Goal: Task Accomplishment & Management: Manage account settings

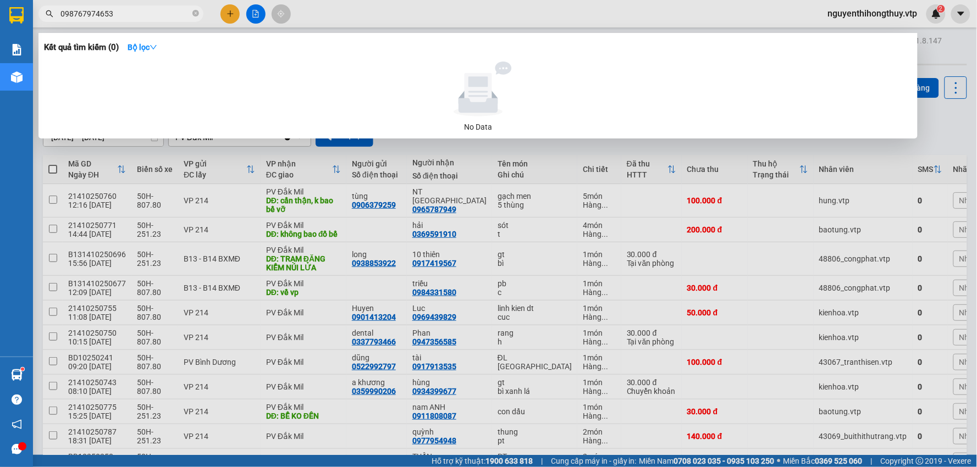
click at [80, 13] on input "098767974653" at bounding box center [125, 14] width 130 height 12
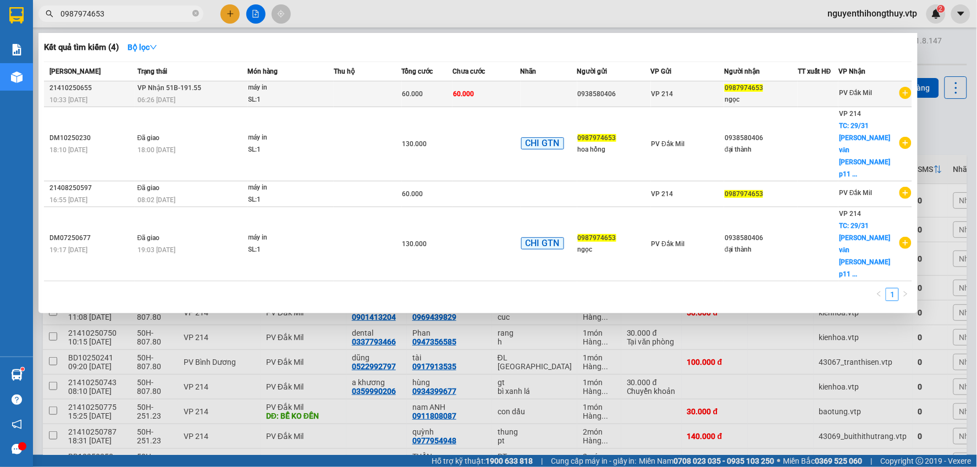
type input "0987974653"
click at [383, 92] on td at bounding box center [368, 94] width 68 height 26
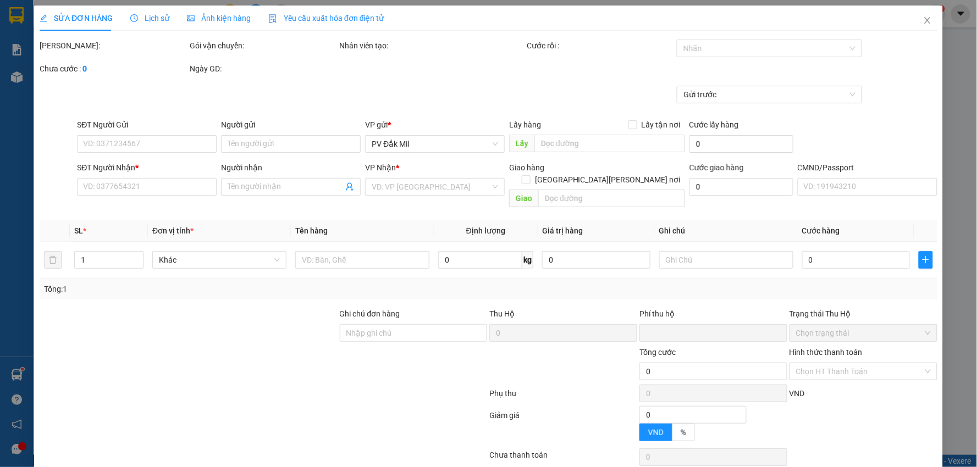
type input "3.000"
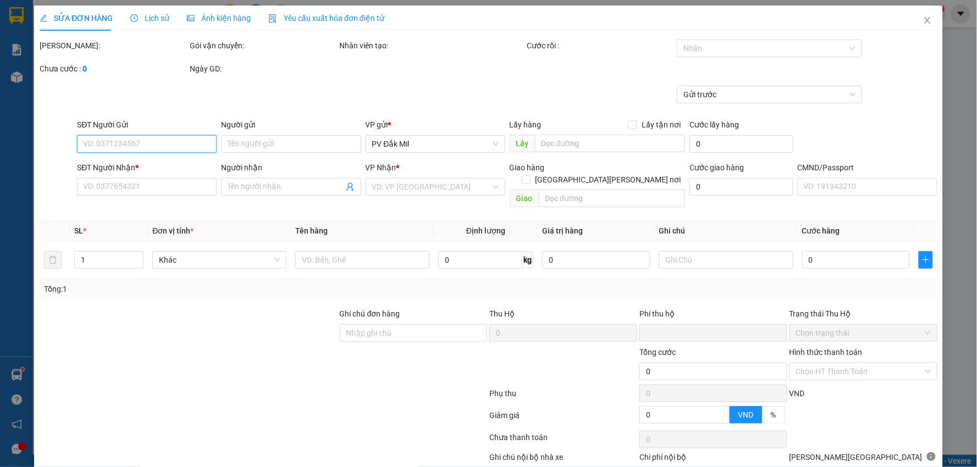
type input "0938580406"
type input "0987974653"
type input "ngọc"
type input "0"
type input "60.000"
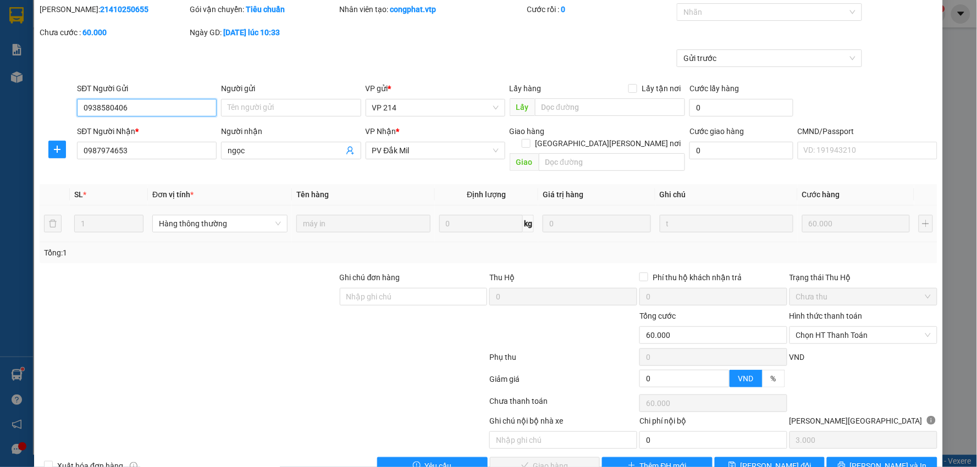
scroll to position [53, 0]
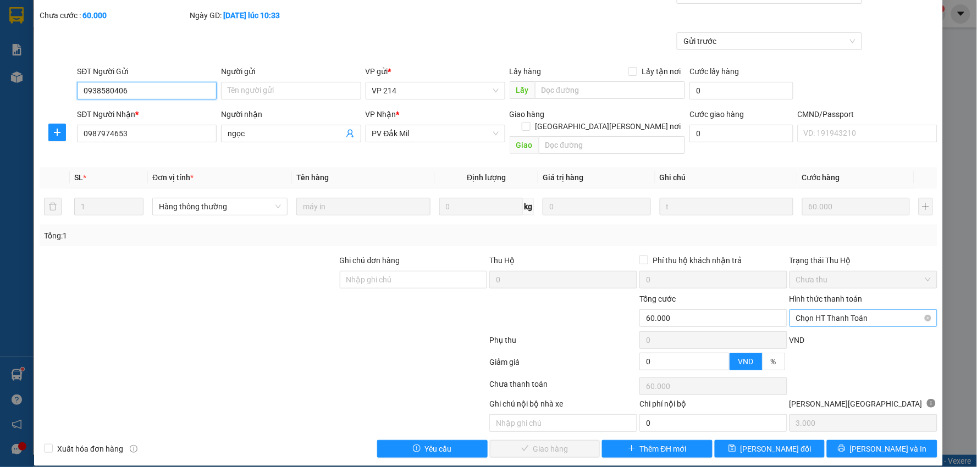
click at [848, 310] on span "Chọn HT Thanh Toán" at bounding box center [863, 318] width 135 height 16
click at [821, 325] on div "Tại văn phòng" at bounding box center [856, 328] width 133 height 12
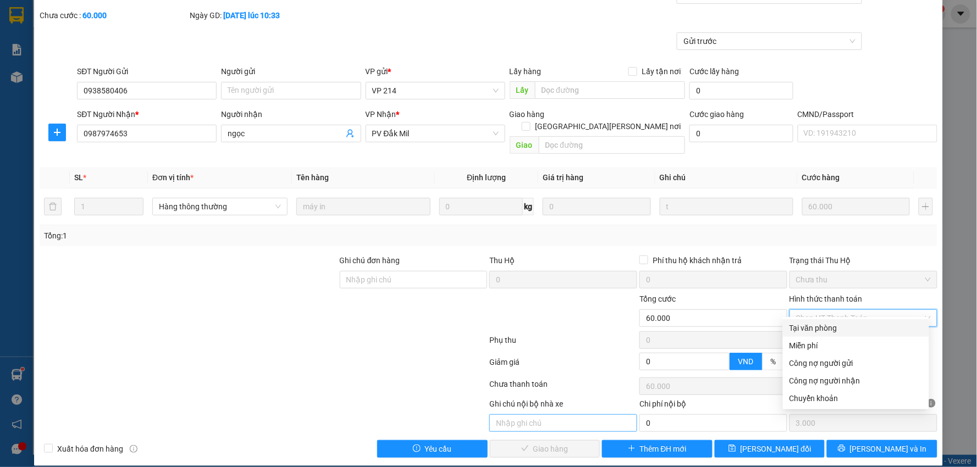
type input "0"
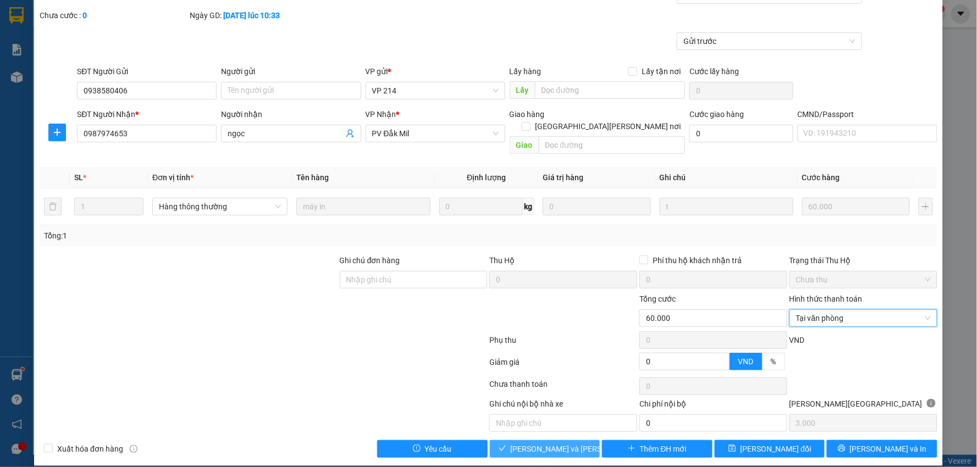
click at [523, 443] on span "[PERSON_NAME] và Giao hàng" at bounding box center [585, 449] width 148 height 12
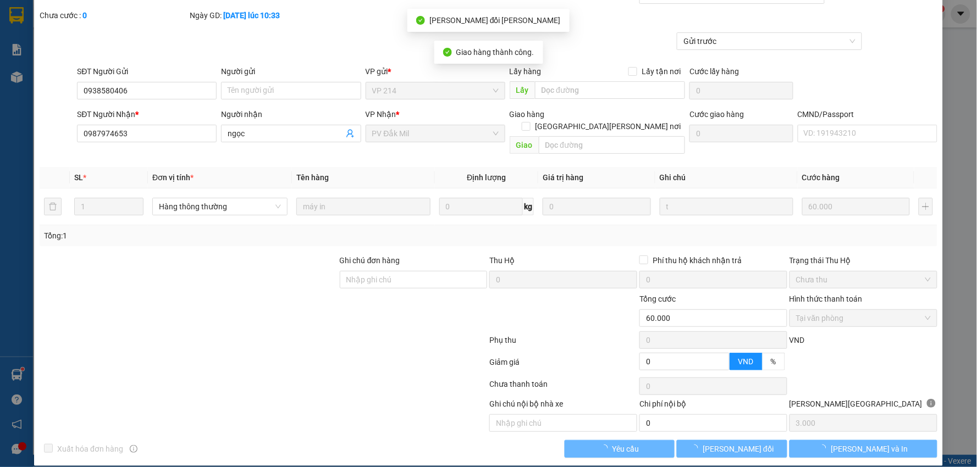
scroll to position [0, 0]
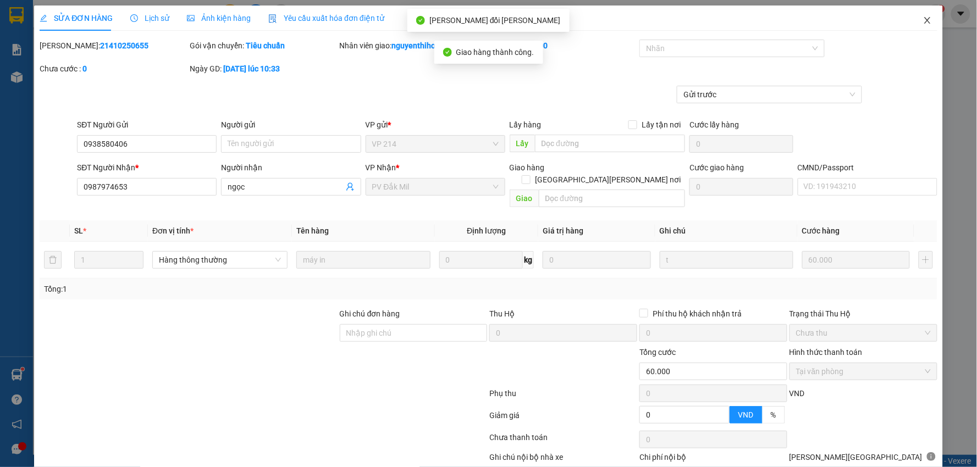
click at [912, 20] on span "Close" at bounding box center [927, 20] width 31 height 31
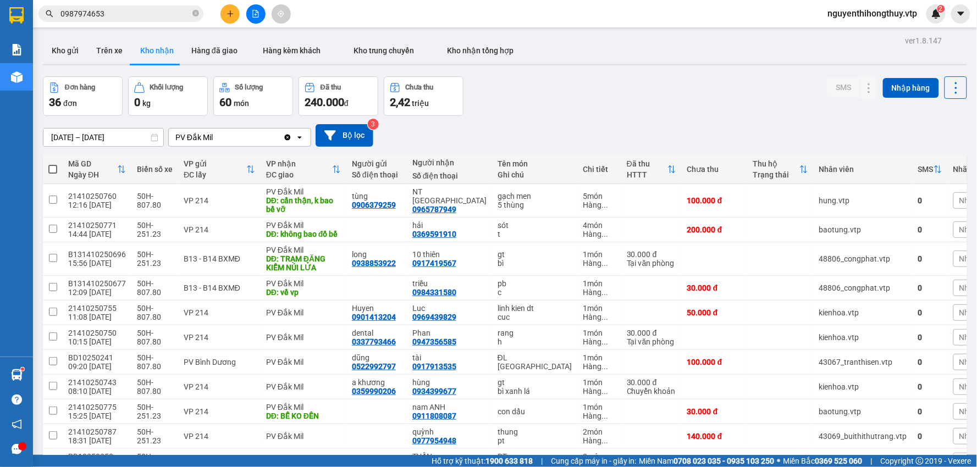
click at [52, 171] on span at bounding box center [52, 169] width 9 height 9
click at [53, 164] on input "checkbox" at bounding box center [53, 164] width 0 height 0
checkbox input "true"
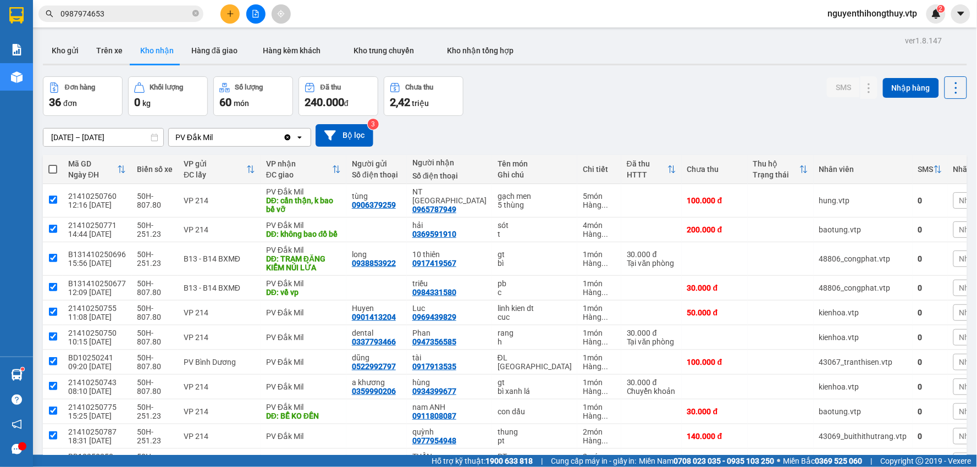
checkbox input "true"
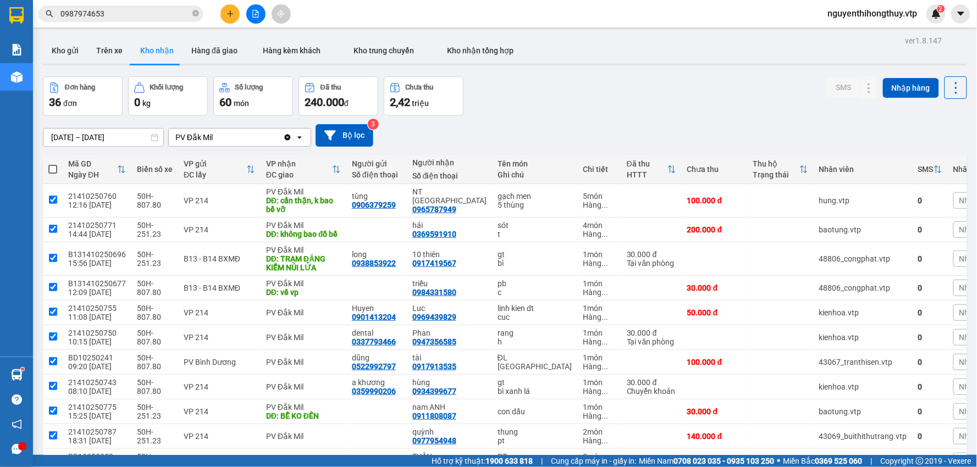
checkbox input "true"
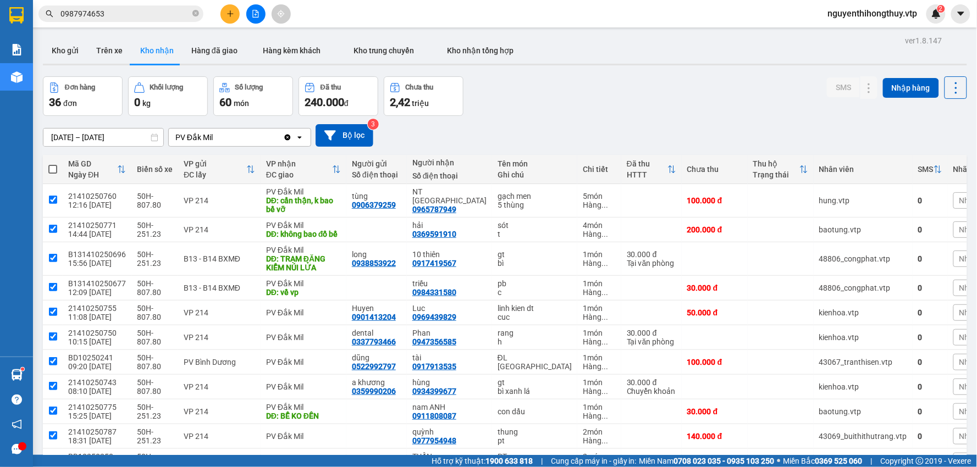
checkbox input "true"
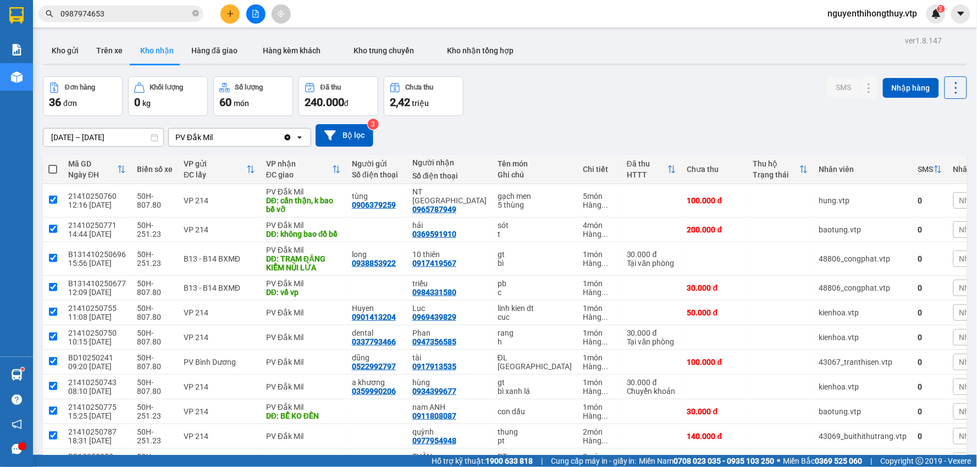
checkbox input "true"
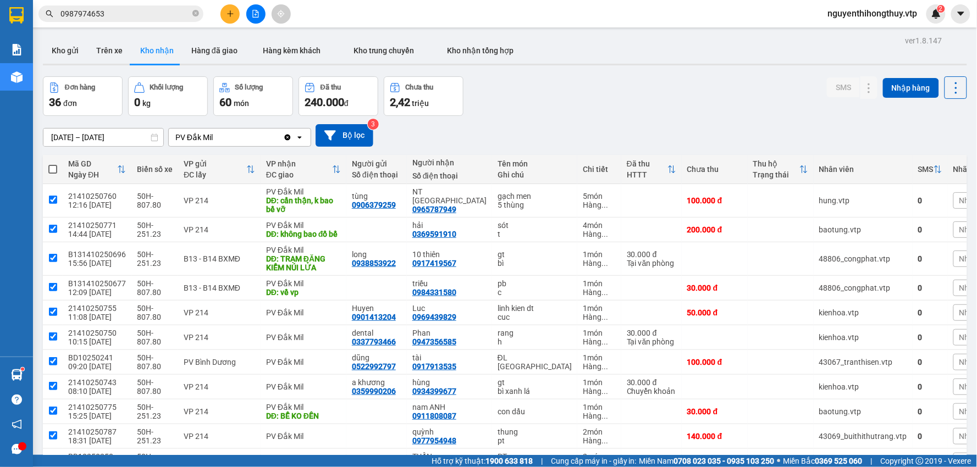
checkbox input "true"
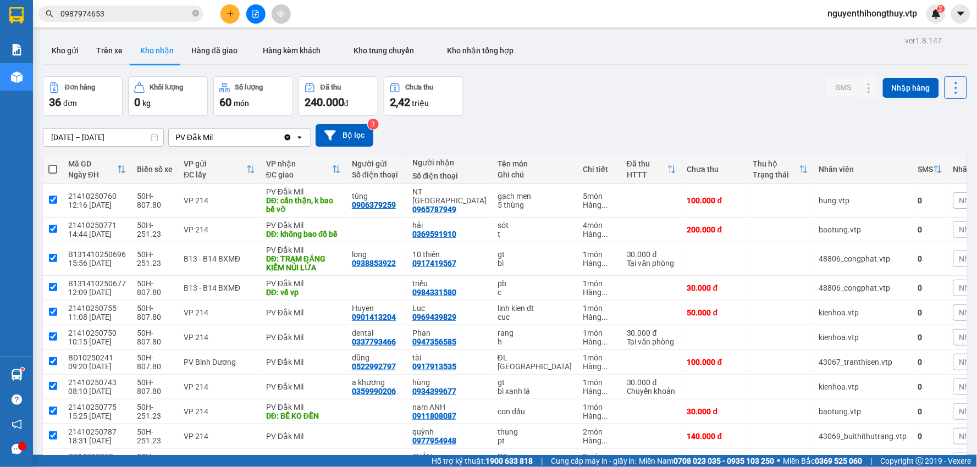
checkbox input "true"
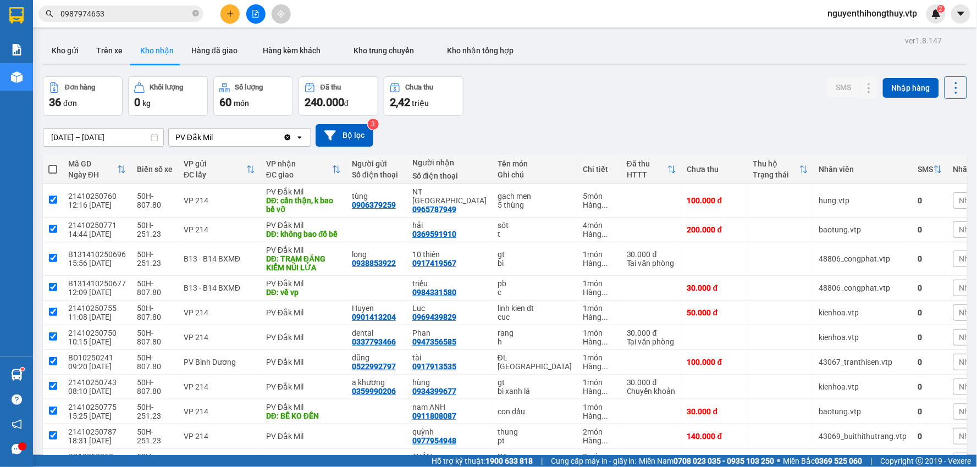
checkbox input "true"
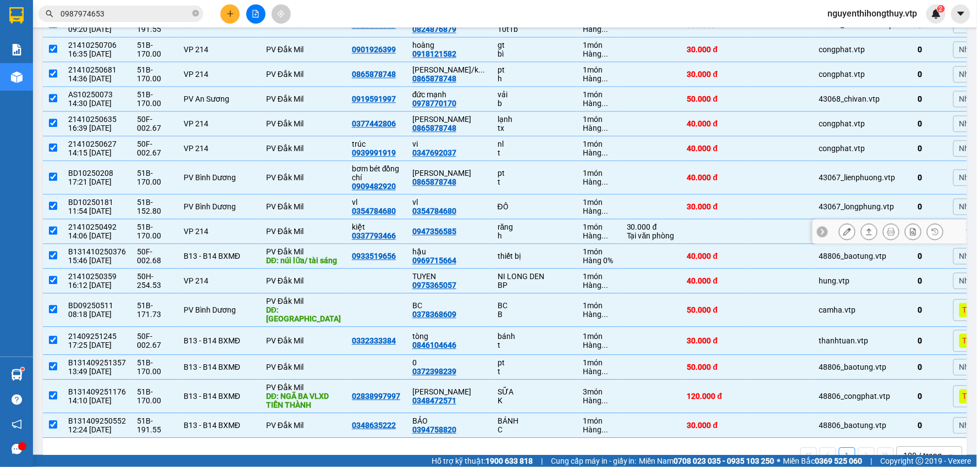
scroll to position [762, 0]
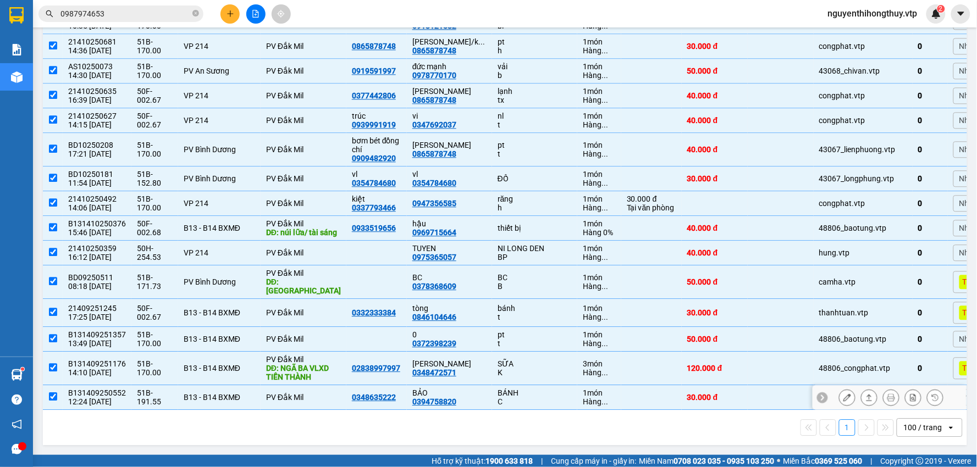
click at [52, 396] on input "checkbox" at bounding box center [53, 397] width 8 height 8
checkbox input "false"
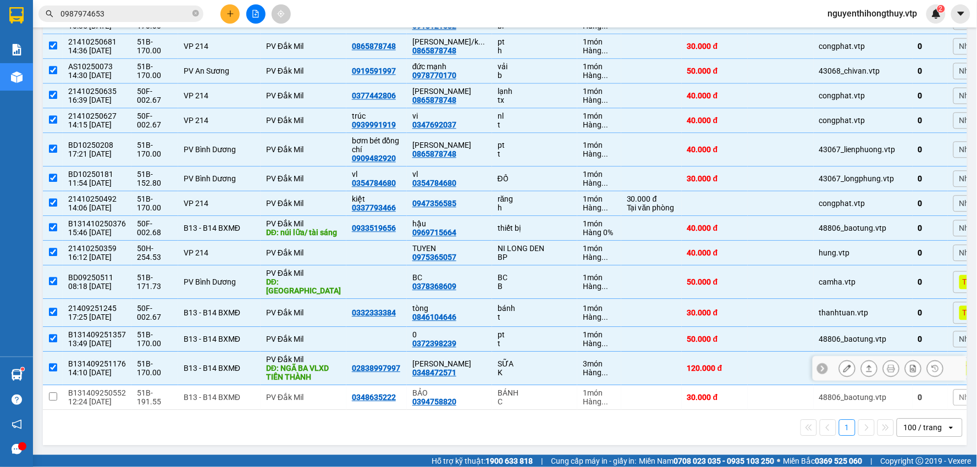
click at [53, 365] on input "checkbox" at bounding box center [53, 367] width 8 height 8
checkbox input "false"
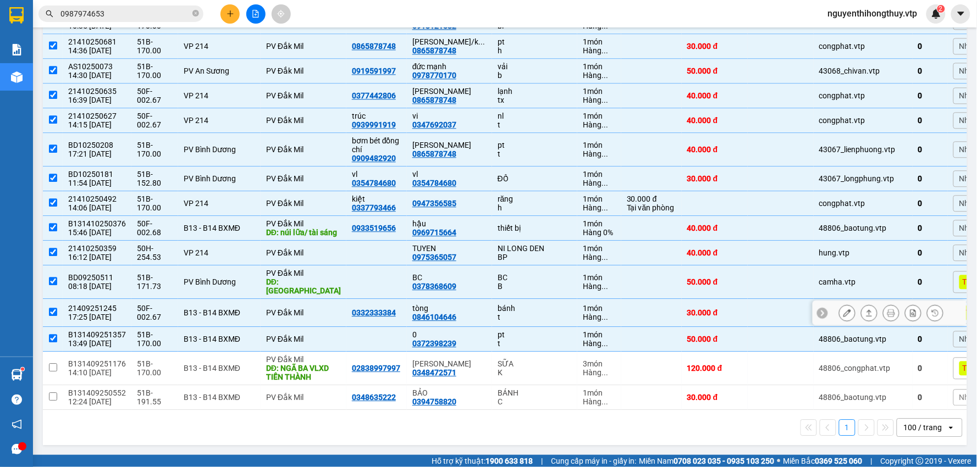
click at [53, 313] on input "checkbox" at bounding box center [53, 312] width 8 height 8
checkbox input "false"
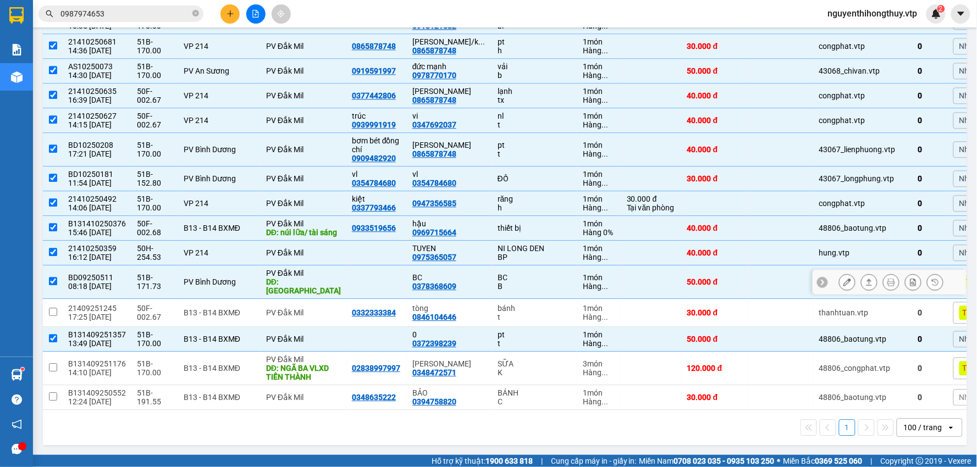
click at [54, 283] on input "checkbox" at bounding box center [53, 281] width 8 height 8
checkbox input "false"
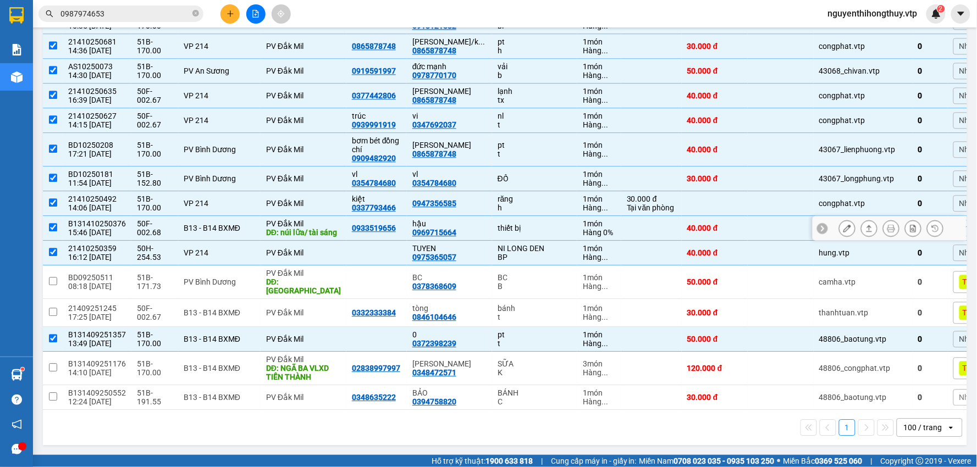
scroll to position [701, 0]
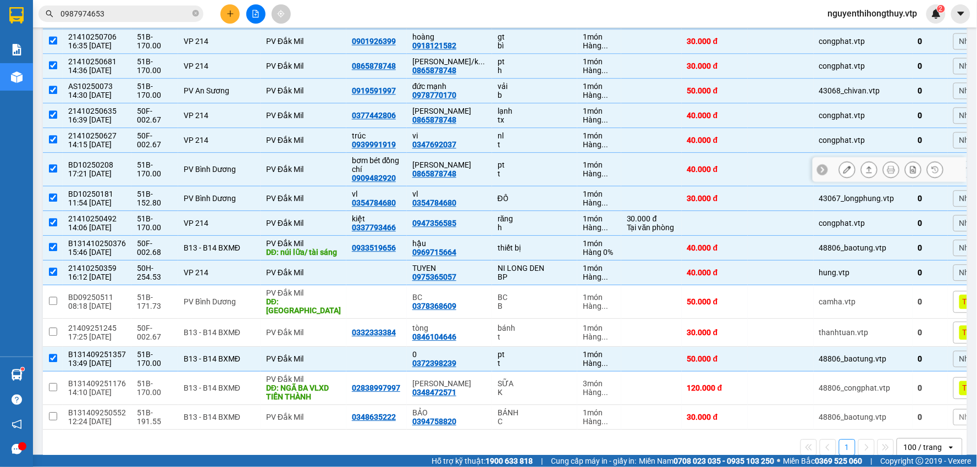
click at [53, 173] on input "checkbox" at bounding box center [53, 168] width 8 height 8
checkbox input "false"
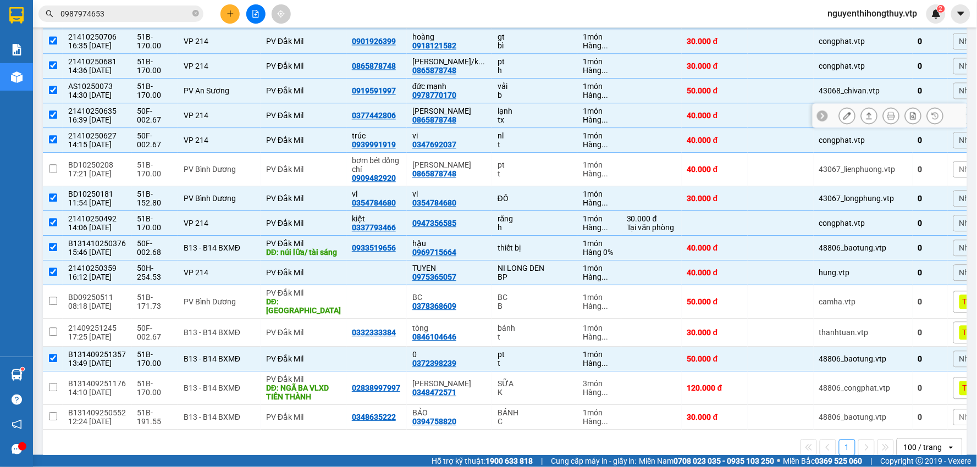
click at [56, 119] on input "checkbox" at bounding box center [53, 115] width 8 height 8
checkbox input "false"
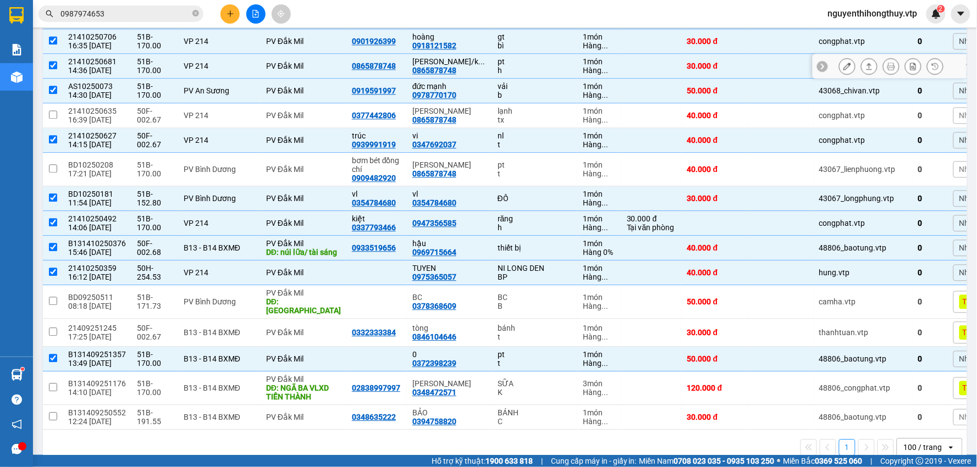
click at [55, 69] on input "checkbox" at bounding box center [53, 65] width 8 height 8
checkbox input "false"
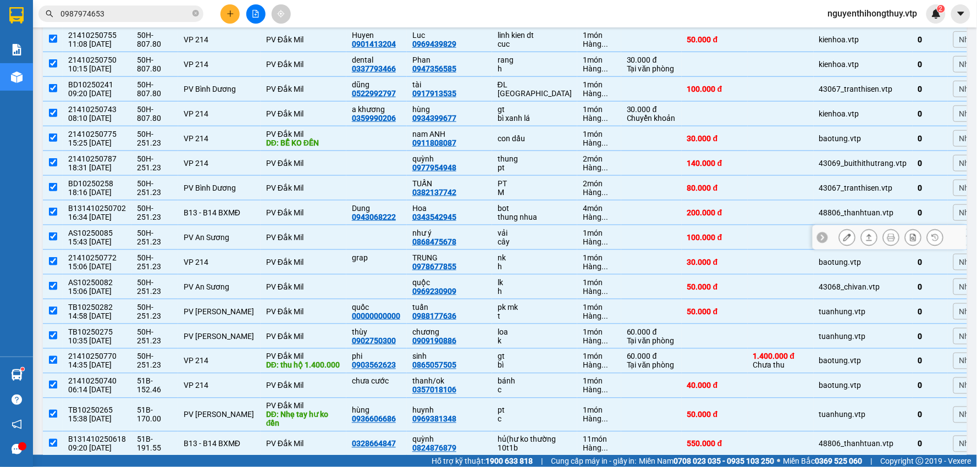
scroll to position [212, 0]
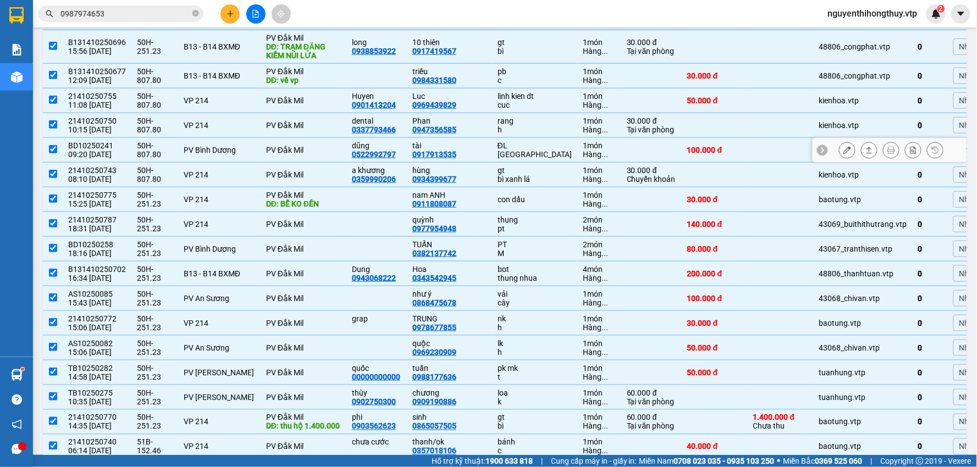
click at [51, 153] on input "checkbox" at bounding box center [53, 149] width 8 height 8
checkbox input "false"
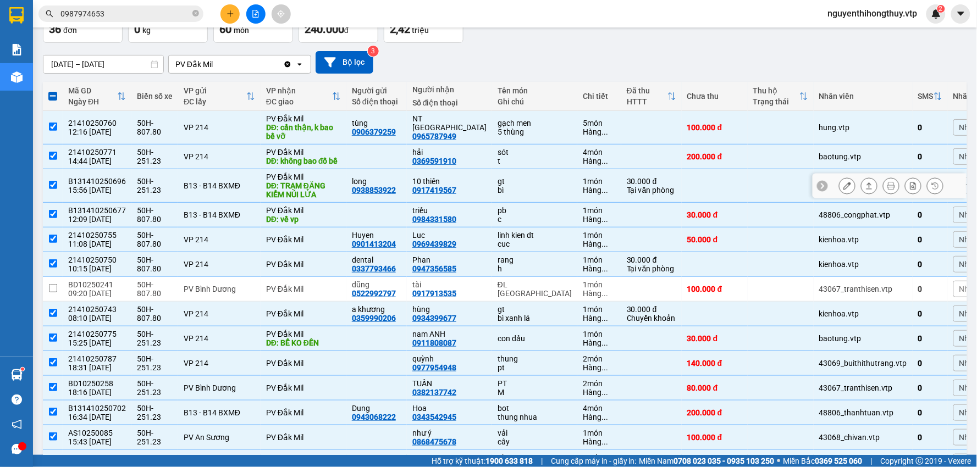
scroll to position [66, 0]
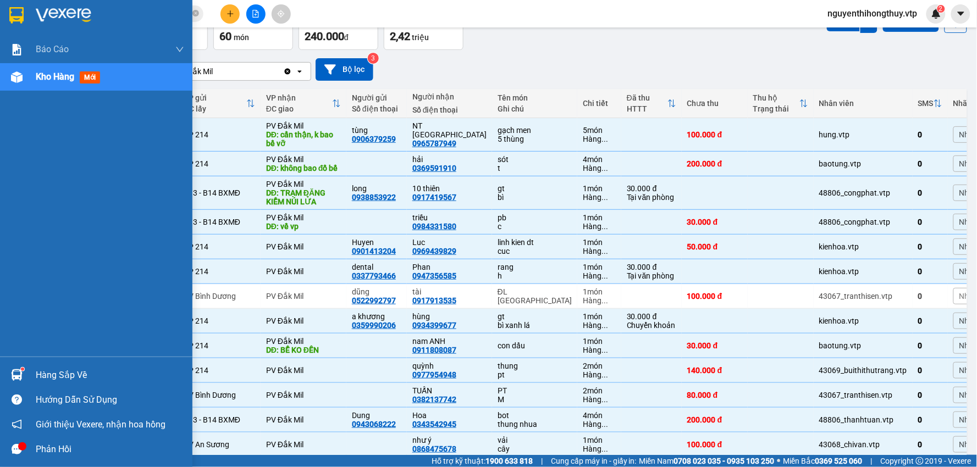
click at [7, 14] on div at bounding box center [16, 14] width 19 height 19
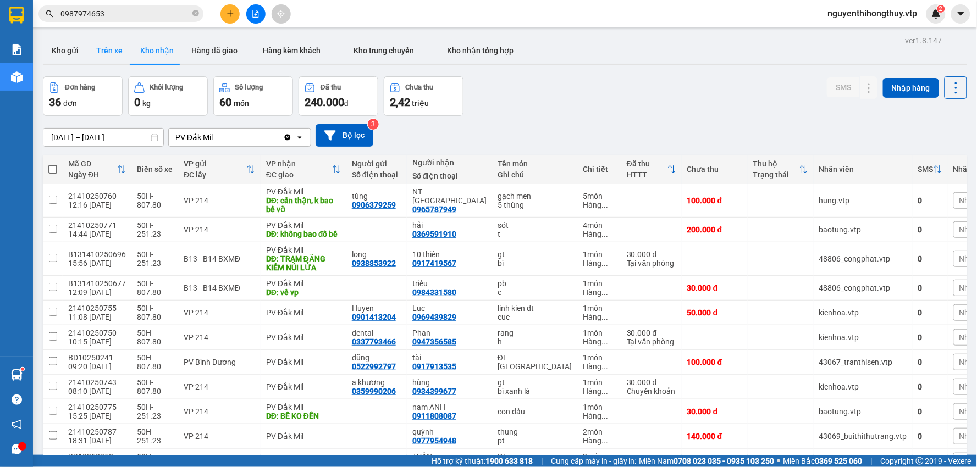
click at [107, 56] on button "Trên xe" at bounding box center [109, 50] width 44 height 26
type input "[DATE] – [DATE]"
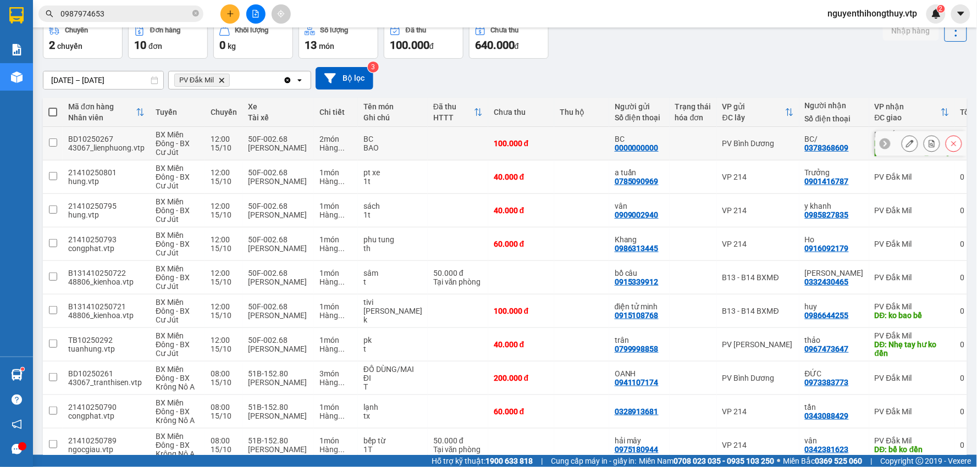
scroll to position [123, 0]
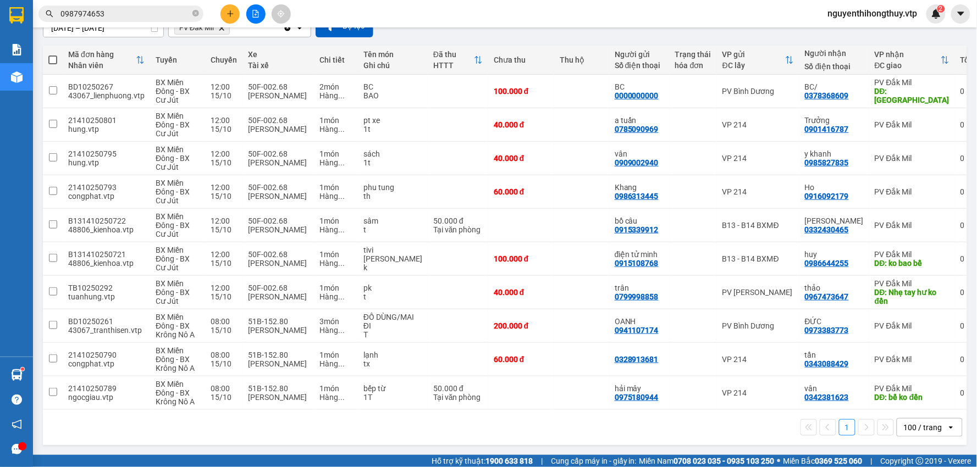
click at [134, 14] on input "0987974653" at bounding box center [125, 14] width 130 height 12
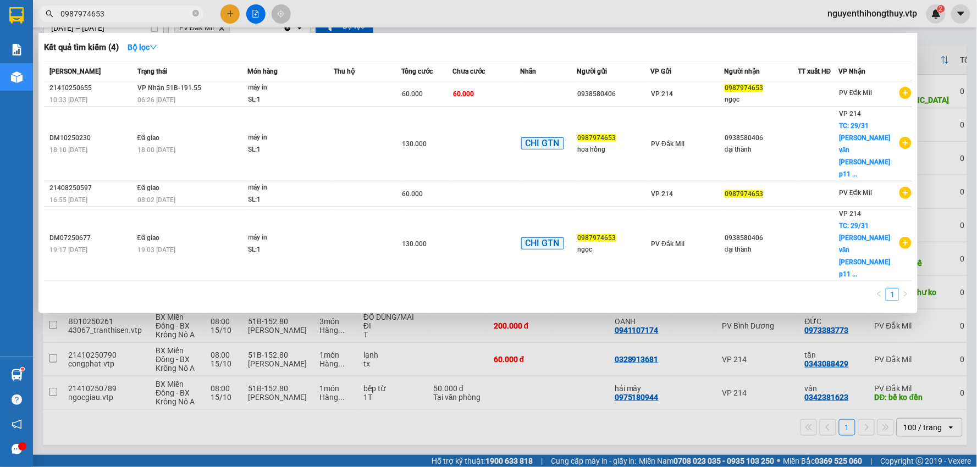
click at [134, 14] on input "0987974653" at bounding box center [125, 14] width 130 height 12
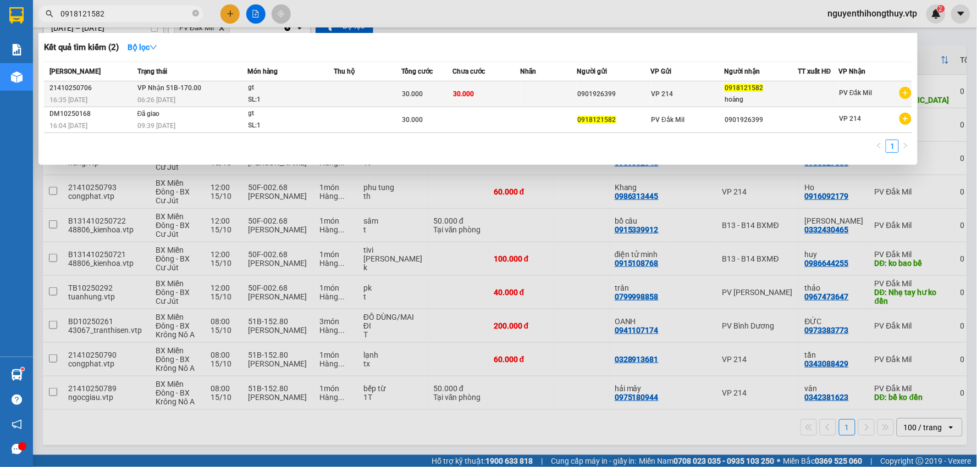
type input "0918121582"
click at [537, 89] on td at bounding box center [549, 94] width 57 height 26
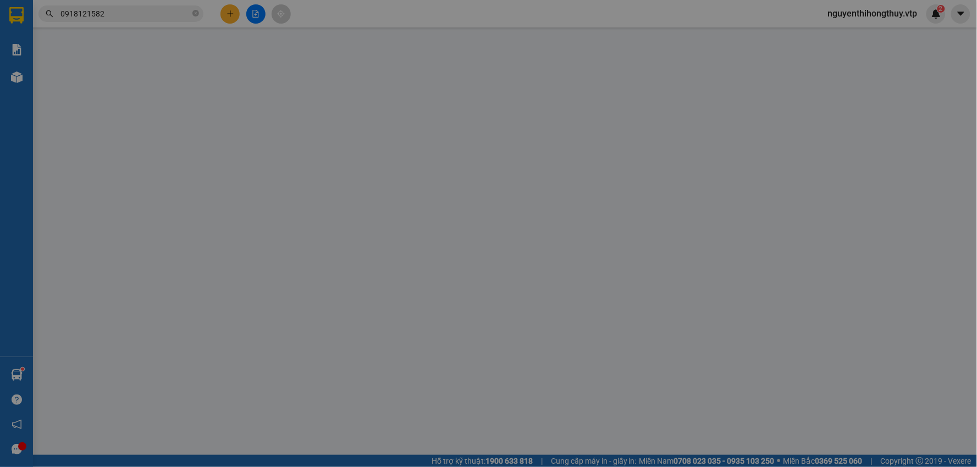
type input "0901926399"
type input "0918121582"
type input "hoàng"
type input "0"
type input "30.000"
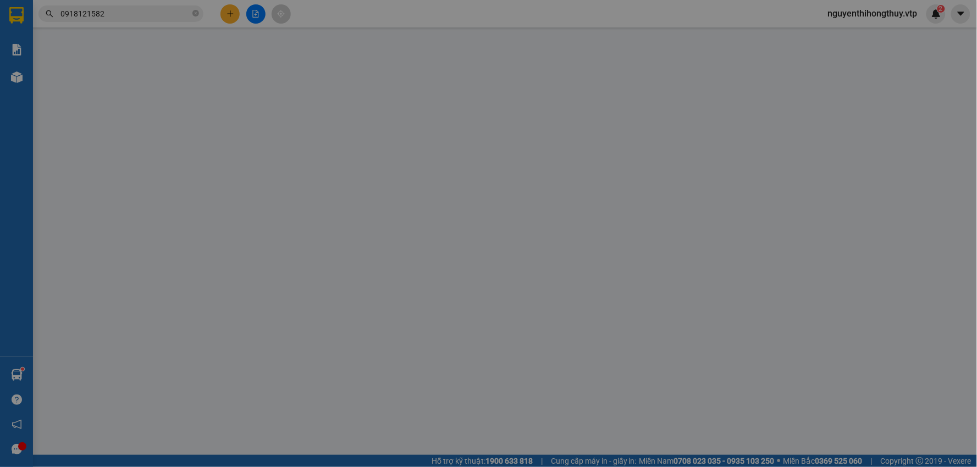
type input "30.000"
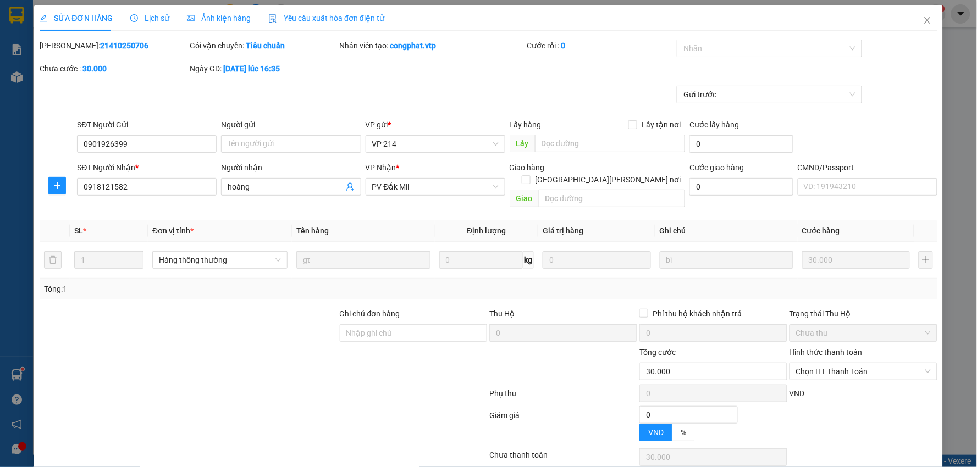
type input "1.500"
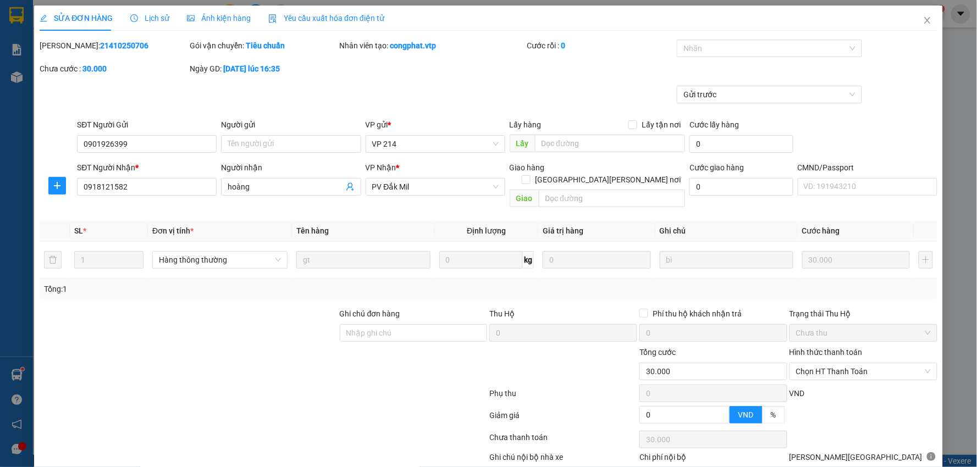
click at [155, 16] on span "Lịch sử" at bounding box center [149, 18] width 39 height 9
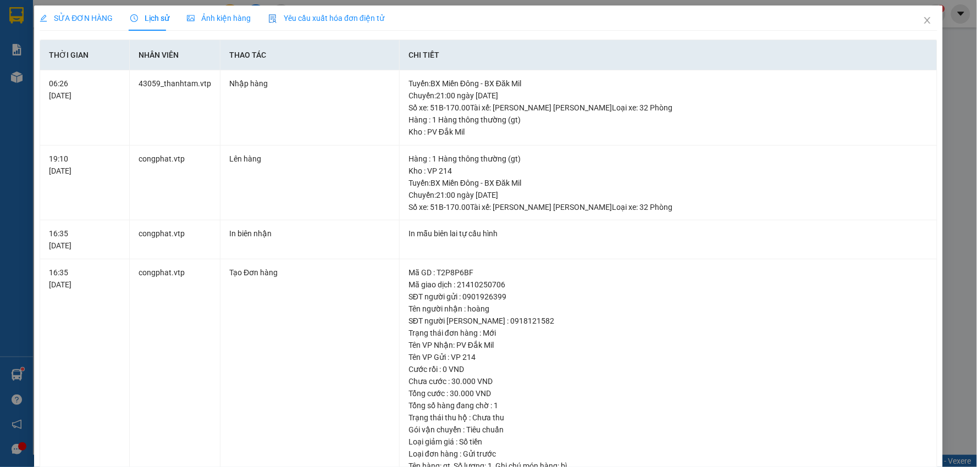
click at [86, 14] on span "SỬA ĐƠN HÀNG" at bounding box center [76, 18] width 73 height 9
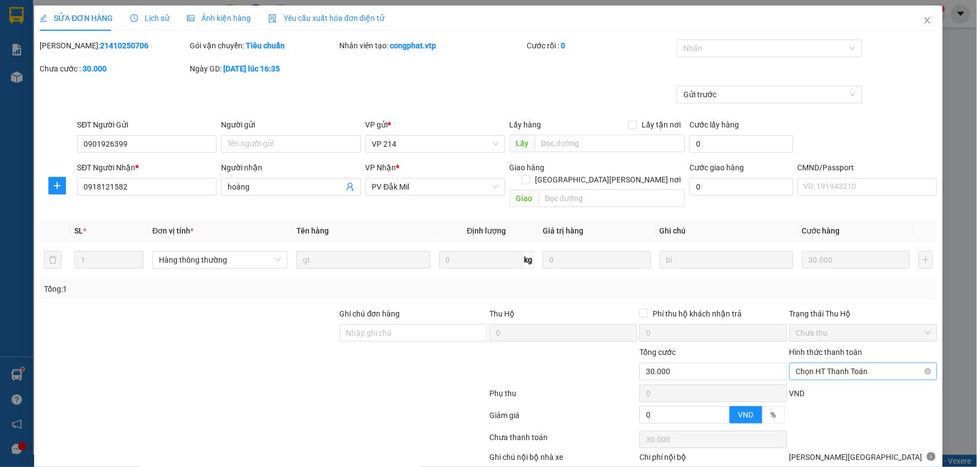
click at [812, 363] on span "Chọn HT Thanh Toán" at bounding box center [863, 371] width 135 height 16
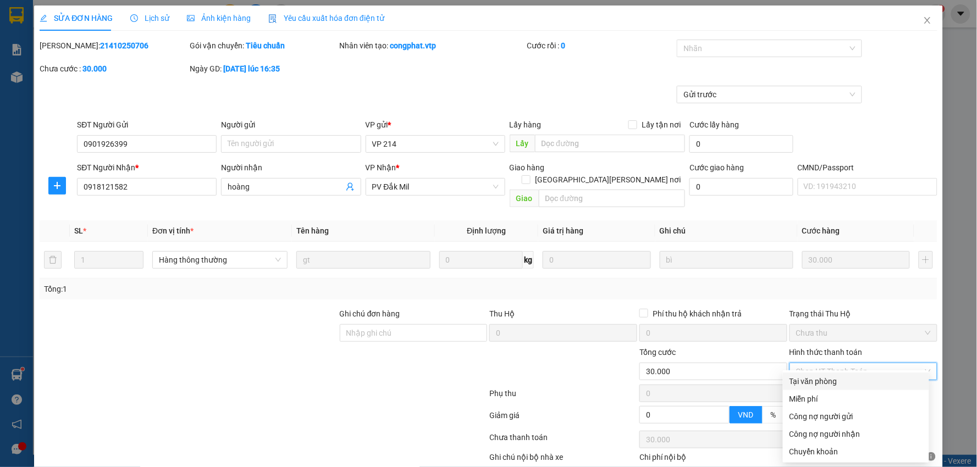
click at [812, 378] on div "Tại văn phòng" at bounding box center [856, 382] width 133 height 12
type input "0"
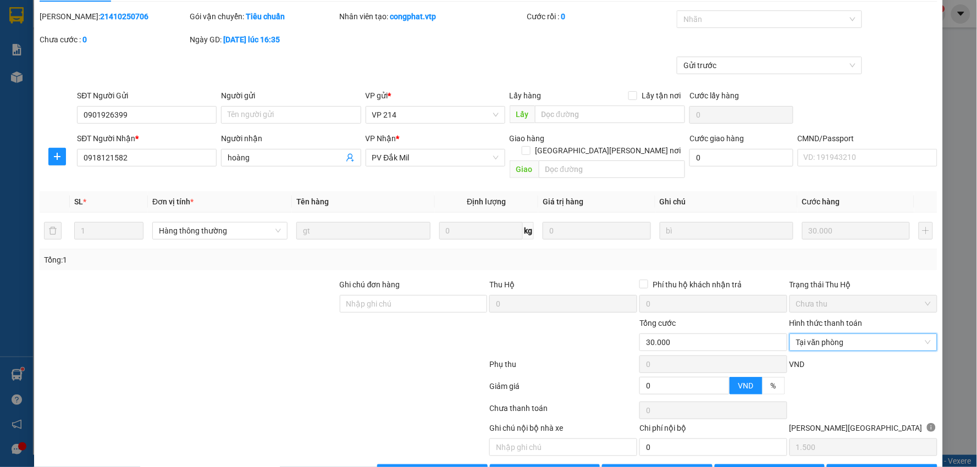
scroll to position [53, 0]
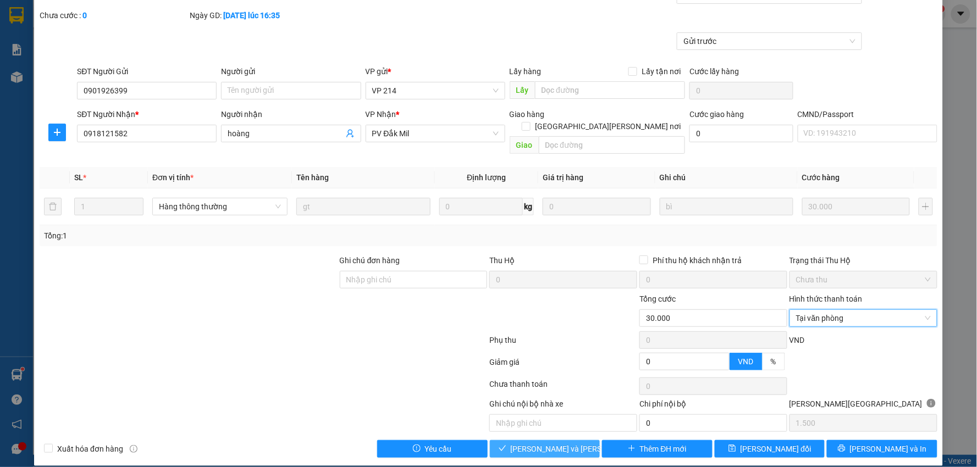
click at [551, 443] on span "Lưu và Giao hàng" at bounding box center [585, 449] width 148 height 12
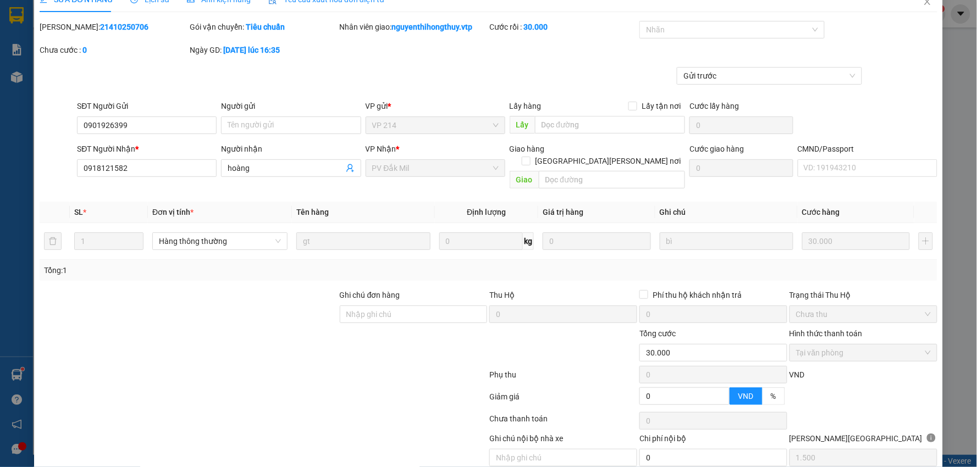
scroll to position [0, 0]
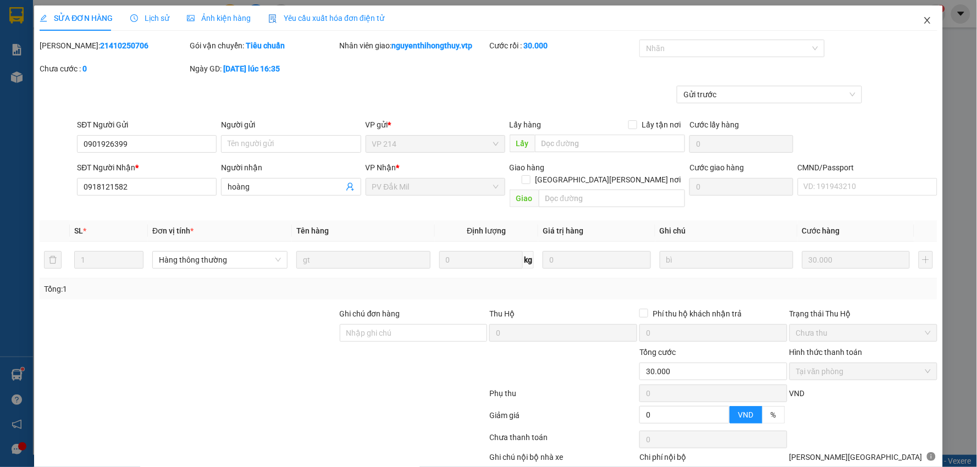
click at [923, 20] on icon "close" at bounding box center [927, 20] width 9 height 9
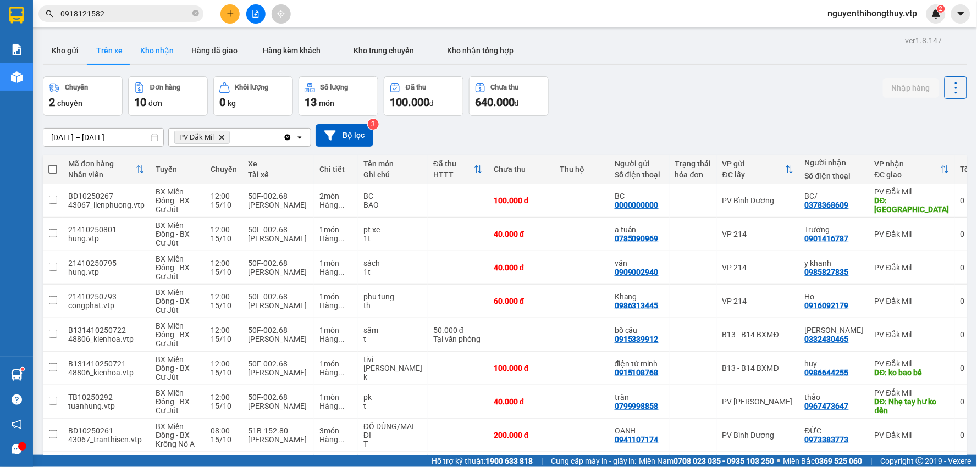
click at [162, 53] on button "Kho nhận" at bounding box center [156, 50] width 51 height 26
type input "08/07/2025 – 15/10/2025"
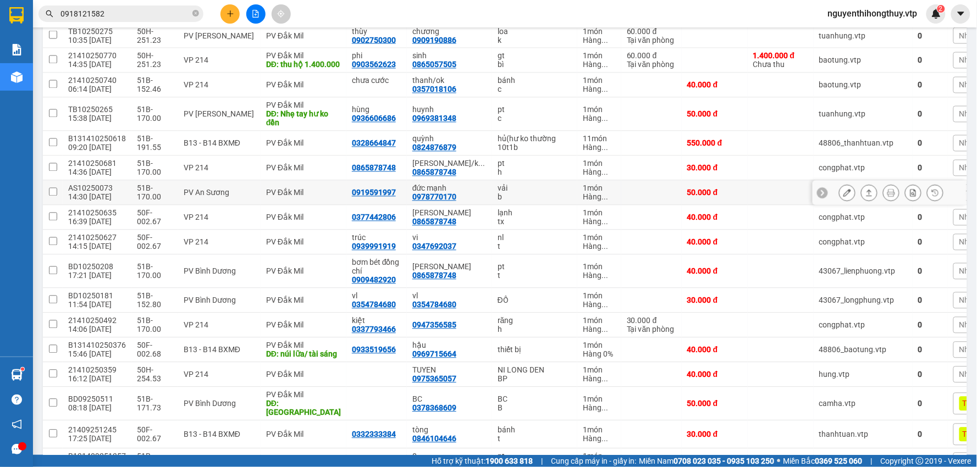
scroll to position [615, 0]
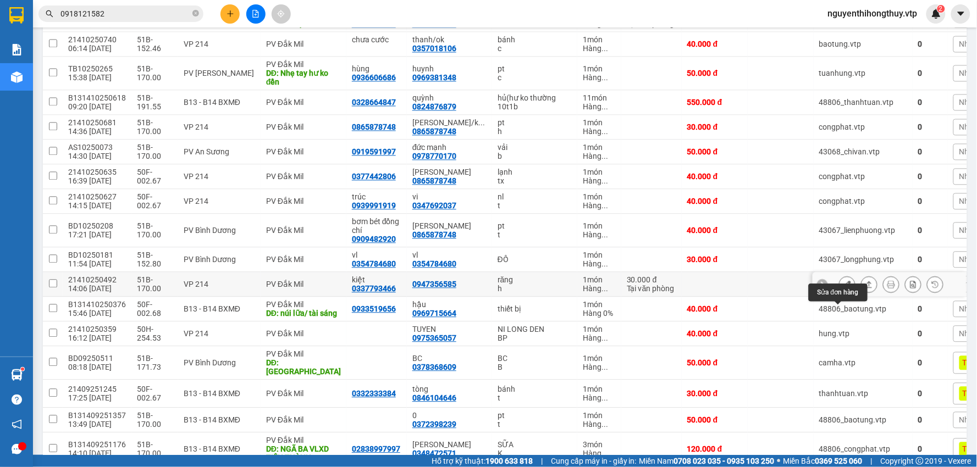
click at [843, 289] on icon at bounding box center [847, 285] width 8 height 8
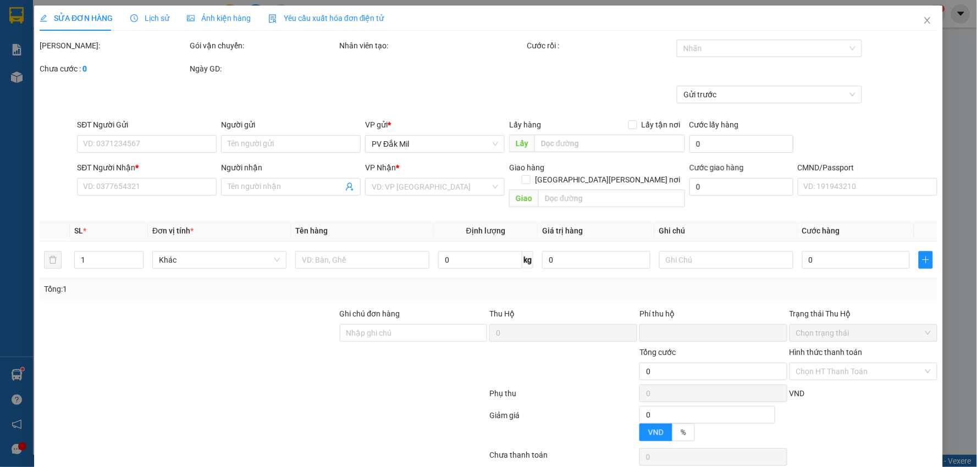
type input "1.500"
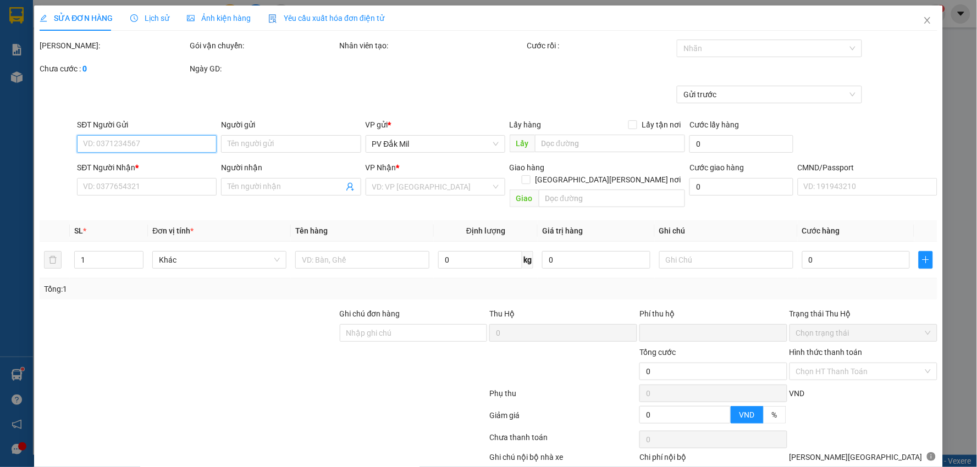
type input "0337793466"
type input "kiệt"
type input "0947356585"
type input "0"
type input "30.000"
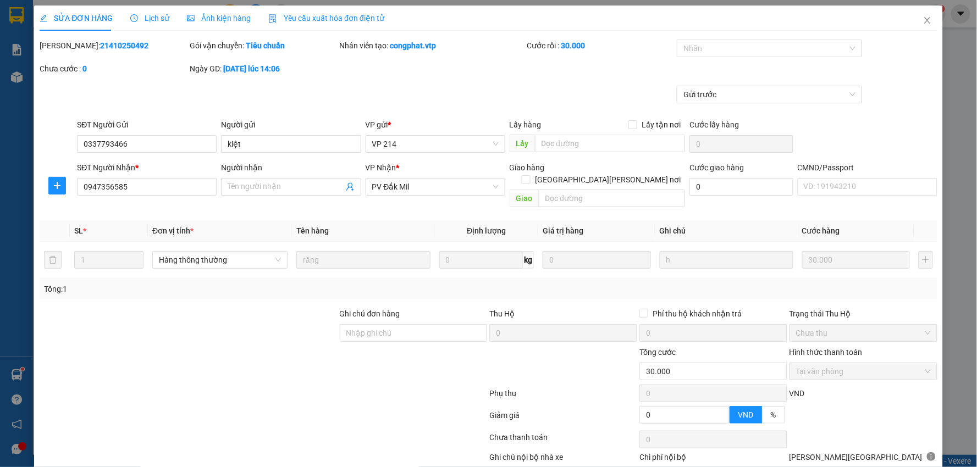
click at [144, 15] on span "Lịch sử" at bounding box center [149, 18] width 39 height 9
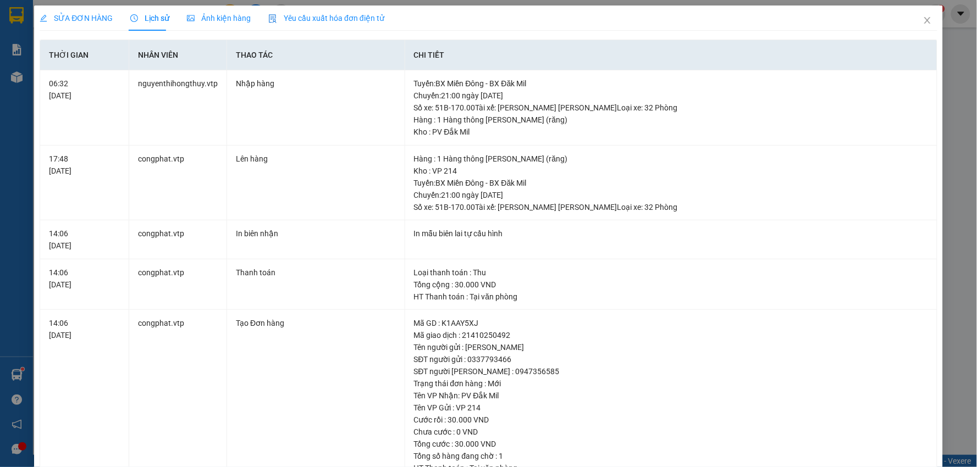
click at [86, 18] on span "SỬA ĐƠN HÀNG" at bounding box center [76, 18] width 73 height 9
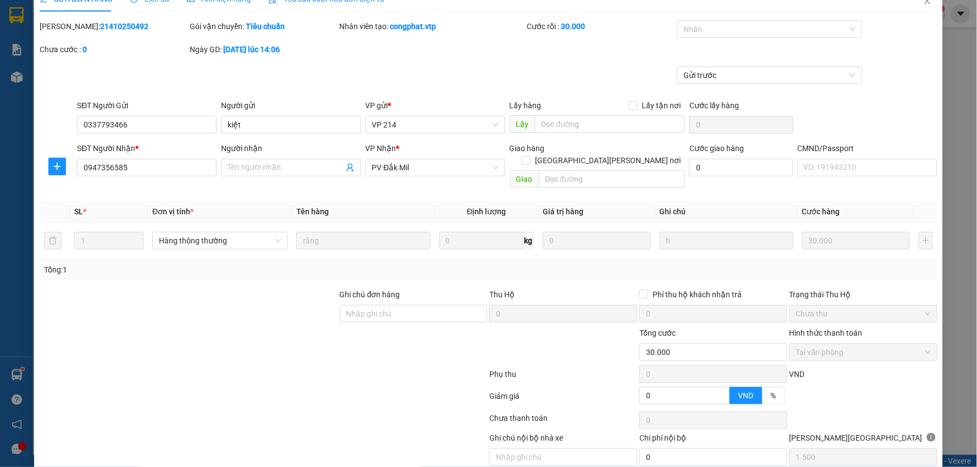
scroll to position [53, 0]
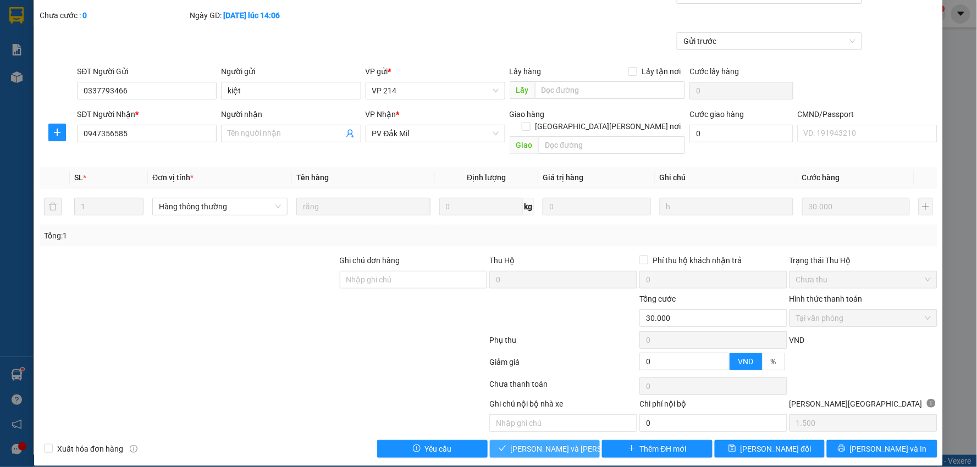
click at [540, 443] on span "Lưu và Giao hàng" at bounding box center [585, 449] width 148 height 12
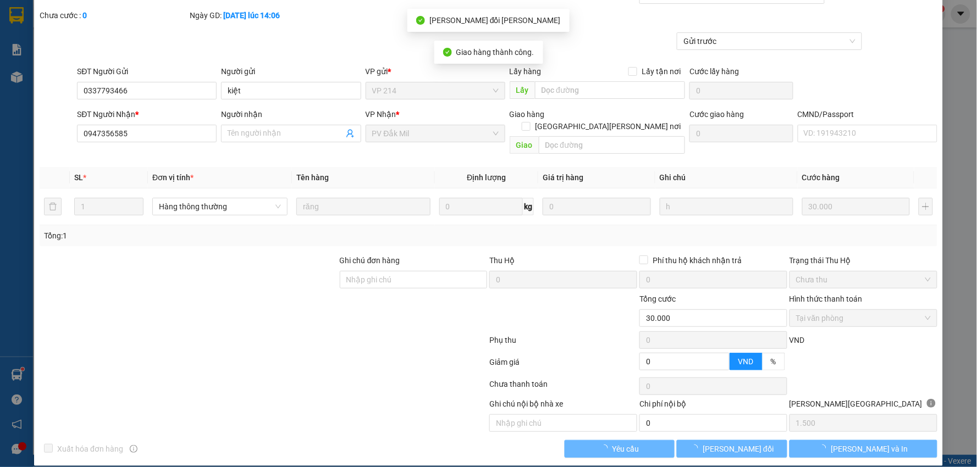
scroll to position [0, 0]
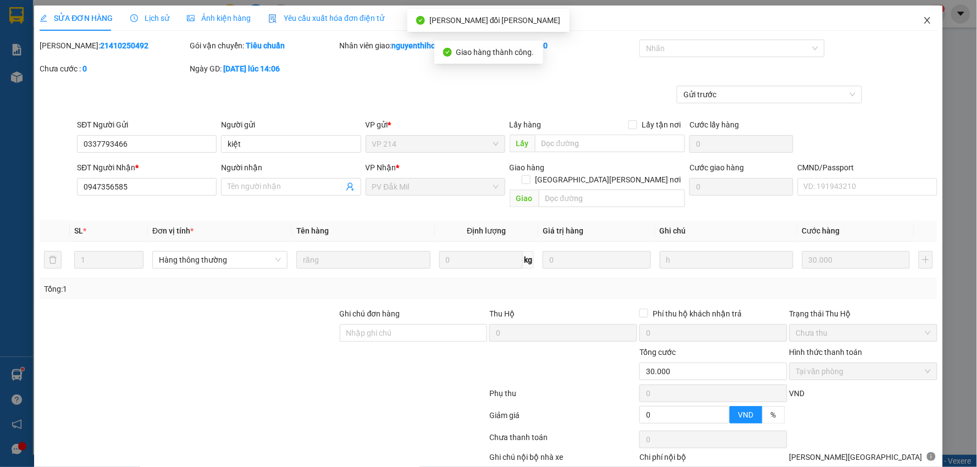
click at [923, 19] on icon "close" at bounding box center [927, 20] width 9 height 9
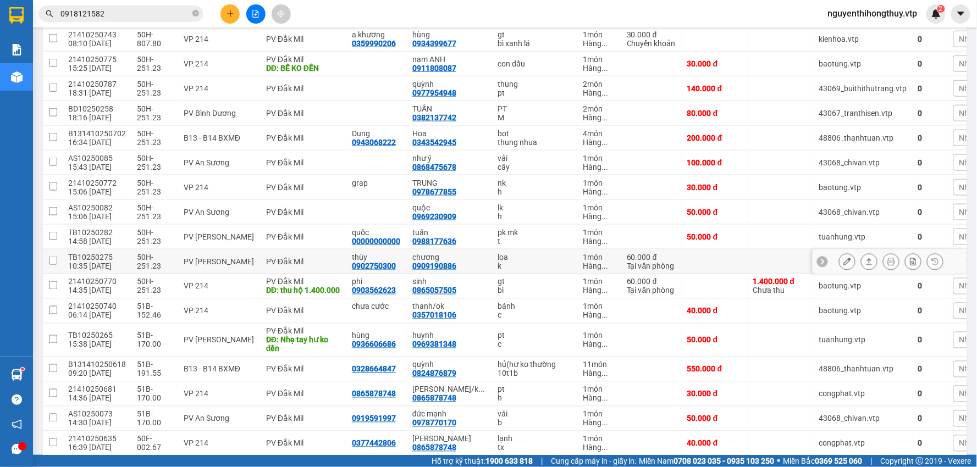
scroll to position [366, 0]
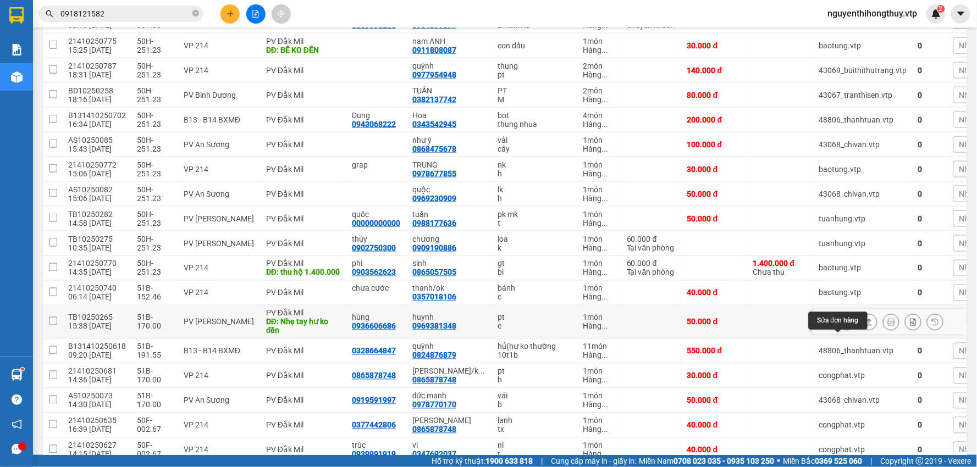
click at [842, 332] on button at bounding box center [847, 322] width 15 height 19
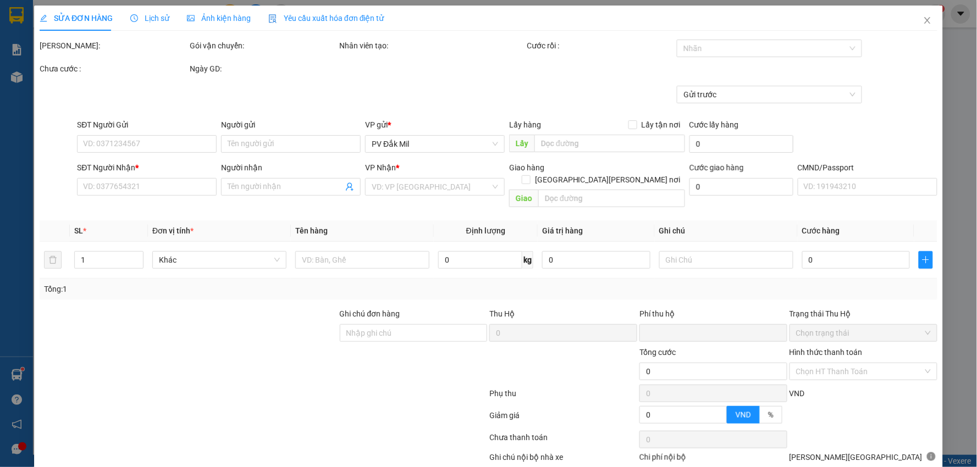
type input "0936606686"
type input "hùng"
type input "0969381348"
type input "huynh"
type input "Nhẹ tay hư ko đền"
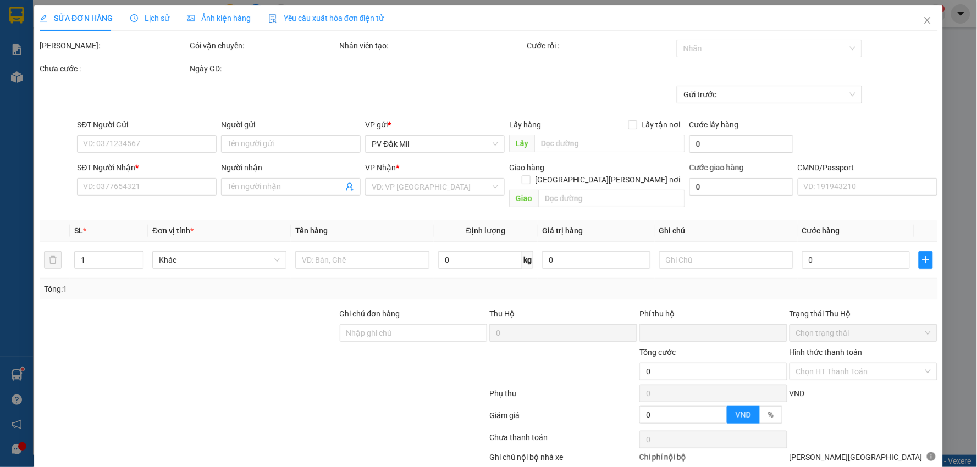
type input "0"
type input "50.000"
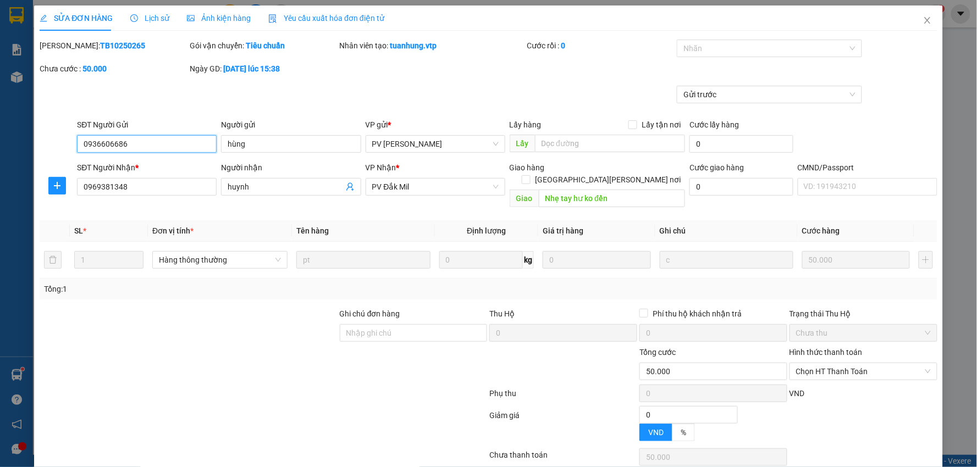
type input "2.500"
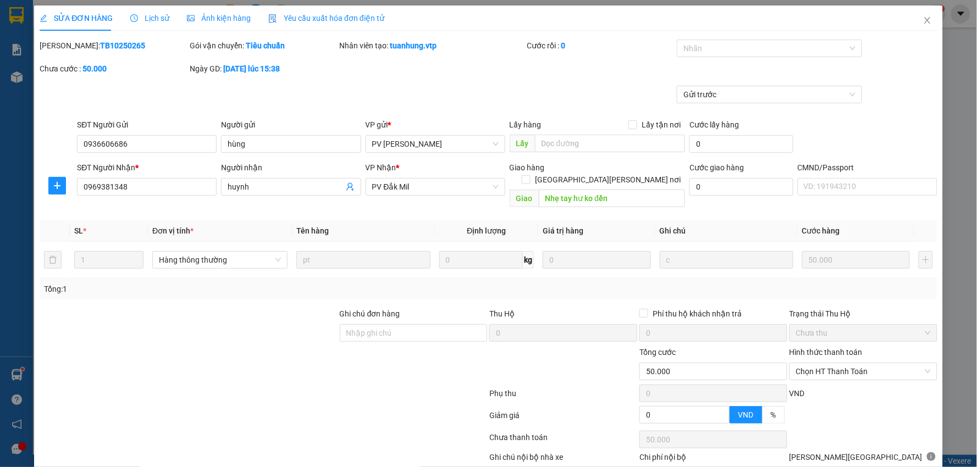
click at [150, 15] on span "Lịch sử" at bounding box center [149, 18] width 39 height 9
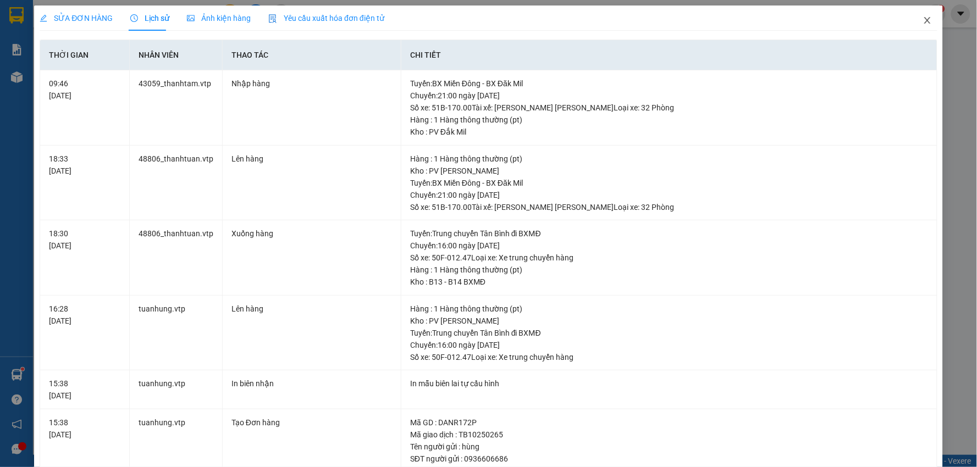
click at [923, 18] on icon "close" at bounding box center [927, 20] width 9 height 9
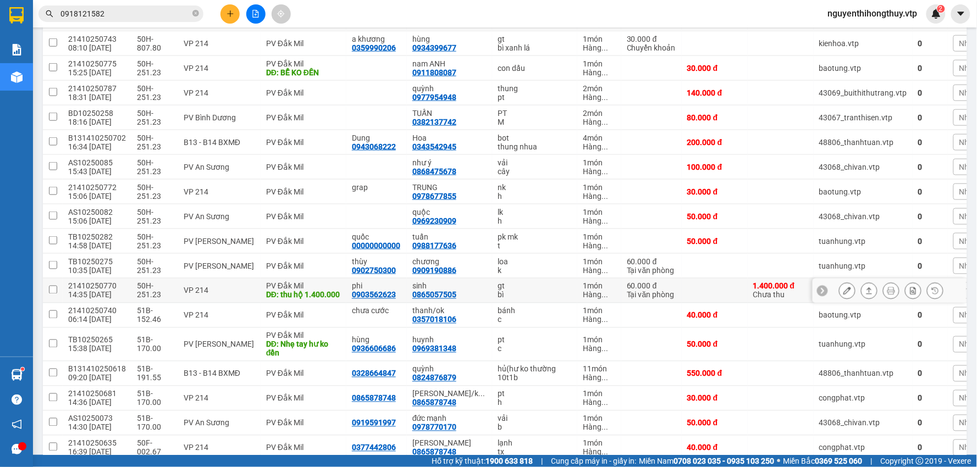
scroll to position [488, 0]
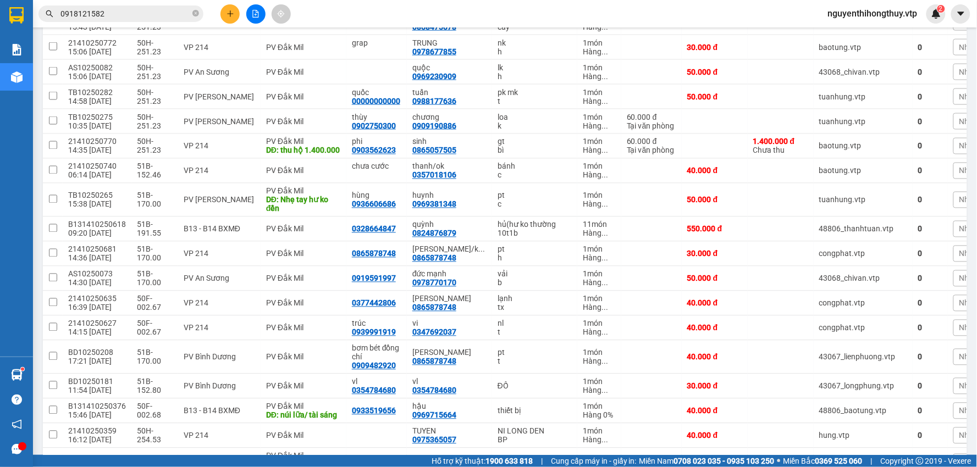
click at [133, 7] on span "0918121582" at bounding box center [120, 13] width 165 height 16
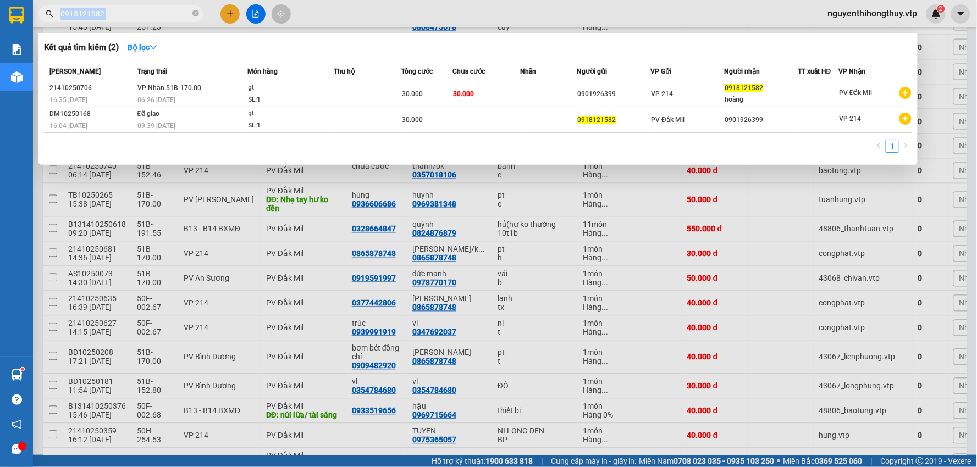
click at [133, 7] on span "0918121582" at bounding box center [120, 13] width 165 height 16
click at [136, 9] on input "0918121582" at bounding box center [125, 14] width 130 height 12
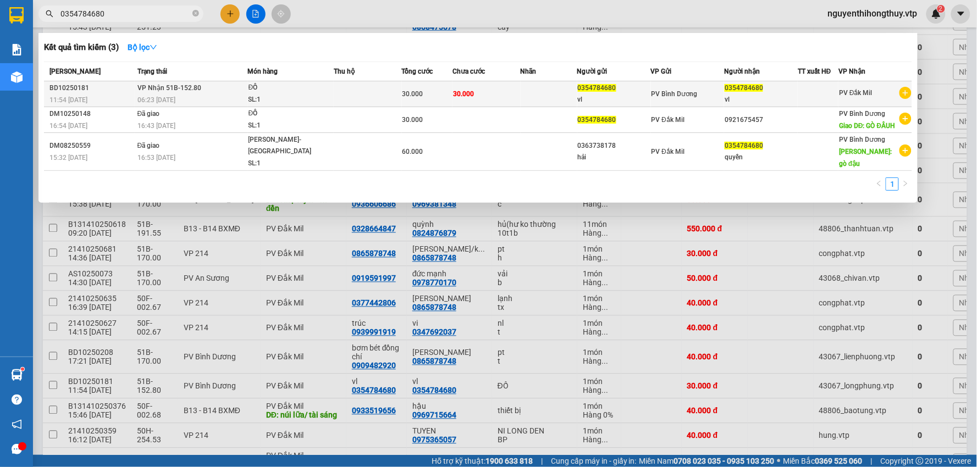
type input "0354784680"
click at [354, 95] on td at bounding box center [368, 94] width 68 height 26
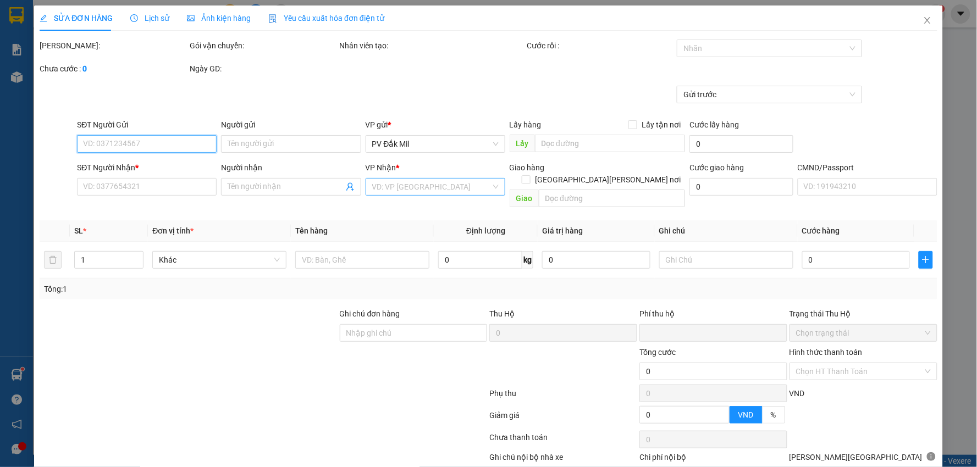
type input "1.500"
type input "0354784680"
type input "vl"
type input "0354784680"
type input "vl"
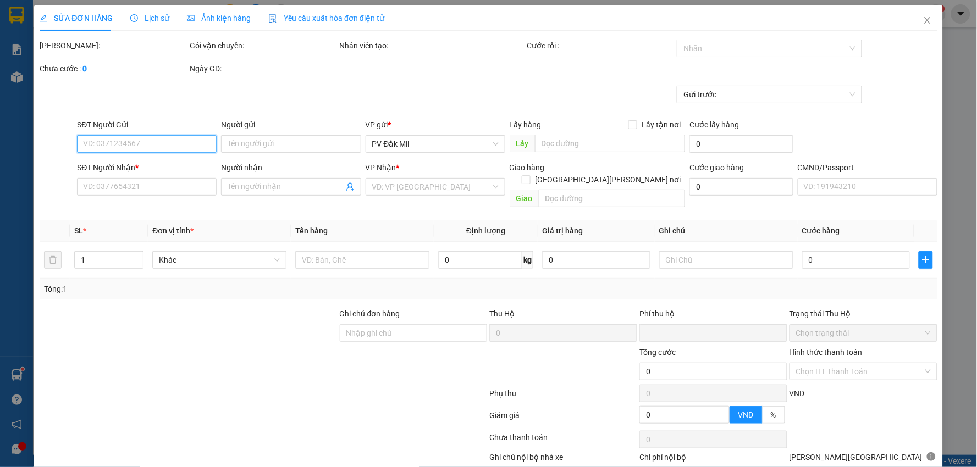
type input "GIAO NGƯỢC LẠI CHO KH , NG GỬI CHỊU CƯỚC"
type input "0"
type input "30.000"
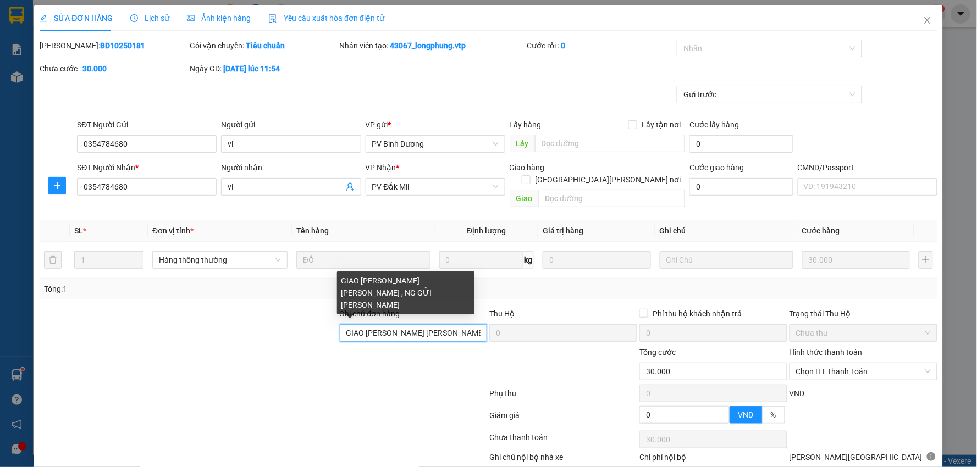
click at [465, 324] on input "GIAO NGƯỢC LẠI CHO KH , NG GỬI CHỊU CƯỚC" at bounding box center [414, 333] width 148 height 18
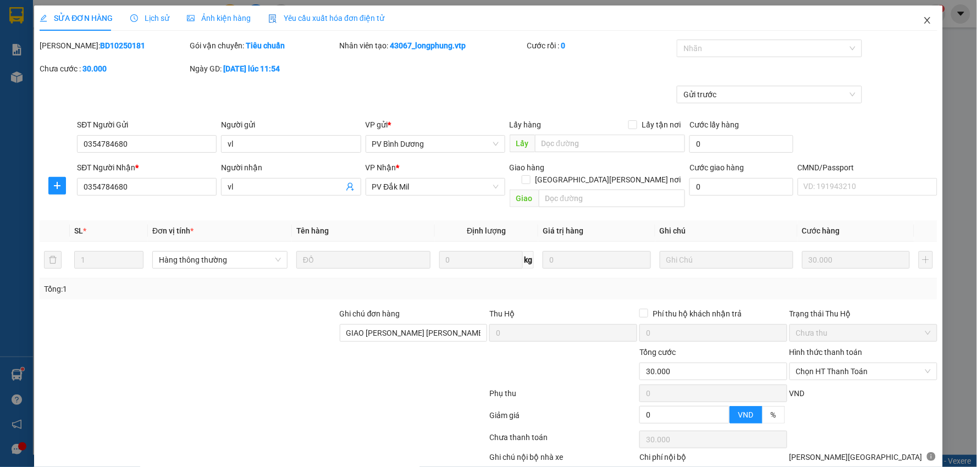
click at [923, 20] on icon "close" at bounding box center [927, 20] width 9 height 9
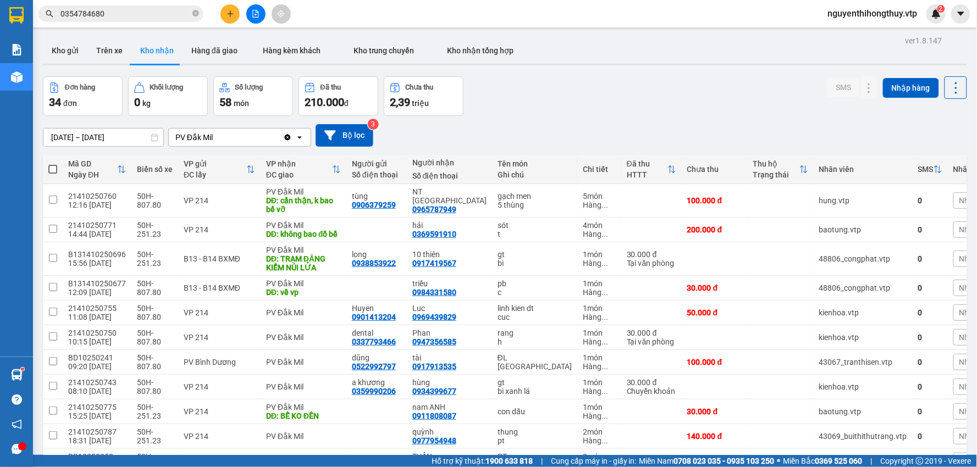
click at [161, 11] on input "0354784680" at bounding box center [125, 14] width 130 height 12
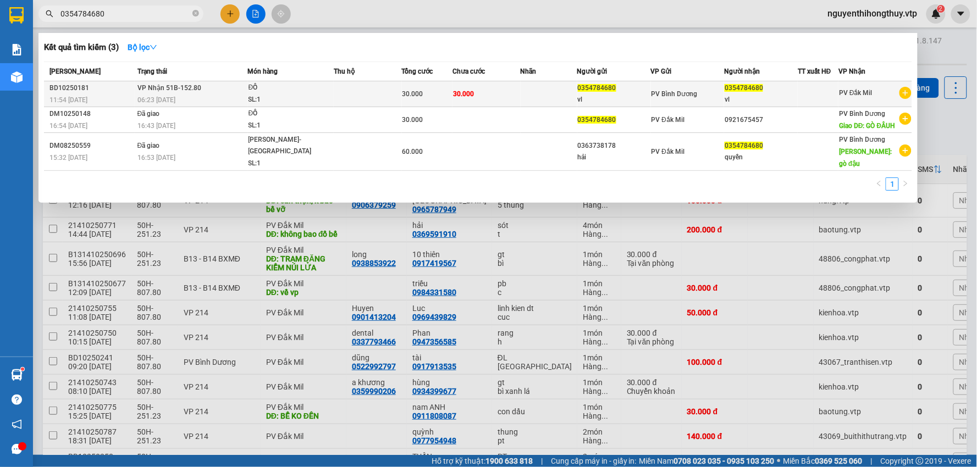
click at [565, 92] on td at bounding box center [549, 94] width 57 height 26
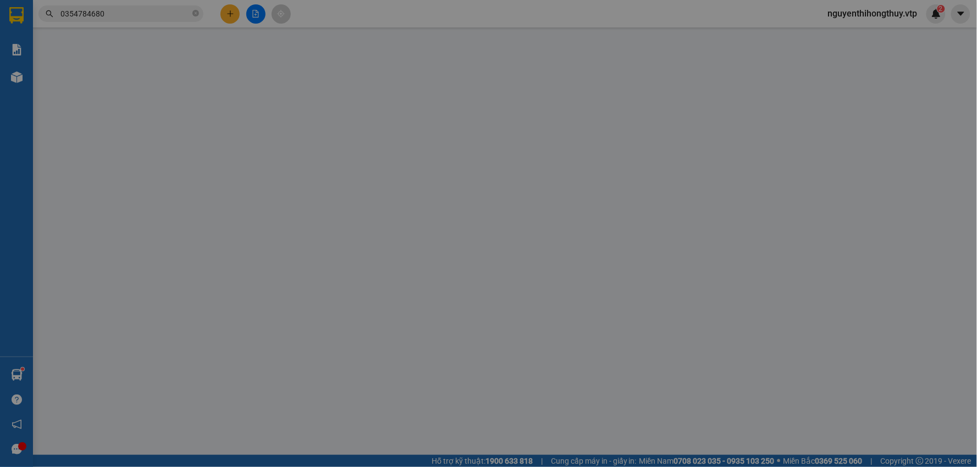
type input "0354784680"
type input "vl"
type input "0354784680"
type input "vl"
type input "GIAO NGƯỢC LẠI CHO KH , NG GỬI CHỊU CƯỚC"
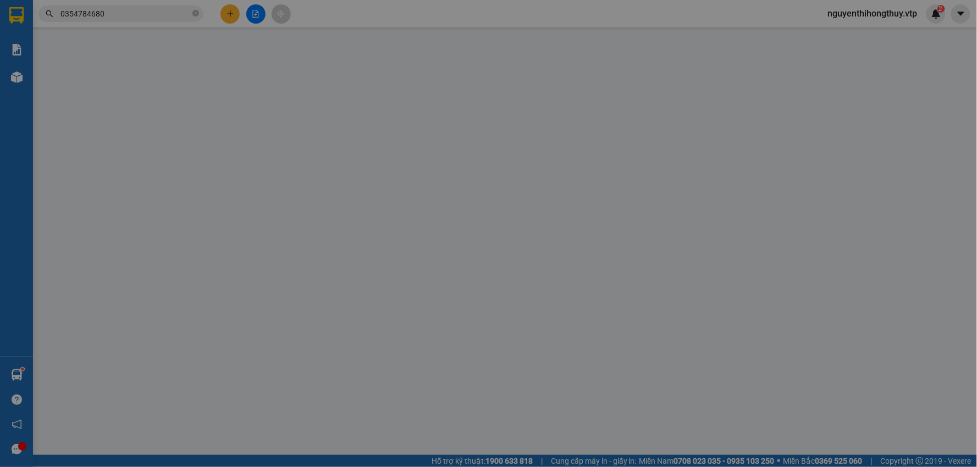
type input "0"
type input "30.000"
type input "1.500"
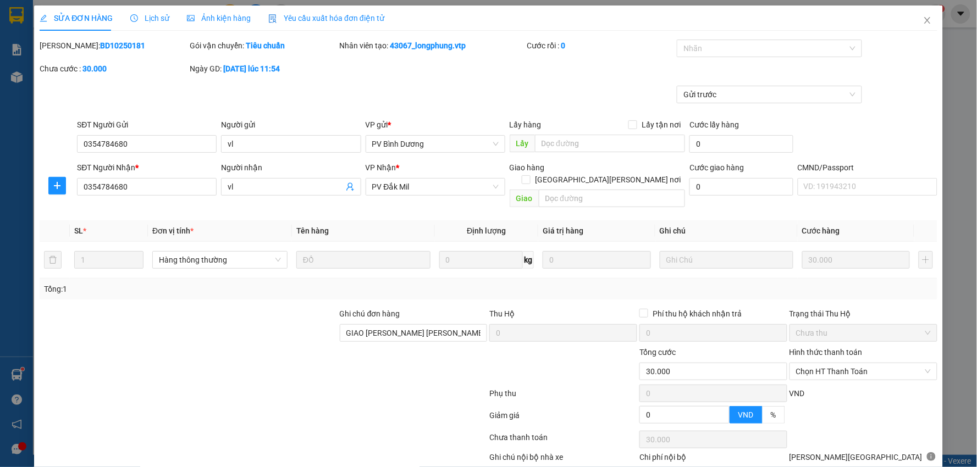
click at [156, 21] on span "Lịch sử" at bounding box center [149, 18] width 39 height 9
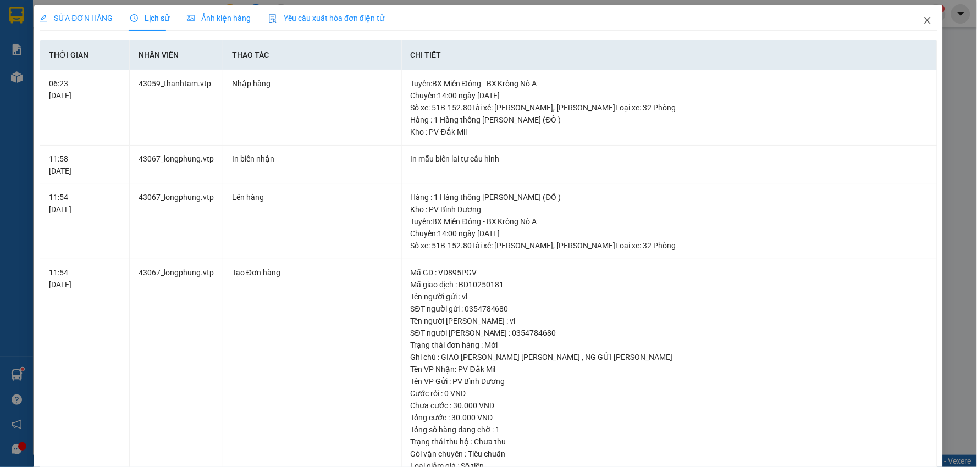
click at [924, 20] on icon "close" at bounding box center [927, 20] width 6 height 7
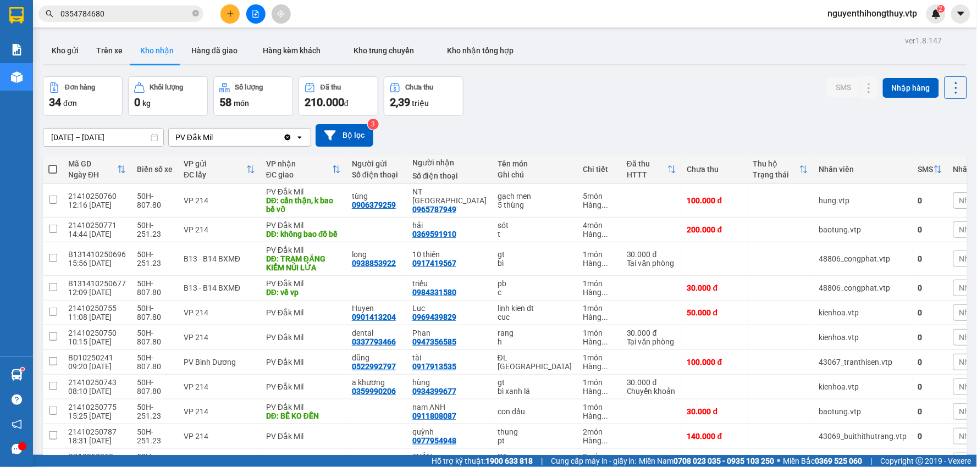
click at [125, 8] on input "0354784680" at bounding box center [125, 14] width 130 height 12
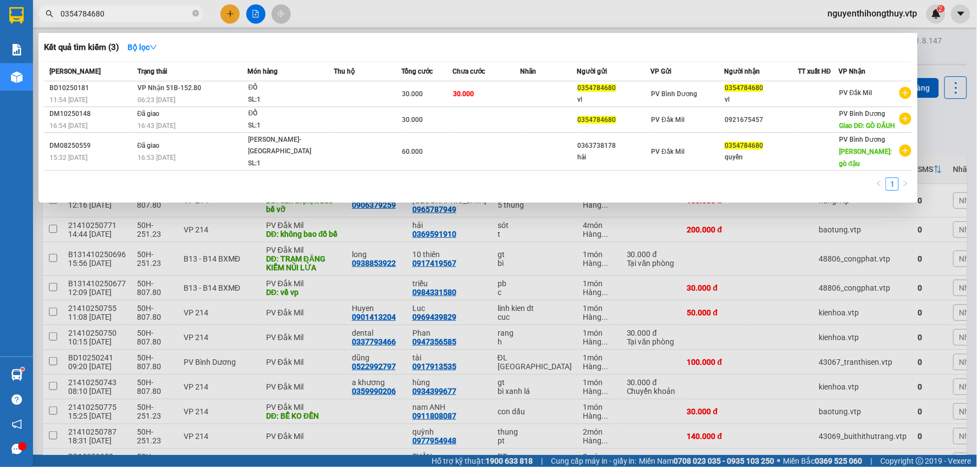
click at [363, 12] on div at bounding box center [488, 233] width 977 height 467
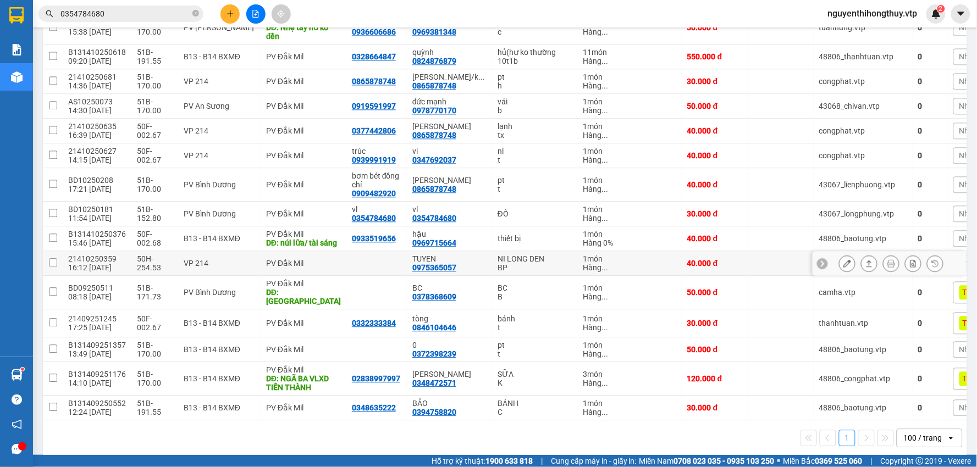
scroll to position [712, 0]
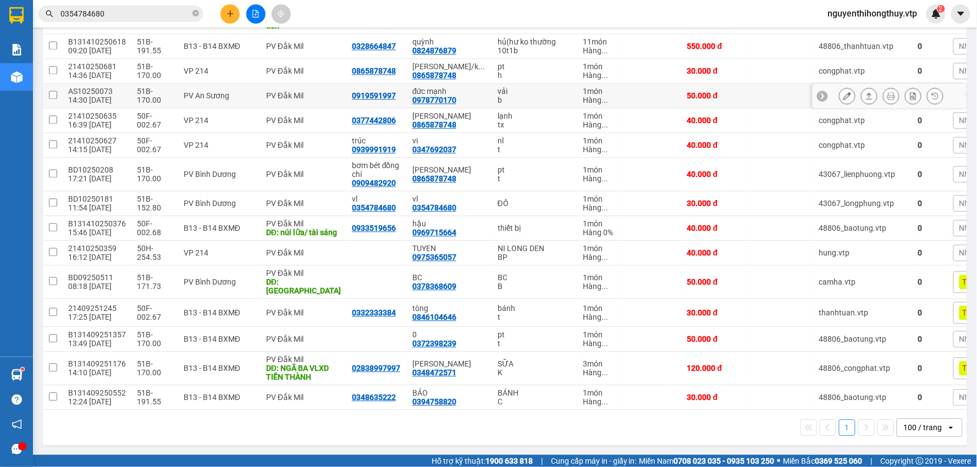
click at [843, 92] on icon at bounding box center [847, 96] width 8 height 8
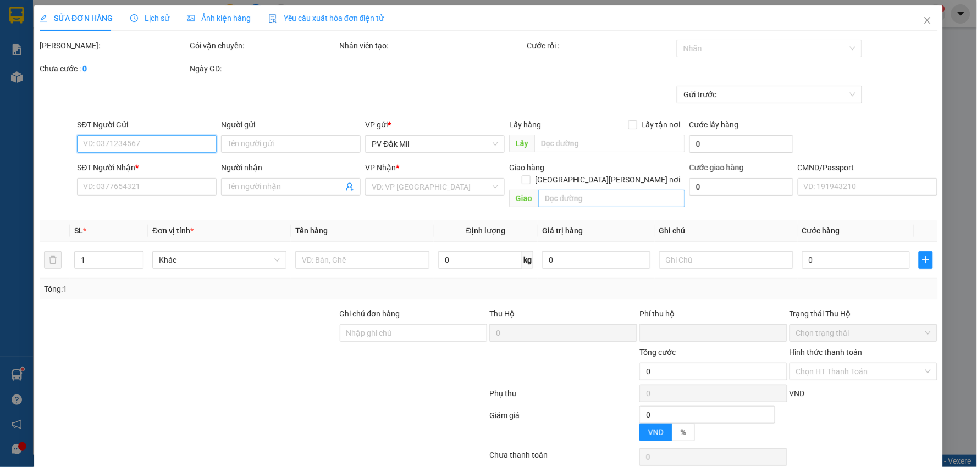
type input "2.500"
type input "0919591997"
type input "0978770170"
type input "đức mạnh"
type input "0"
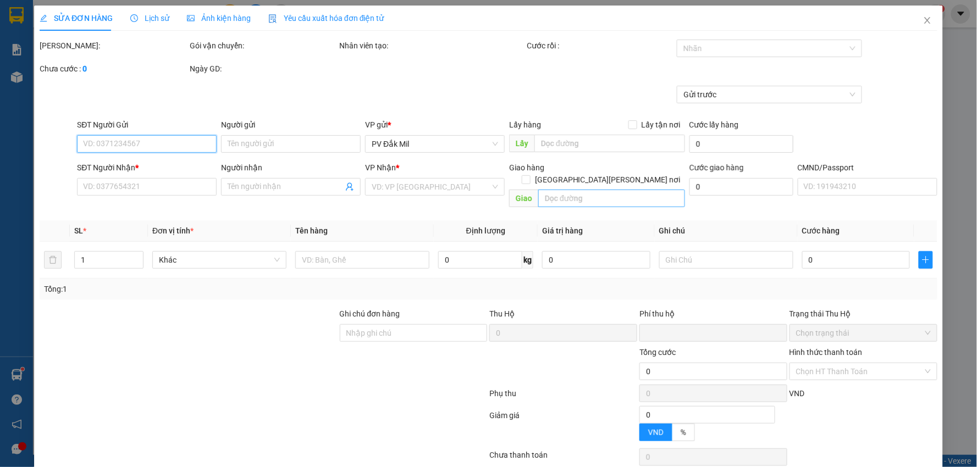
type input "50.000"
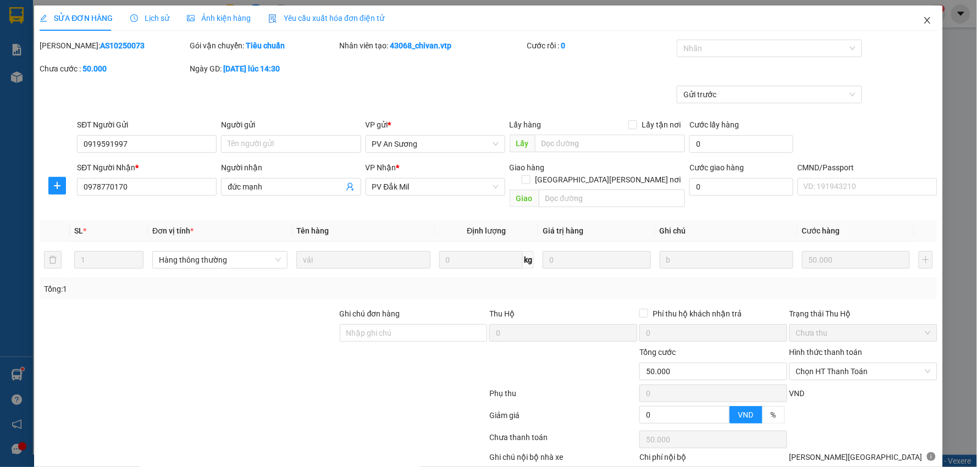
click at [923, 19] on icon "close" at bounding box center [927, 20] width 9 height 9
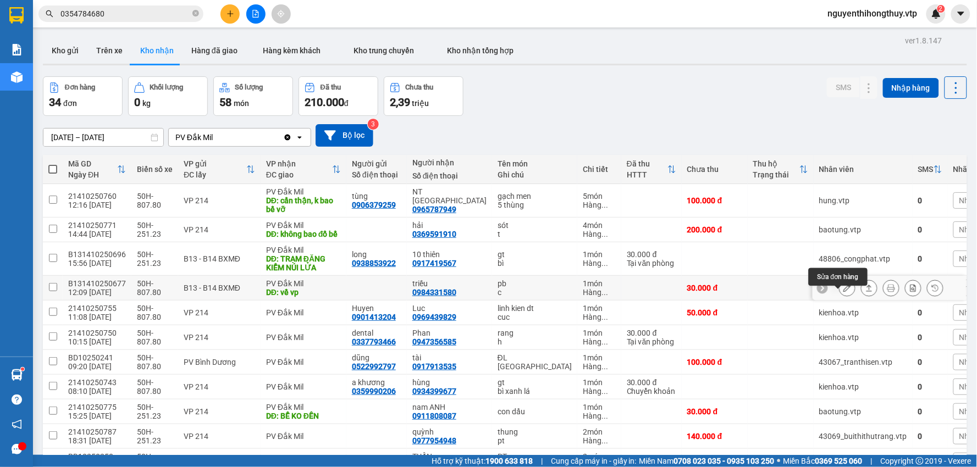
click at [844, 295] on button at bounding box center [847, 288] width 15 height 19
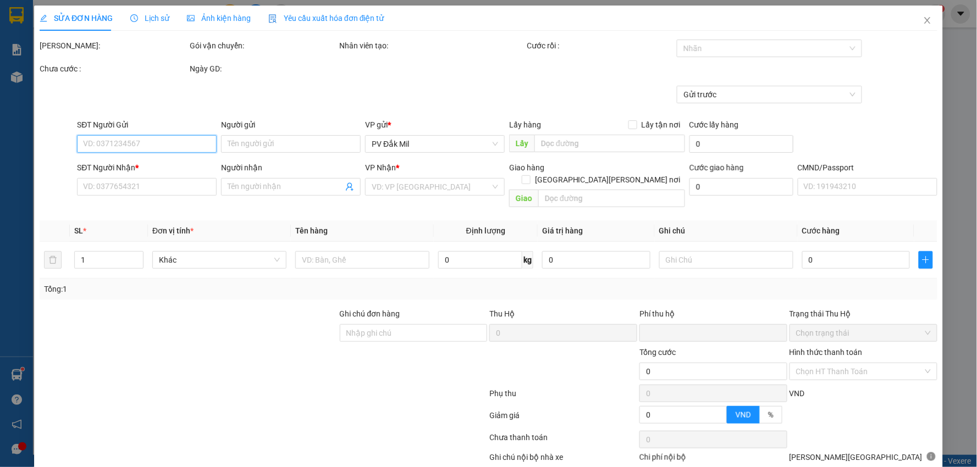
type input "0984331580"
type input "triều"
type input "về vp"
type input "0"
type input "30.000"
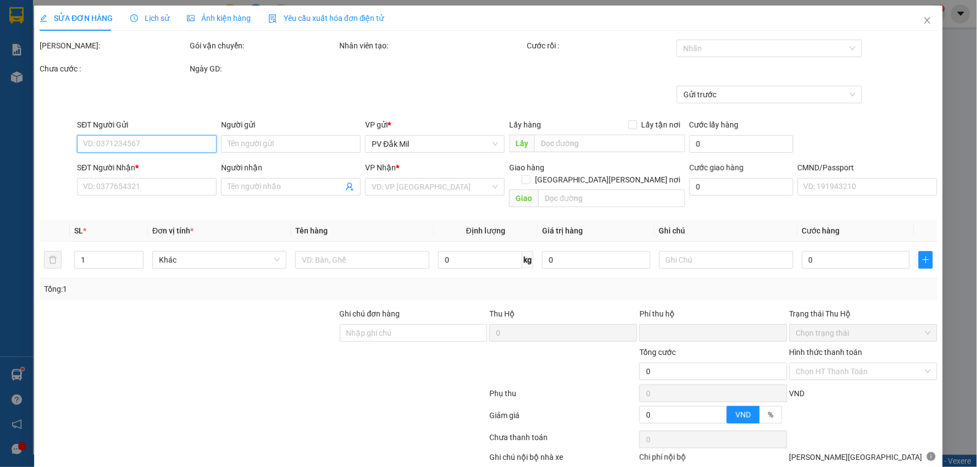
type input "30.000"
type input "1.500"
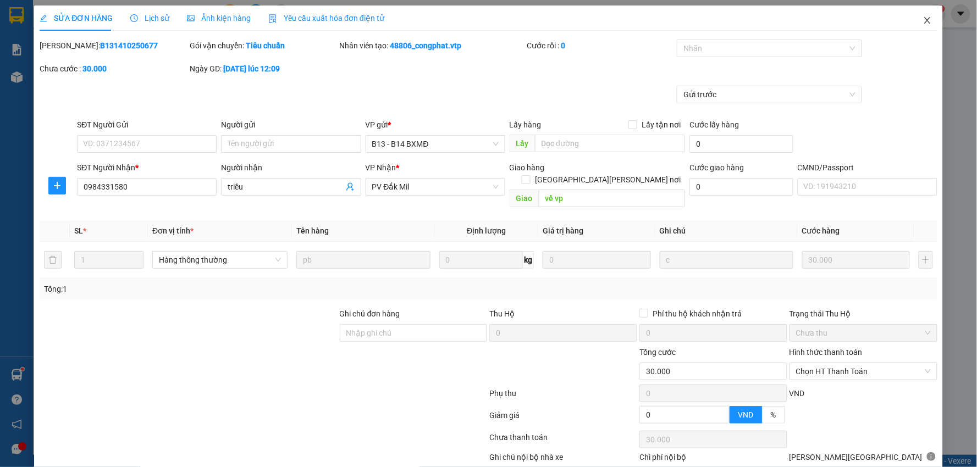
click at [923, 18] on icon "close" at bounding box center [927, 20] width 9 height 9
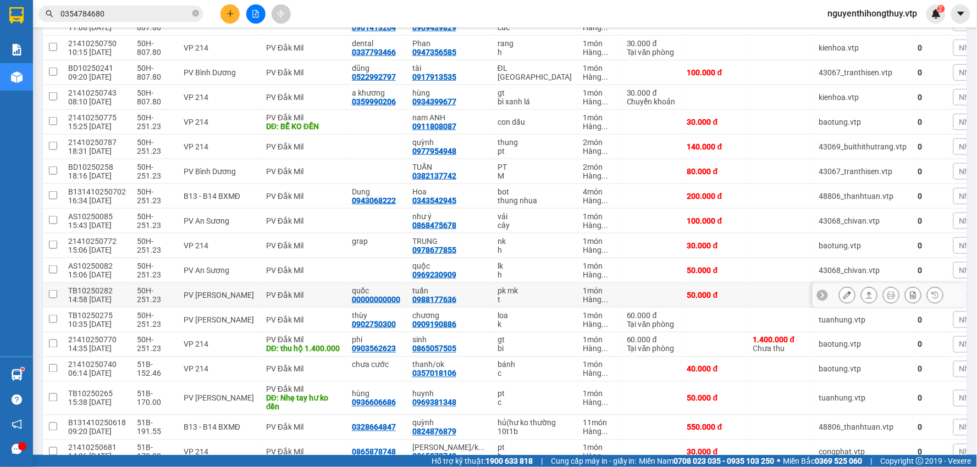
scroll to position [305, 0]
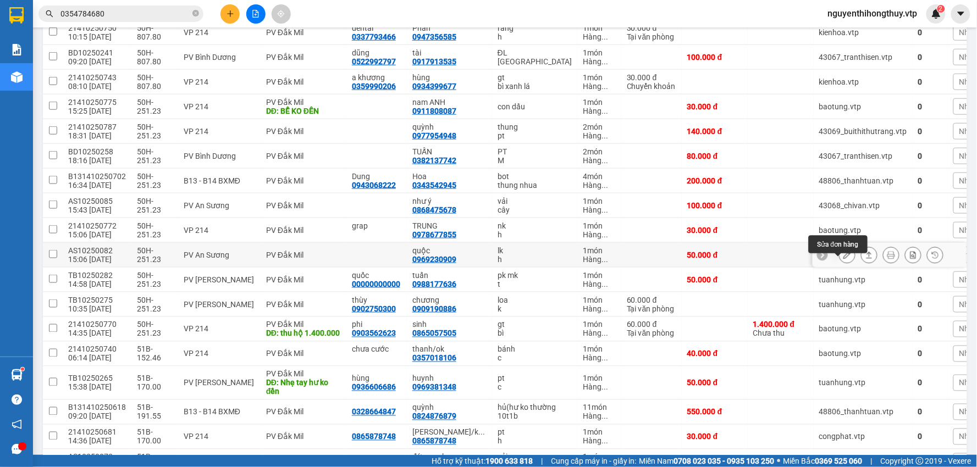
click at [843, 259] on icon at bounding box center [847, 255] width 8 height 8
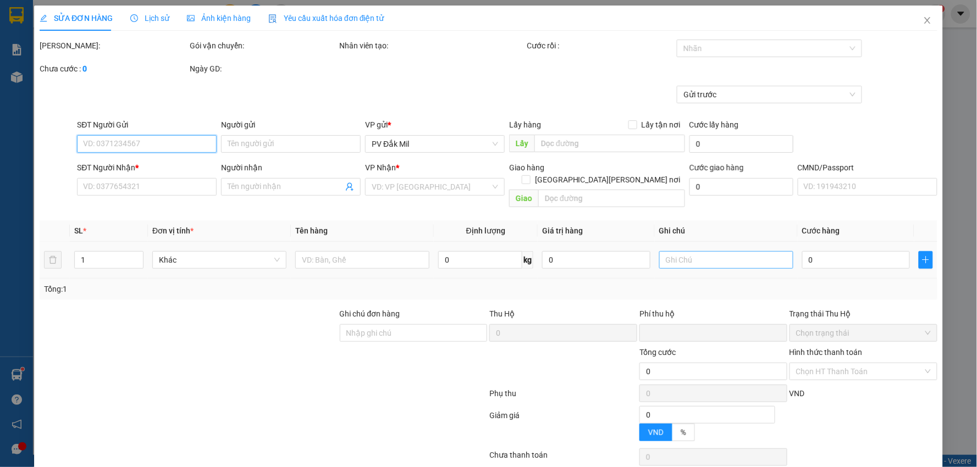
type input "0969230909"
type input "quộc"
type input "0"
type input "50.000"
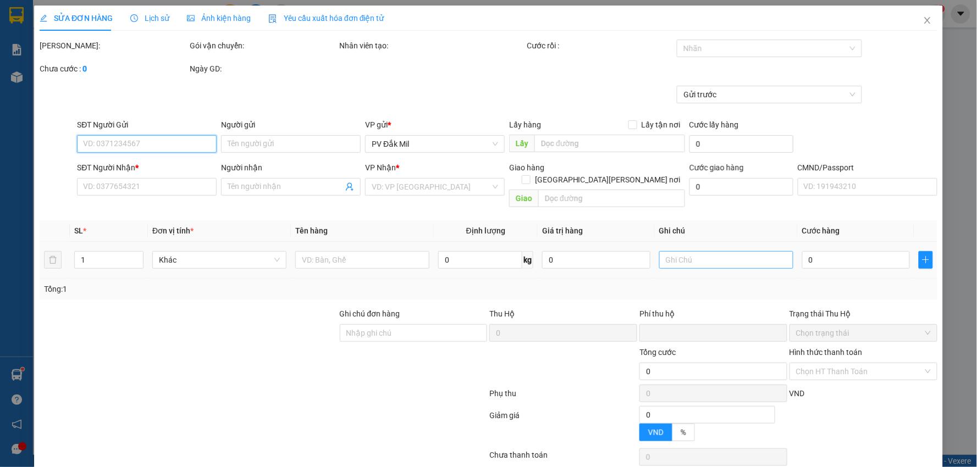
type input "2.500"
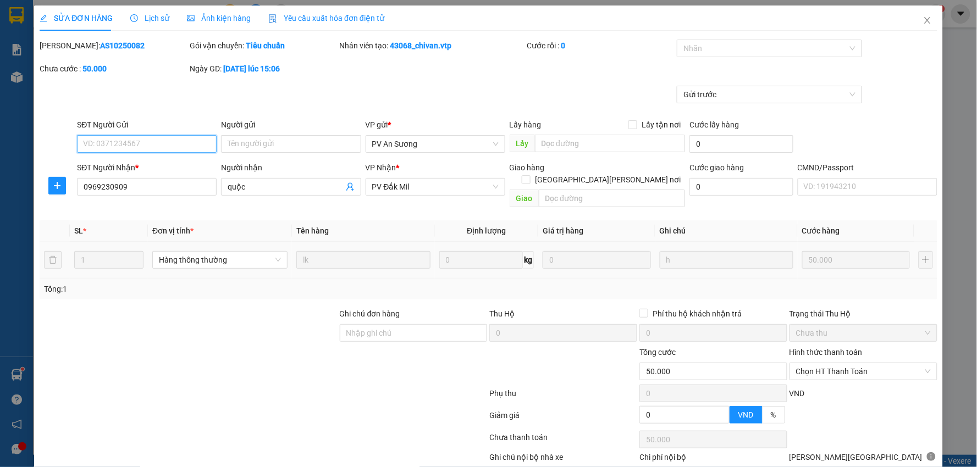
scroll to position [53, 0]
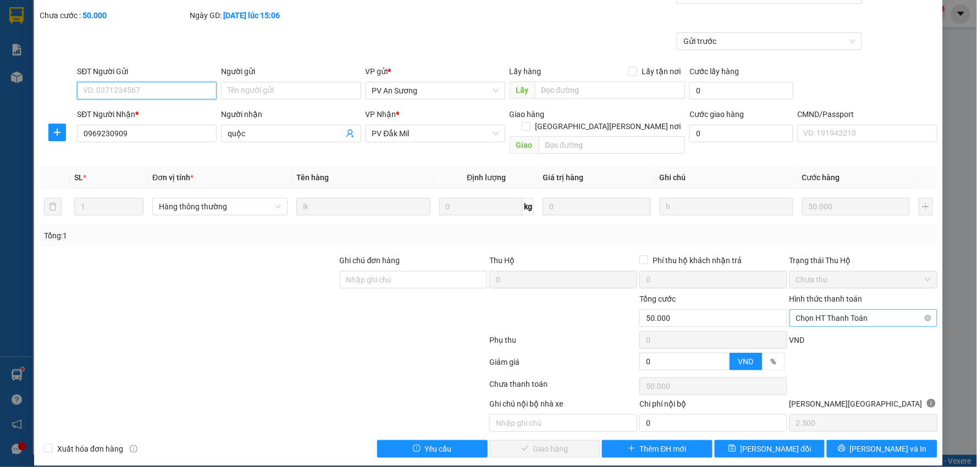
click at [838, 310] on span "Chọn HT Thanh Toán" at bounding box center [863, 318] width 135 height 16
drag, startPoint x: 823, startPoint y: 325, endPoint x: 741, endPoint y: 355, distance: 87.0
click at [823, 325] on div "Tại văn phòng" at bounding box center [856, 328] width 133 height 12
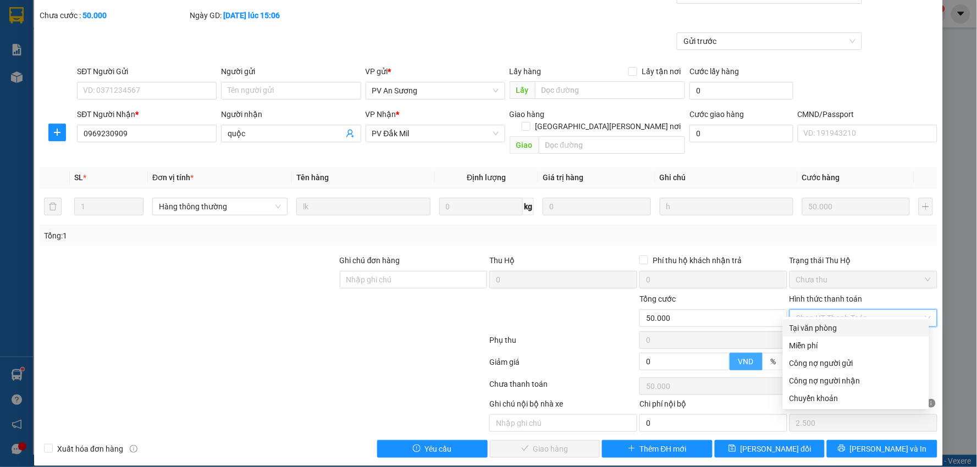
type input "0"
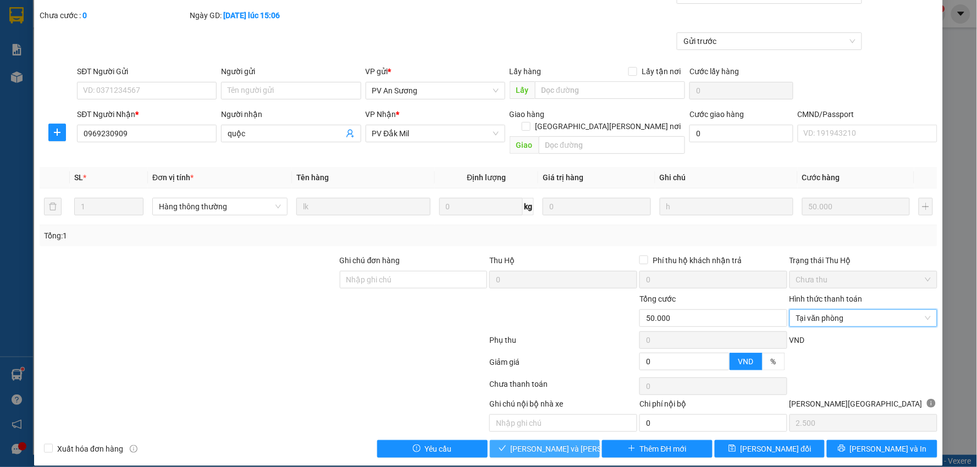
click at [523, 443] on span "Lưu và Giao hàng" at bounding box center [585, 449] width 148 height 12
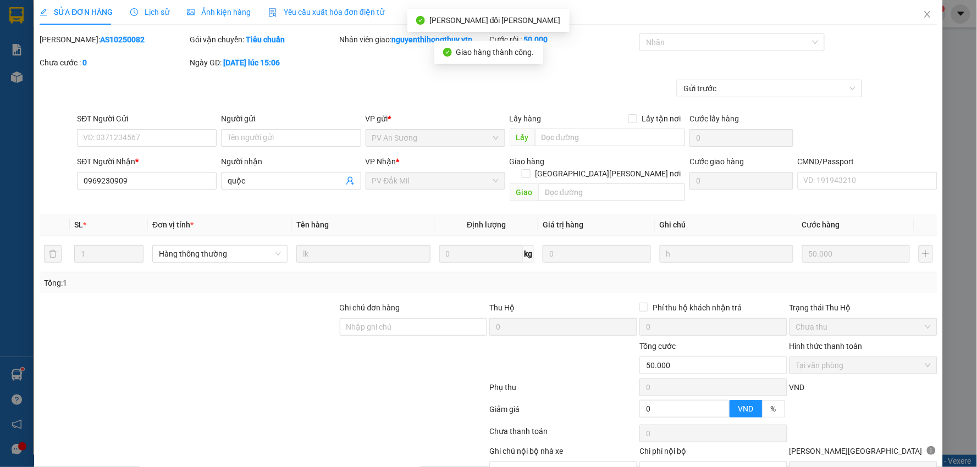
scroll to position [0, 0]
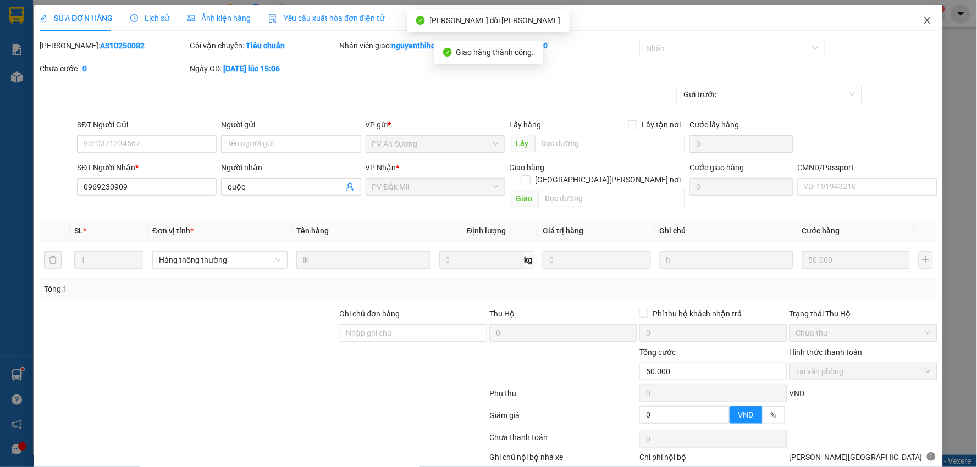
click at [923, 20] on icon "close" at bounding box center [927, 20] width 9 height 9
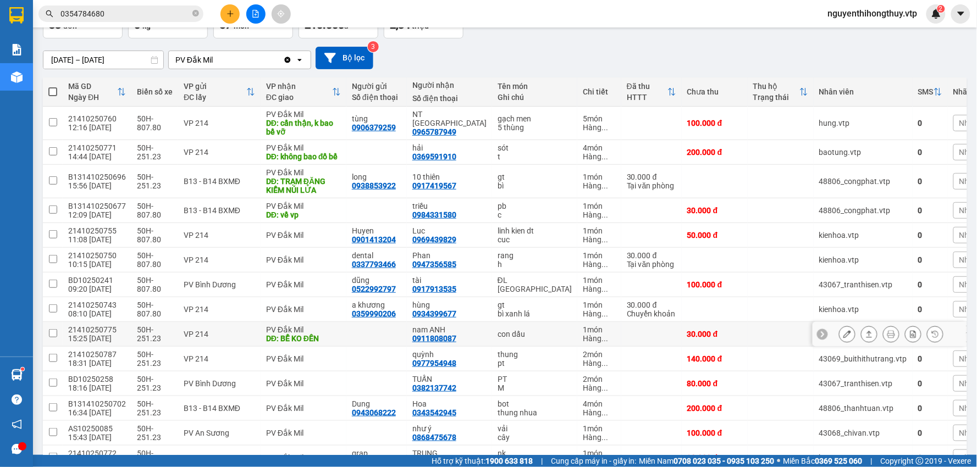
scroll to position [122, 0]
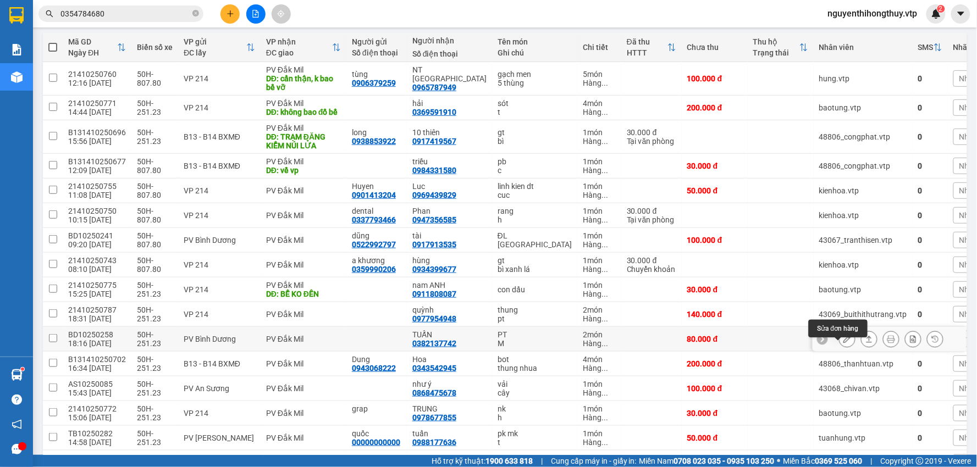
click at [843, 343] on icon at bounding box center [847, 339] width 8 height 8
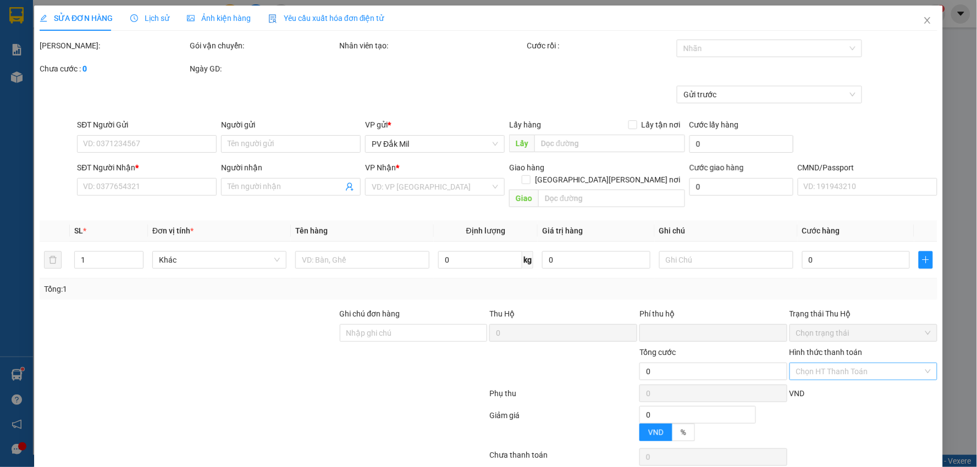
type input "4.000"
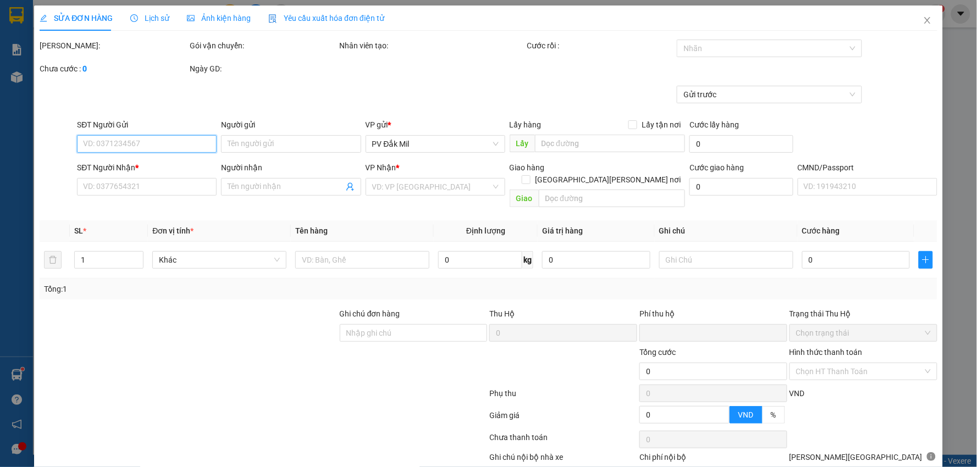
type input "0382137742"
type input "TUẤN"
type input "0"
type input "80.000"
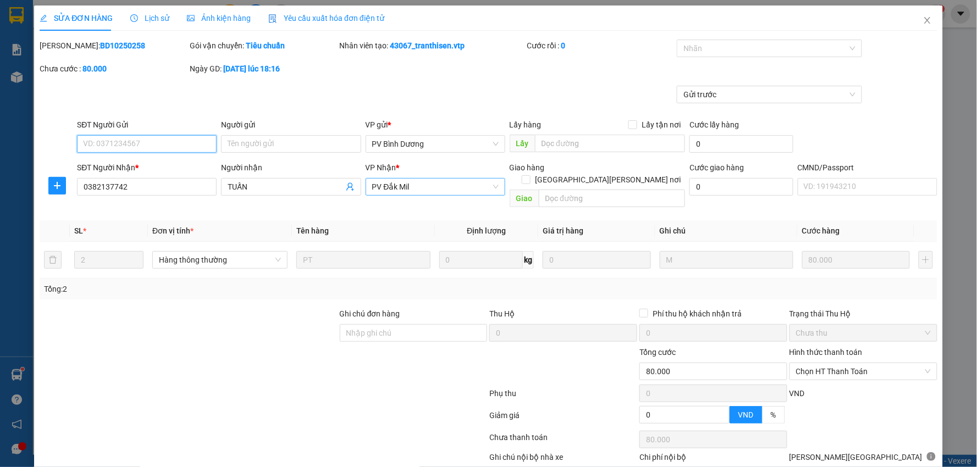
click at [458, 188] on span "PV Đắk Mil" at bounding box center [435, 187] width 126 height 16
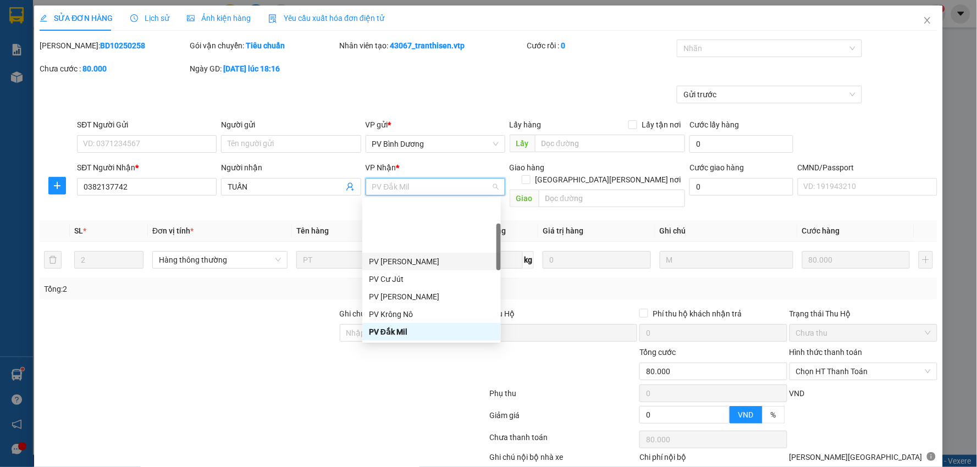
scroll to position [79, 0]
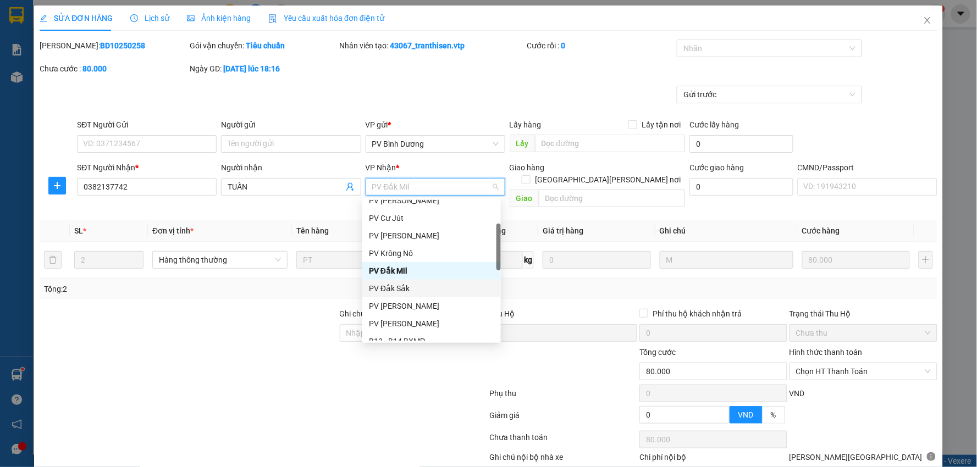
click at [413, 286] on div "PV Đắk Sắk" at bounding box center [431, 289] width 125 height 12
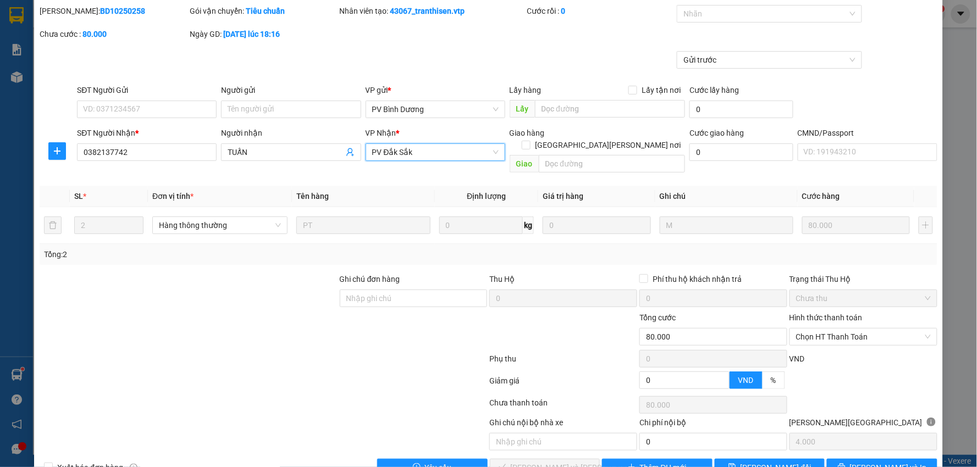
scroll to position [53, 0]
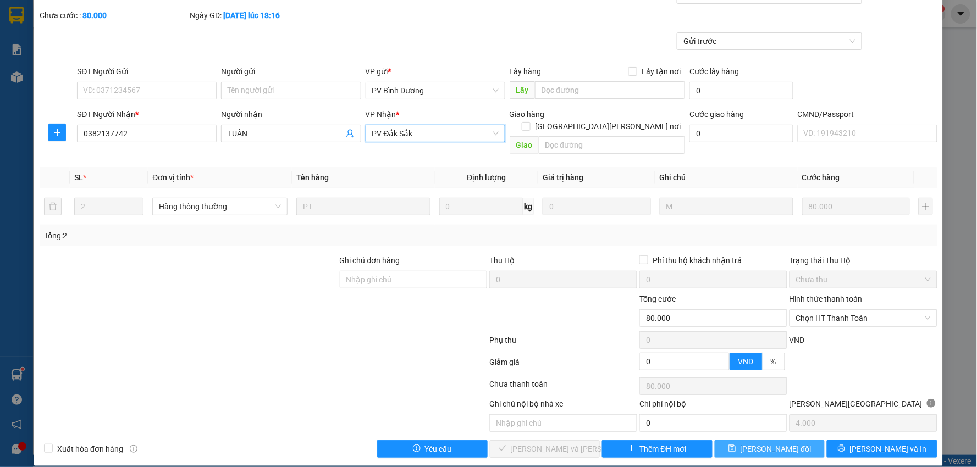
click at [759, 443] on span "Lưu thay đổi" at bounding box center [776, 449] width 71 height 12
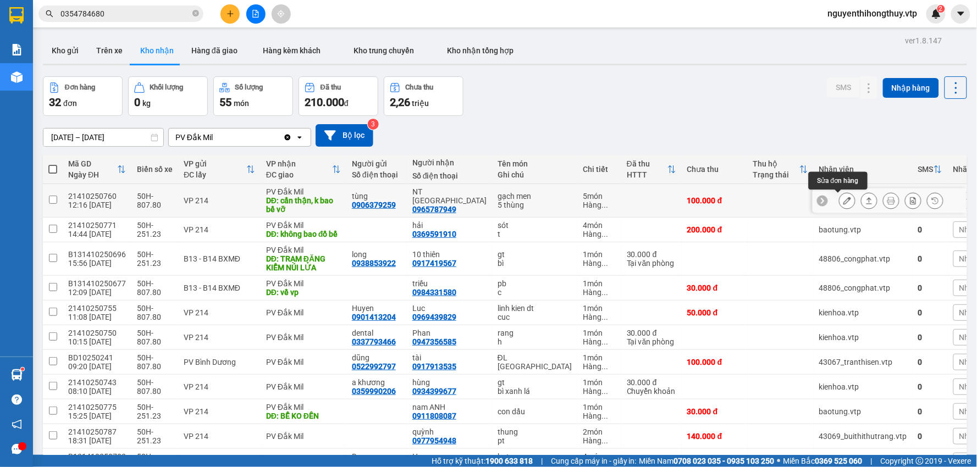
click at [843, 200] on icon at bounding box center [847, 201] width 8 height 8
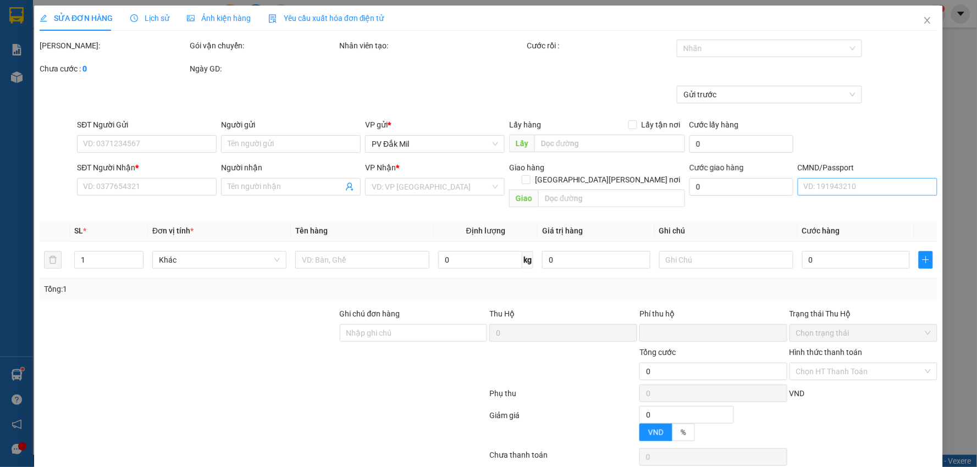
type input "5.000"
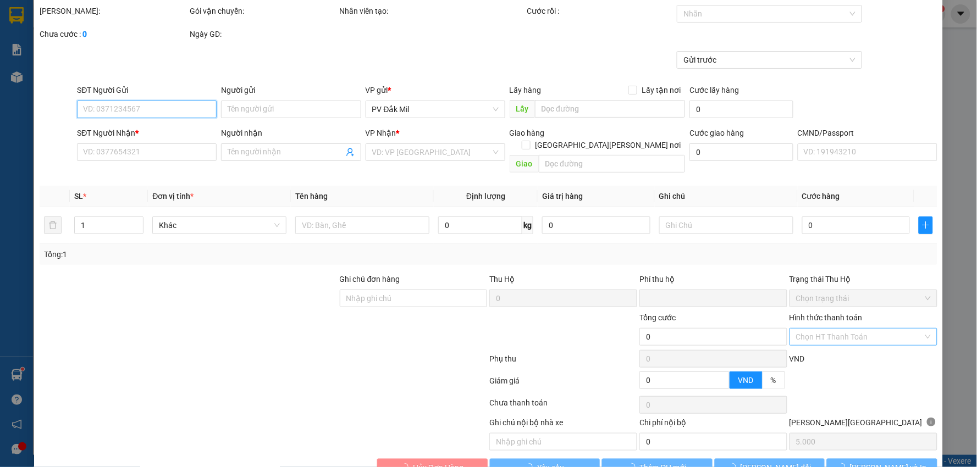
scroll to position [53, 0]
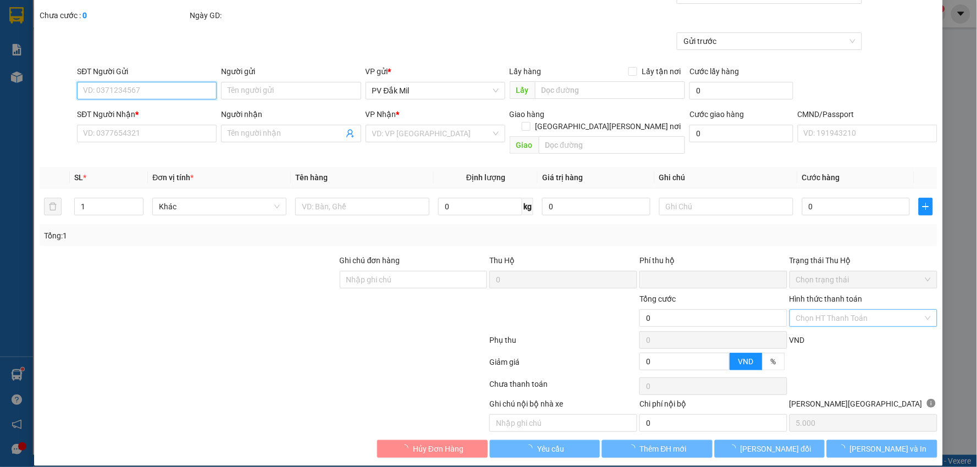
type input "0906379259"
type input "tùng"
type input "0965787949"
type input "NT [GEOGRAPHIC_DATA]"
type input "cẩn thận, k bao bể vỡ"
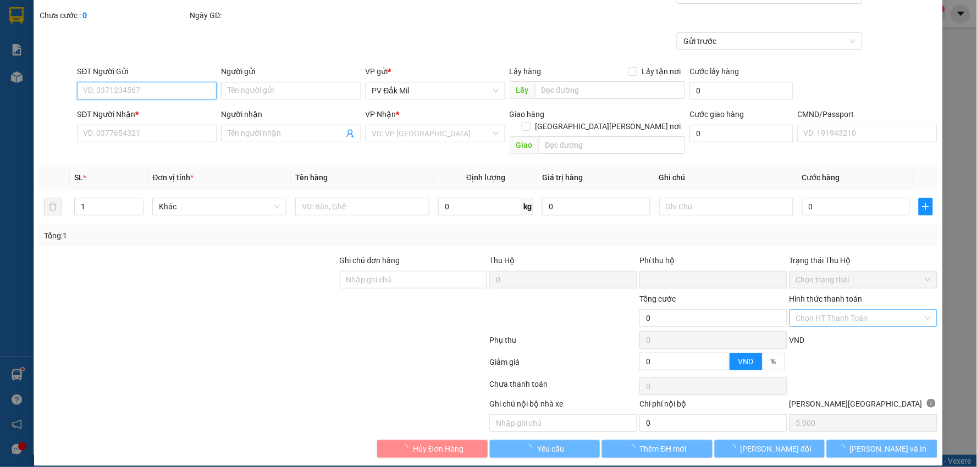
type input "0"
type input "100.000"
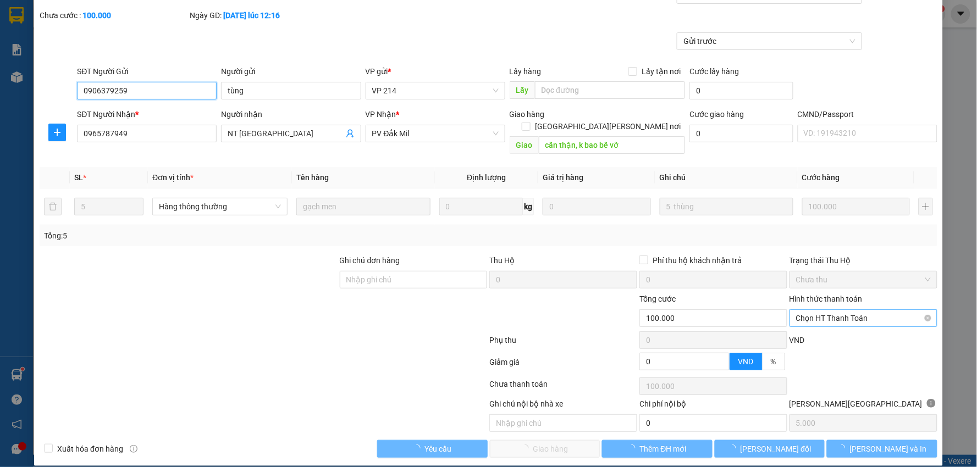
click at [856, 310] on span "Chọn HT Thanh Toán" at bounding box center [863, 318] width 135 height 16
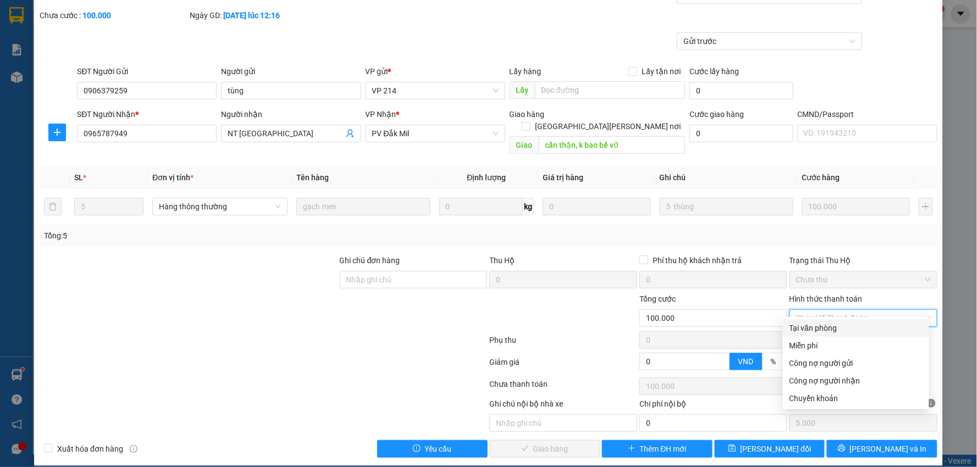
click at [818, 328] on div "Tại văn phòng" at bounding box center [856, 328] width 133 height 12
type input "0"
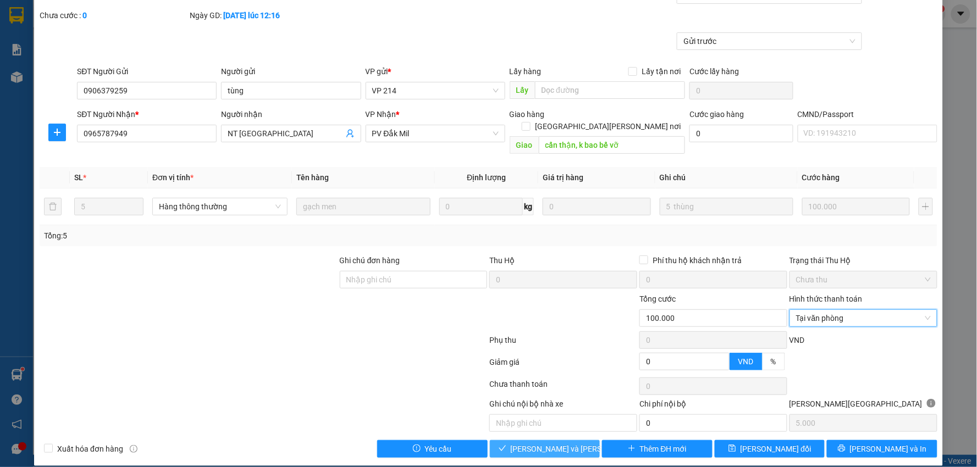
click at [538, 443] on span "Lưu và Giao hàng" at bounding box center [585, 449] width 148 height 12
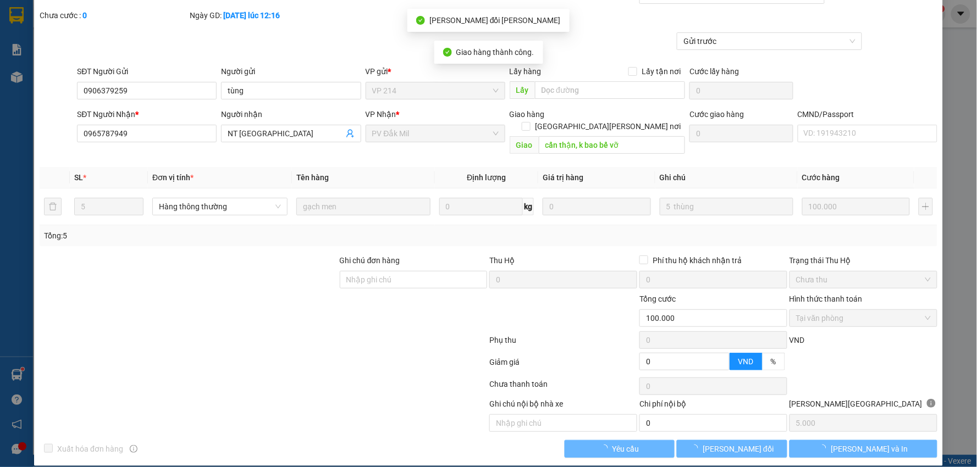
scroll to position [0, 0]
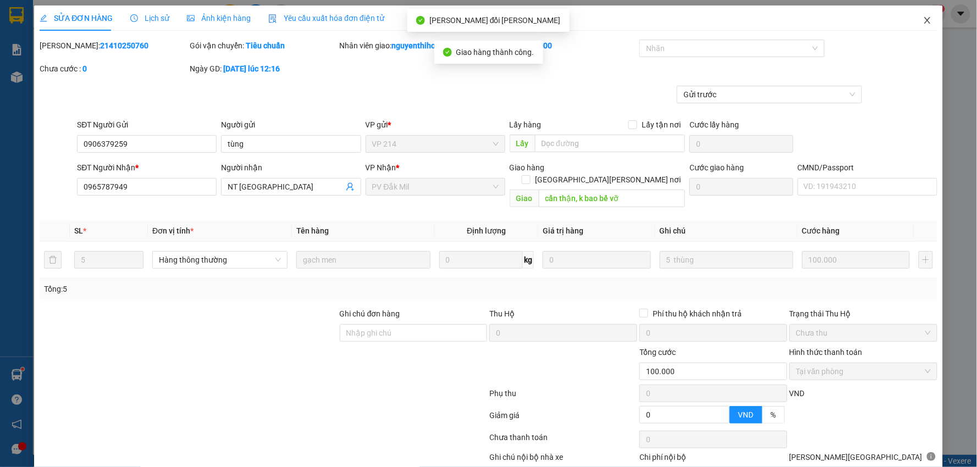
click at [923, 18] on icon "close" at bounding box center [927, 20] width 9 height 9
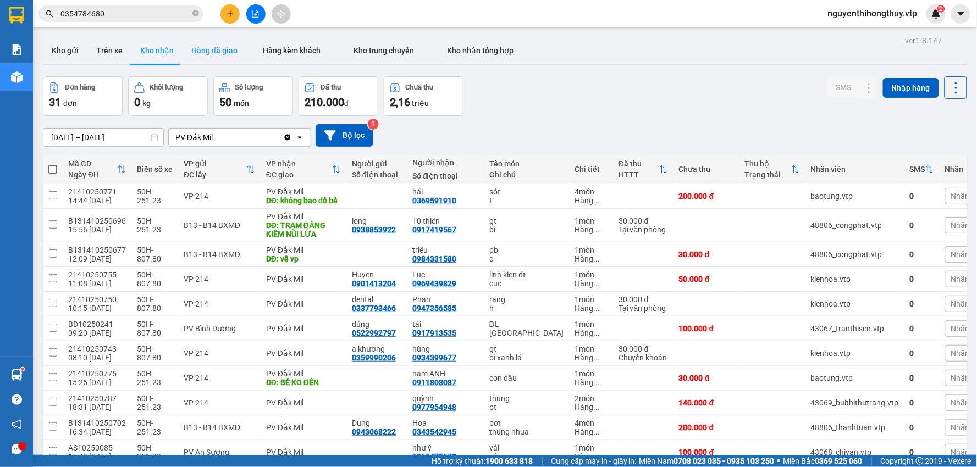
click at [220, 53] on button "Hàng đã giao" at bounding box center [215, 50] width 64 height 26
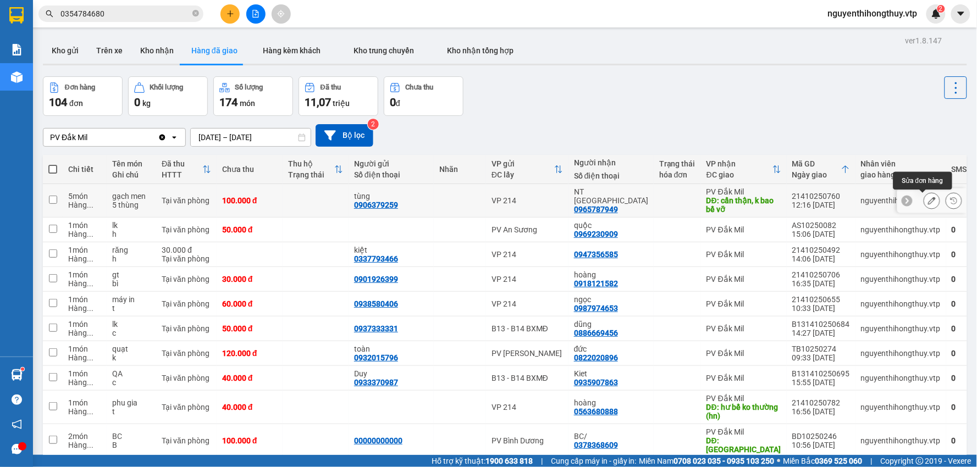
click at [928, 200] on icon at bounding box center [932, 201] width 8 height 8
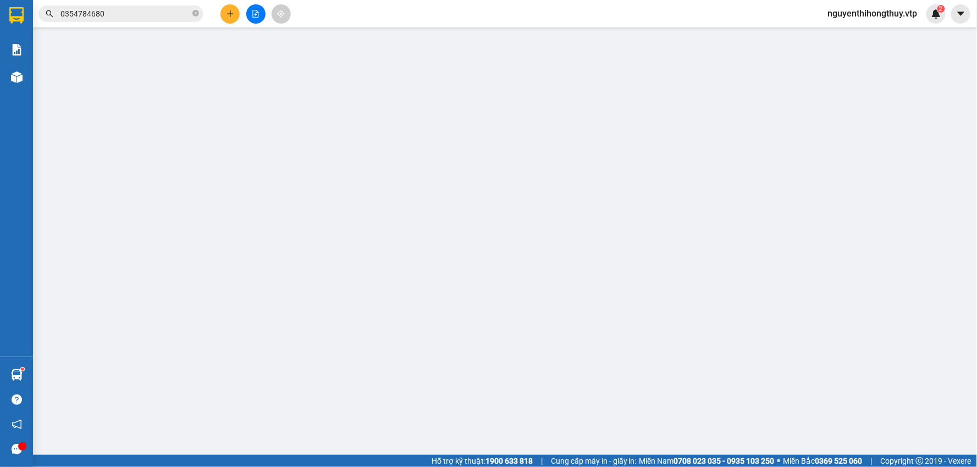
type input "5.000"
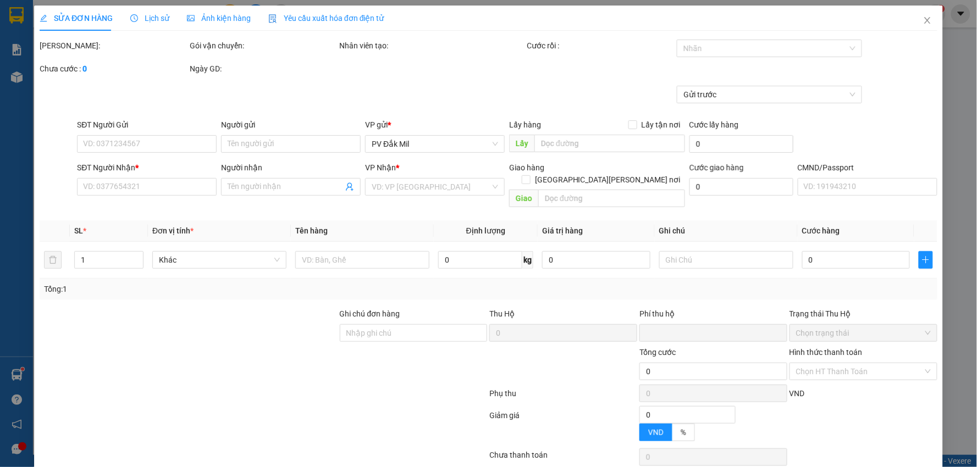
type input "0906379259"
type input "tùng"
type input "0965787949"
type input "NT [GEOGRAPHIC_DATA]"
type input "cẩn thận, k bao bể vỡ"
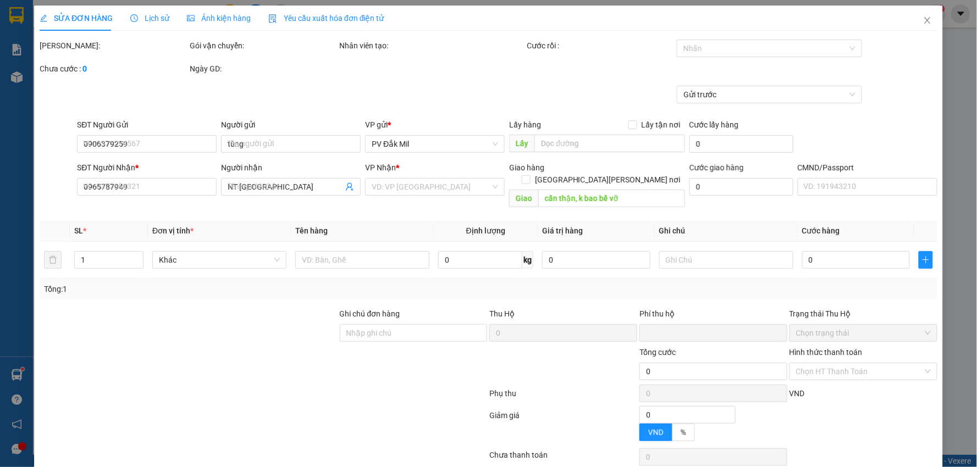
type input "0"
type input "100.000"
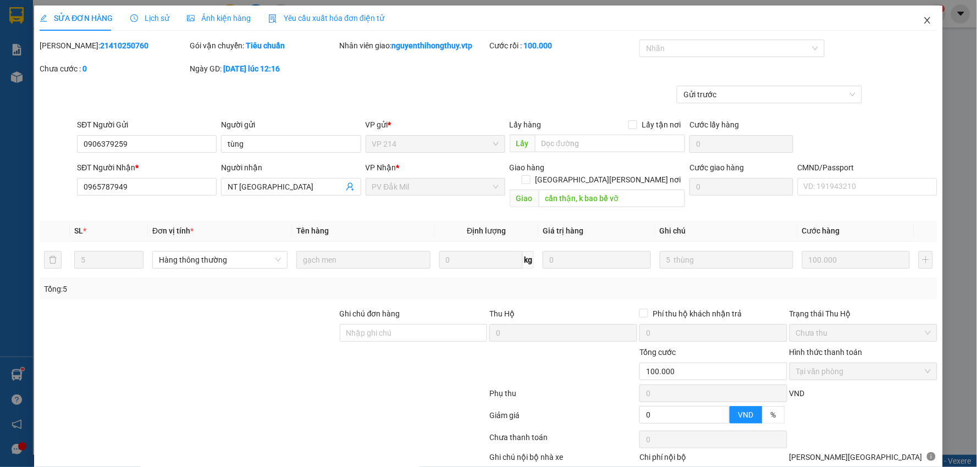
click at [924, 19] on icon "close" at bounding box center [927, 20] width 6 height 7
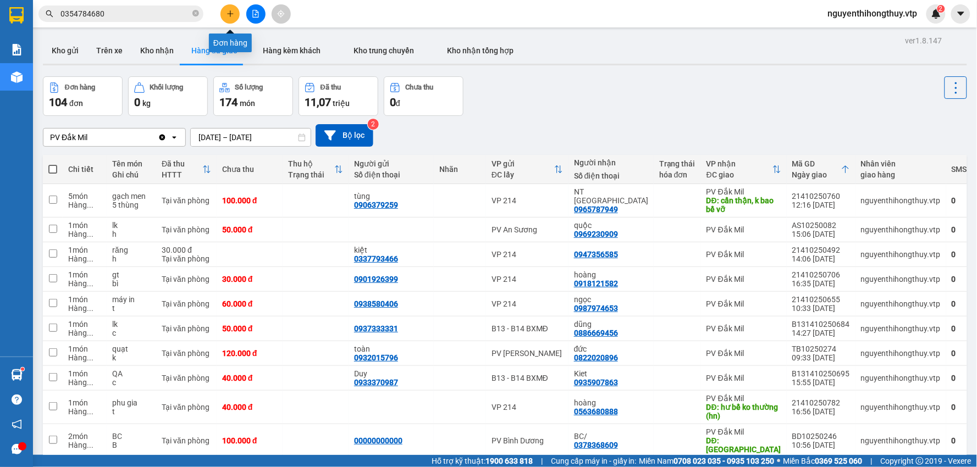
click at [228, 10] on icon "plus" at bounding box center [231, 14] width 8 height 8
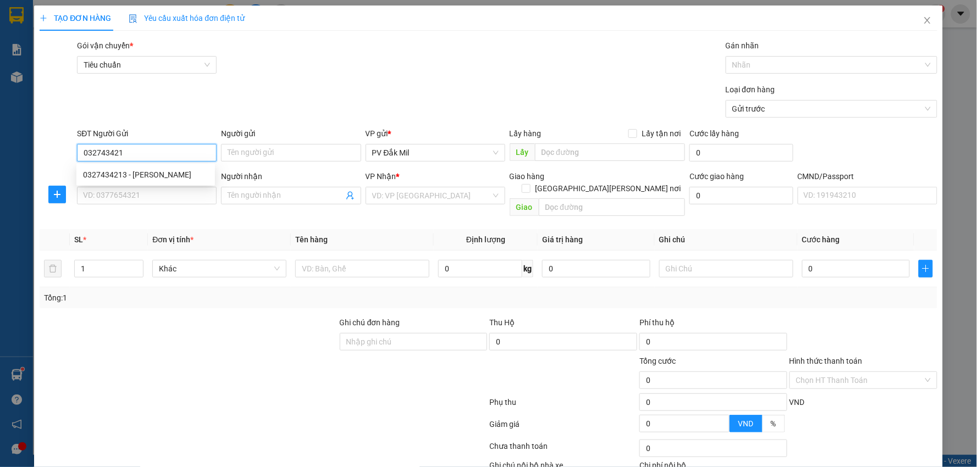
type input "0327434213"
click at [161, 173] on div "0327434213 - thanh" at bounding box center [145, 175] width 125 height 12
type input "thanh"
type input "0867272534"
type input "hạnh"
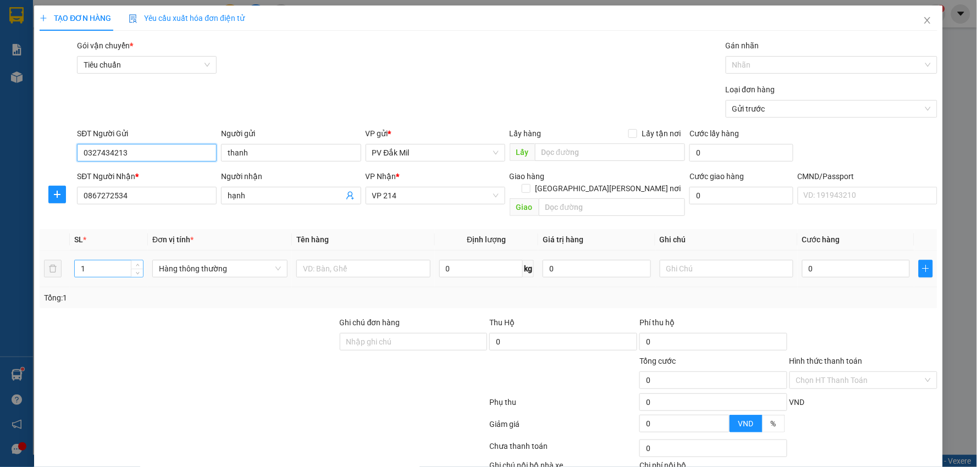
type input "0327434213"
drag, startPoint x: 99, startPoint y: 251, endPoint x: 14, endPoint y: 269, distance: 86.7
click at [24, 271] on div "TẠO ĐƠN HÀNG Yêu cầu xuất hóa đơn điện tử Transit Pickup Surcharge Ids Transit …" at bounding box center [488, 233] width 977 height 467
type input "2"
click at [396, 260] on input "text" at bounding box center [363, 269] width 134 height 18
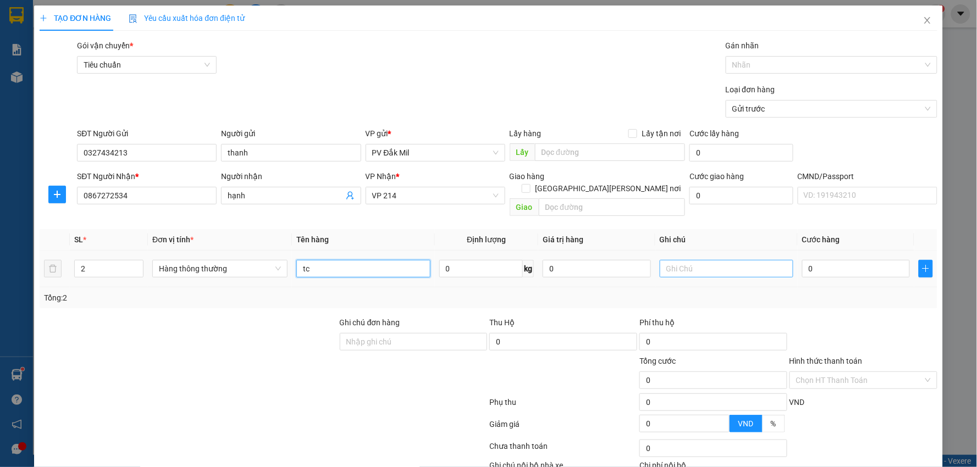
type input "tc"
click at [722, 260] on input "text" at bounding box center [727, 269] width 134 height 18
type input "hư không thường"
click at [852, 260] on input "0" at bounding box center [856, 269] width 108 height 18
type input "8"
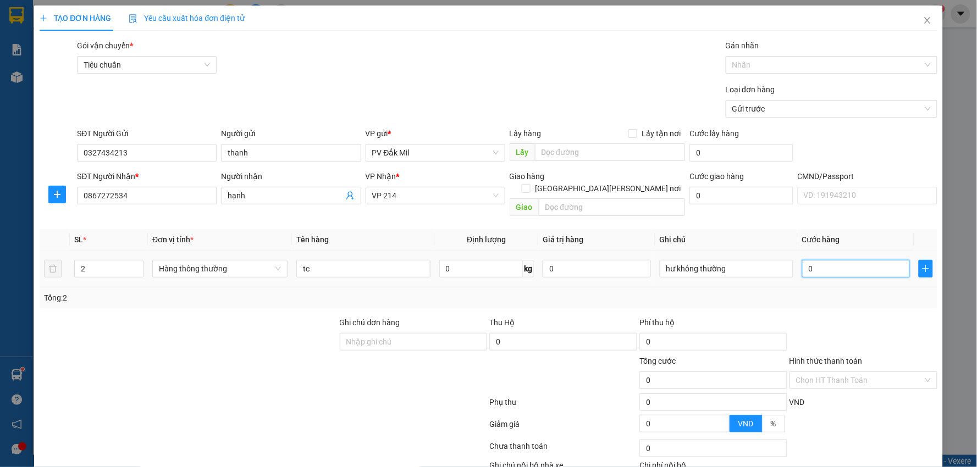
type input "8"
type input "80"
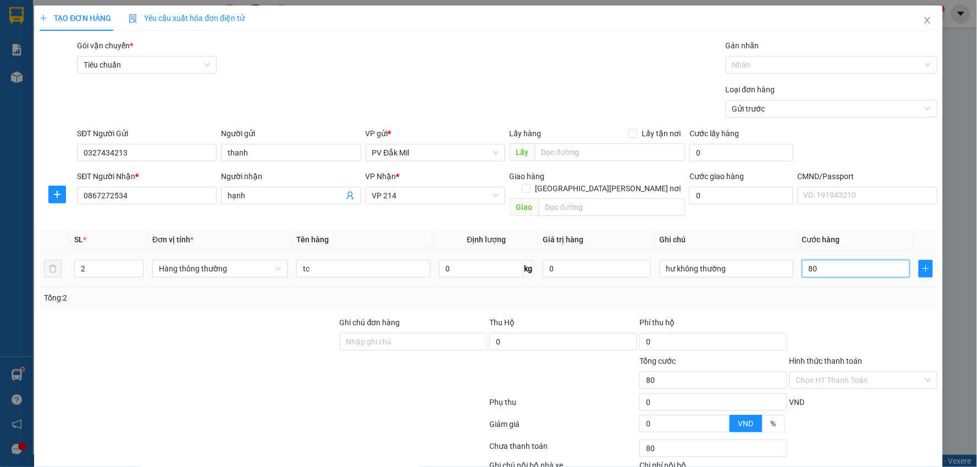
type input "800"
type input "8.000"
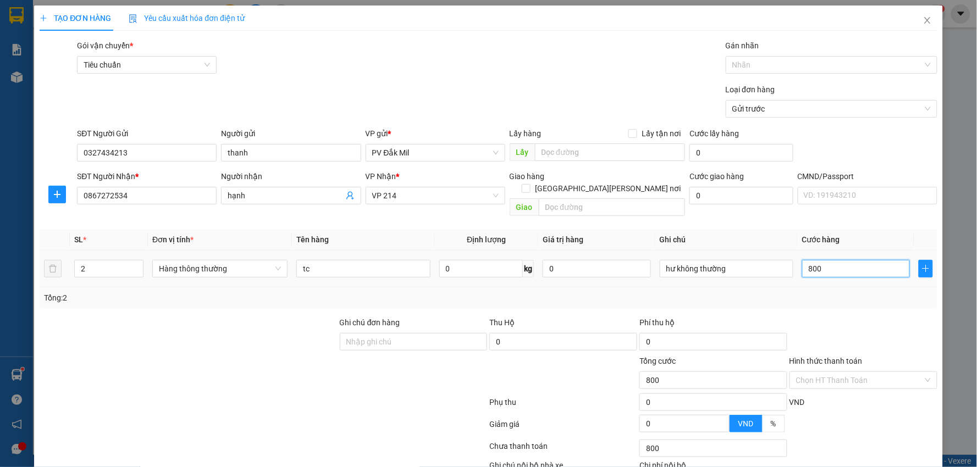
type input "8.000"
type input "80.000"
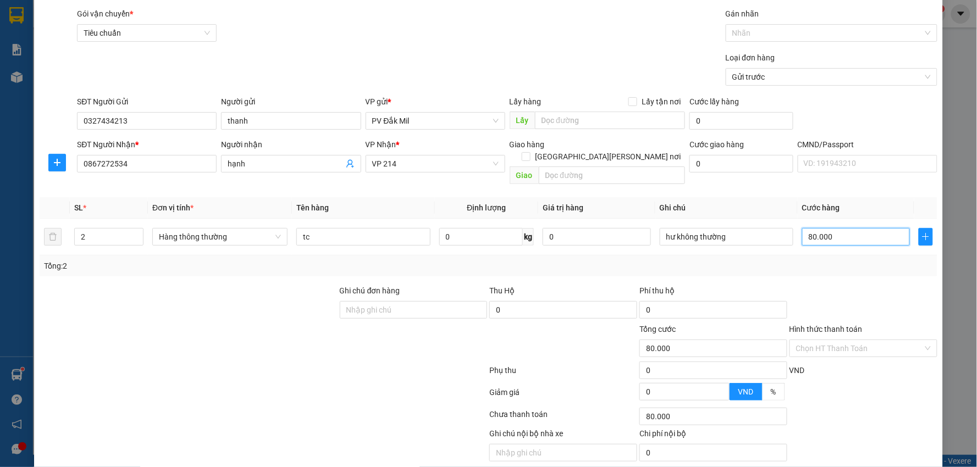
scroll to position [62, 0]
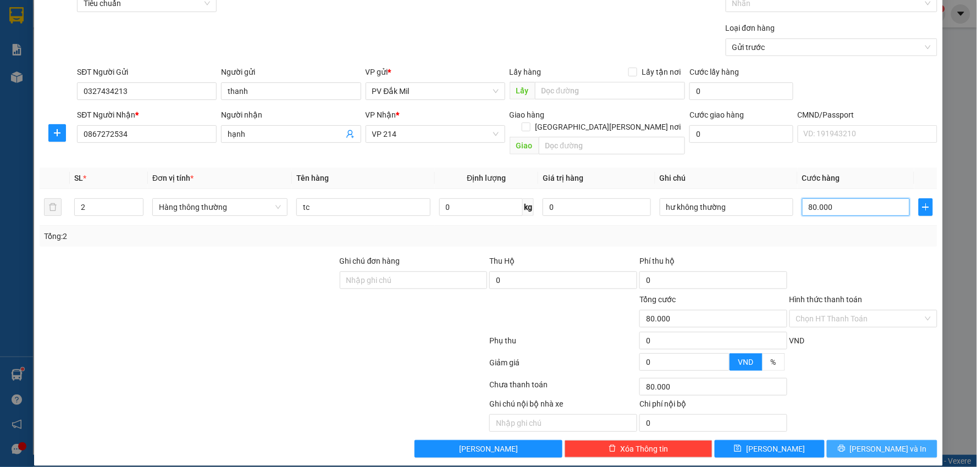
type input "80.000"
click at [866, 443] on span "[PERSON_NAME] và In" at bounding box center [888, 449] width 77 height 12
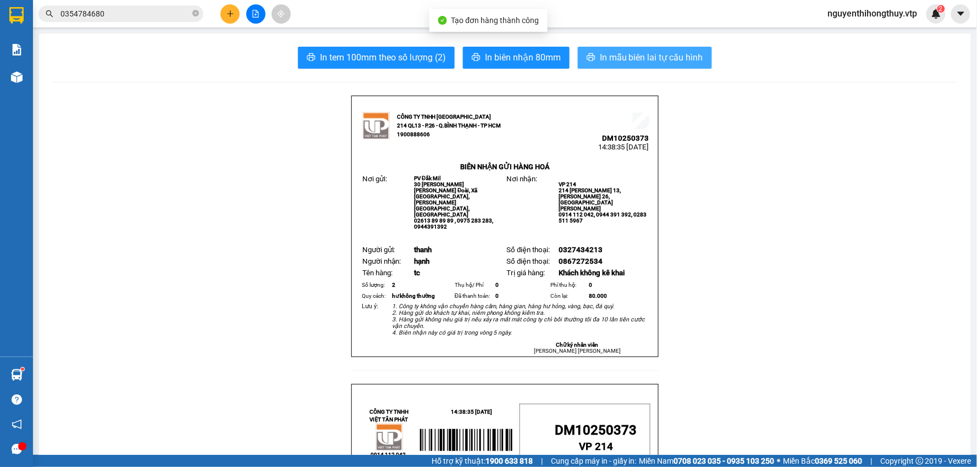
click at [617, 53] on span "In mẫu biên lai tự cấu hình" at bounding box center [651, 58] width 103 height 14
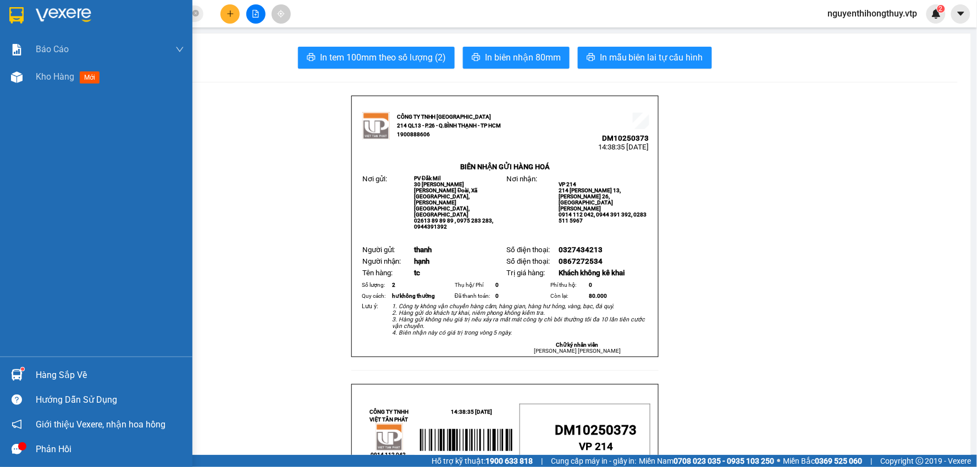
click at [13, 14] on img at bounding box center [16, 15] width 14 height 16
click at [198, 12] on icon "close-circle" at bounding box center [195, 13] width 7 height 7
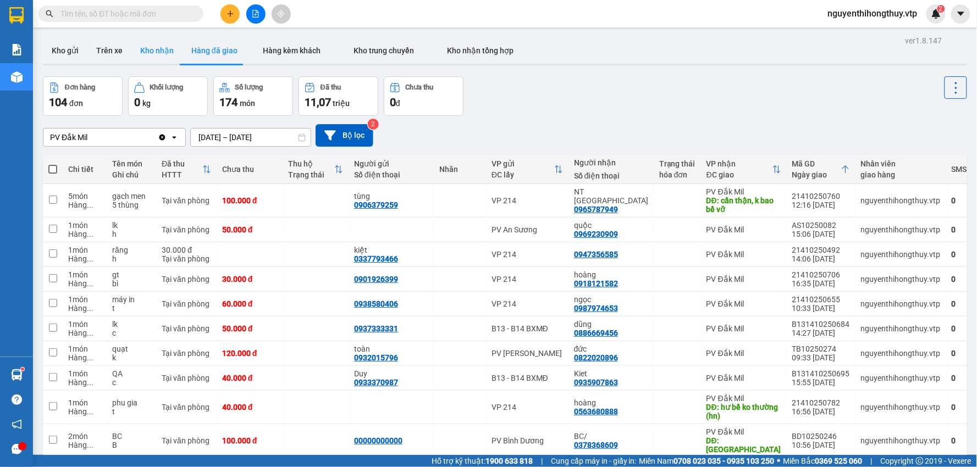
click at [146, 52] on button "Kho nhận" at bounding box center [156, 50] width 51 height 26
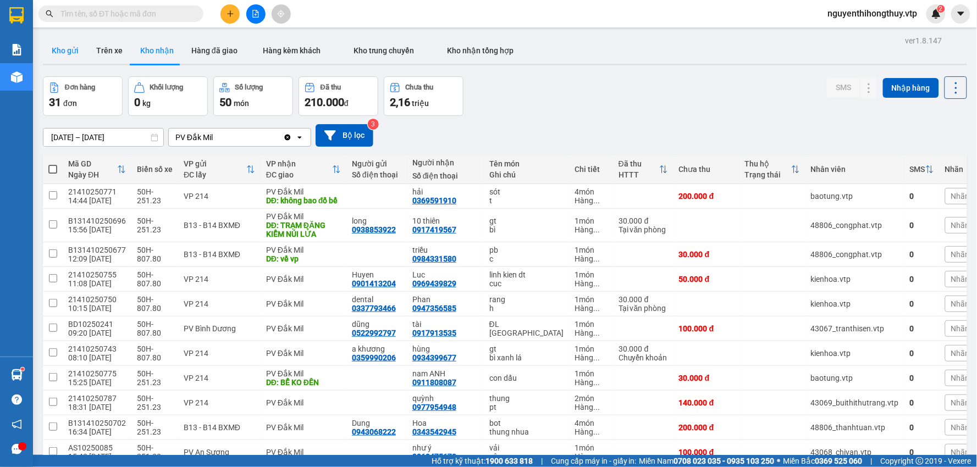
click at [68, 49] on button "Kho gửi" at bounding box center [65, 50] width 45 height 26
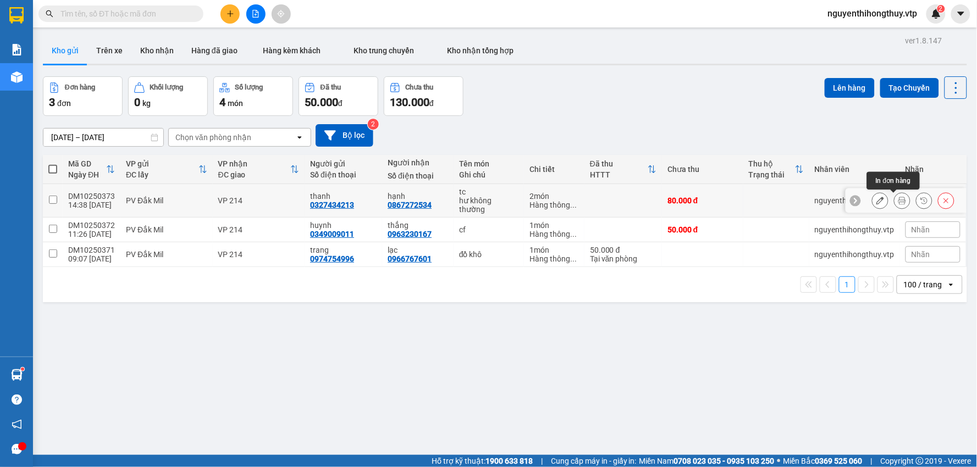
click at [898, 202] on icon at bounding box center [902, 201] width 8 height 8
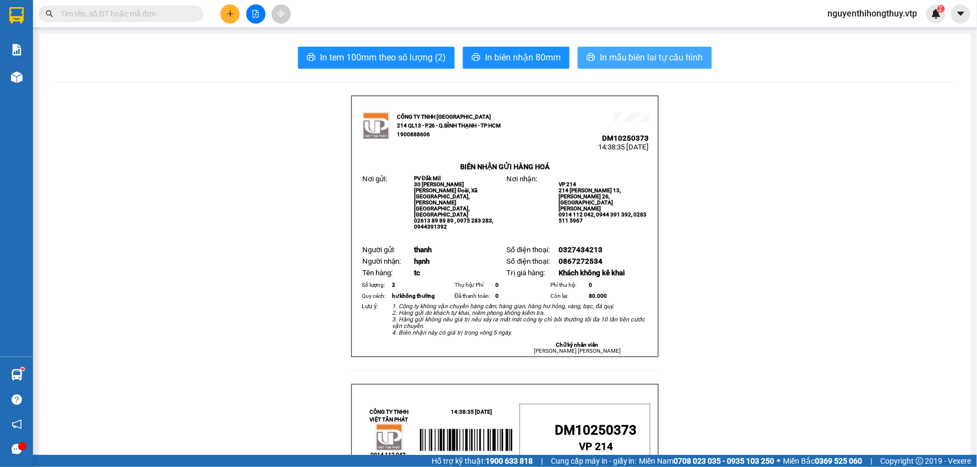
click at [665, 65] on button "In mẫu biên lai tự cấu hình" at bounding box center [645, 58] width 134 height 22
click at [135, 14] on input "text" at bounding box center [125, 14] width 130 height 12
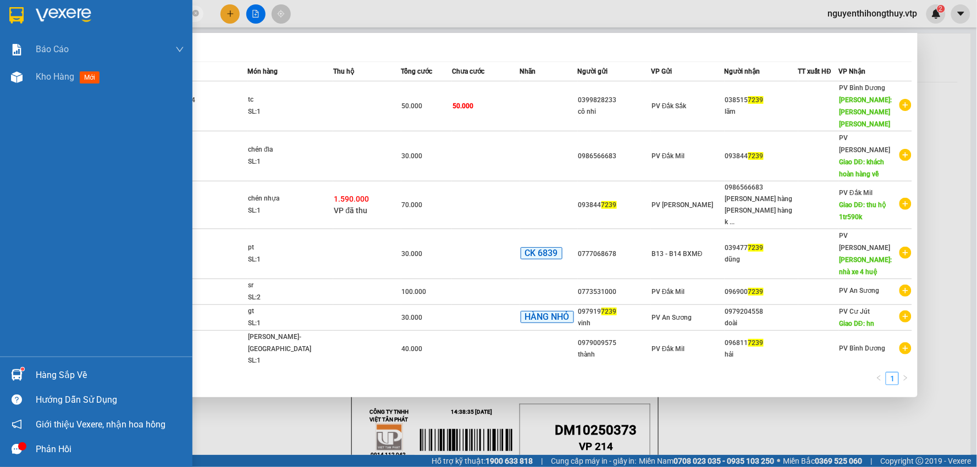
drag, startPoint x: 86, startPoint y: 11, endPoint x: 0, endPoint y: 26, distance: 87.0
click at [0, 26] on section "Kết quả tìm kiếm ( 7 ) Bộ lọc Mã ĐH Trạng thái Món hàng Thu hộ Tổng cước Chưa c…" at bounding box center [488, 233] width 977 height 467
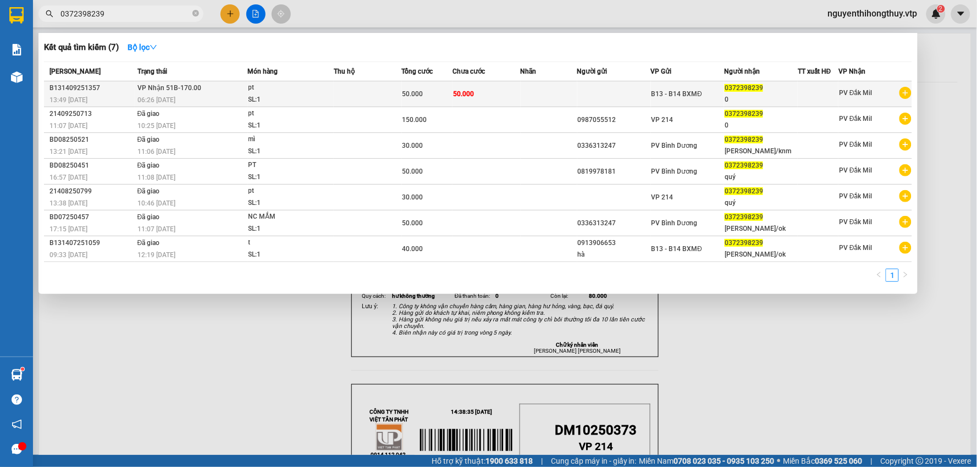
type input "0372398239"
click at [512, 86] on td "50.000" at bounding box center [486, 94] width 68 height 26
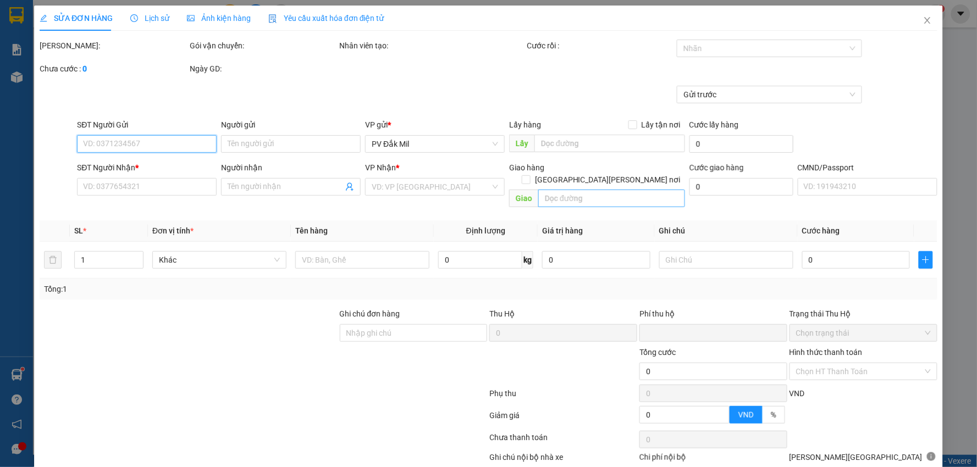
type input "0372398239"
type input "0"
type input "50.000"
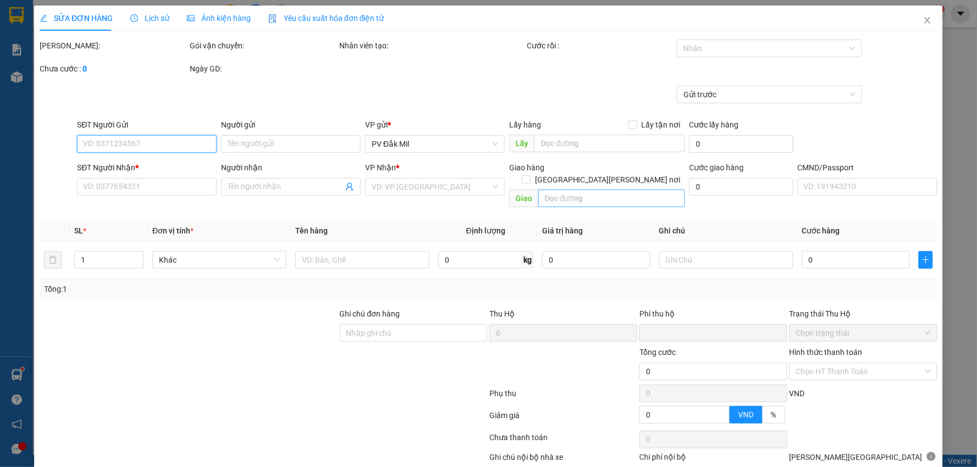
type input "2.500"
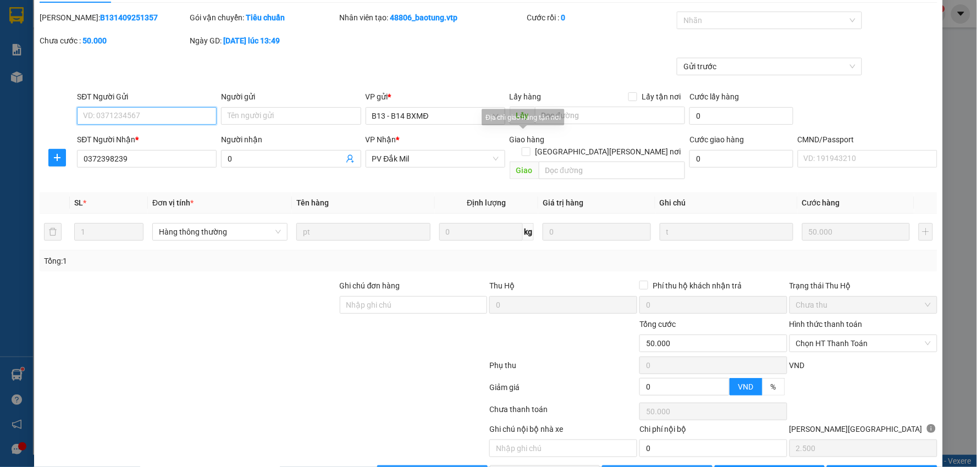
scroll to position [53, 0]
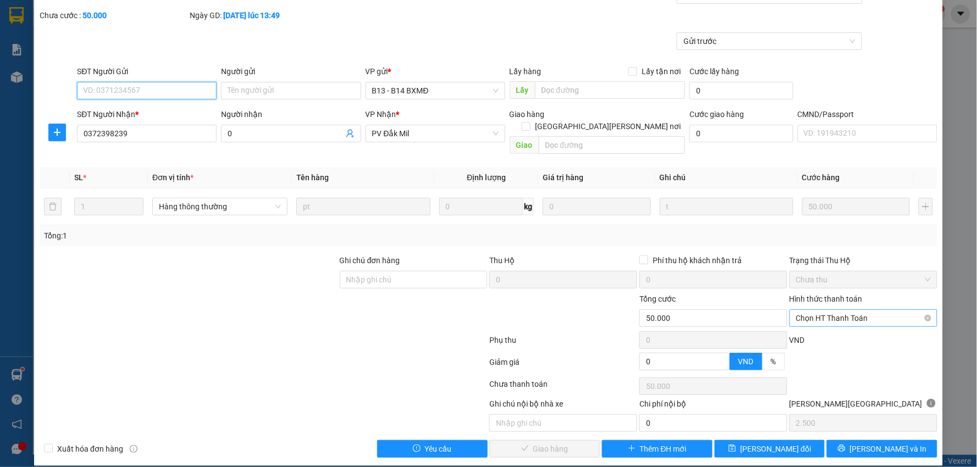
click at [850, 310] on span "Chọn HT Thanh Toán" at bounding box center [863, 318] width 135 height 16
click at [826, 323] on div "Tại văn phòng" at bounding box center [856, 328] width 133 height 12
type input "0"
click at [539, 443] on span "[PERSON_NAME] và Giao hàng" at bounding box center [585, 449] width 148 height 12
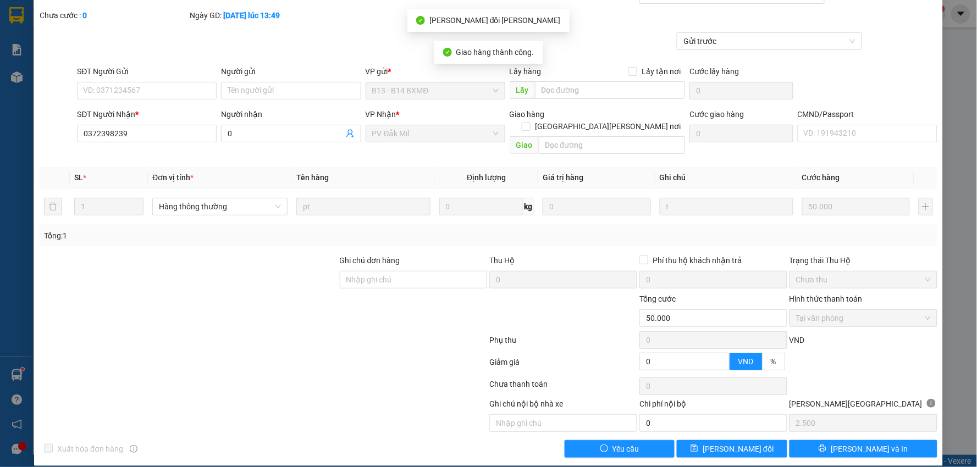
scroll to position [0, 0]
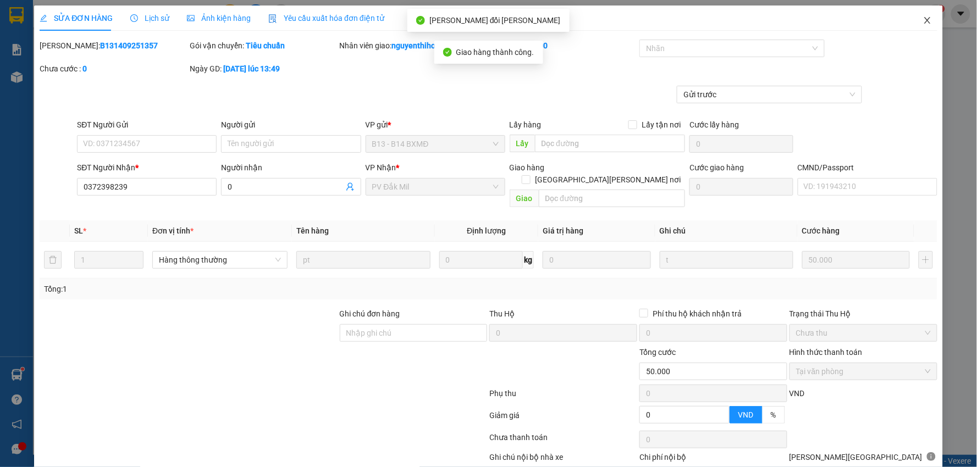
click at [923, 19] on icon "close" at bounding box center [927, 20] width 9 height 9
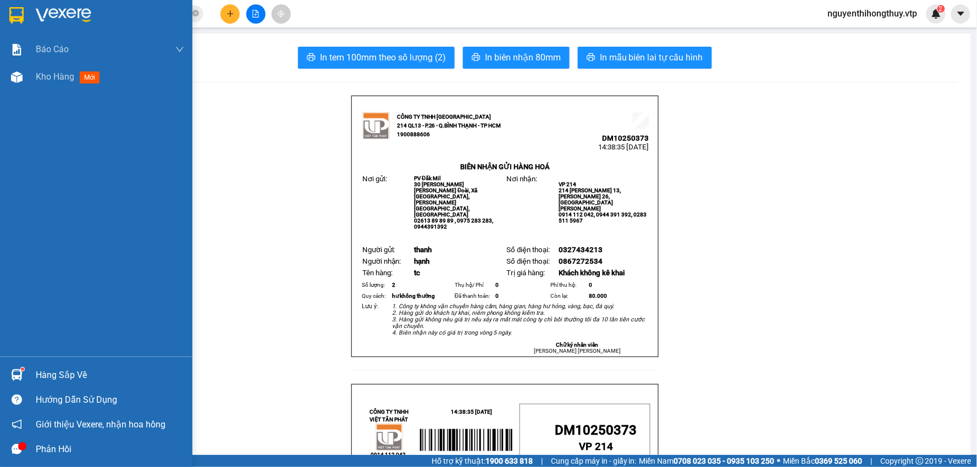
click at [19, 13] on img at bounding box center [16, 15] width 14 height 16
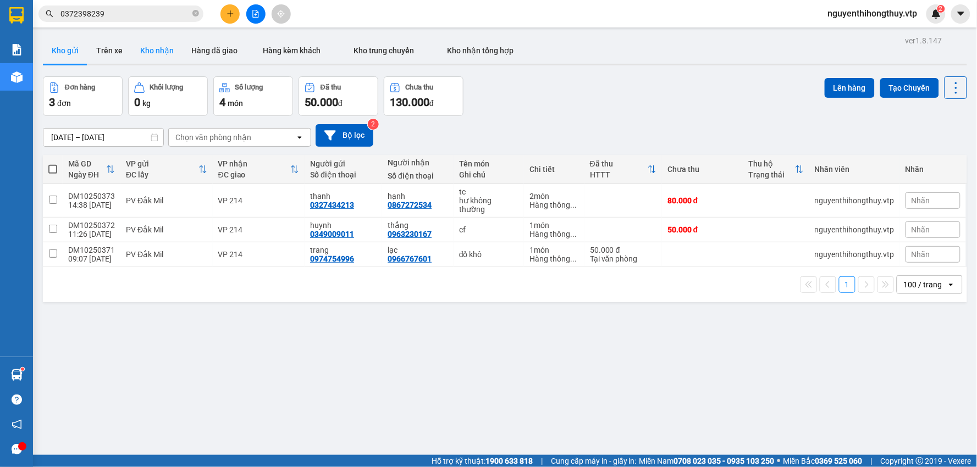
click at [156, 53] on button "Kho nhận" at bounding box center [156, 50] width 51 height 26
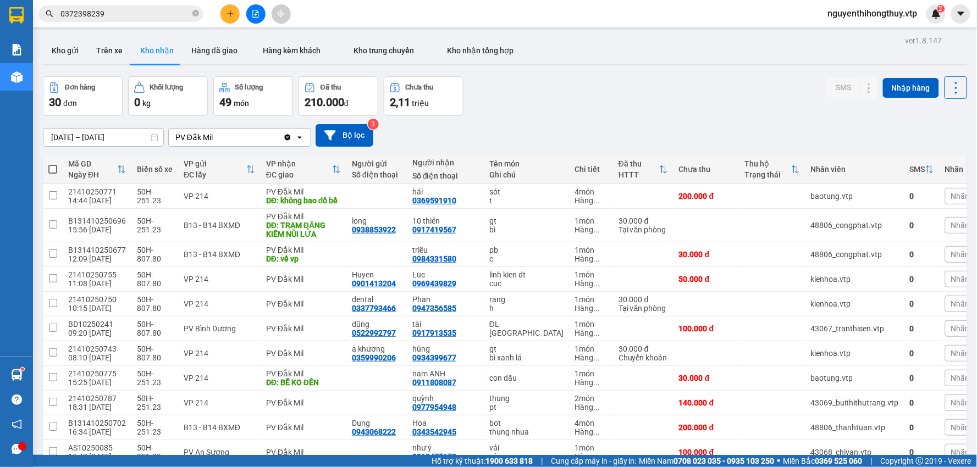
click at [143, 12] on input "0372398239" at bounding box center [125, 14] width 130 height 12
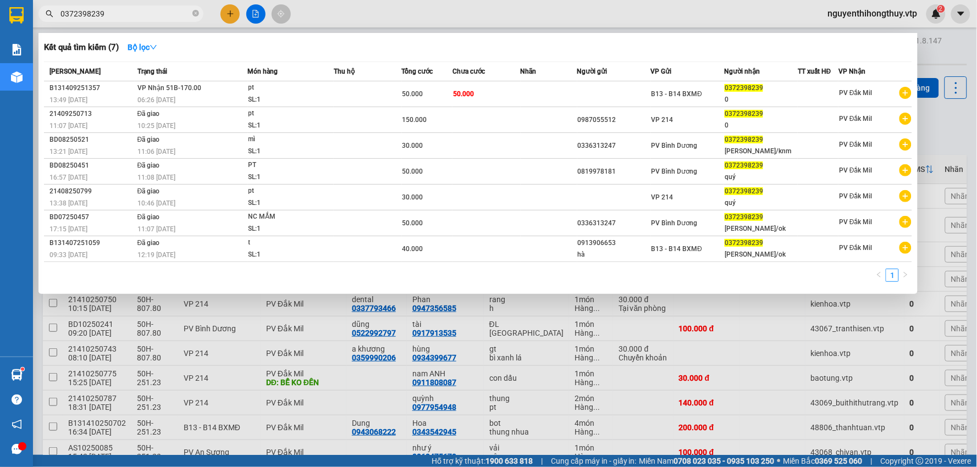
click at [143, 12] on input "0372398239" at bounding box center [125, 14] width 130 height 12
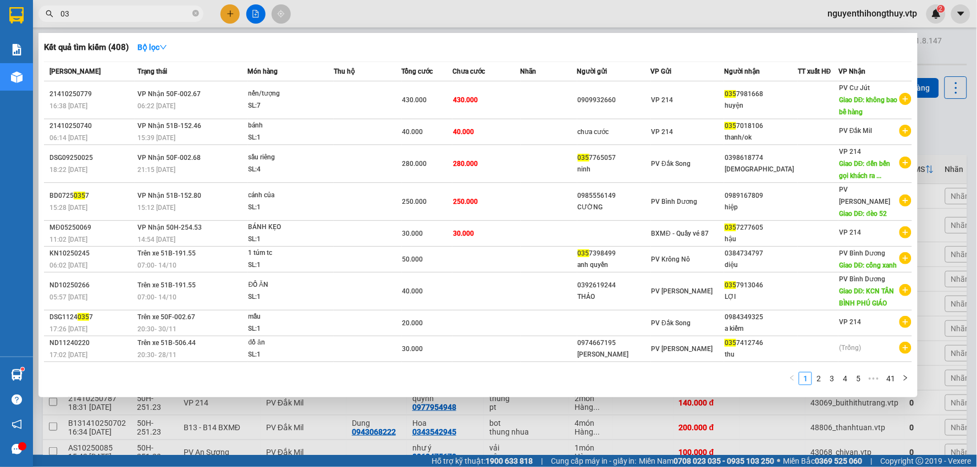
type input "0"
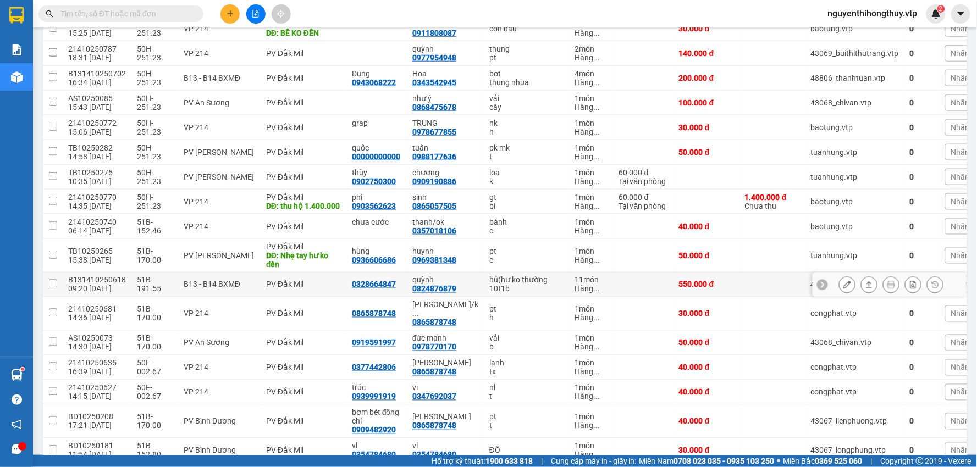
scroll to position [366, 0]
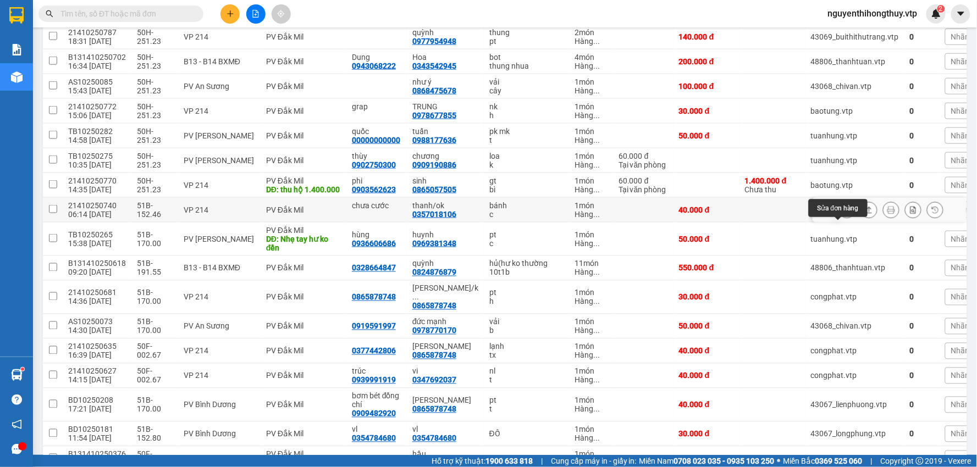
click at [840, 220] on button at bounding box center [847, 210] width 15 height 19
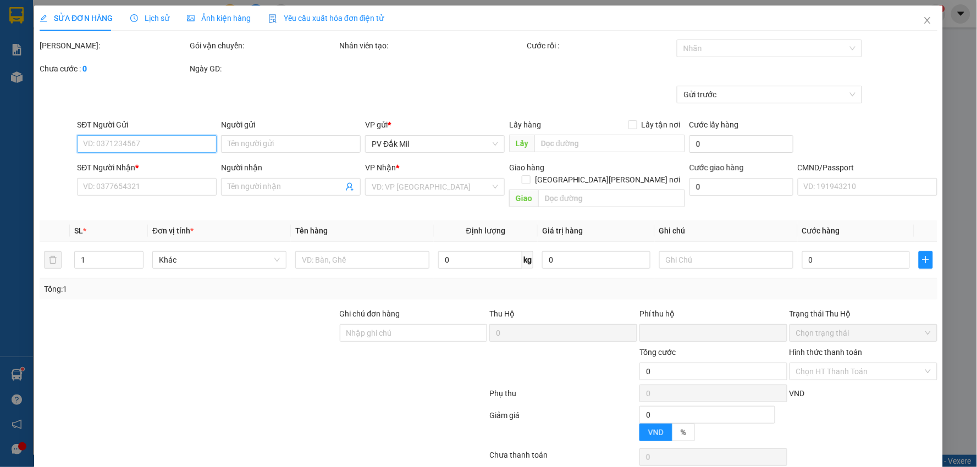
type input "2.000"
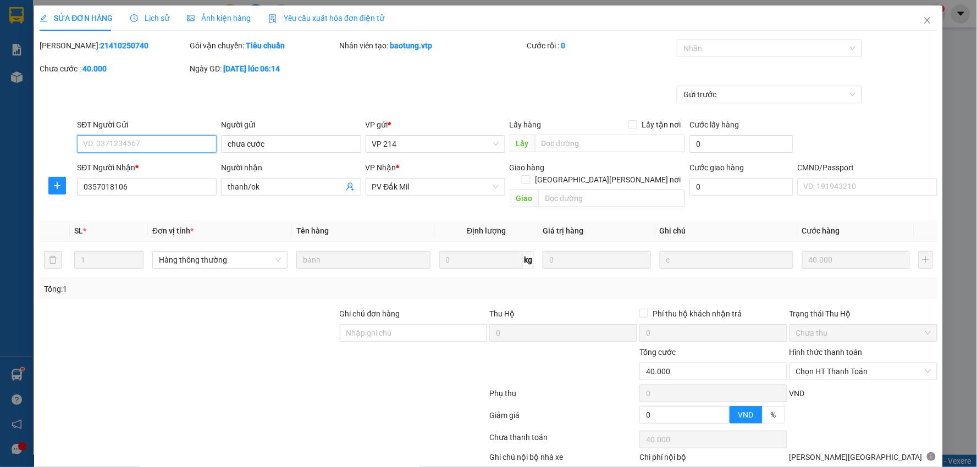
type input "chưa cước"
type input "0357018106"
type input "thanh/ok"
type input "0"
type input "40.000"
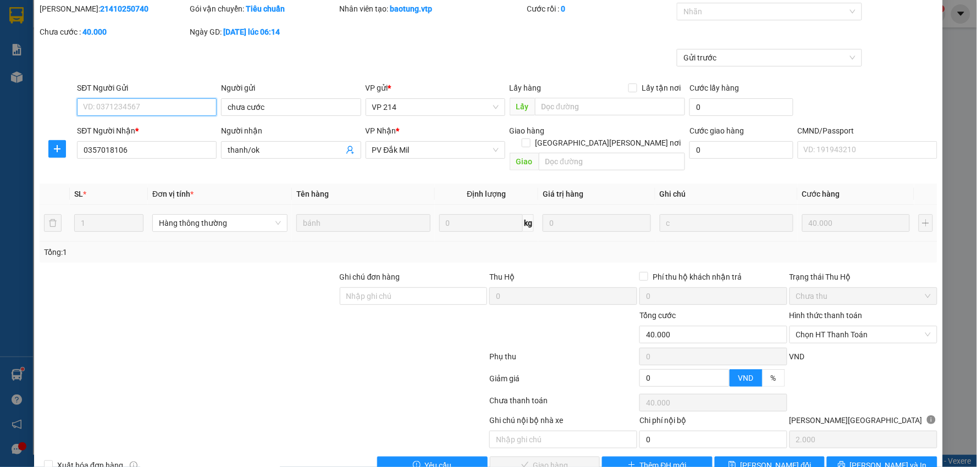
scroll to position [53, 0]
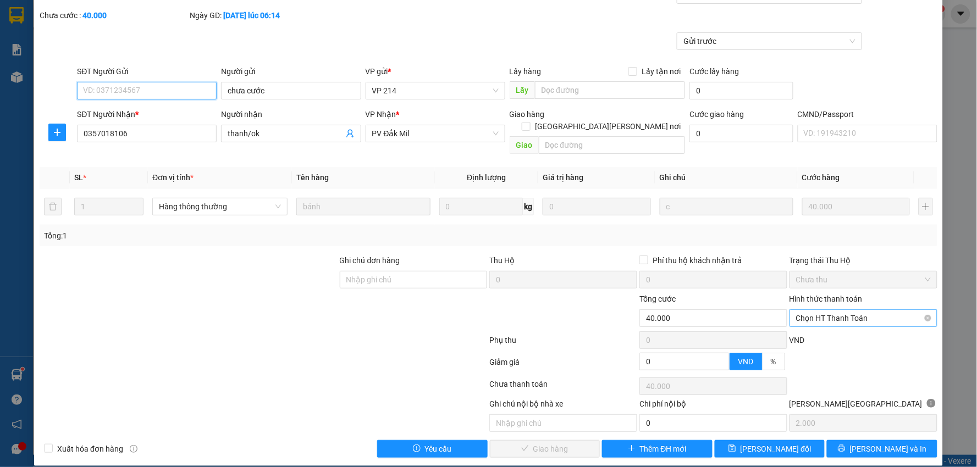
click at [858, 310] on span "Chọn HT Thanh Toán" at bounding box center [863, 318] width 135 height 16
click at [831, 327] on div "Tại văn phòng" at bounding box center [856, 328] width 133 height 12
type input "0"
click at [553, 443] on span "Lưu và Giao hàng" at bounding box center [585, 449] width 148 height 12
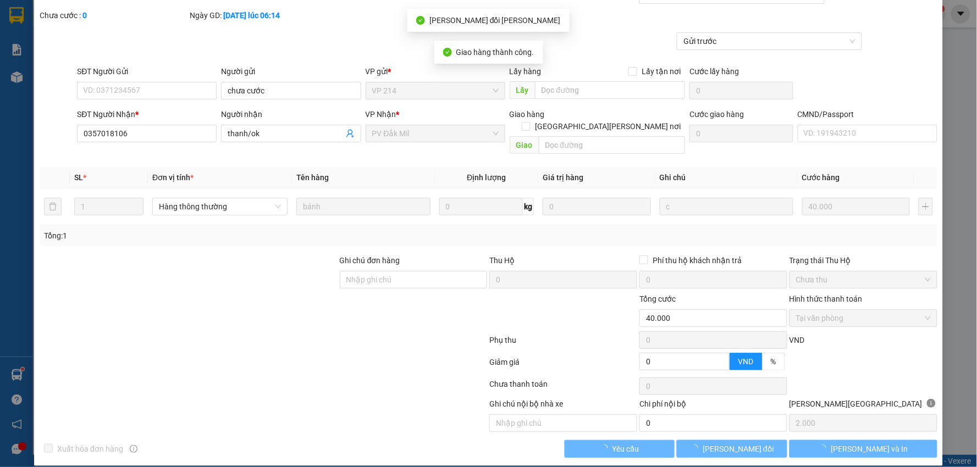
scroll to position [0, 0]
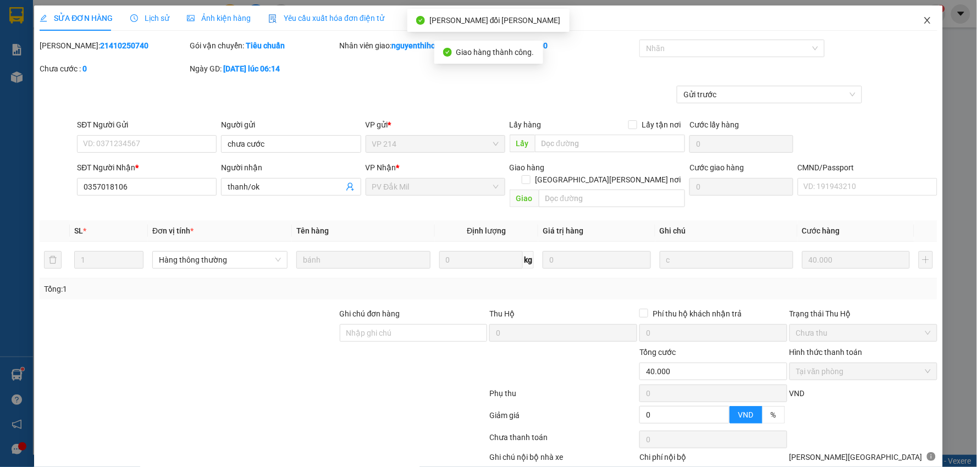
click at [924, 20] on icon "close" at bounding box center [927, 20] width 6 height 7
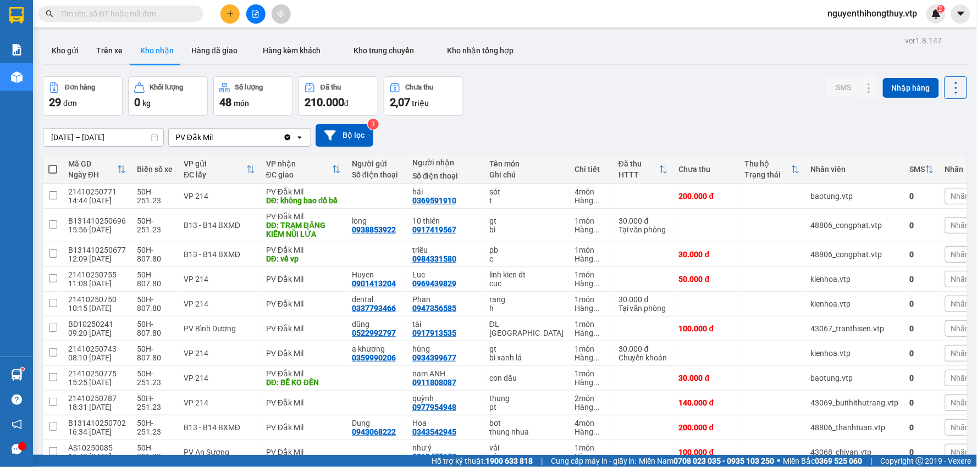
click at [104, 13] on input "text" at bounding box center [125, 14] width 130 height 12
type input "0"
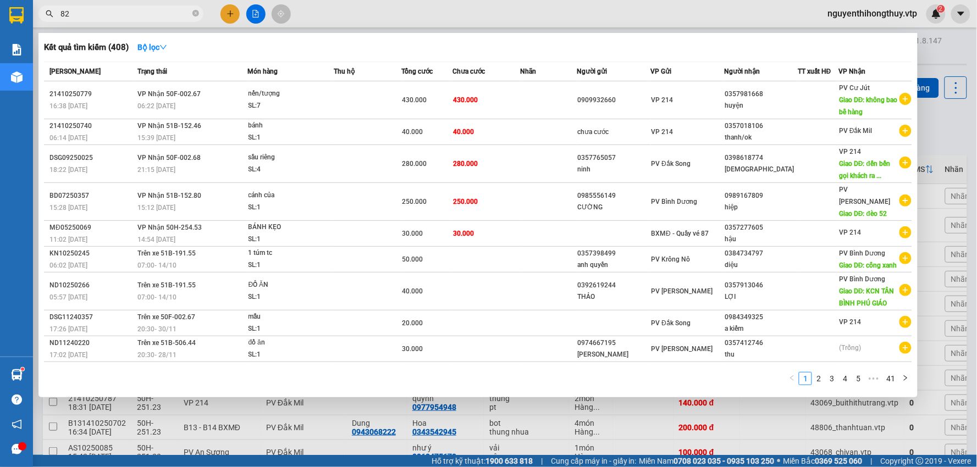
type input "829"
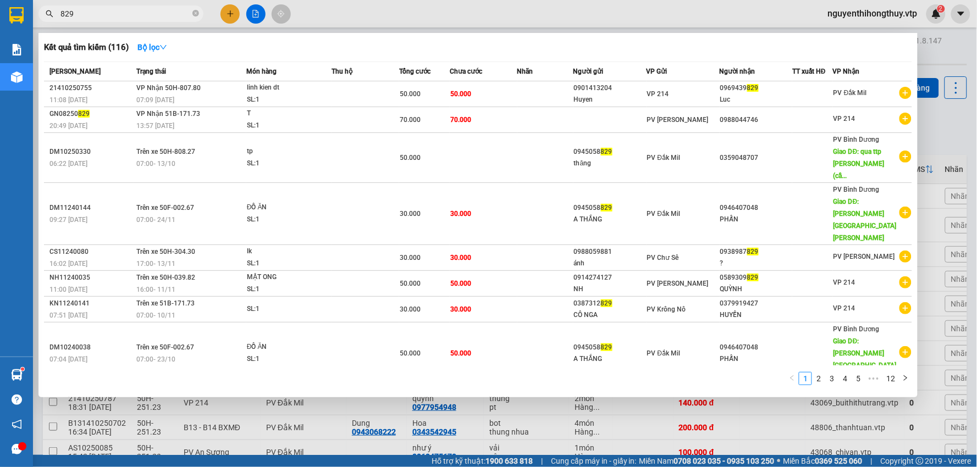
click at [141, 10] on input "829" at bounding box center [125, 14] width 130 height 12
click at [196, 14] on icon "close-circle" at bounding box center [195, 13] width 7 height 7
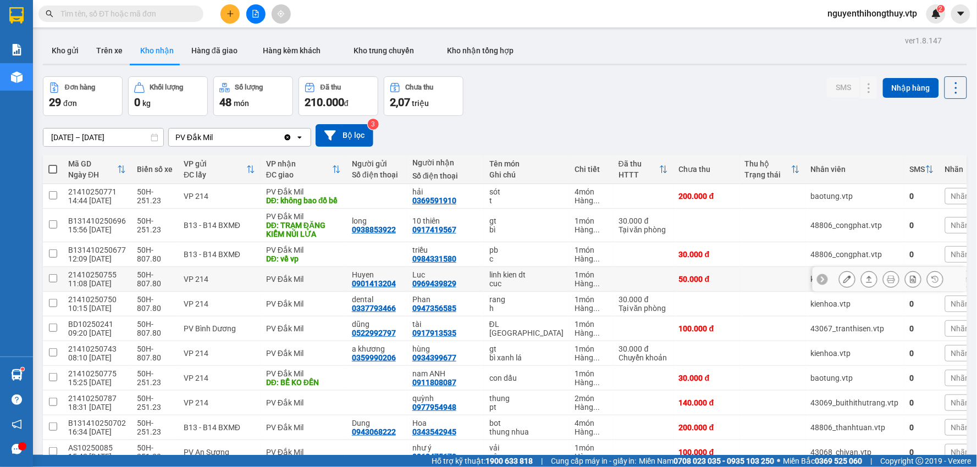
click at [842, 285] on button at bounding box center [847, 279] width 15 height 19
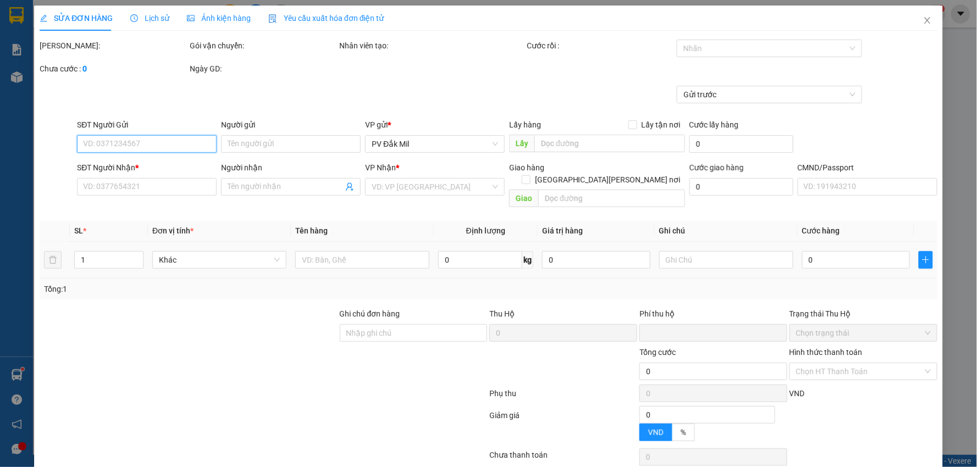
type input "2.500"
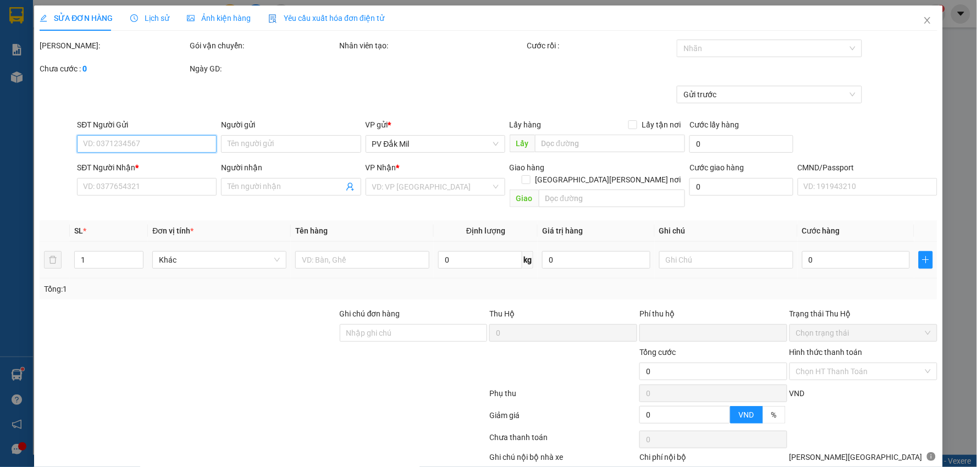
type input "0901413204"
type input "Huyen"
type input "0969439829"
type input "Luc"
type input "0"
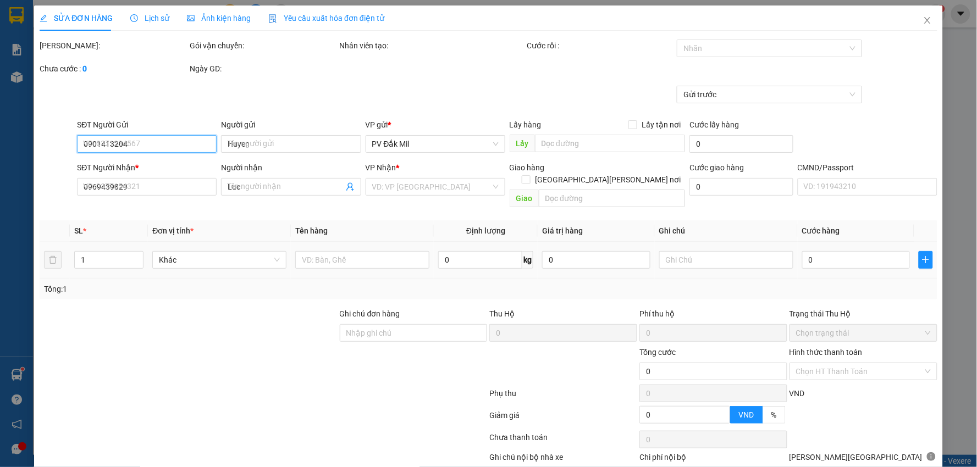
type input "50.000"
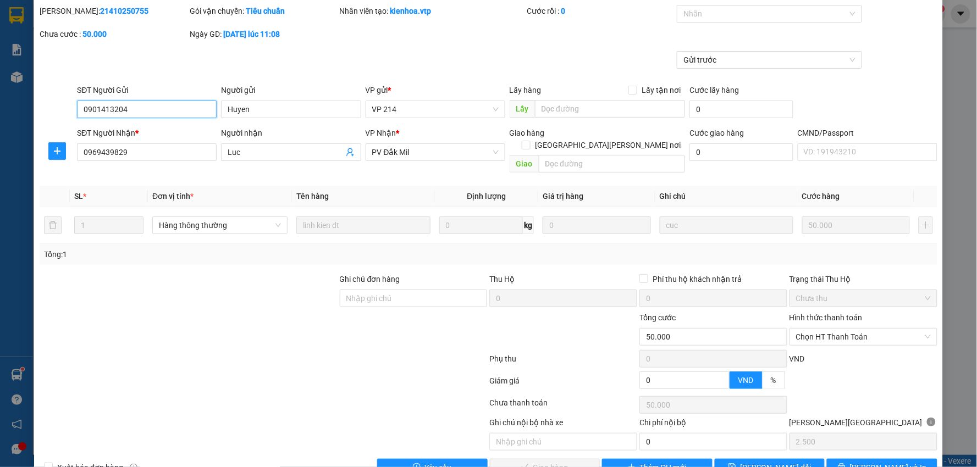
scroll to position [53, 0]
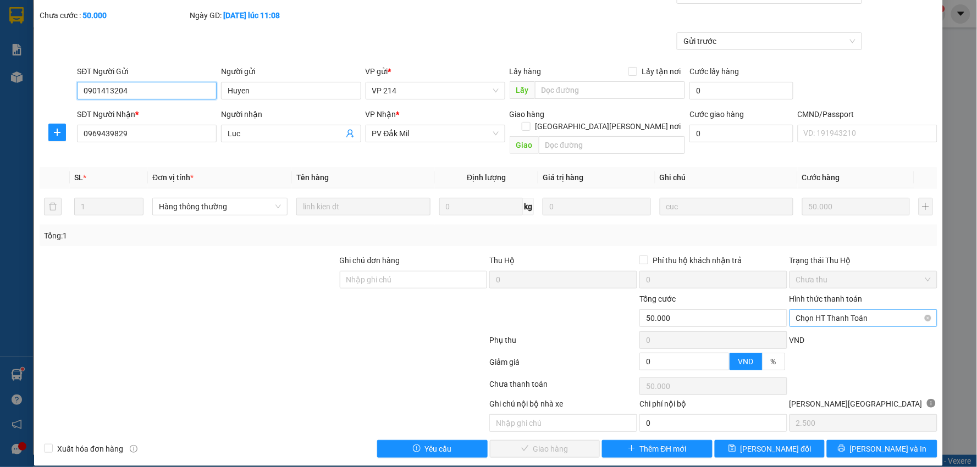
click at [887, 310] on span "Chọn HT Thanh Toán" at bounding box center [863, 318] width 135 height 16
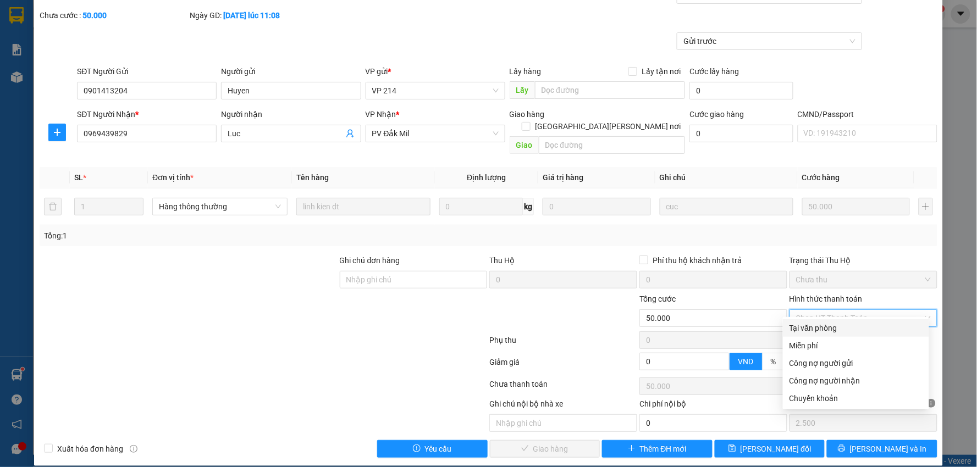
click at [833, 325] on div "Tại văn phòng" at bounding box center [856, 328] width 133 height 12
type input "0"
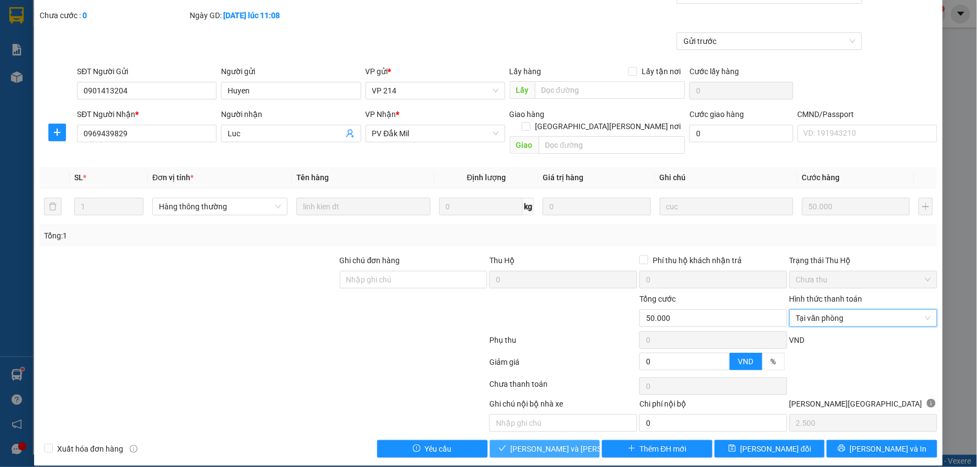
click at [532, 443] on span "Lưu và Giao hàng" at bounding box center [585, 449] width 148 height 12
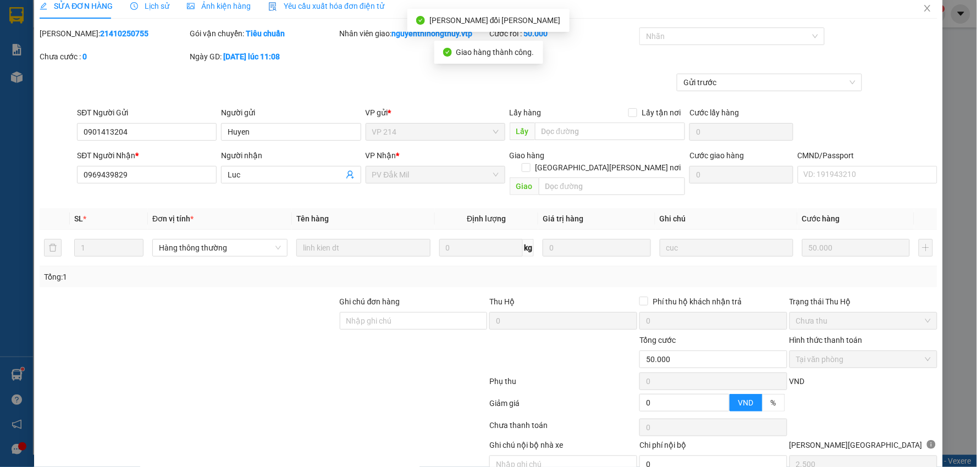
scroll to position [0, 0]
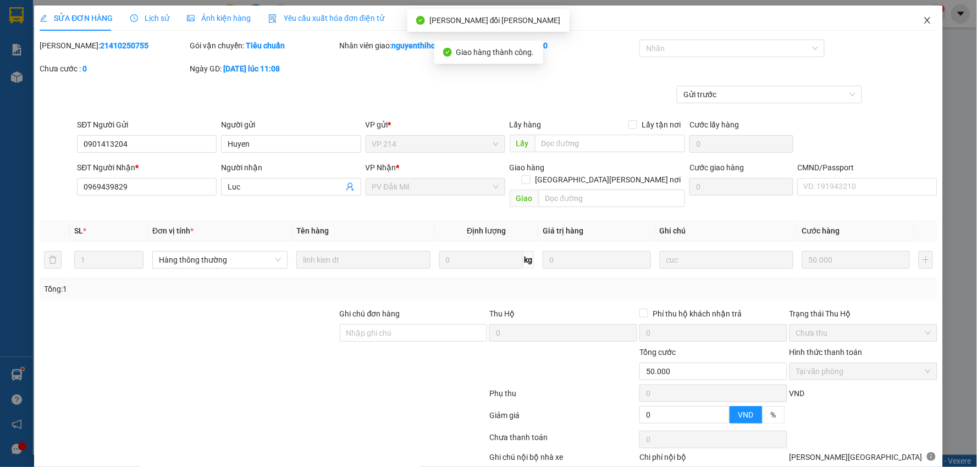
click at [923, 18] on icon "close" at bounding box center [927, 20] width 9 height 9
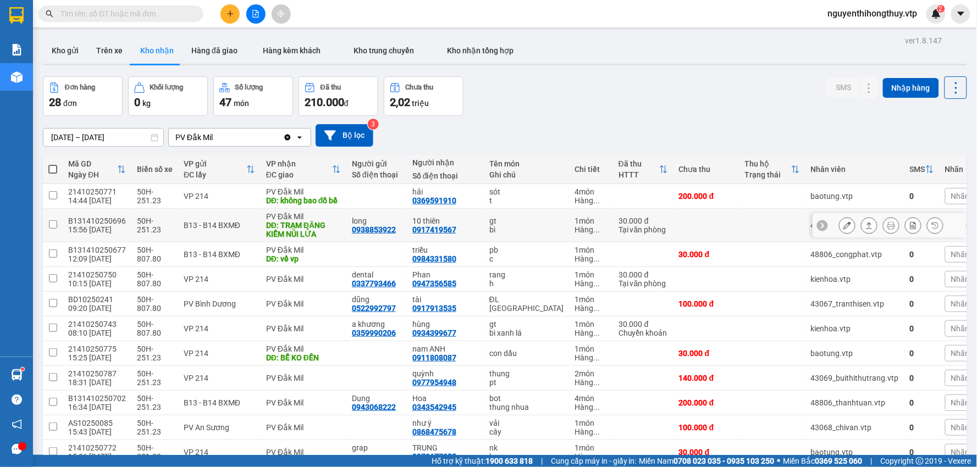
scroll to position [61, 0]
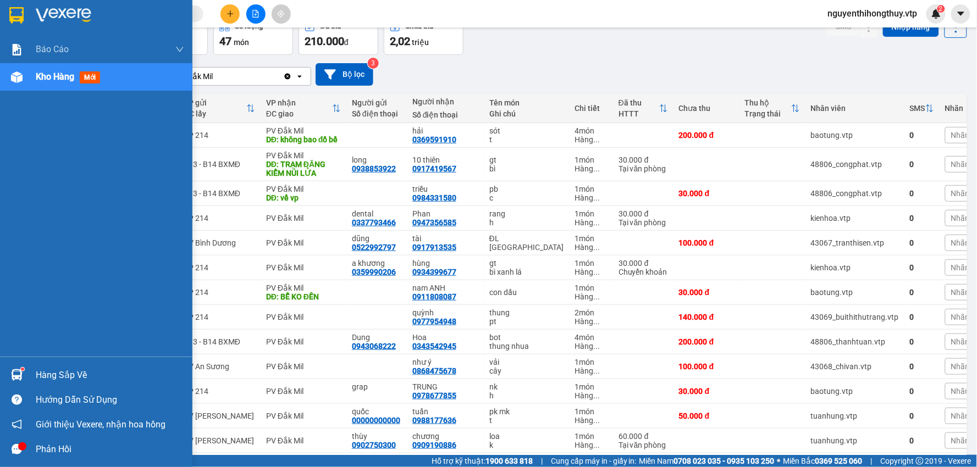
click at [54, 382] on div "Hàng sắp về" at bounding box center [110, 375] width 148 height 16
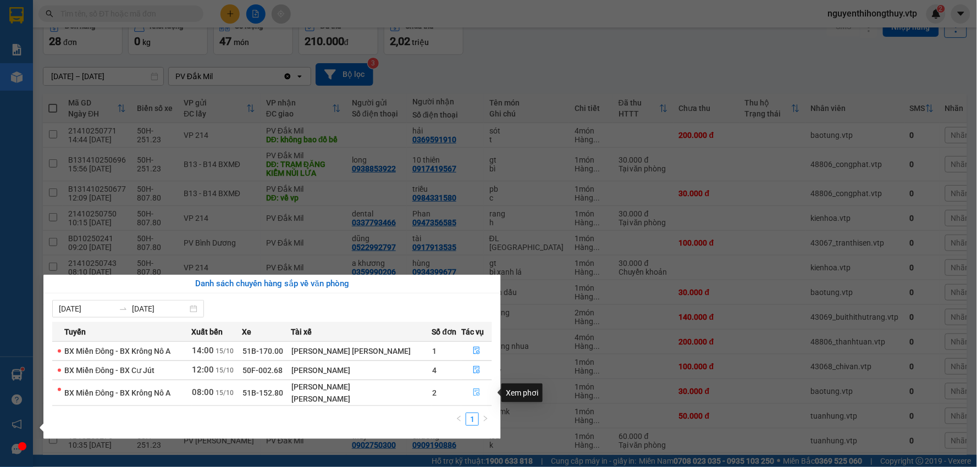
click at [475, 396] on icon "file-done" at bounding box center [477, 393] width 8 height 8
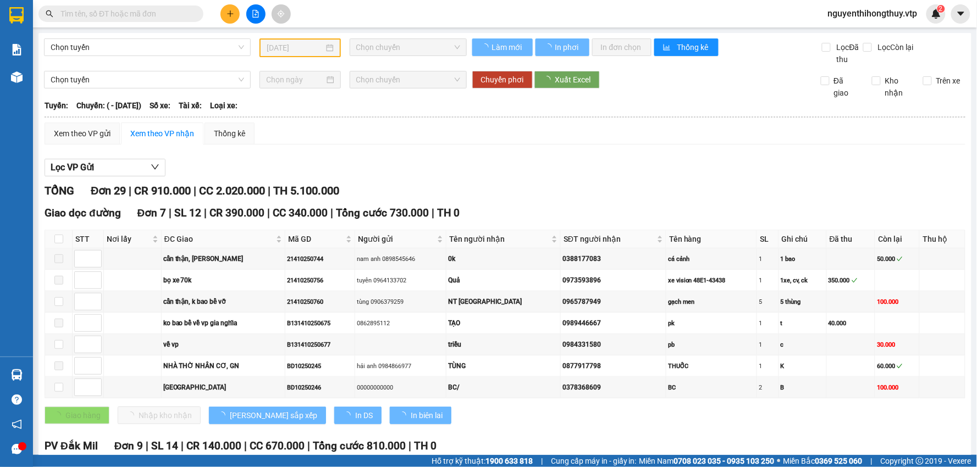
type input "[DATE]"
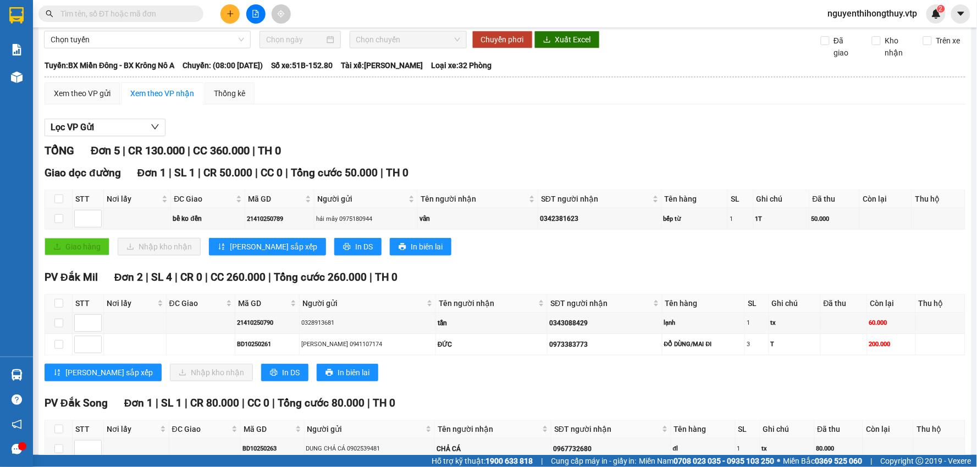
scroll to position [61, 0]
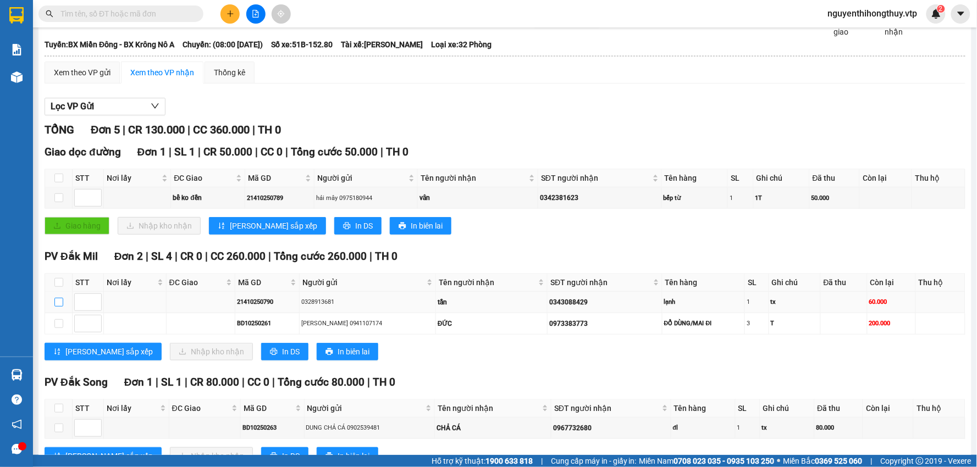
click at [61, 303] on input "checkbox" at bounding box center [58, 302] width 9 height 9
checkbox input "true"
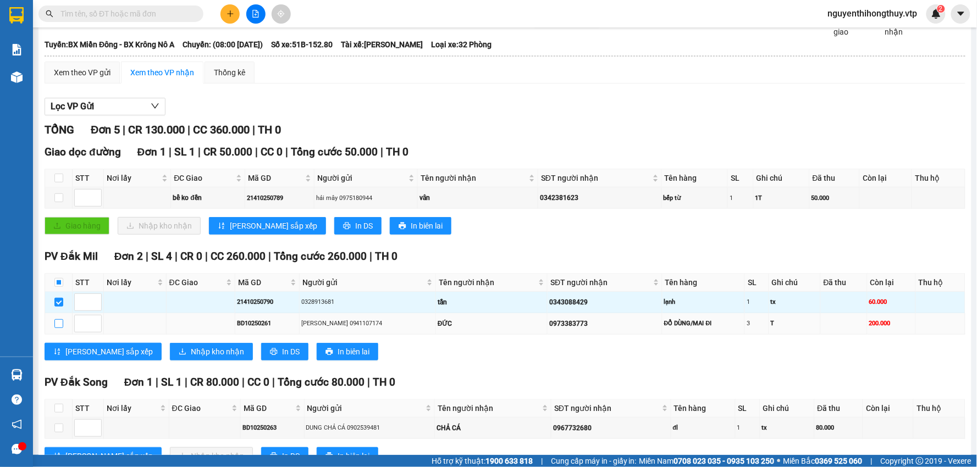
click at [58, 328] on input "checkbox" at bounding box center [58, 323] width 9 height 9
checkbox input "true"
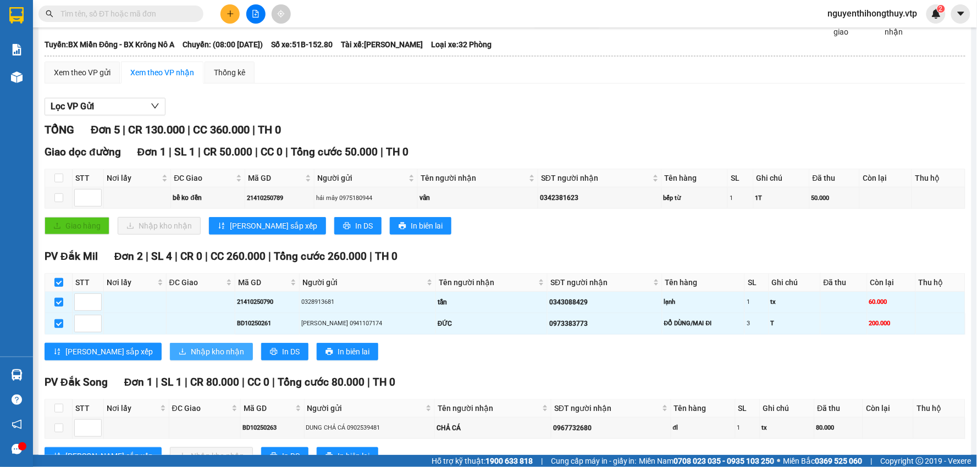
click at [170, 360] on button "Nhập kho nhận" at bounding box center [211, 352] width 83 height 18
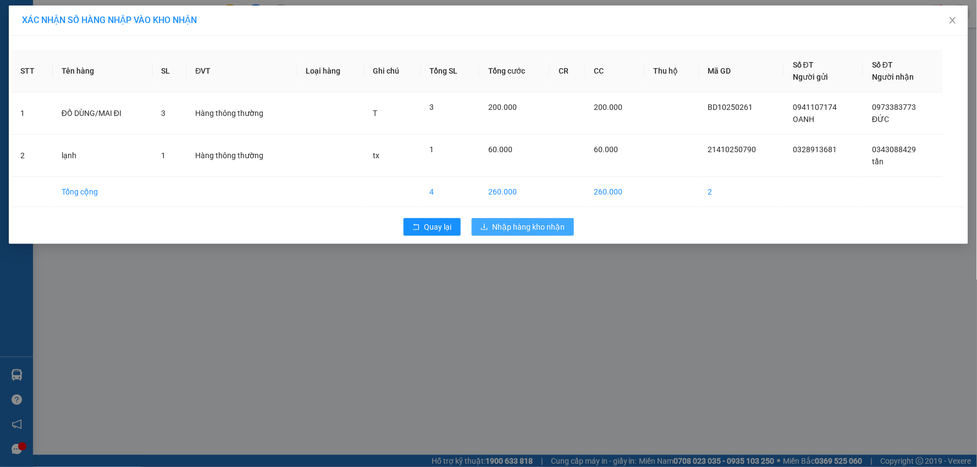
click at [547, 231] on span "Nhập hàng kho nhận" at bounding box center [529, 227] width 73 height 12
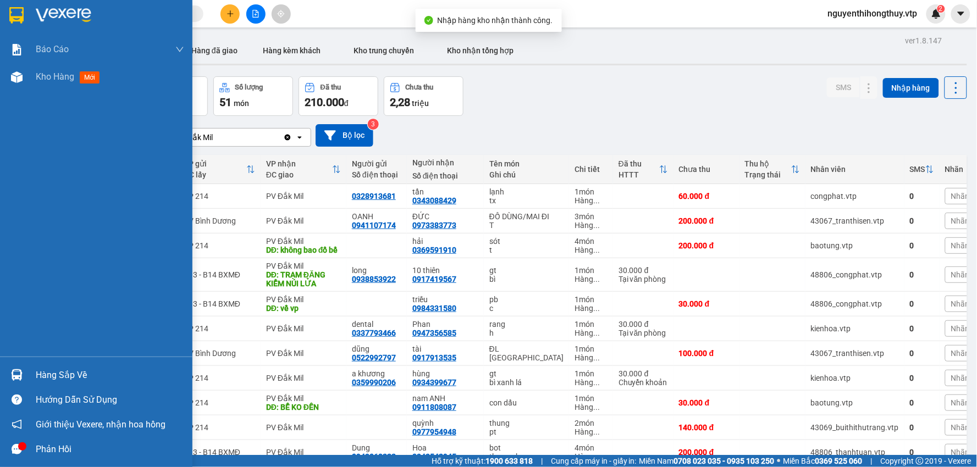
click at [23, 377] on div at bounding box center [16, 375] width 19 height 19
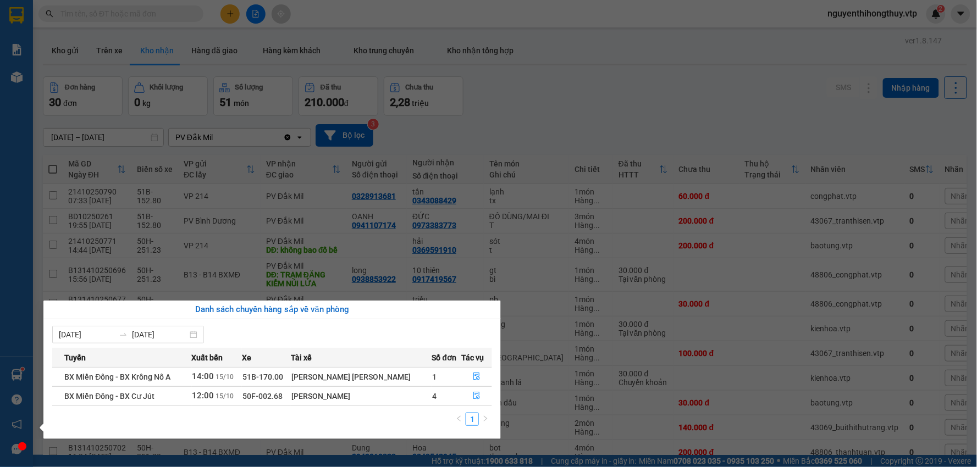
click at [549, 84] on section "Kết quả tìm kiếm ( 116 ) Bộ lọc Mã ĐH Trạng thái Món hàng Thu hộ Tổng cước Chưa…" at bounding box center [488, 233] width 977 height 467
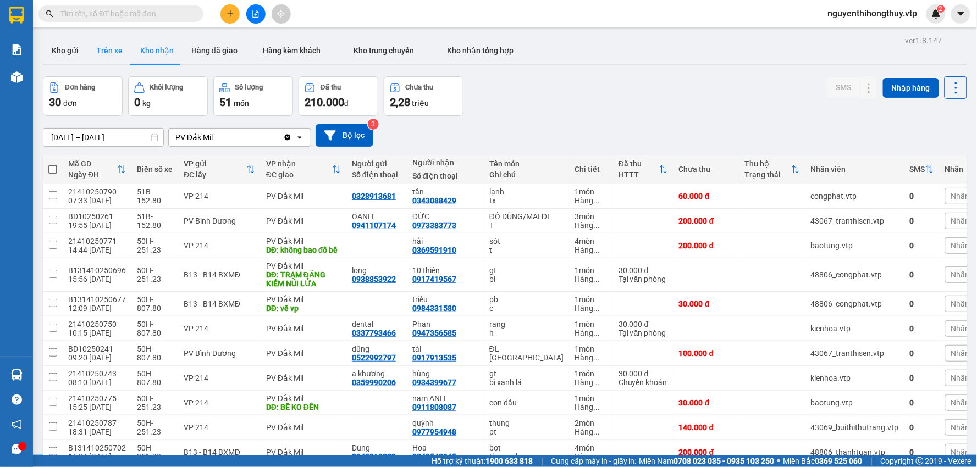
click at [111, 53] on button "Trên xe" at bounding box center [109, 50] width 44 height 26
type input "[DATE] – [DATE]"
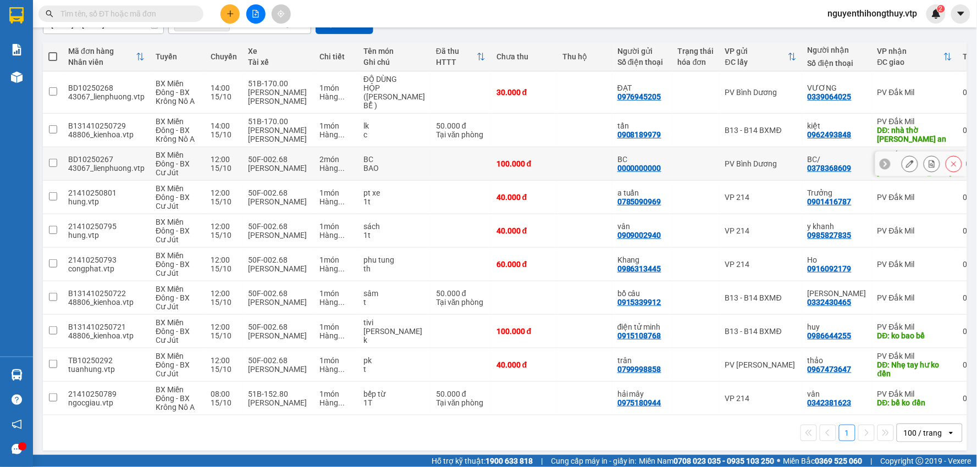
scroll to position [114, 0]
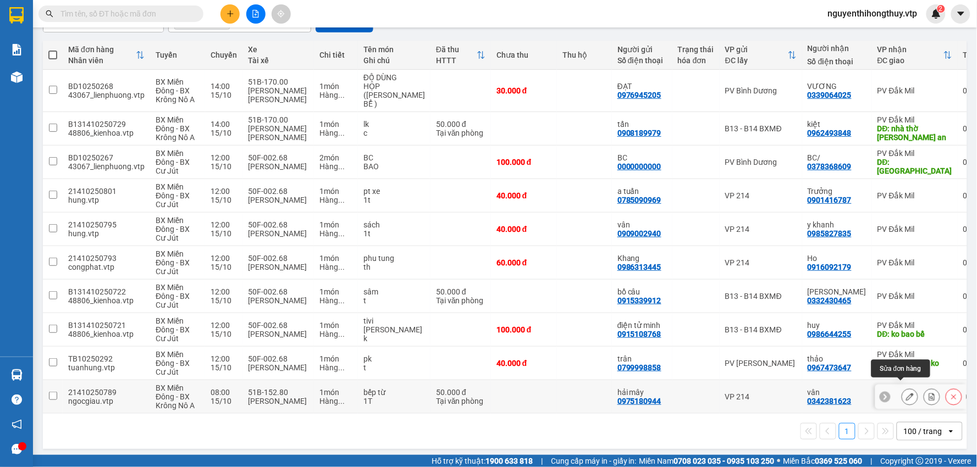
click at [906, 393] on icon at bounding box center [910, 397] width 8 height 8
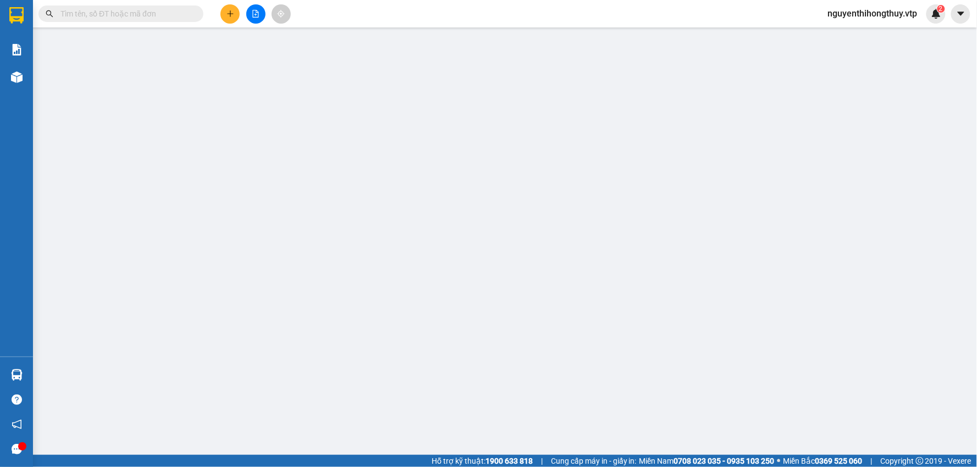
type input "0975180944"
type input "hải mây"
type input "0342381623"
type input "vân"
type input "bể ko đền"
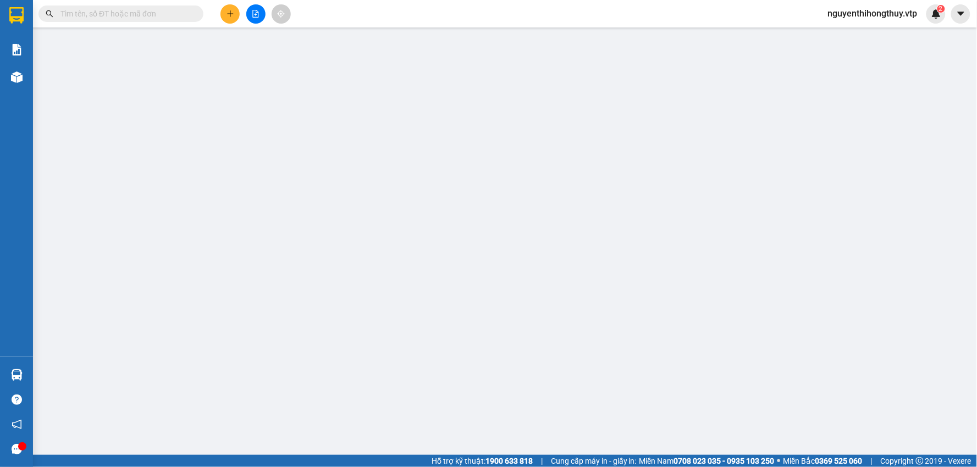
type input "0"
type input "50.000"
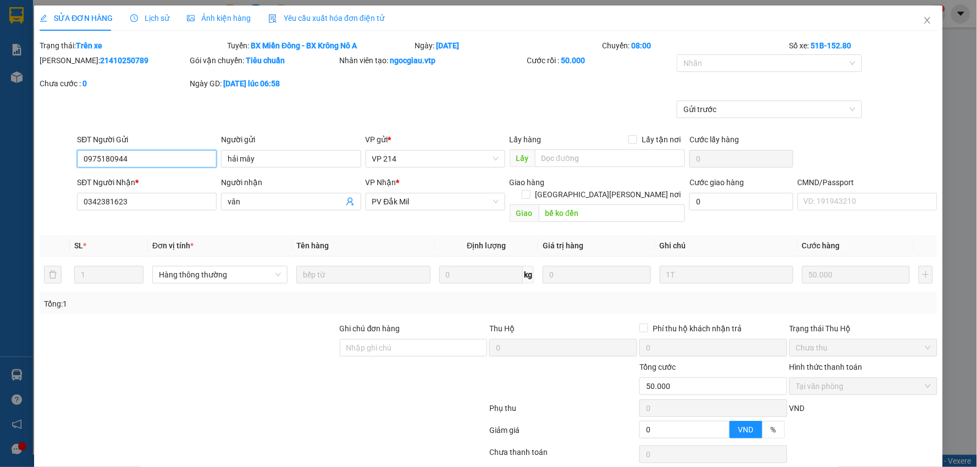
type input "2.500"
click at [154, 21] on span "Lịch sử" at bounding box center [149, 18] width 39 height 9
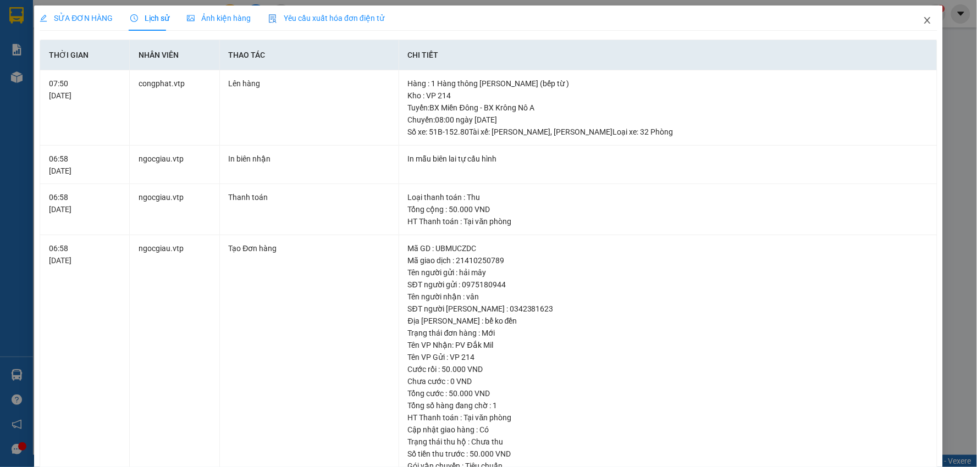
click at [923, 20] on icon "close" at bounding box center [927, 20] width 9 height 9
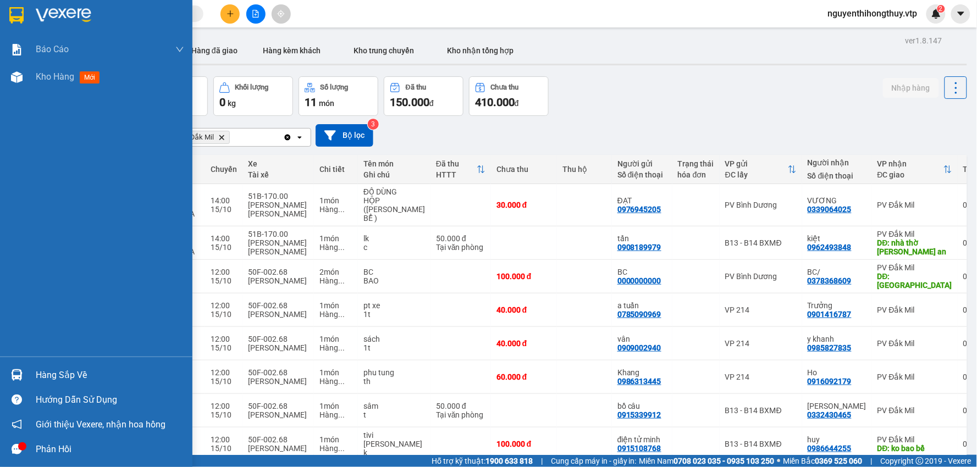
click at [40, 375] on div "Hàng sắp về" at bounding box center [110, 375] width 148 height 16
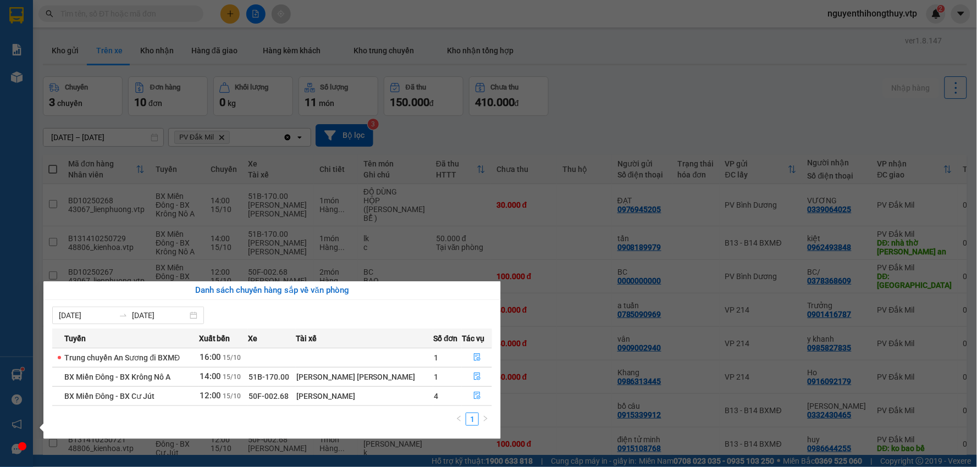
click at [637, 101] on section "Kết quả tìm kiếm ( 116 ) Bộ lọc Mã ĐH Trạng thái Món hàng Thu hộ Tổng cước Chưa…" at bounding box center [488, 233] width 977 height 467
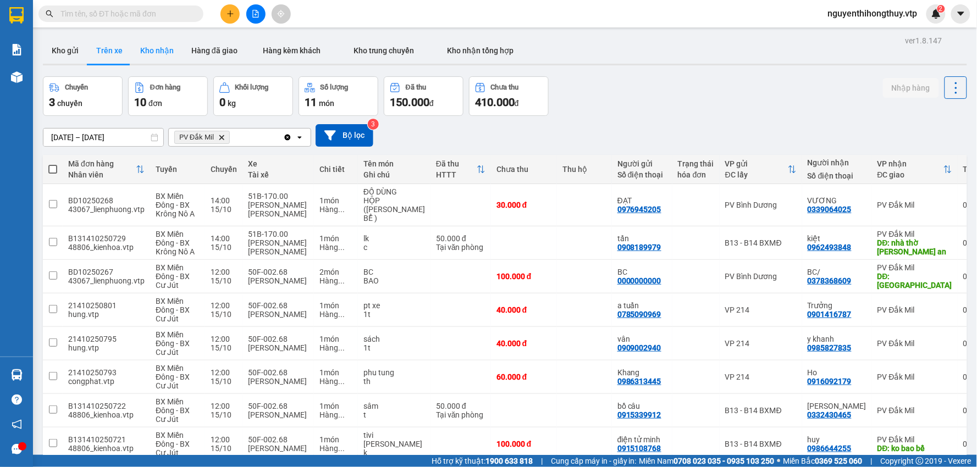
click at [154, 52] on button "Kho nhận" at bounding box center [156, 50] width 51 height 26
type input "08/07/2025 – 15/10/2025"
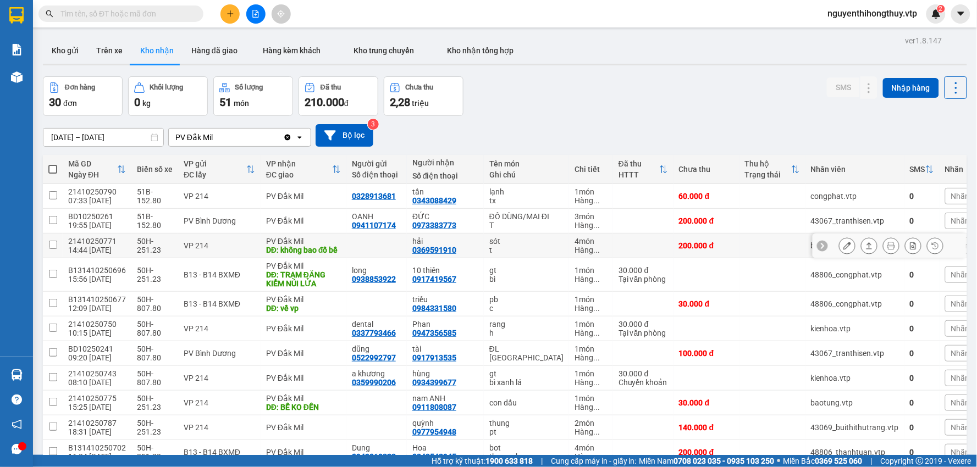
scroll to position [61, 0]
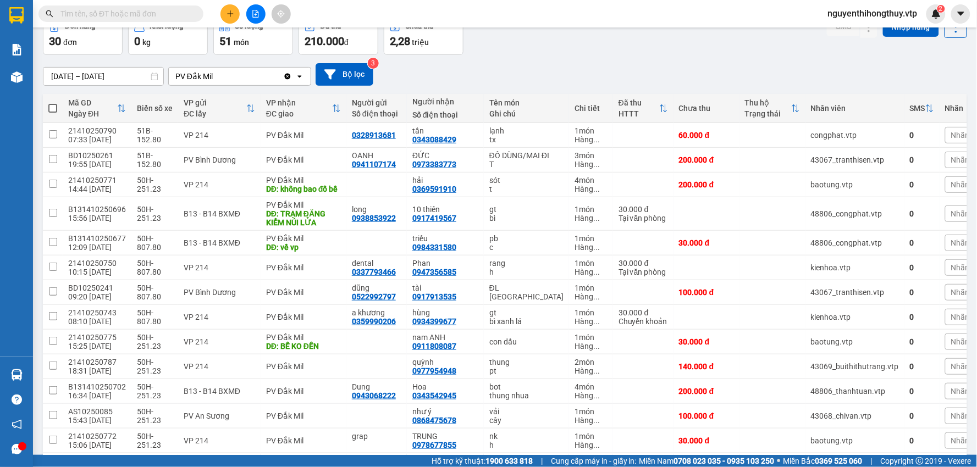
click at [232, 12] on icon "plus" at bounding box center [231, 14] width 8 height 8
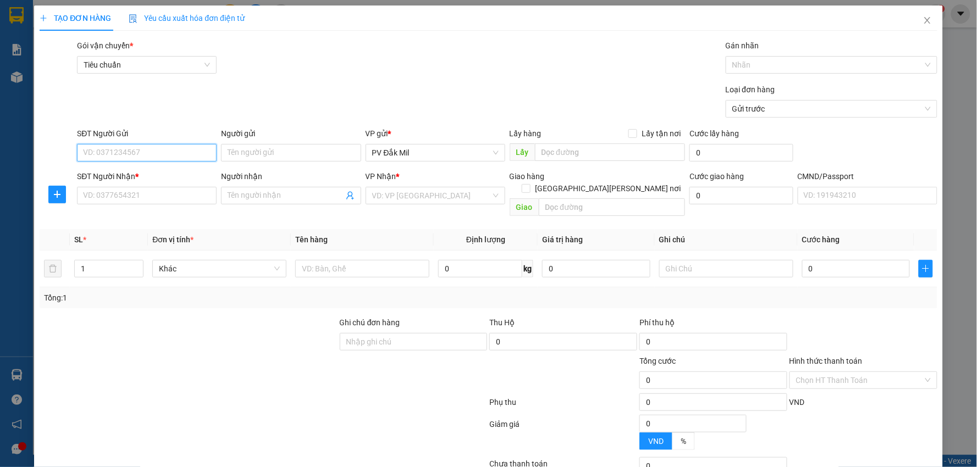
click at [156, 158] on input "SĐT Người Gửi" at bounding box center [147, 153] width 140 height 18
type input "0846521213"
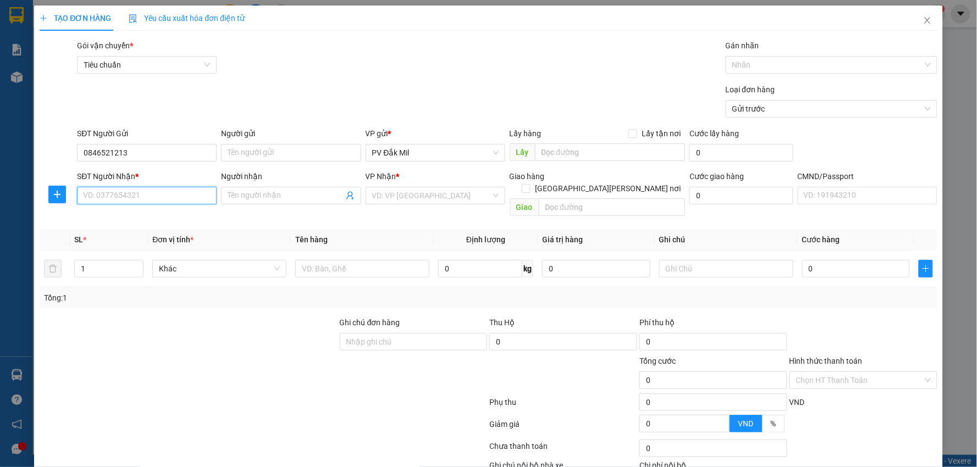
click at [158, 199] on input "SĐT Người Nhận *" at bounding box center [147, 196] width 140 height 18
type input "0398481518"
click at [119, 217] on div "0398481518 - toàn" at bounding box center [145, 218] width 125 height 12
type input "toàn"
type input "0398481518"
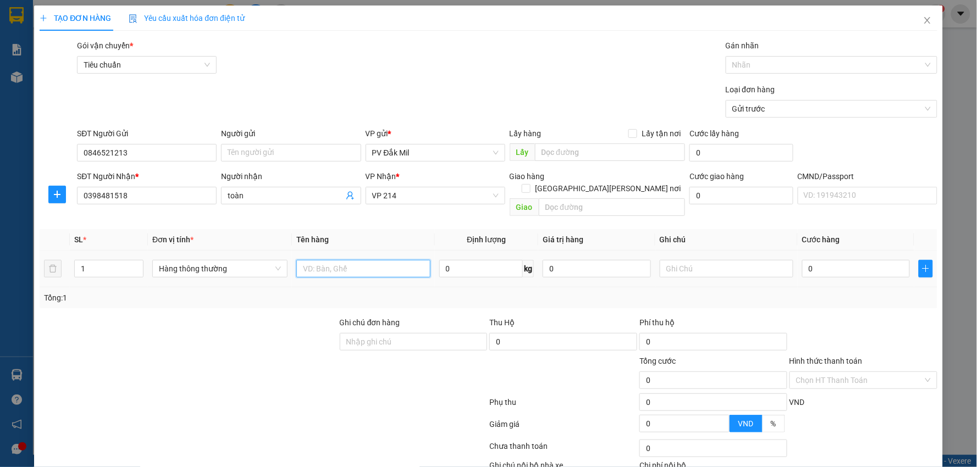
click at [348, 260] on input "text" at bounding box center [363, 269] width 134 height 18
type input ","
type input "mật ong"
click at [822, 261] on input "0" at bounding box center [856, 269] width 108 height 18
type input "3"
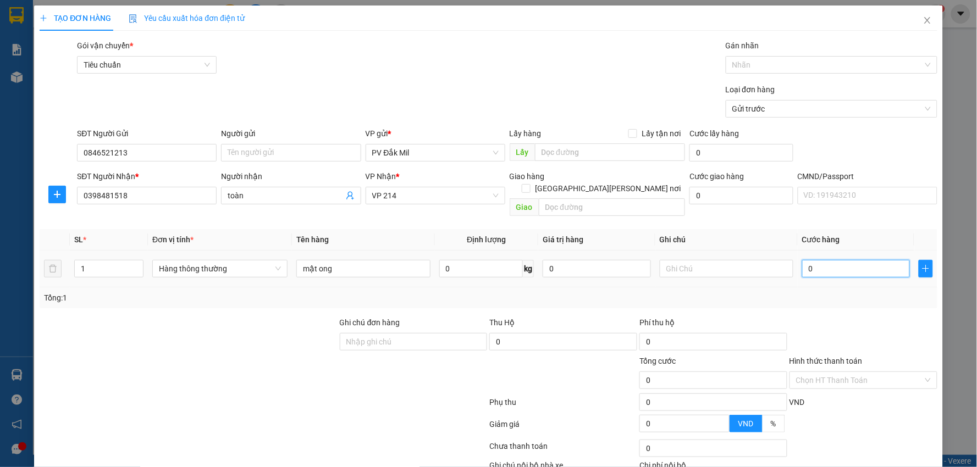
type input "3"
type input "30"
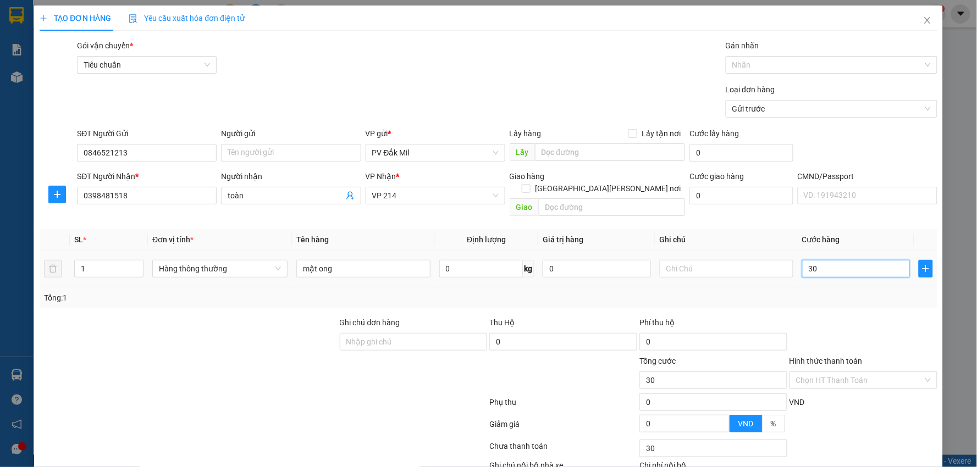
type input "300"
type input "3.000"
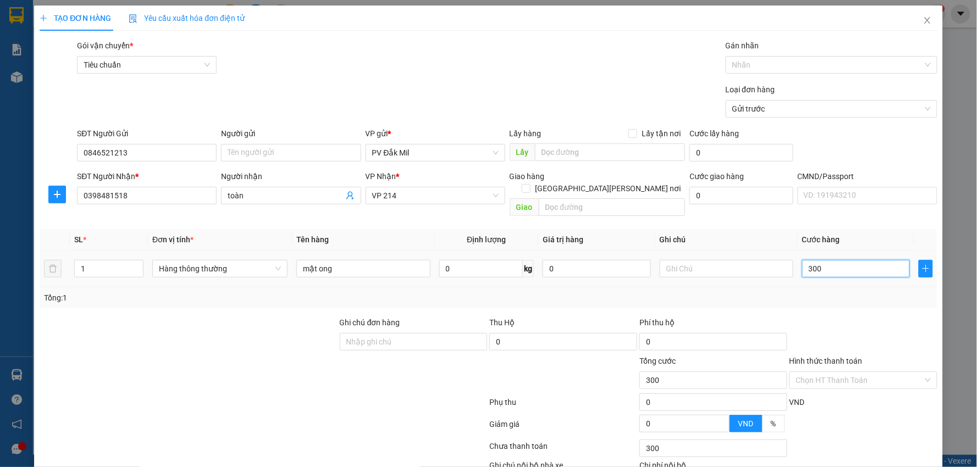
type input "3.000"
type input "30.000"
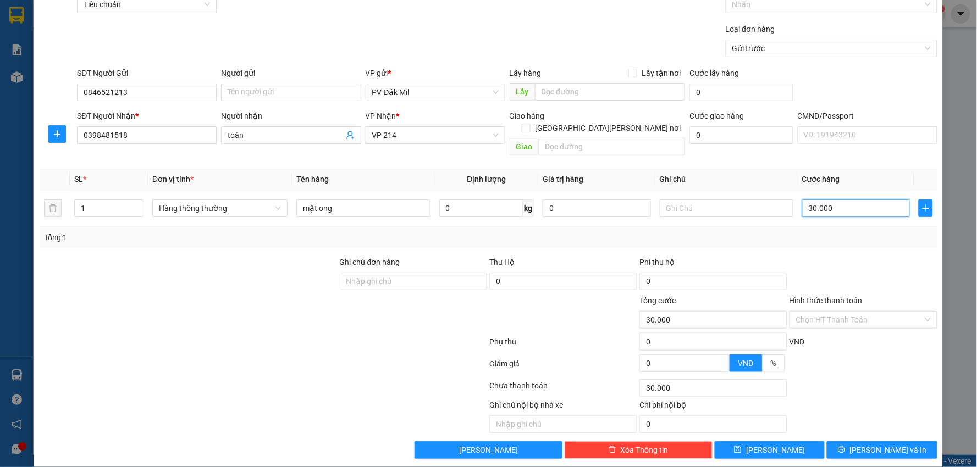
scroll to position [62, 0]
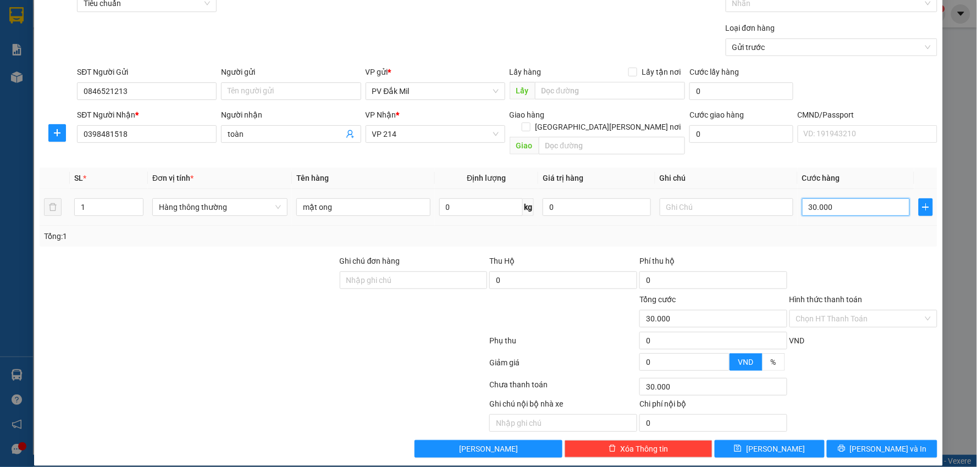
drag, startPoint x: 830, startPoint y: 195, endPoint x: 755, endPoint y: 204, distance: 75.9
click at [755, 204] on tr "1 Hàng thông thường mật ong 0 kg 0 30.000" at bounding box center [489, 207] width 898 height 37
type input "4"
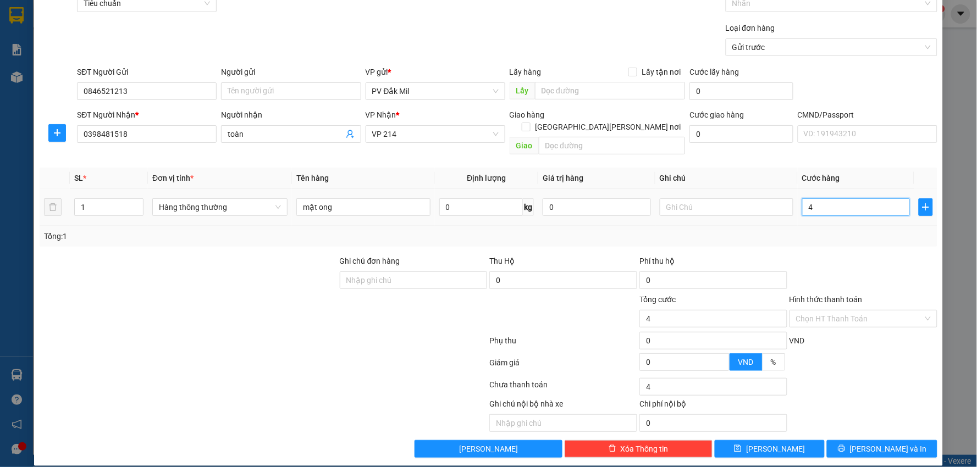
type input "40"
type input "400"
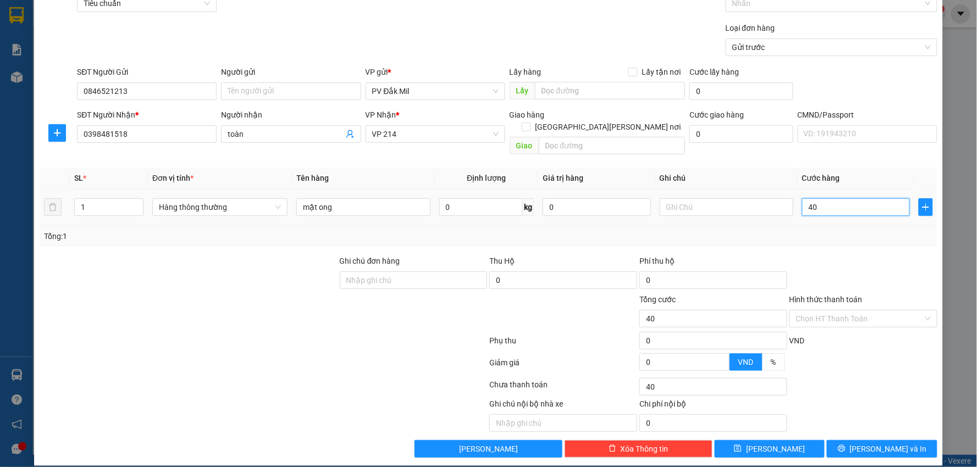
type input "400"
type input "4.000"
type input "40.000"
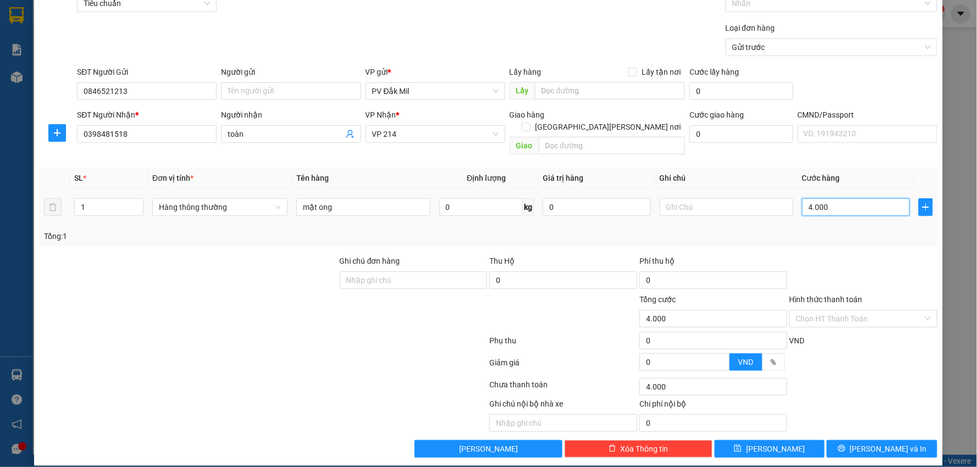
type input "40.000"
click at [871, 443] on span "[PERSON_NAME] và In" at bounding box center [888, 449] width 77 height 12
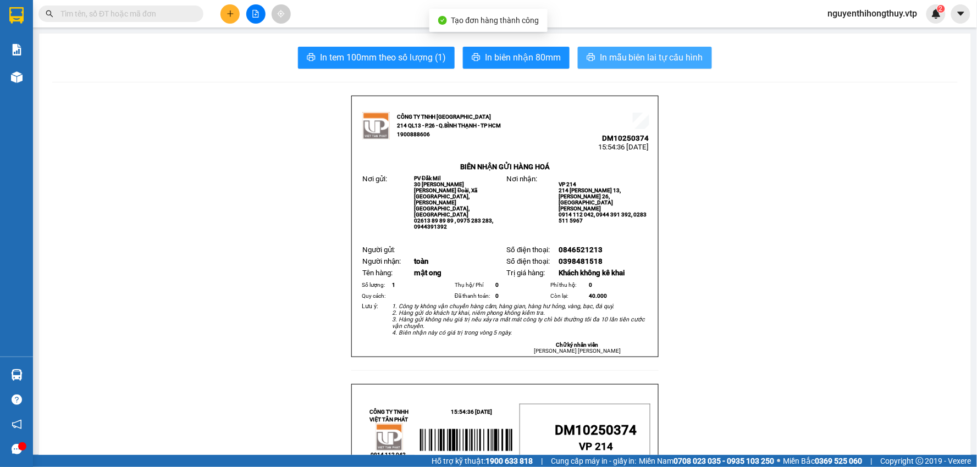
click at [662, 60] on span "In mẫu biên lai tự cấu hình" at bounding box center [651, 58] width 103 height 14
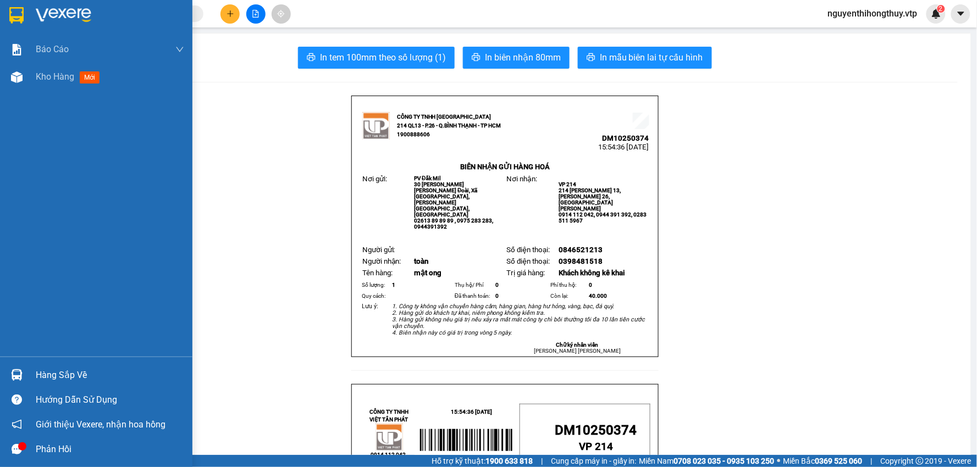
click at [20, 13] on img at bounding box center [16, 15] width 14 height 16
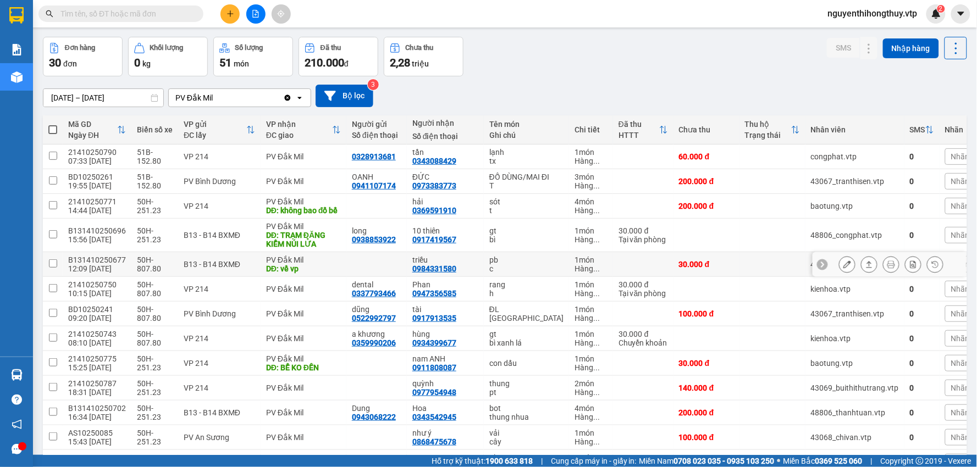
scroll to position [61, 0]
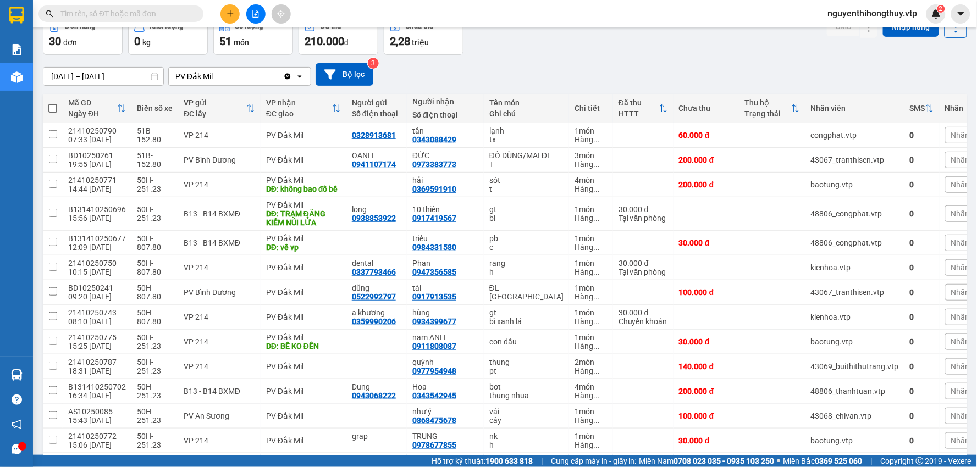
click at [127, 13] on input "text" at bounding box center [125, 14] width 130 height 12
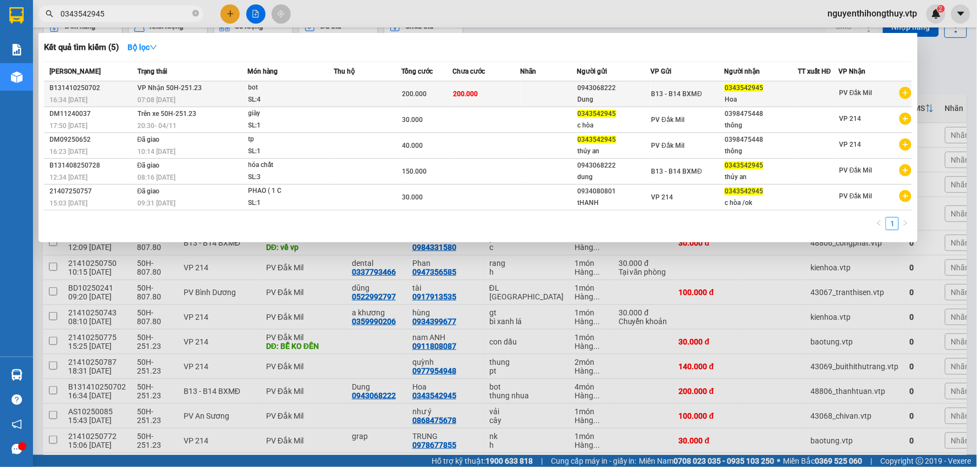
type input "0343542945"
click at [547, 94] on td at bounding box center [549, 94] width 57 height 26
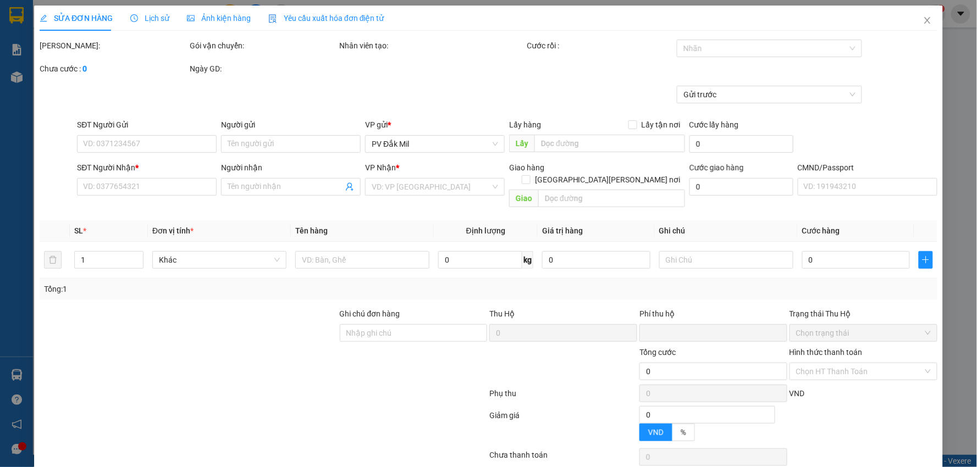
type input "10.000"
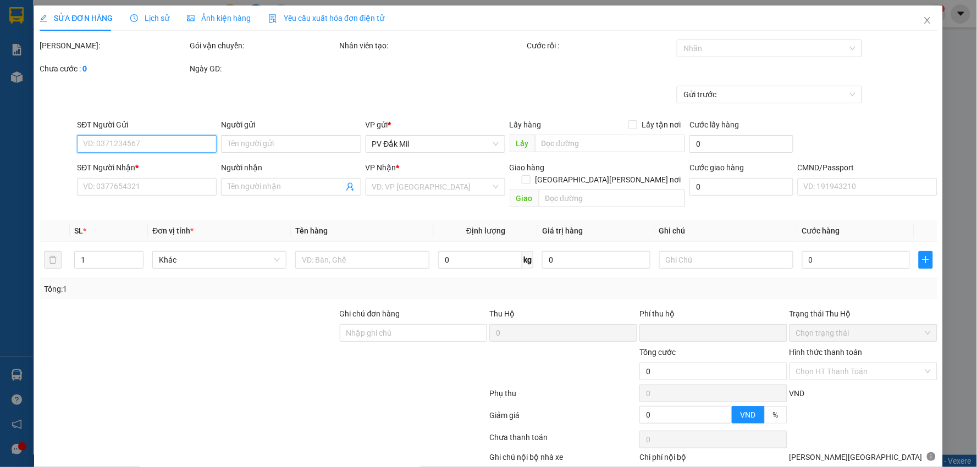
type input "0943068222"
type input "Dung"
type input "0343542945"
type input "Hoa"
type input "0"
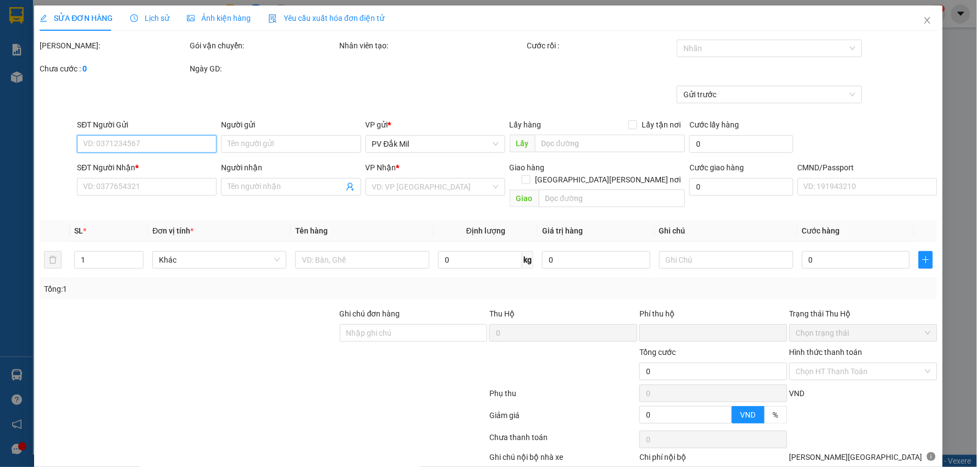
type input "200.000"
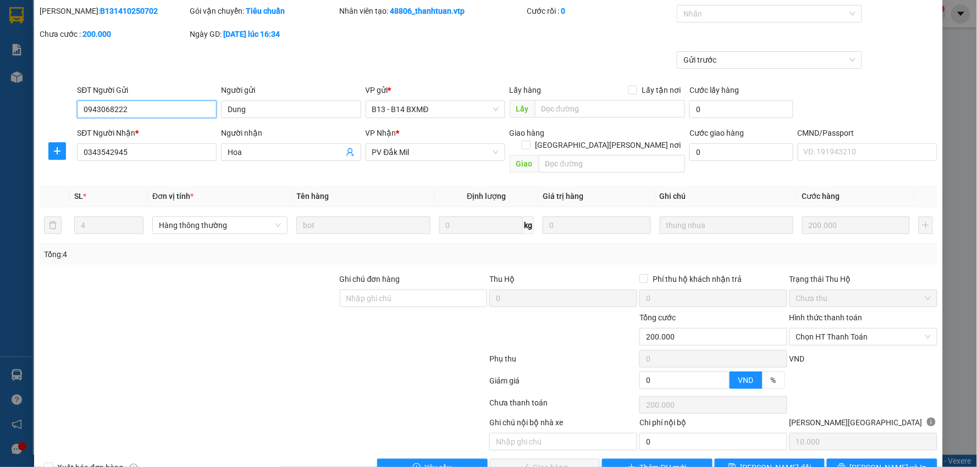
scroll to position [53, 0]
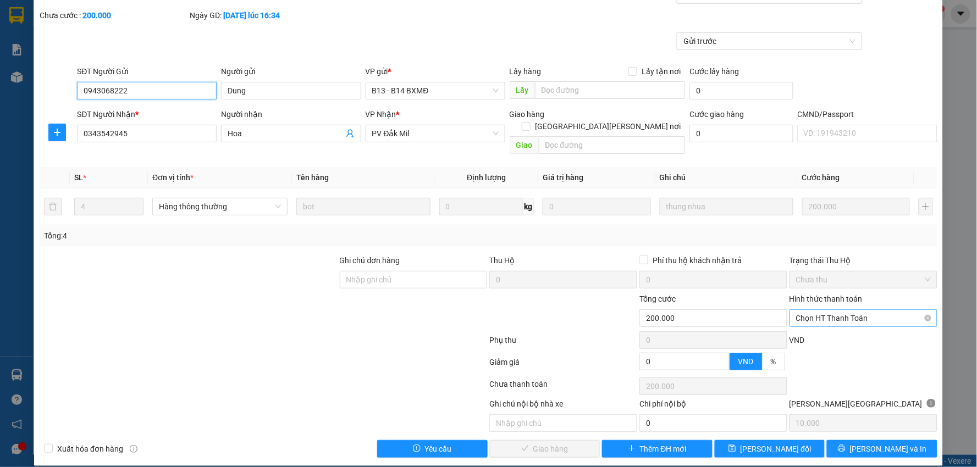
click at [820, 310] on span "Chọn HT Thanh Toán" at bounding box center [863, 318] width 135 height 16
click at [812, 327] on div "Tại văn phòng" at bounding box center [856, 328] width 133 height 12
type input "0"
click at [543, 443] on span "Lưu và Giao hàng" at bounding box center [585, 449] width 148 height 12
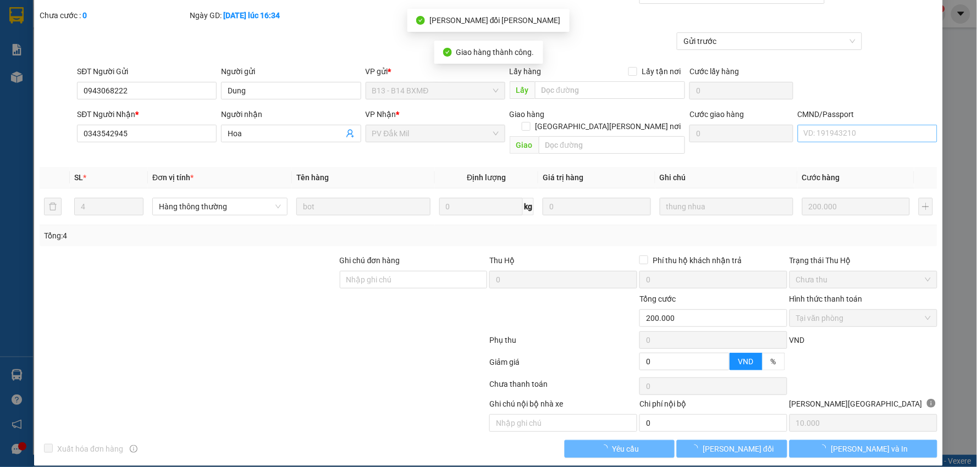
scroll to position [0, 0]
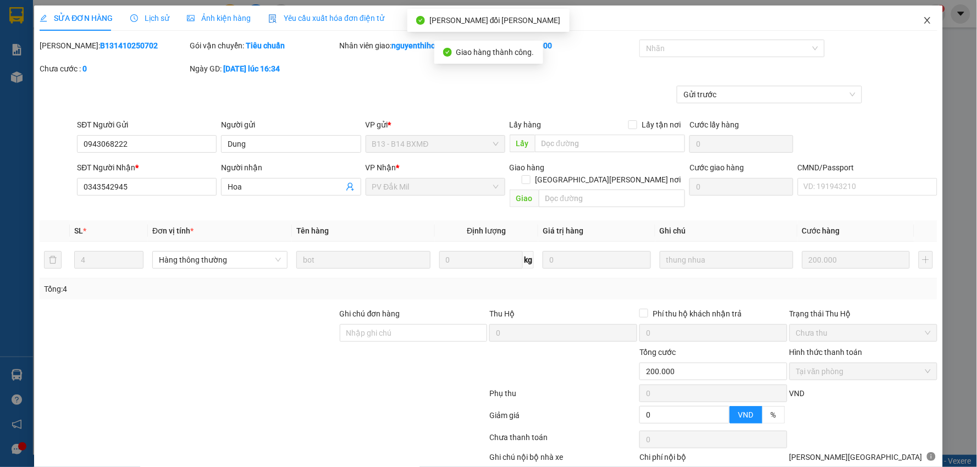
click at [924, 19] on icon "close" at bounding box center [927, 20] width 6 height 7
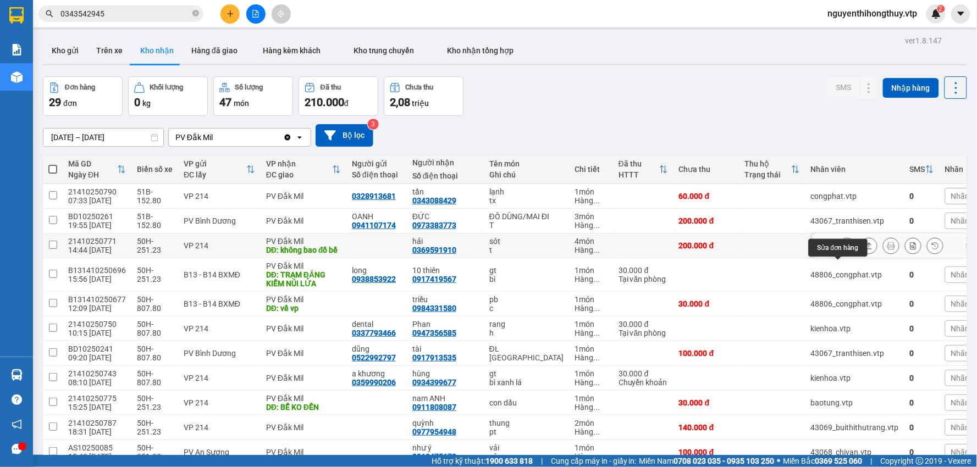
click at [843, 250] on icon at bounding box center [847, 246] width 8 height 8
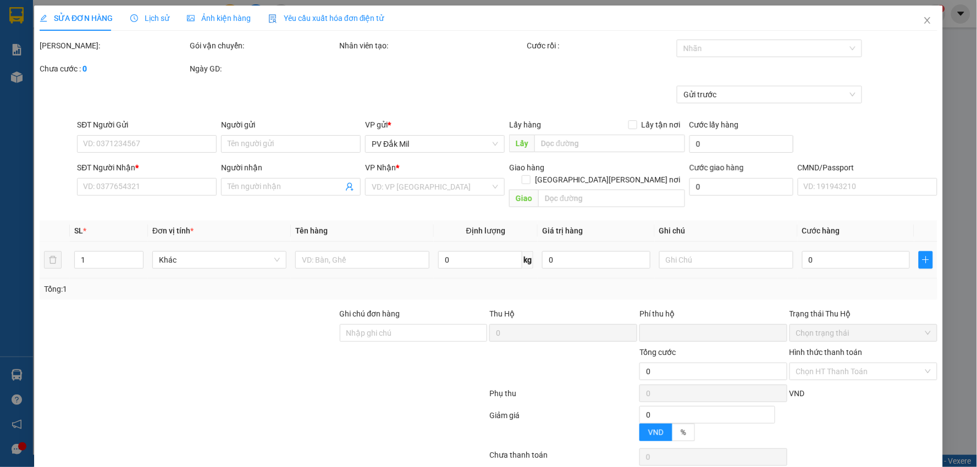
type input "10.000"
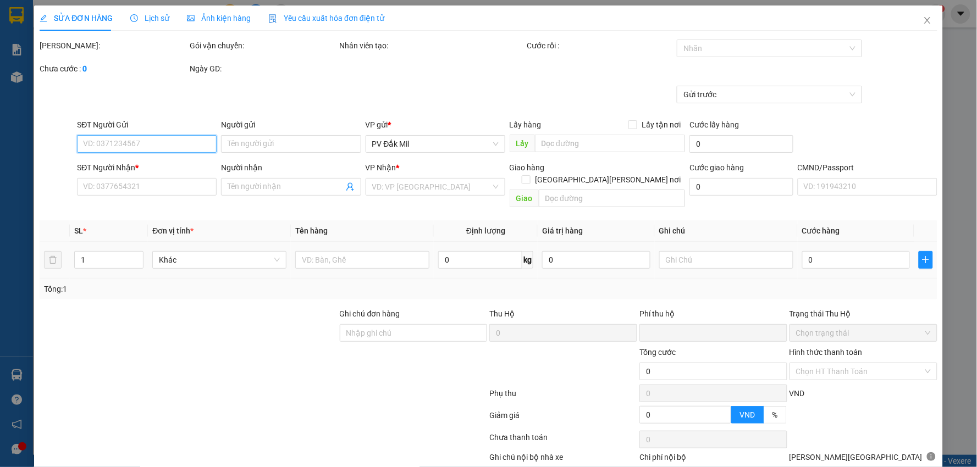
type input "0369591910"
type input "hải"
type input "không bao đổ bể"
type input "0"
type input "200.000"
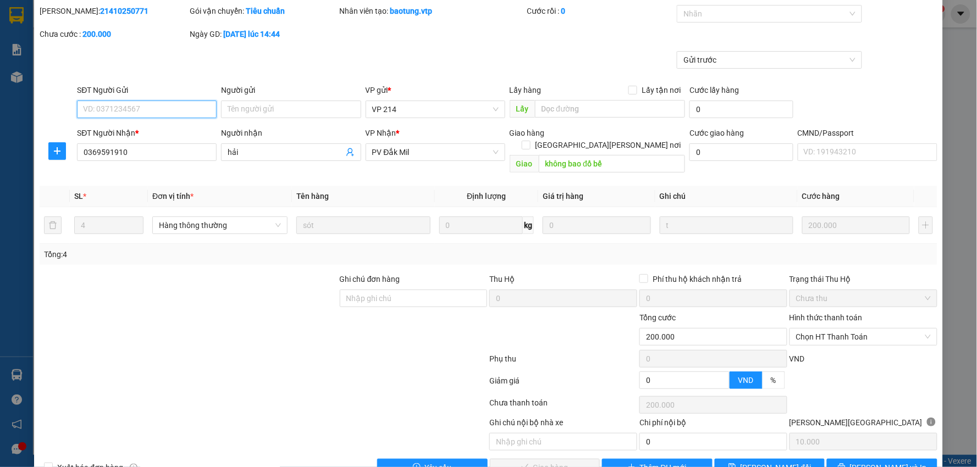
scroll to position [53, 0]
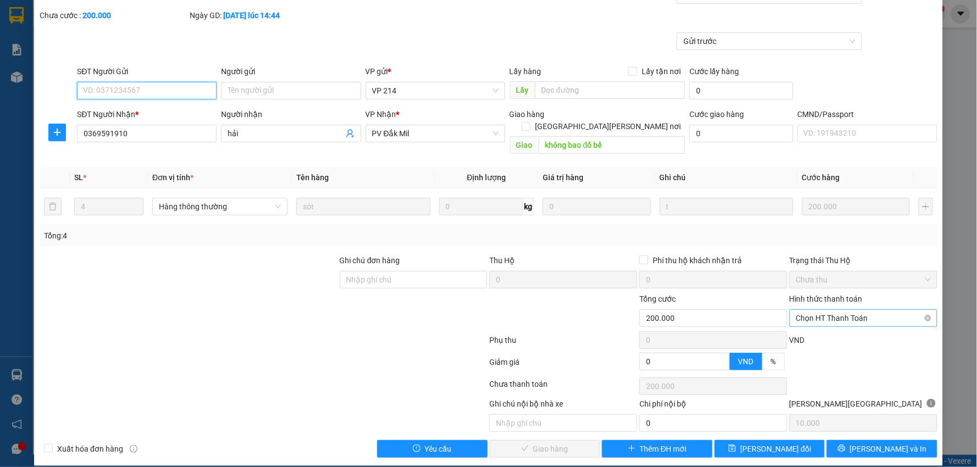
click at [820, 310] on span "Chọn HT Thanh Toán" at bounding box center [863, 318] width 135 height 16
click at [820, 322] on div "Tại văn phòng" at bounding box center [856, 328] width 133 height 12
type input "0"
click at [528, 443] on span "Lưu và Giao hàng" at bounding box center [585, 449] width 148 height 12
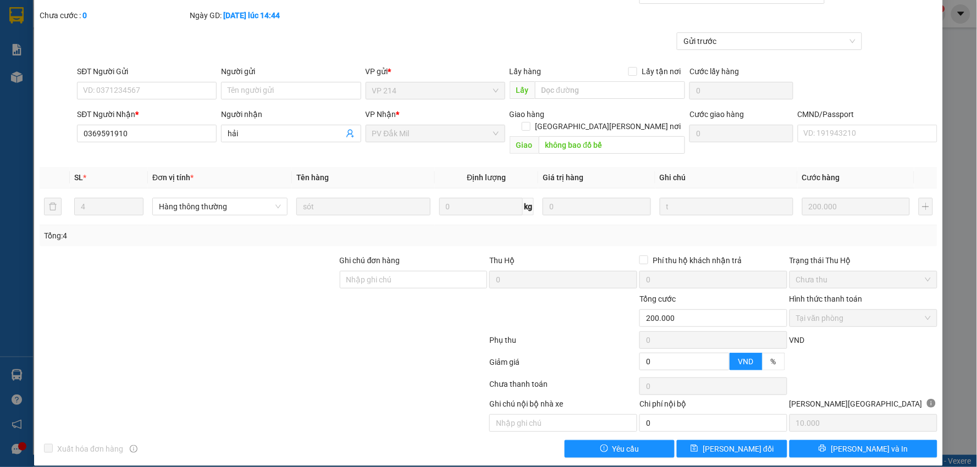
scroll to position [0, 0]
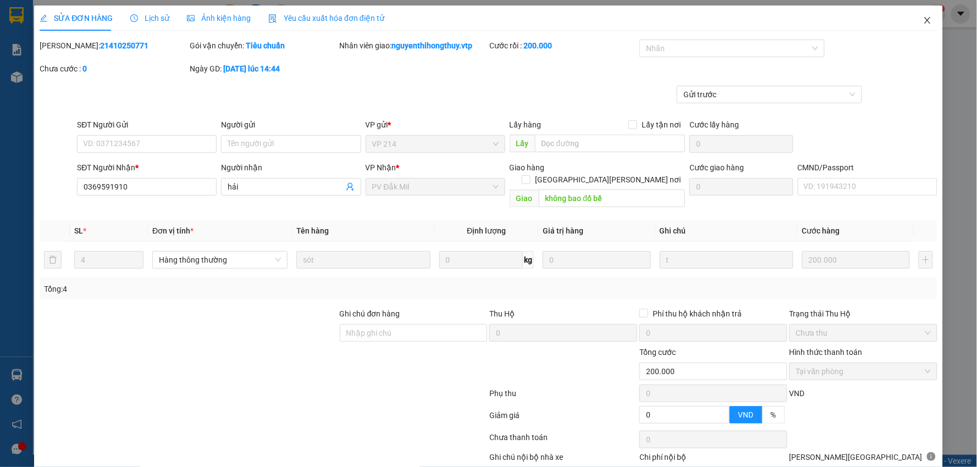
click at [924, 20] on icon "close" at bounding box center [927, 20] width 6 height 7
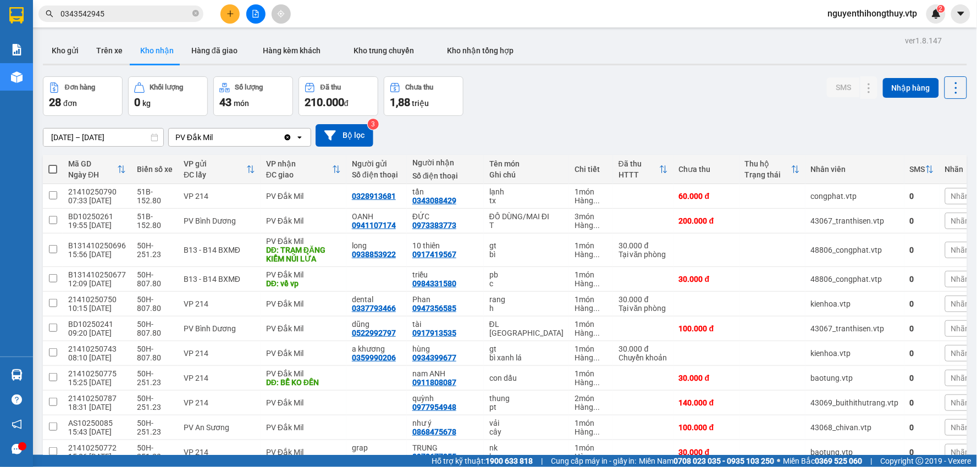
click at [144, 10] on input "0343542945" at bounding box center [125, 14] width 130 height 12
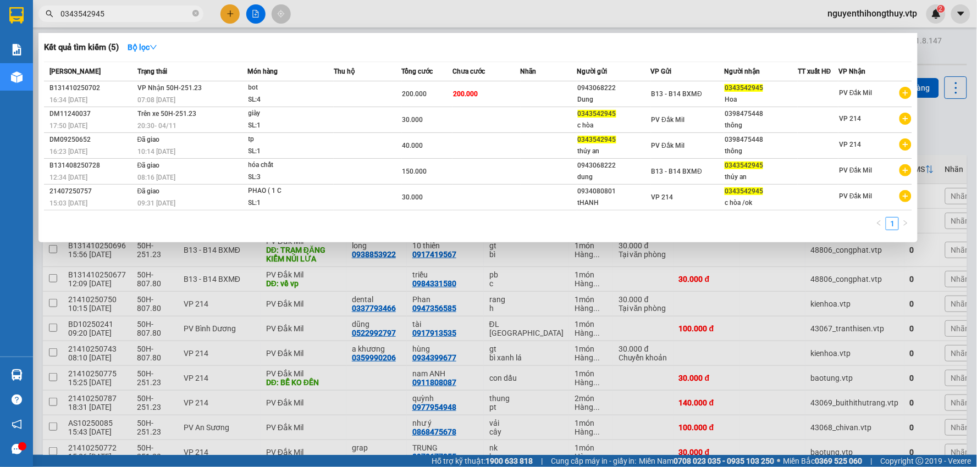
click at [144, 10] on input "0343542945" at bounding box center [125, 14] width 130 height 12
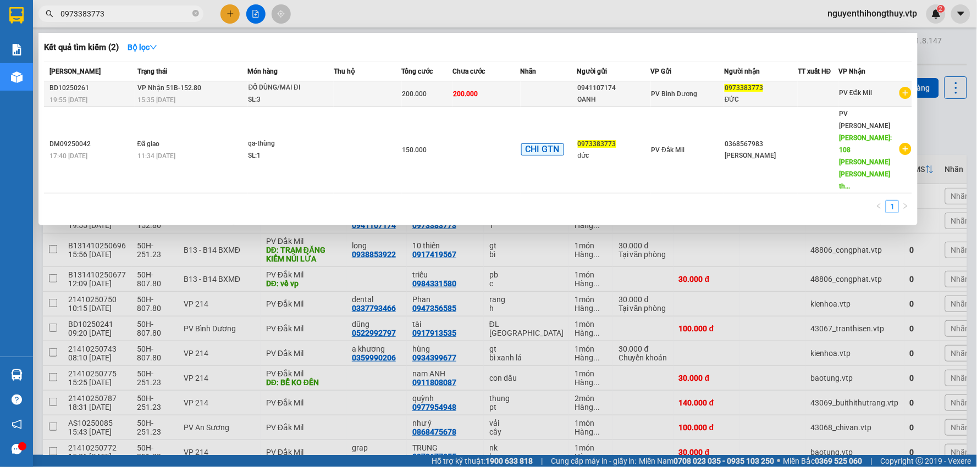
type input "0973383773"
click at [560, 84] on td at bounding box center [549, 94] width 57 height 26
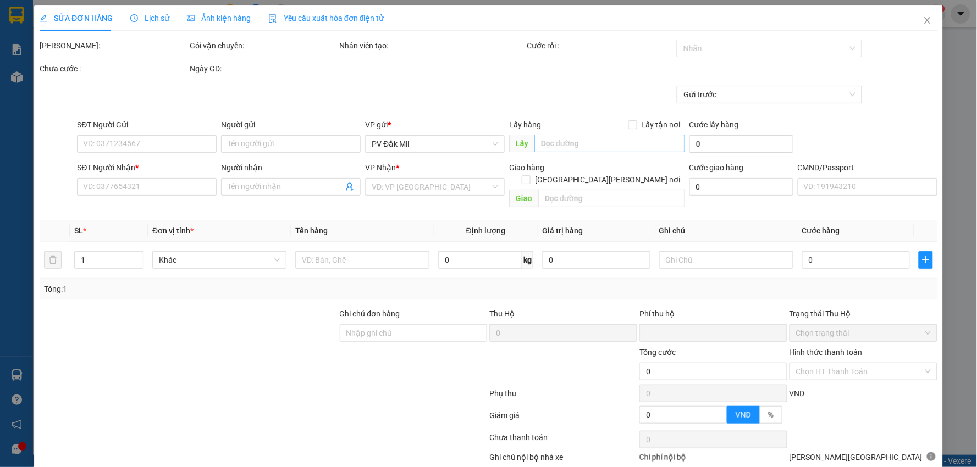
type input "10.000"
type input "0941107174"
type input "OANH"
type input "0973383773"
type input "ĐỨC"
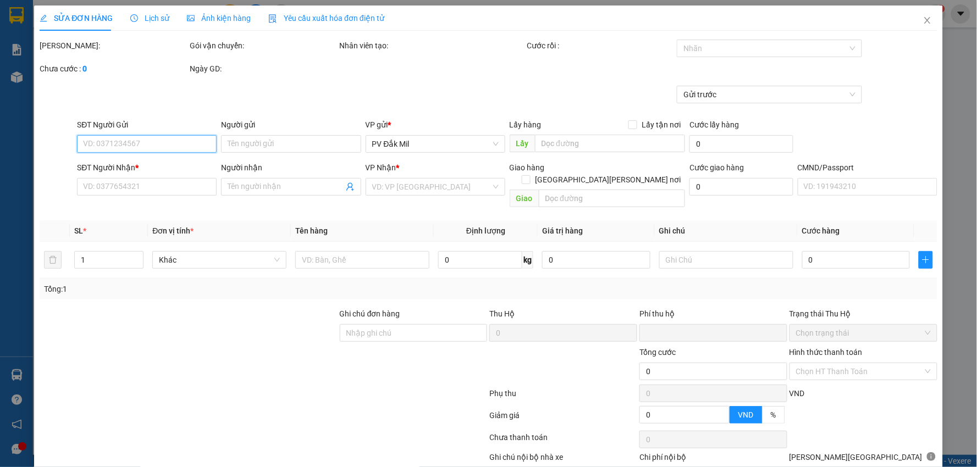
type input "0"
type input "200.000"
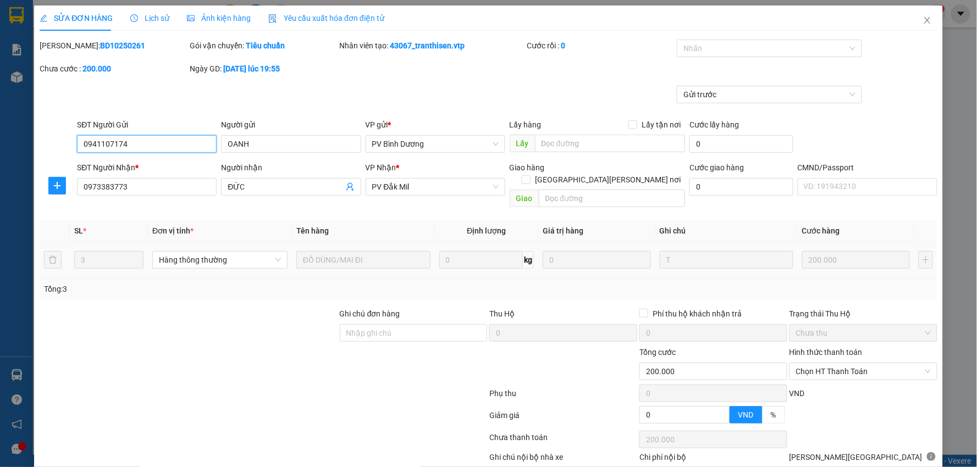
scroll to position [53, 0]
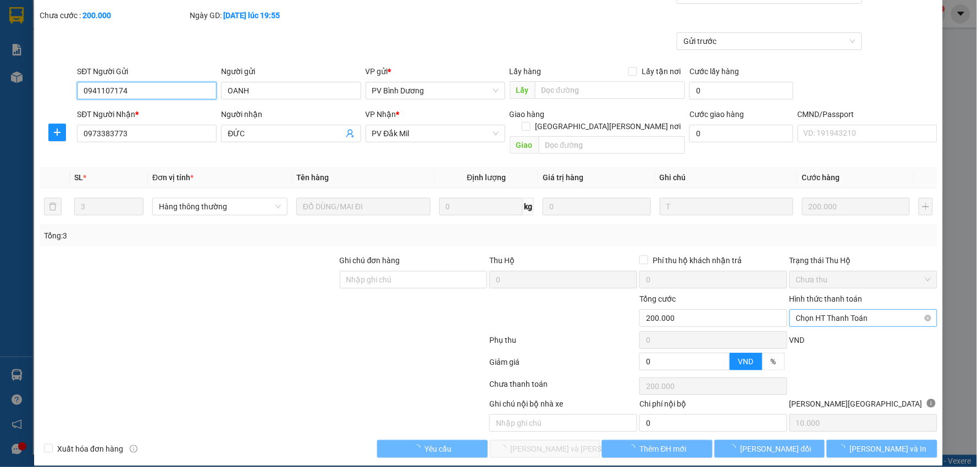
click at [857, 310] on span "Chọn HT Thanh Toán" at bounding box center [863, 318] width 135 height 16
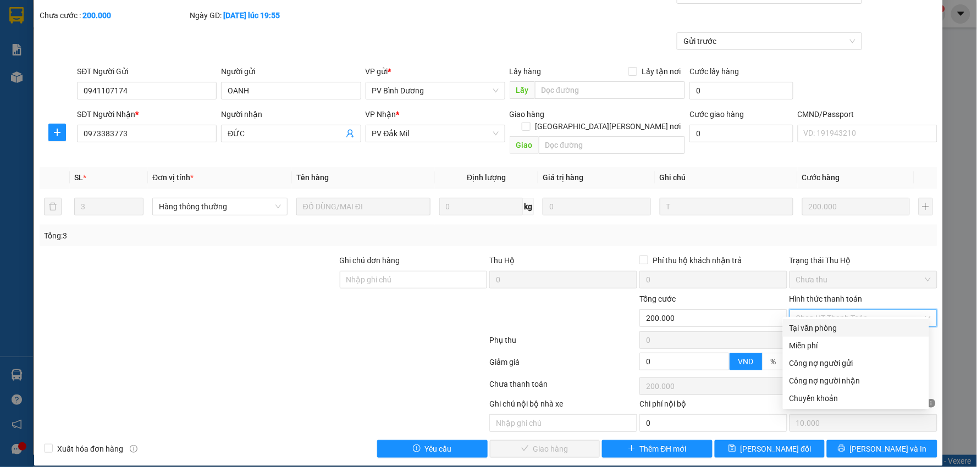
click at [817, 328] on div "Tại văn phòng" at bounding box center [856, 328] width 133 height 12
type input "0"
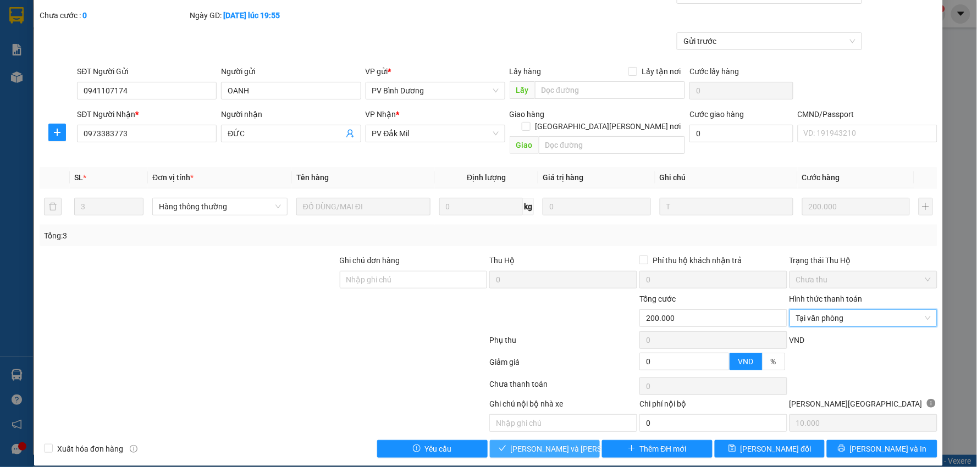
click at [539, 443] on span "Lưu và Giao hàng" at bounding box center [585, 449] width 148 height 12
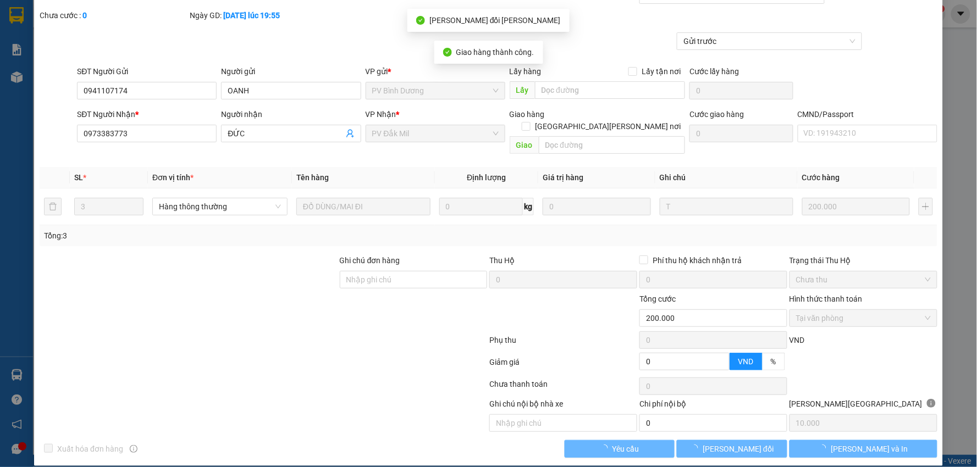
scroll to position [0, 0]
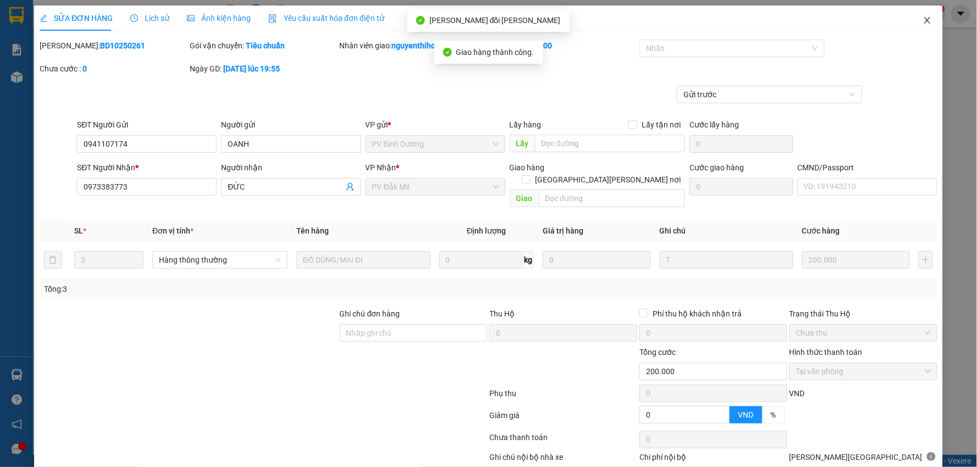
click at [923, 20] on icon "close" at bounding box center [927, 20] width 9 height 9
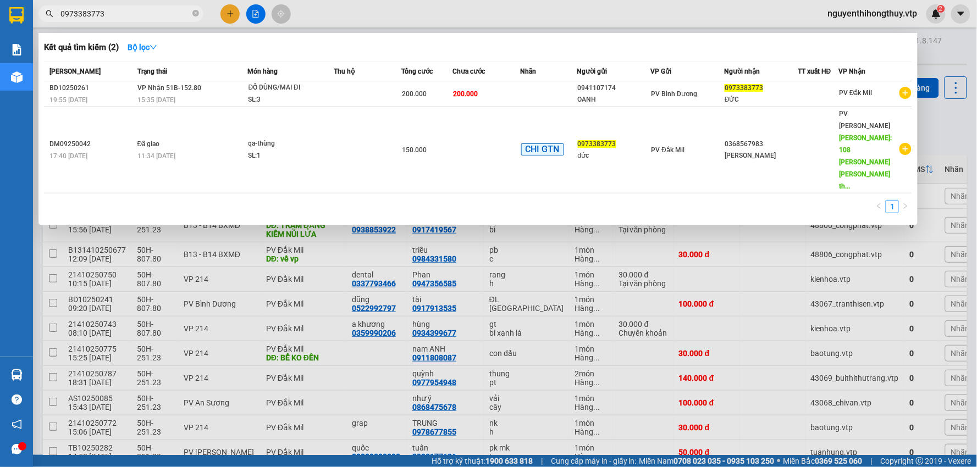
click at [147, 9] on input "0973383773" at bounding box center [125, 14] width 130 height 12
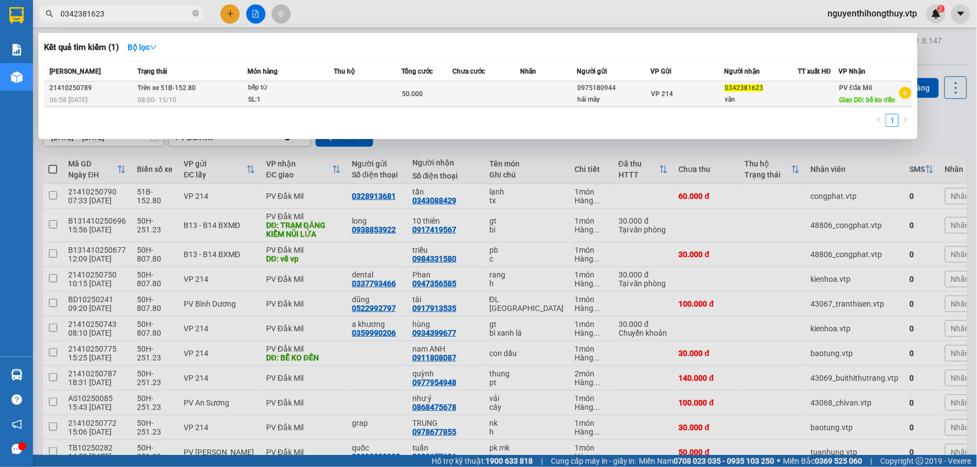
type input "0342381623"
click at [441, 90] on div "50.000" at bounding box center [427, 94] width 50 height 12
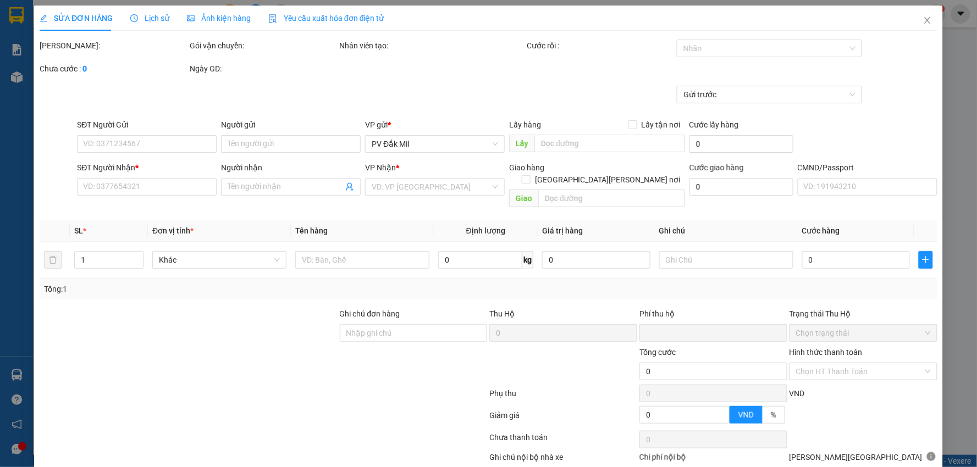
type input "2.500"
type input "0975180944"
type input "hải mây"
type input "0342381623"
type input "vân"
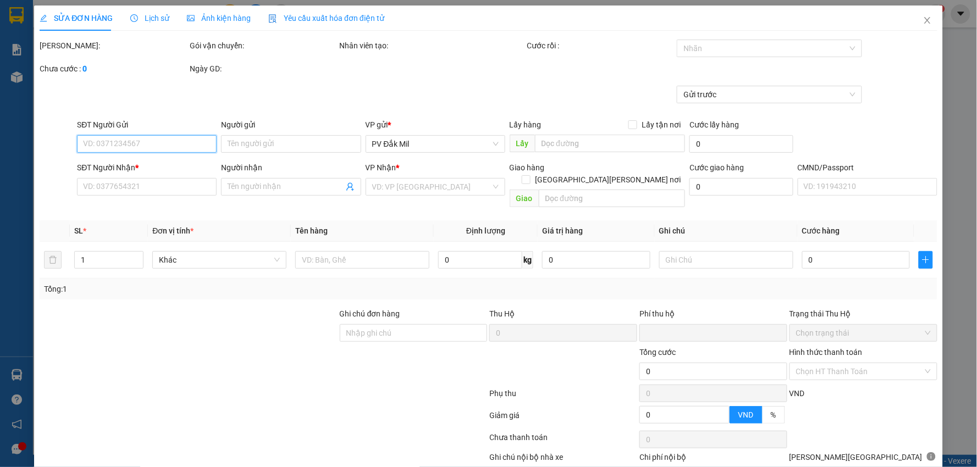
type input "bể ko đền"
type input "0"
type input "50.000"
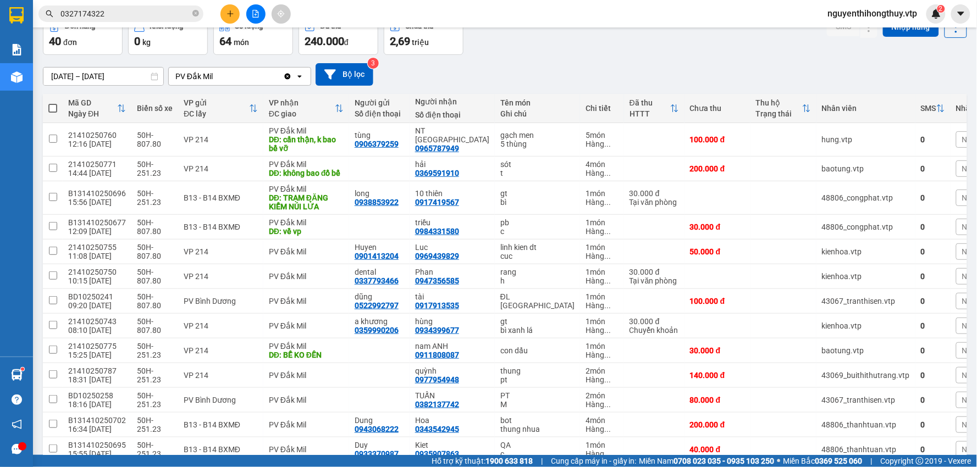
click at [102, 14] on input "0327174322" at bounding box center [125, 14] width 130 height 12
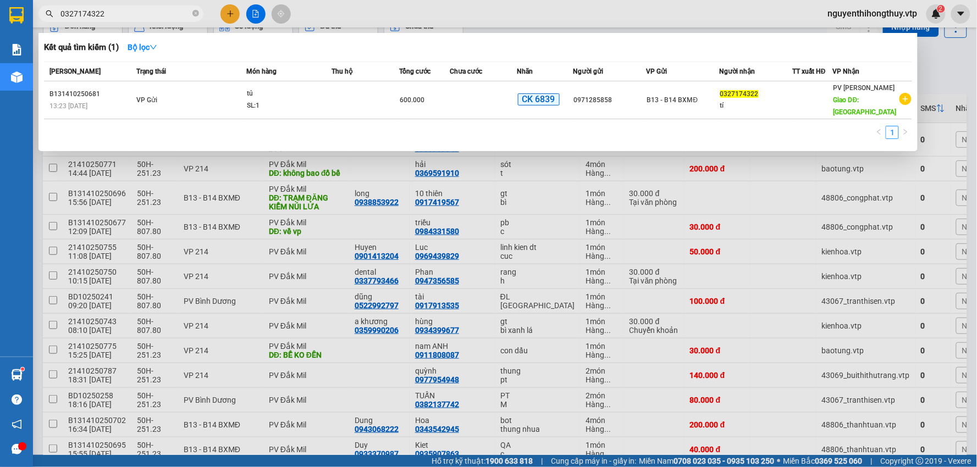
click at [102, 14] on input "0327174322" at bounding box center [125, 14] width 130 height 12
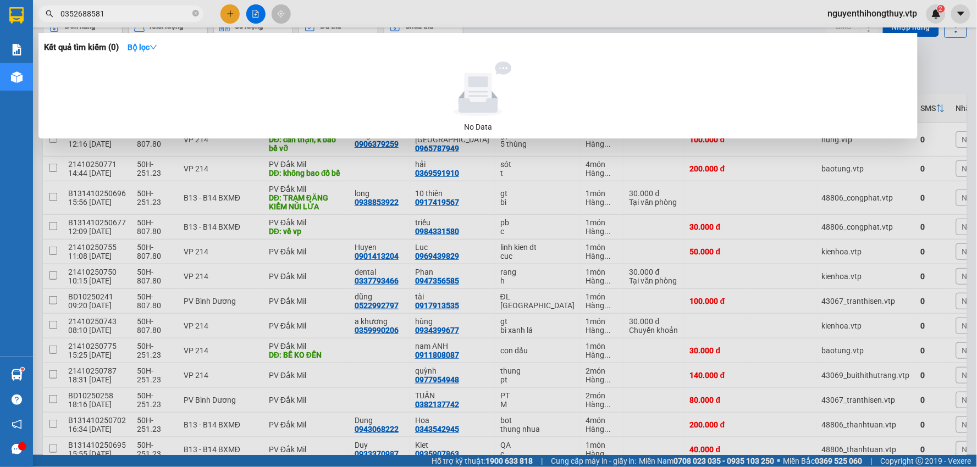
type input "0352688581"
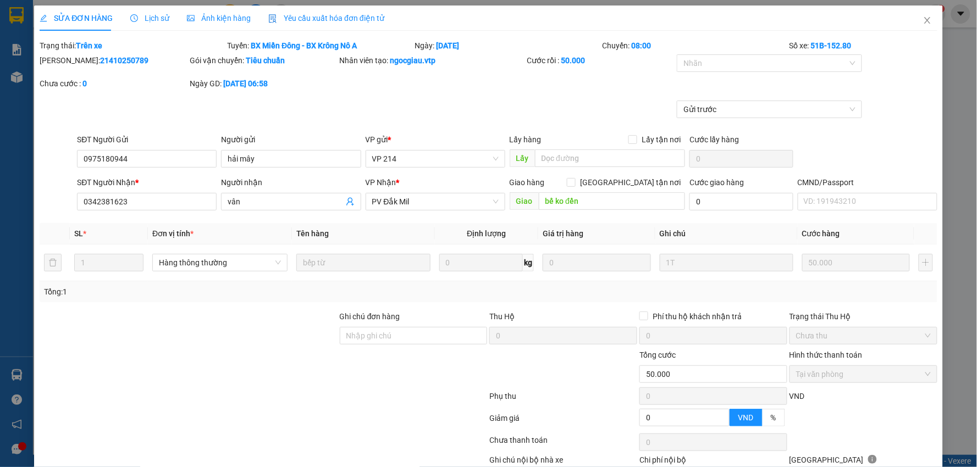
click at [151, 14] on span "Lịch sử" at bounding box center [149, 18] width 39 height 9
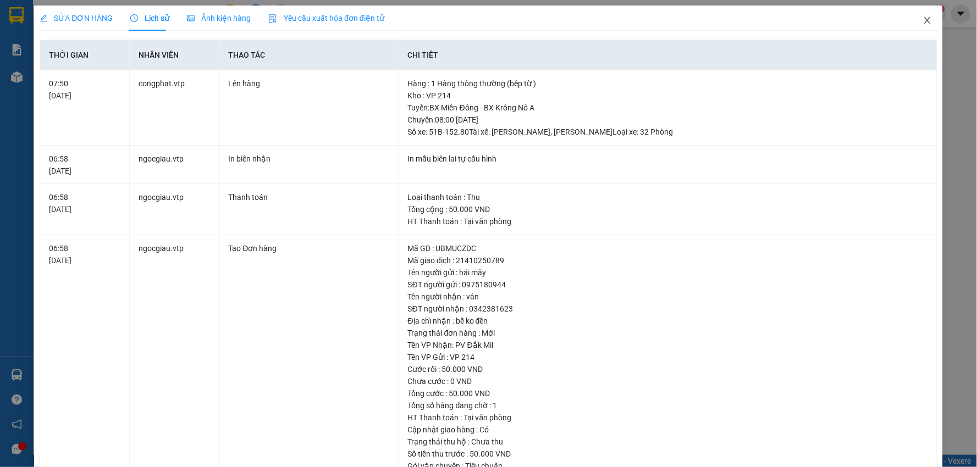
click at [923, 24] on icon "close" at bounding box center [927, 20] width 9 height 9
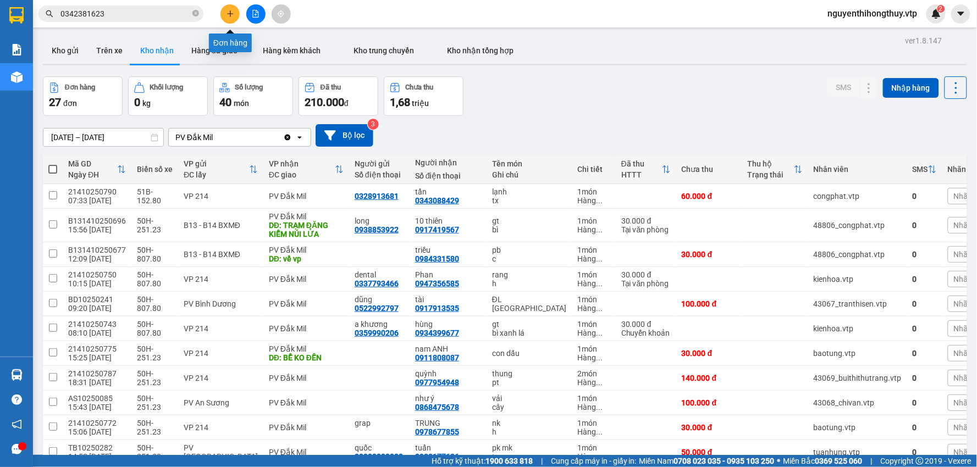
click at [228, 14] on icon "plus" at bounding box center [231, 14] width 8 height 8
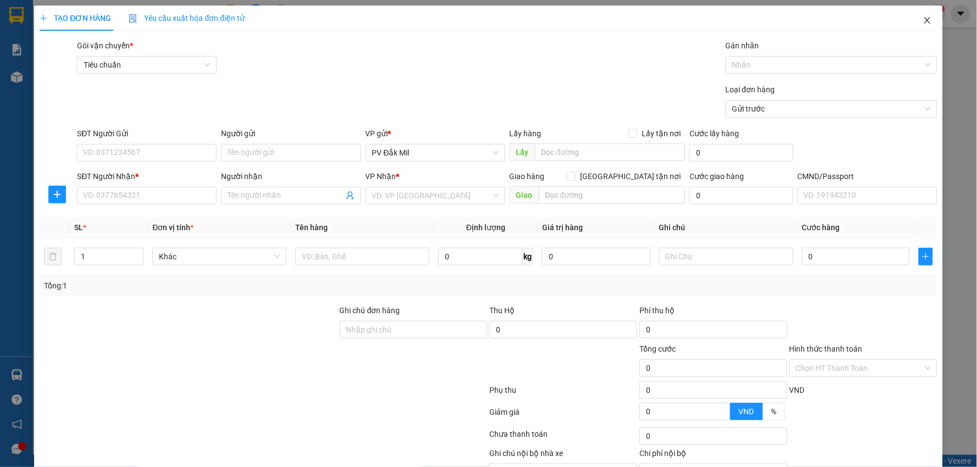
click at [924, 19] on icon "close" at bounding box center [927, 20] width 6 height 7
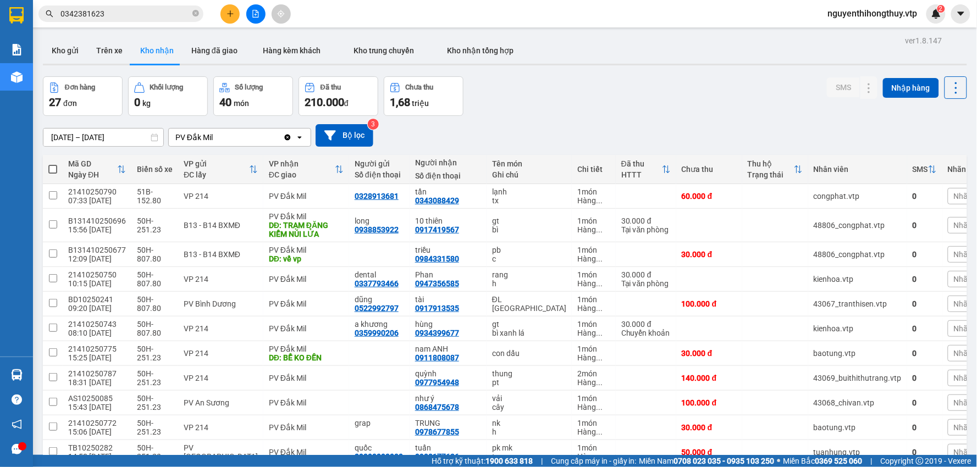
click at [138, 11] on input "0342381623" at bounding box center [125, 14] width 130 height 12
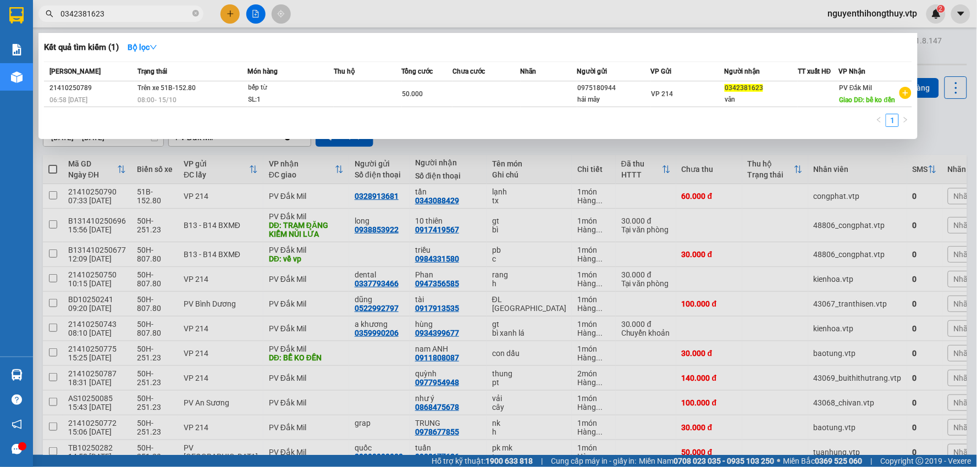
click at [138, 11] on input "0342381623" at bounding box center [125, 14] width 130 height 12
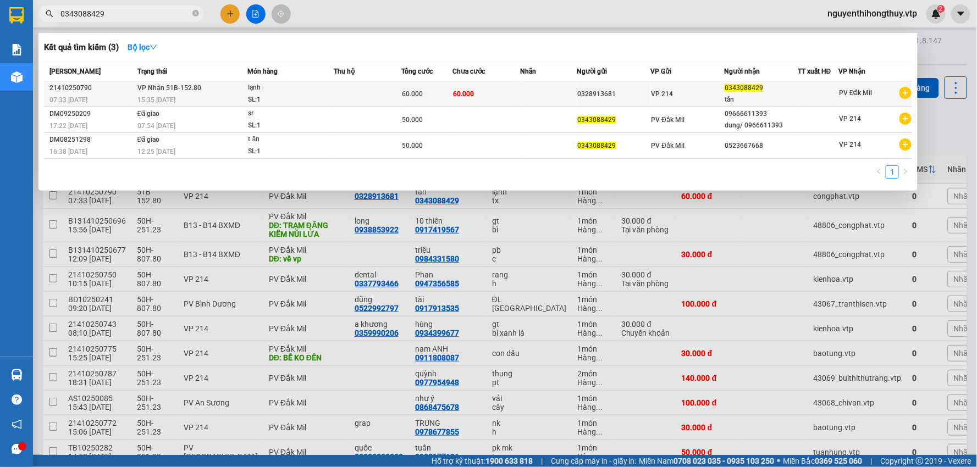
type input "0343088429"
click at [527, 94] on td at bounding box center [549, 94] width 57 height 26
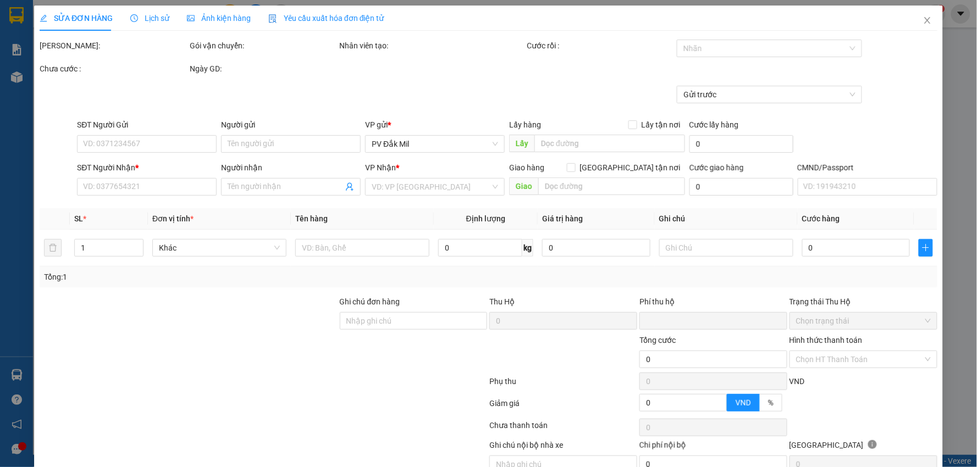
type input "3.000"
type input "0328913681"
type input "0343088429"
type input "tần"
type input "0"
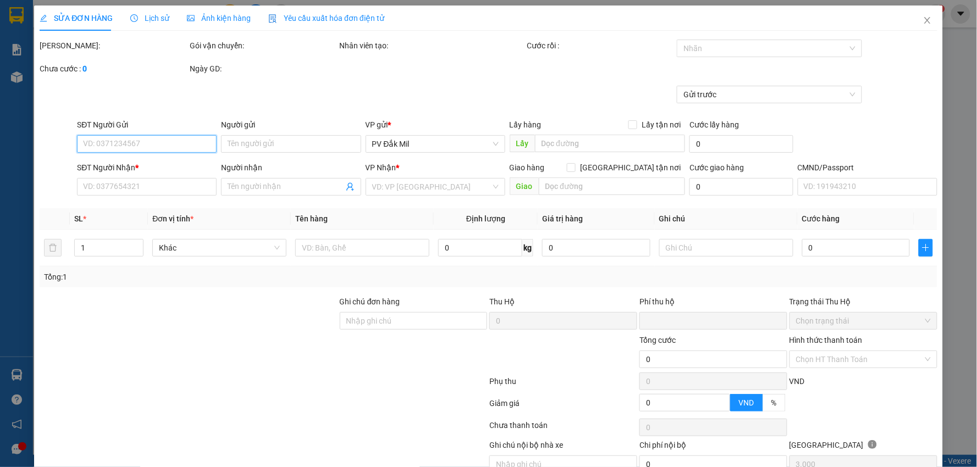
type input "60.000"
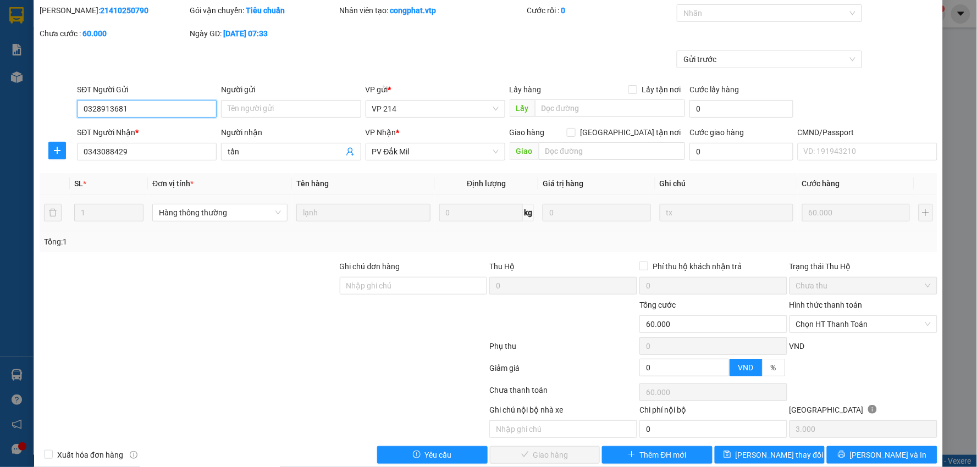
scroll to position [53, 0]
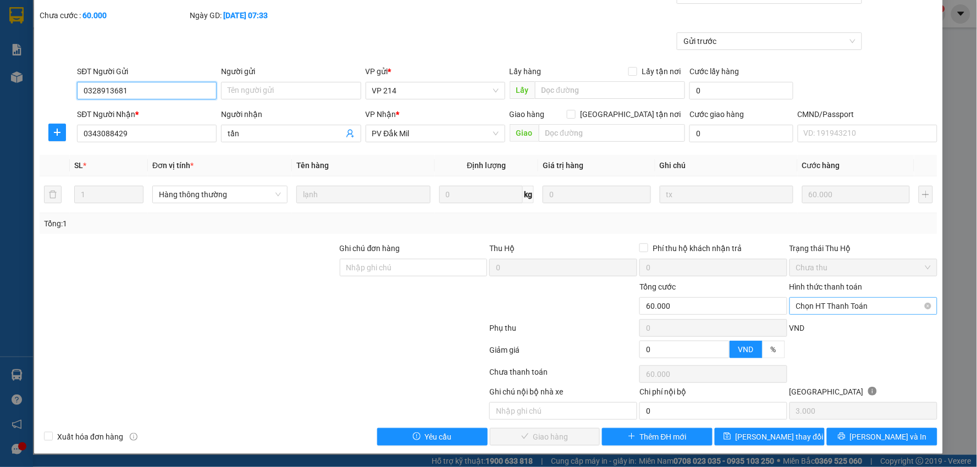
click at [843, 306] on span "Chọn HT Thanh Toán" at bounding box center [863, 306] width 135 height 16
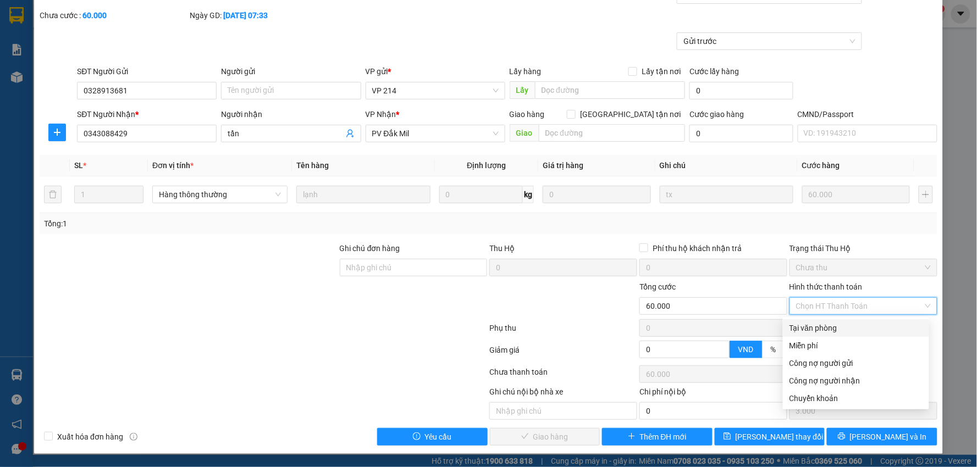
click at [826, 322] on div "Tại văn phòng" at bounding box center [856, 328] width 133 height 12
type input "0"
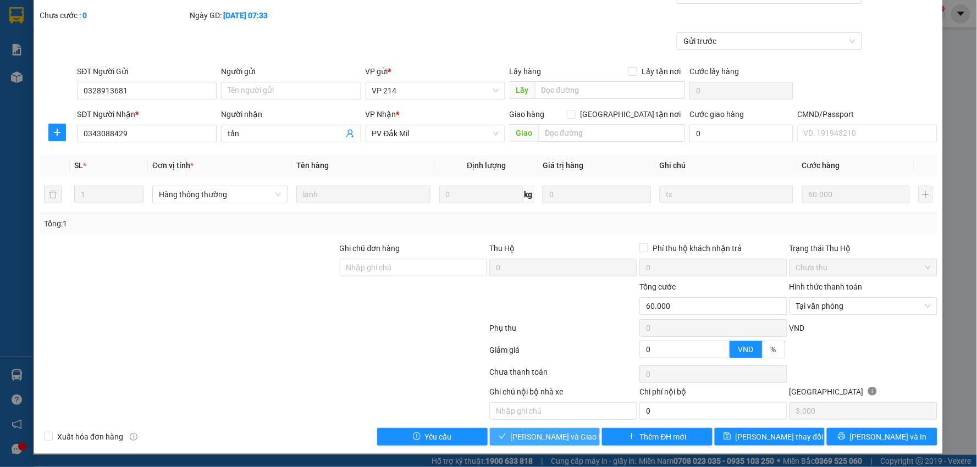
click at [528, 437] on span "Lưu và Giao hàng" at bounding box center [564, 437] width 106 height 12
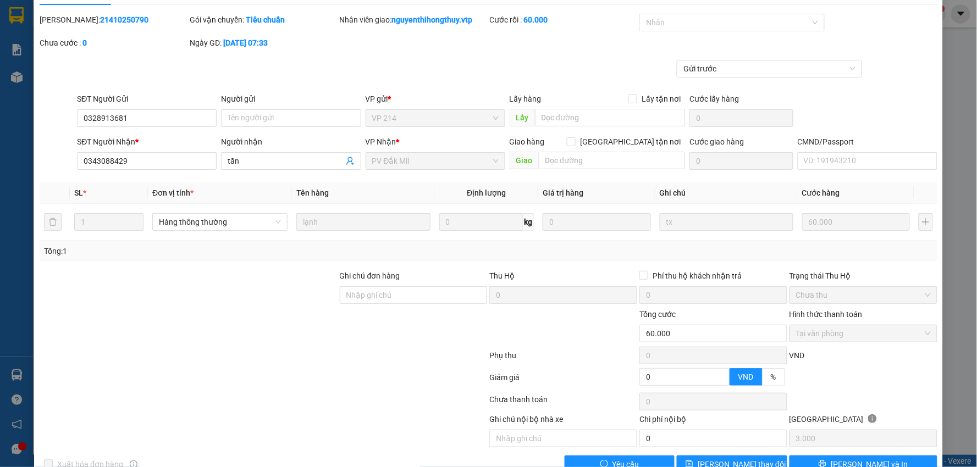
scroll to position [0, 0]
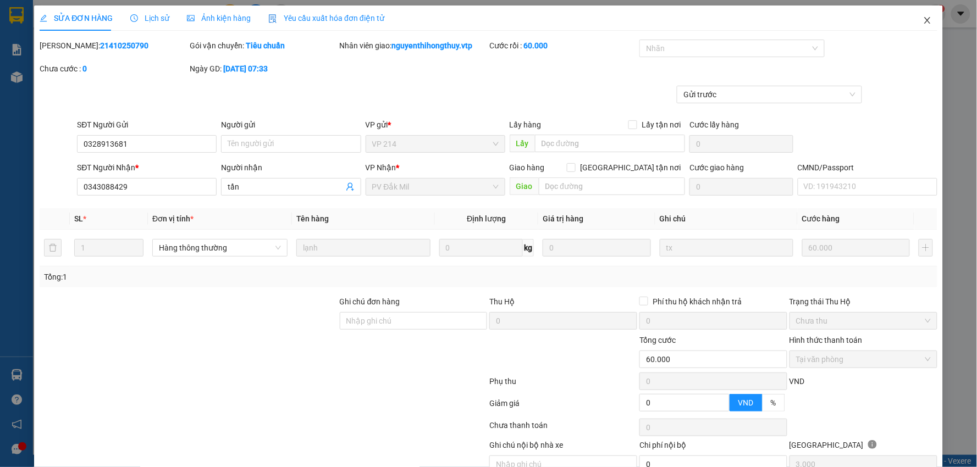
click at [923, 20] on icon "close" at bounding box center [927, 20] width 9 height 9
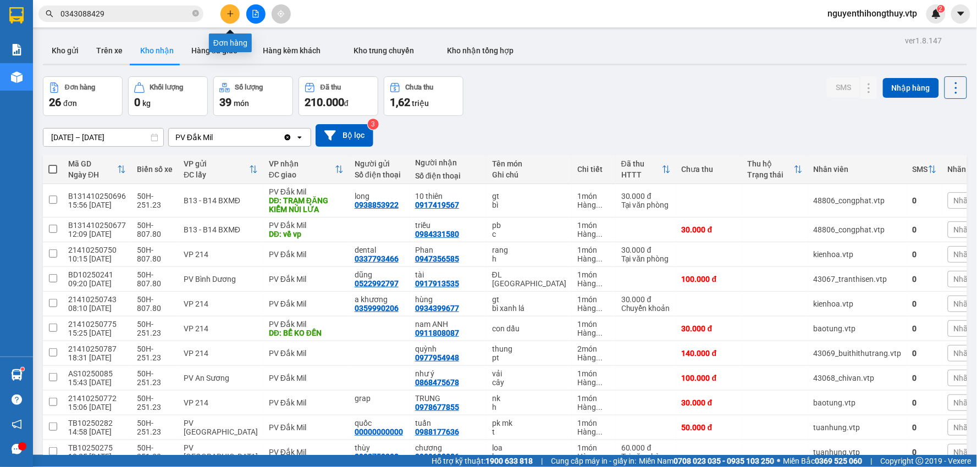
click at [228, 12] on icon "plus" at bounding box center [231, 14] width 8 height 8
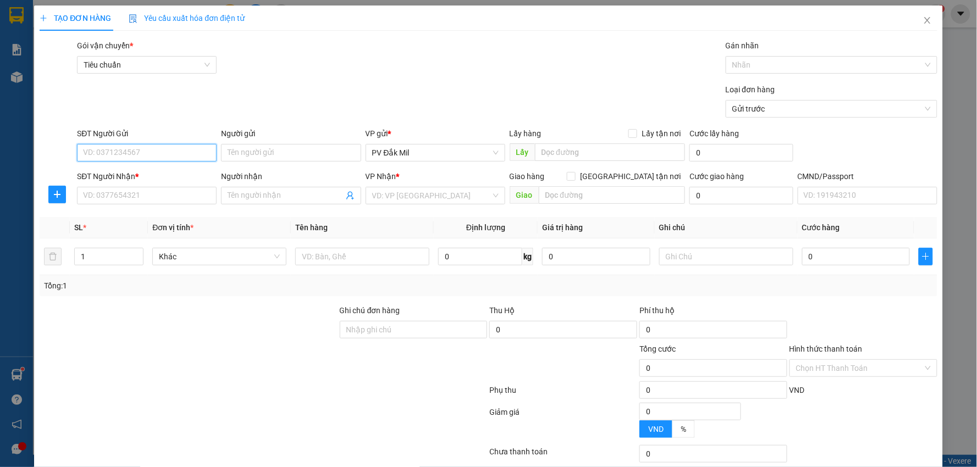
click at [169, 153] on input "SĐT Người Gửi" at bounding box center [147, 153] width 140 height 18
type input "0913814279"
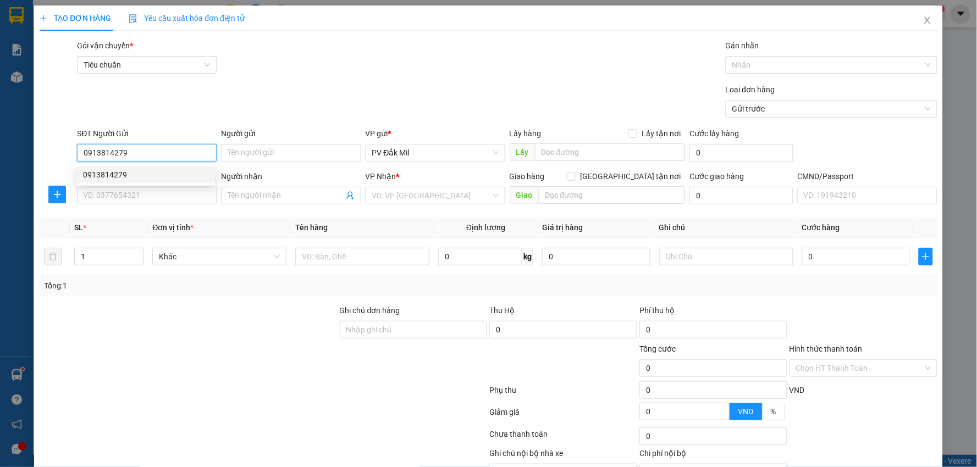
click at [144, 170] on div "0913814279" at bounding box center [145, 175] width 125 height 12
type input "0906275975"
type input "0913814279"
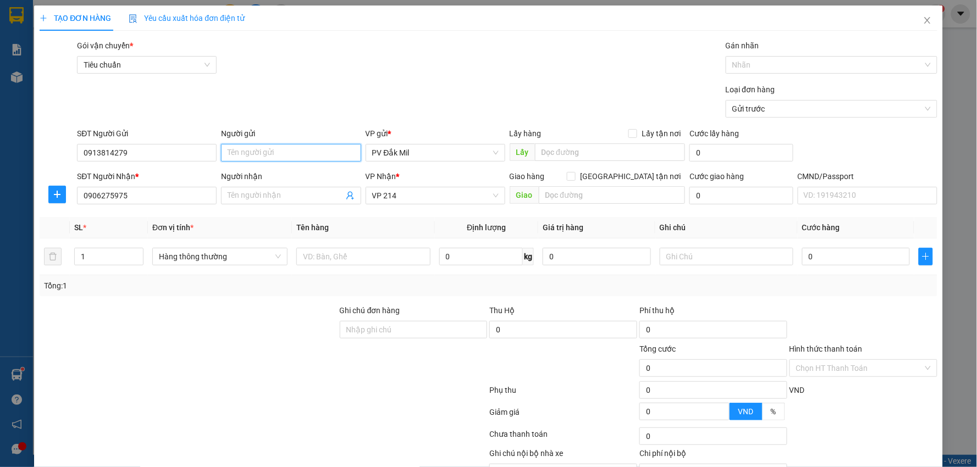
click at [269, 152] on input "Người gửi" at bounding box center [291, 153] width 140 height 18
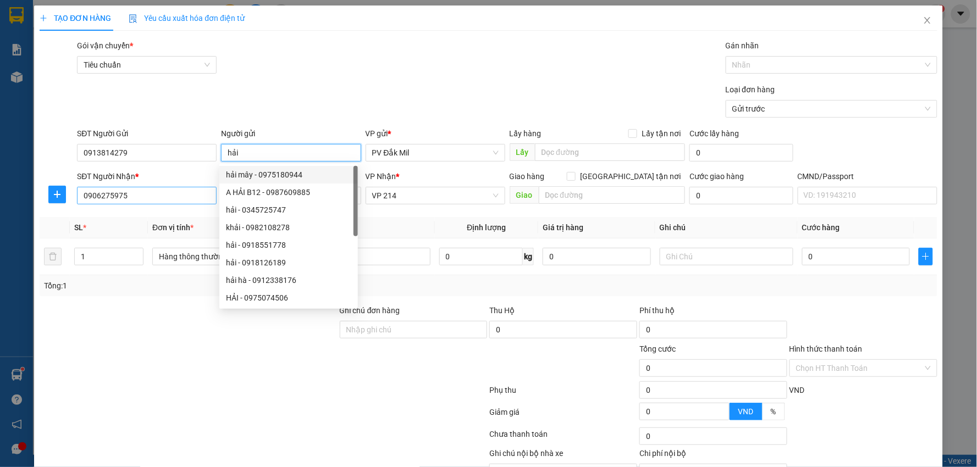
type input "hải"
click at [202, 195] on input "0906275975" at bounding box center [147, 196] width 140 height 18
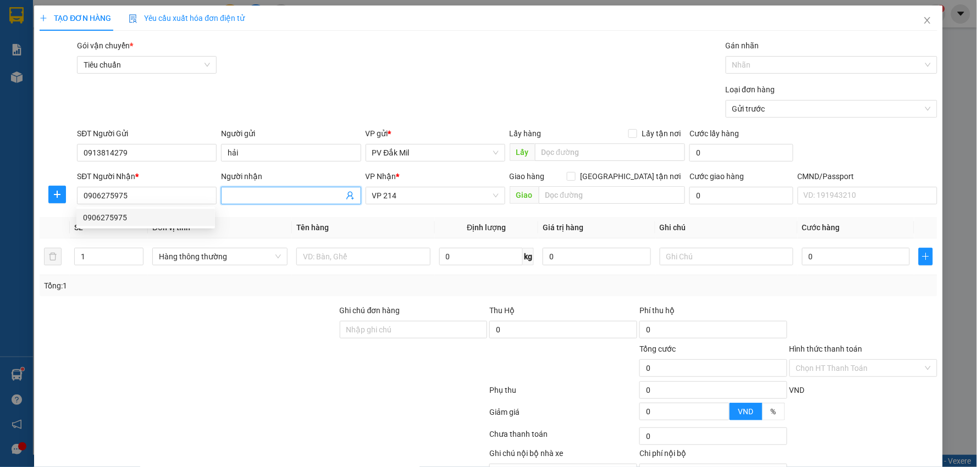
click at [264, 200] on input "Người nhận" at bounding box center [285, 196] width 115 height 12
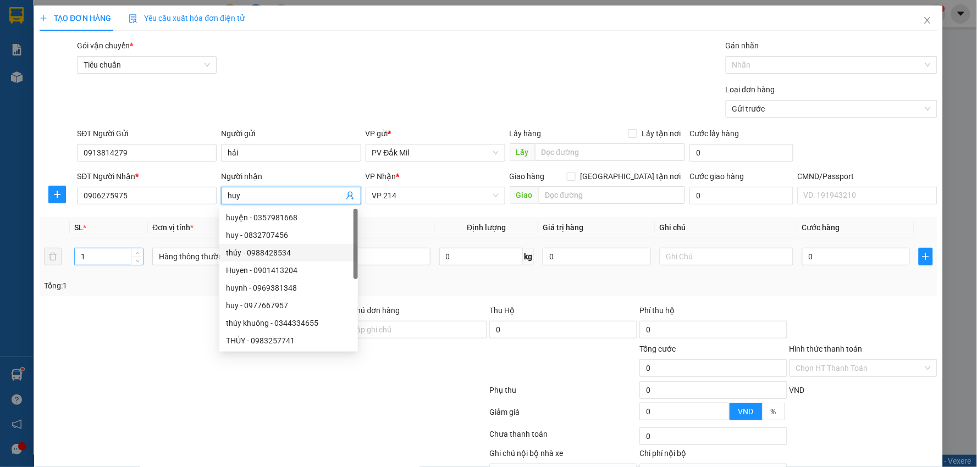
type input "huy"
drag, startPoint x: 101, startPoint y: 259, endPoint x: 5, endPoint y: 256, distance: 95.7
click at [5, 256] on div "TẠO ĐƠN HÀNG Yêu cầu xuất hóa đơn điện tử Transit Pickup Surcharge Ids Transit …" at bounding box center [488, 233] width 977 height 467
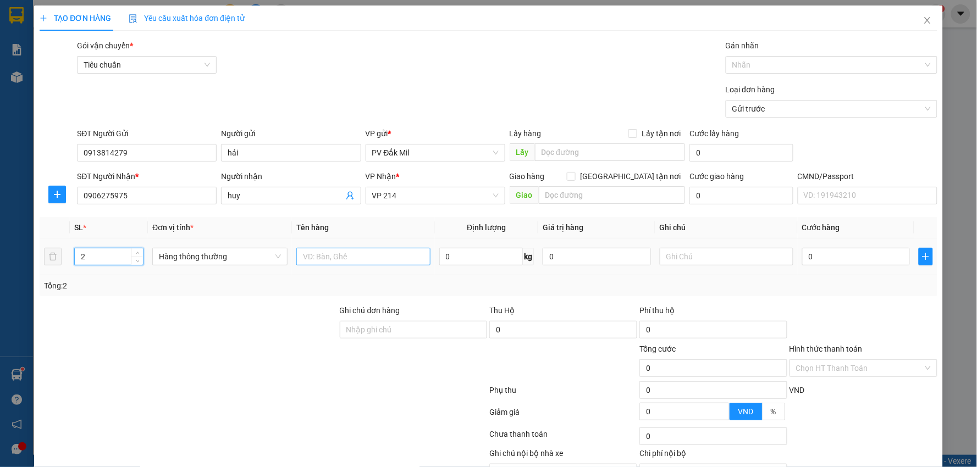
type input "2"
click at [343, 254] on input "text" at bounding box center [363, 257] width 134 height 18
type input "lạnh"
click at [675, 255] on input "text" at bounding box center [727, 257] width 134 height 18
type input "hư không thường"
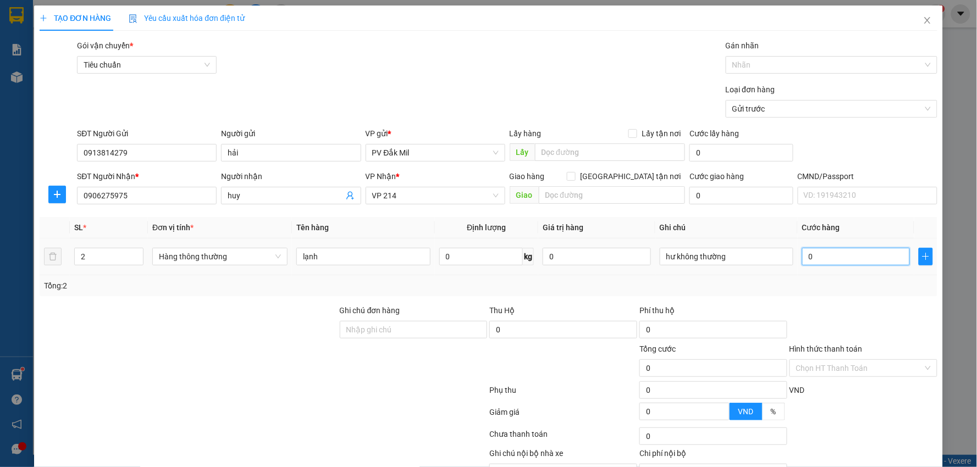
click at [834, 259] on input "0" at bounding box center [856, 257] width 108 height 18
click at [827, 247] on div "0" at bounding box center [856, 257] width 108 height 22
click at [832, 255] on input "0" at bounding box center [856, 257] width 108 height 18
type input "1"
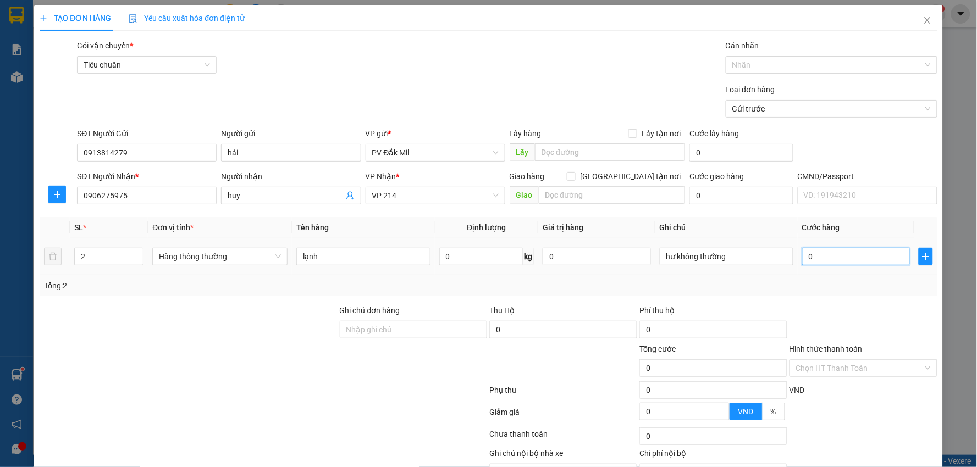
type input "1"
type input "14"
type input "140"
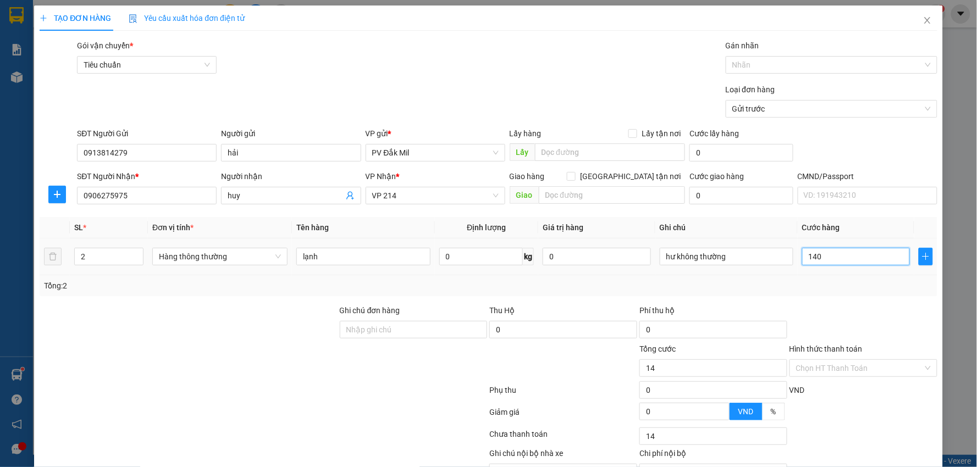
type input "140"
type input "1.400"
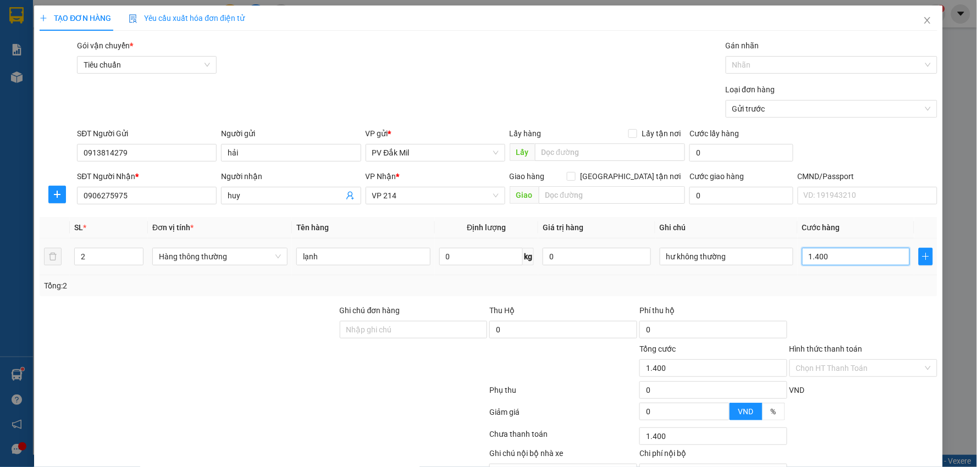
type input "14.000"
type input "140.000"
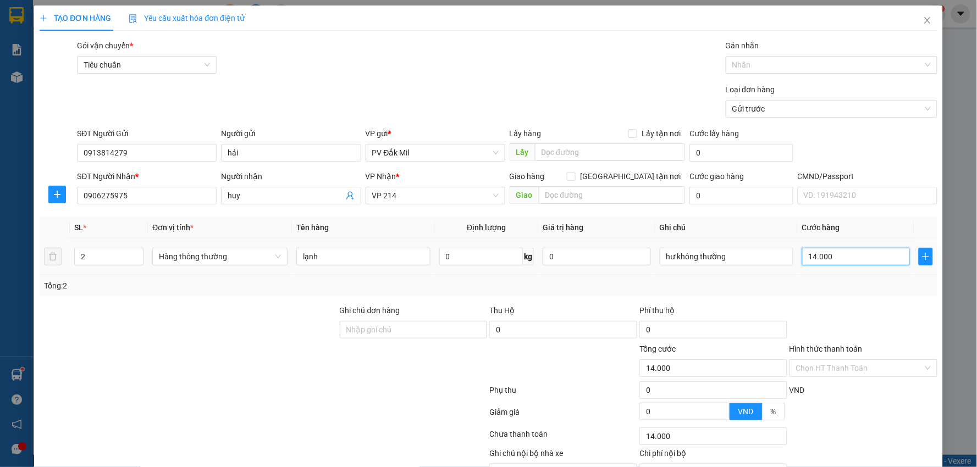
type input "140.000"
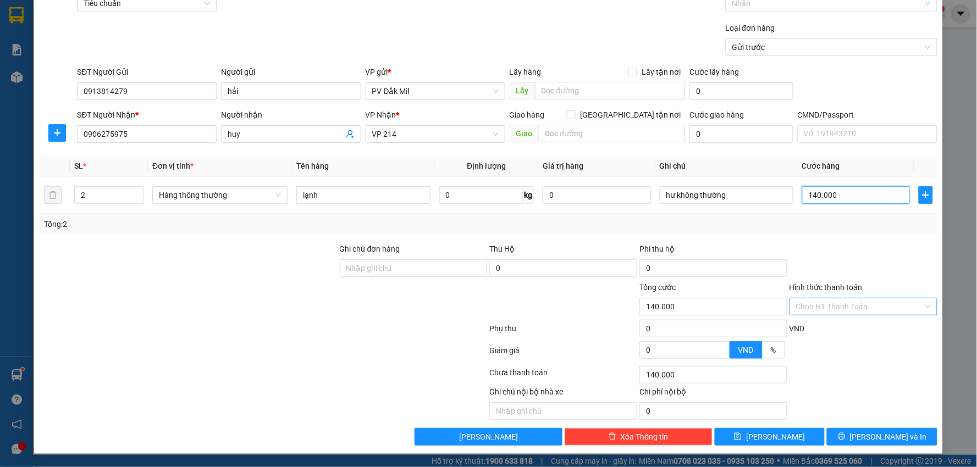
type input "140.000"
click at [832, 310] on input "Hình thức thanh toán" at bounding box center [859, 307] width 127 height 16
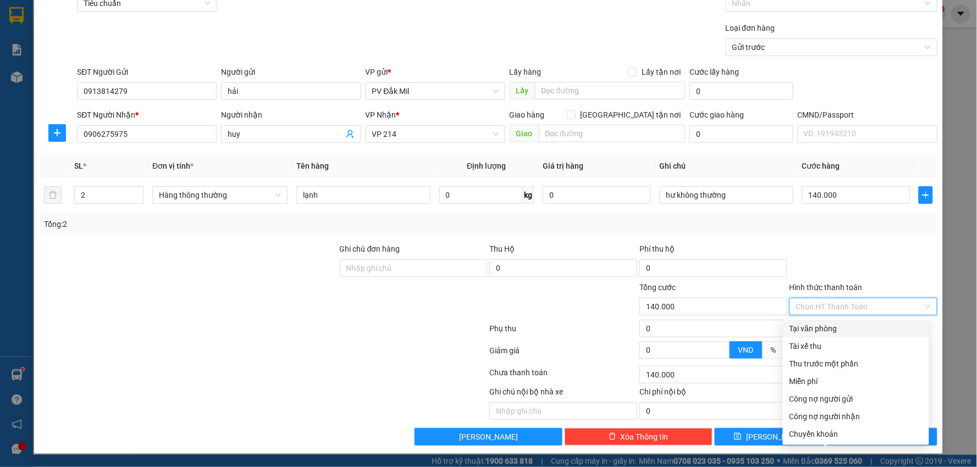
click at [816, 327] on div "Tại văn phòng" at bounding box center [856, 329] width 133 height 12
type input "0"
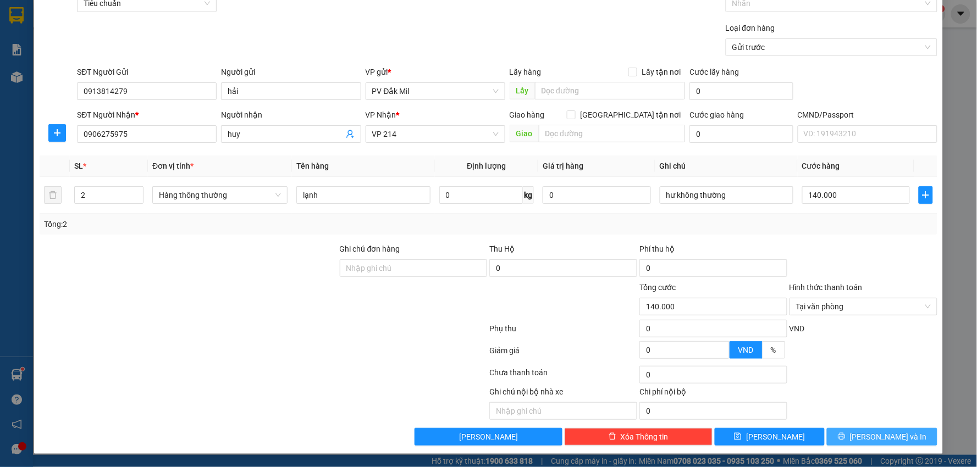
click at [873, 433] on span "[PERSON_NAME] và In" at bounding box center [888, 437] width 77 height 12
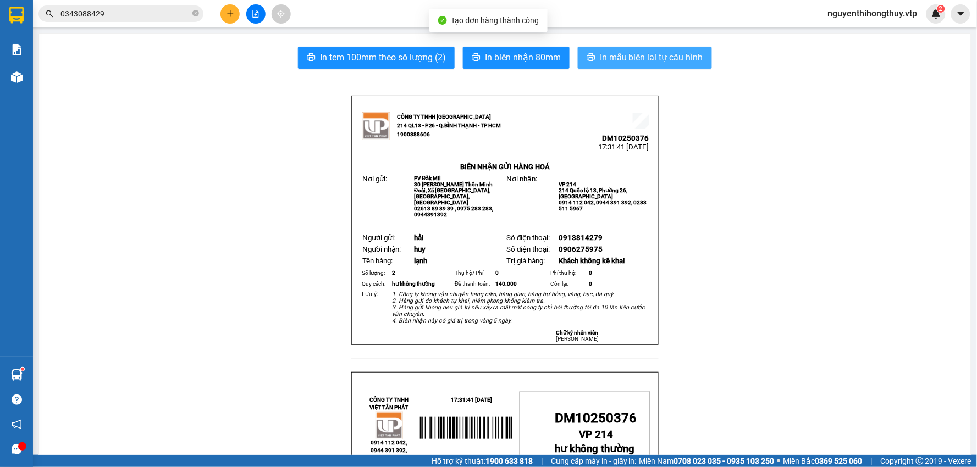
click at [611, 58] on span "In mẫu biên lai tự cấu hình" at bounding box center [651, 58] width 103 height 14
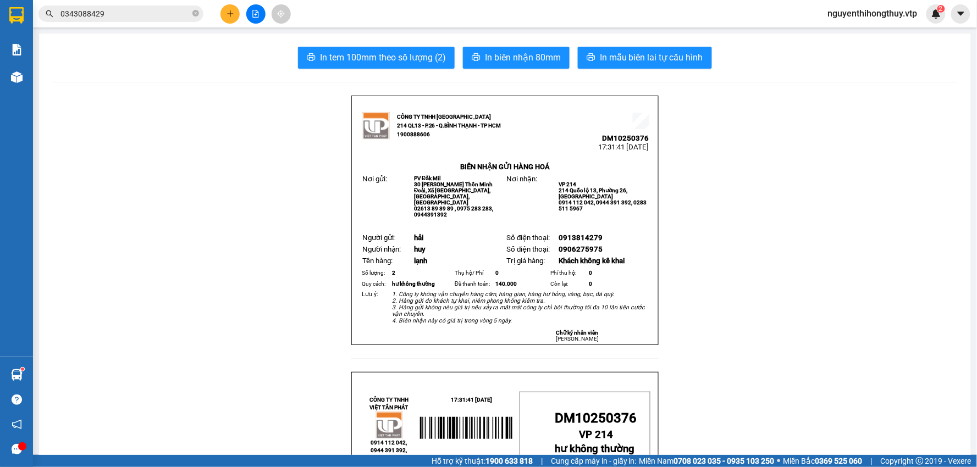
click at [230, 14] on icon "plus" at bounding box center [230, 13] width 6 height 1
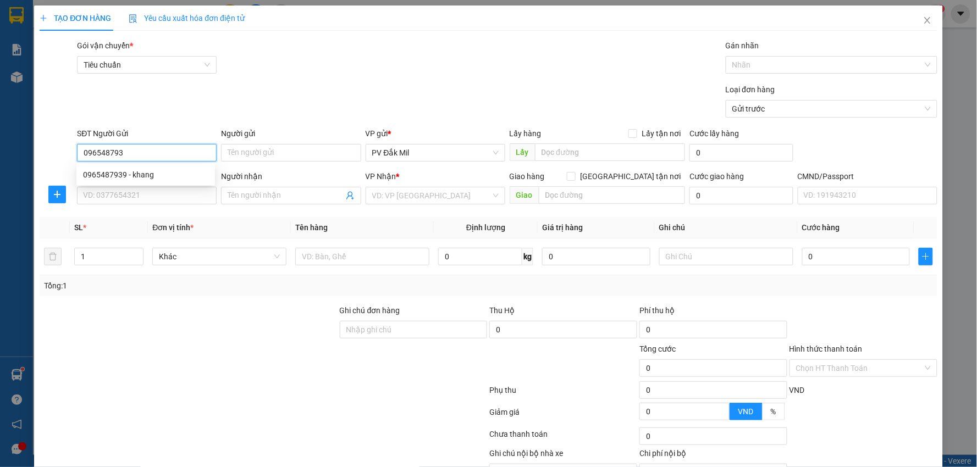
type input "0965487939"
click at [154, 172] on div "0965487939 - khang" at bounding box center [145, 175] width 125 height 12
type input "khang"
type input "0933316361"
type input "ttp lái thiêu (nh phương nam )"
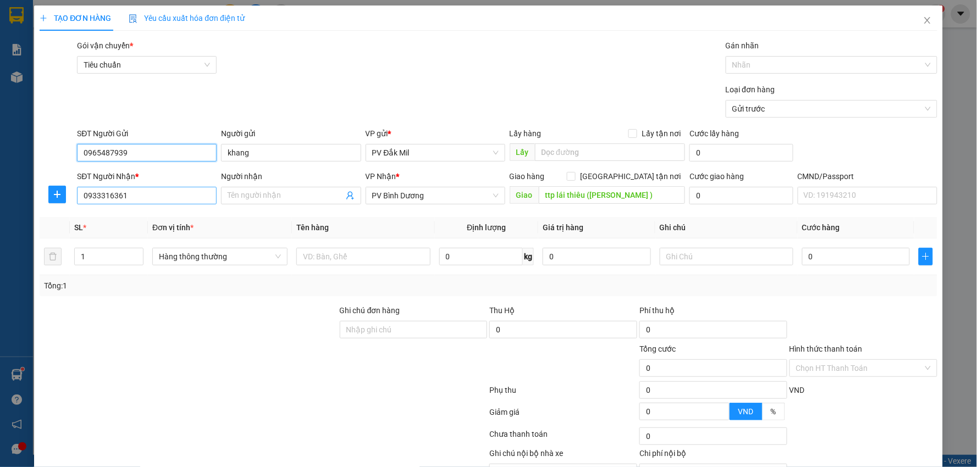
type input "0965487939"
click at [162, 196] on input "0933316361" at bounding box center [147, 196] width 140 height 18
type input "0987230405"
click at [140, 211] on div "0987230405 - chương" at bounding box center [145, 218] width 139 height 18
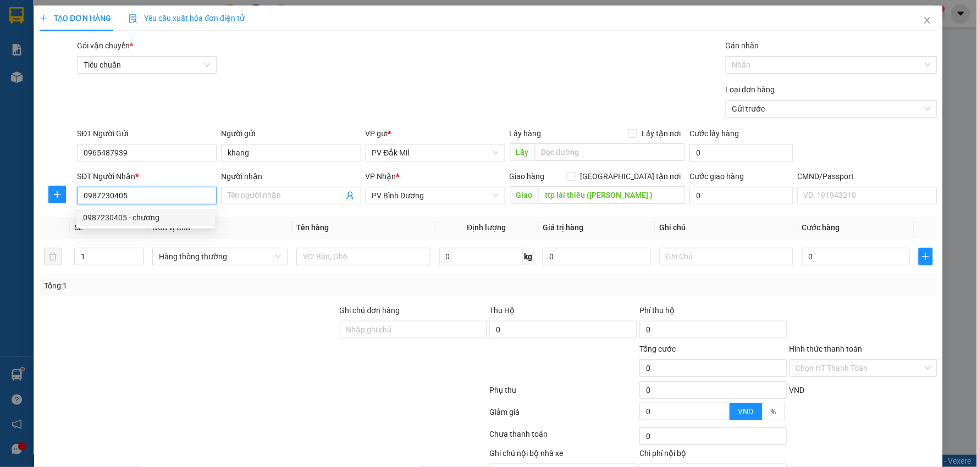
type input "chương"
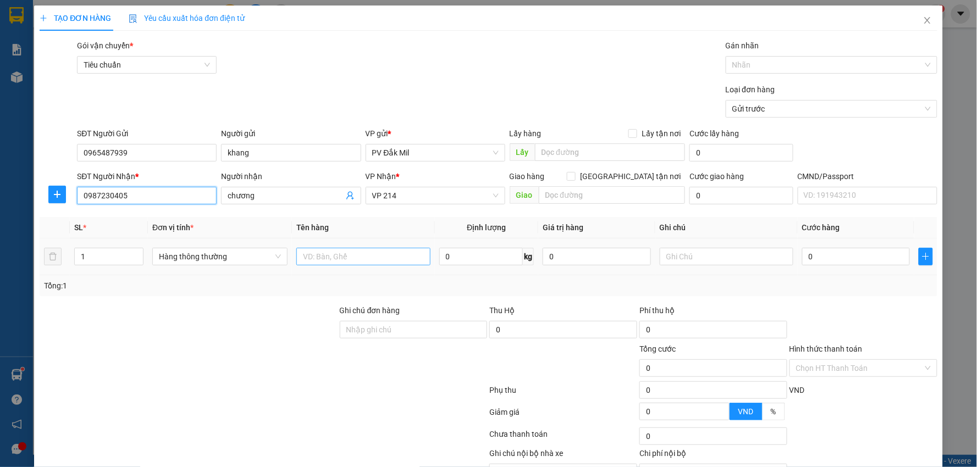
type input "0987230405"
click at [336, 253] on input "text" at bounding box center [363, 257] width 134 height 18
type input "cf"
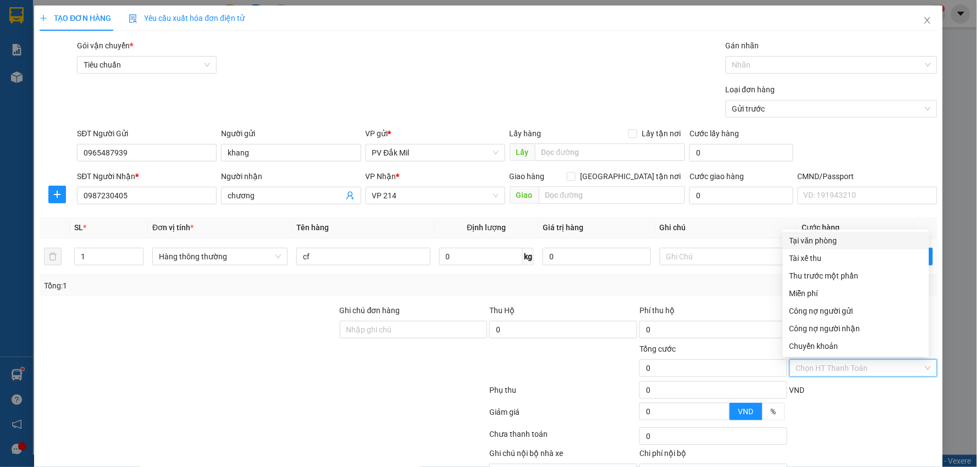
click at [816, 368] on input "Hình thức thanh toán" at bounding box center [859, 368] width 127 height 16
click at [751, 231] on th "Ghi chú" at bounding box center [726, 227] width 143 height 21
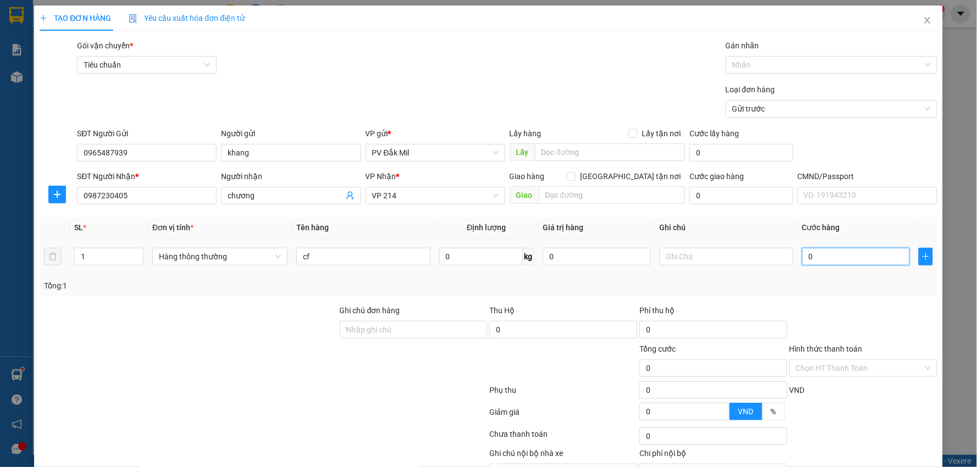
click at [817, 253] on input "0" at bounding box center [856, 257] width 108 height 18
type input "4"
type input "40"
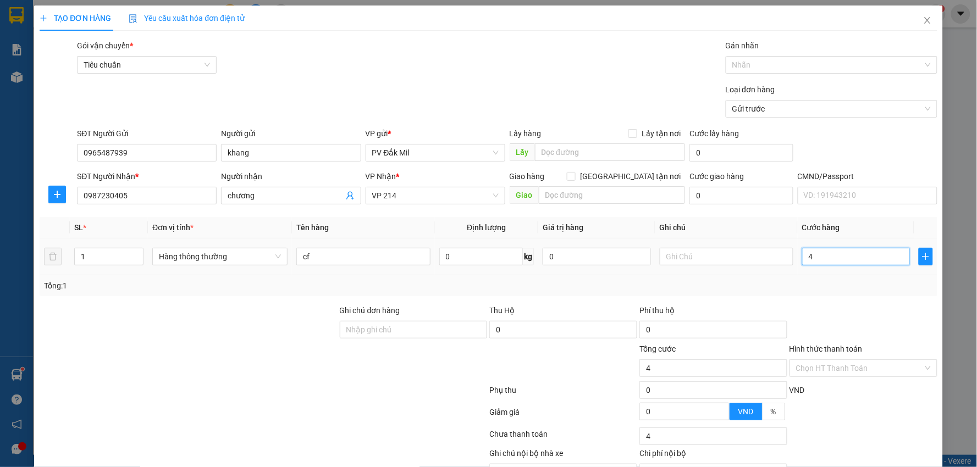
type input "40"
type input "400"
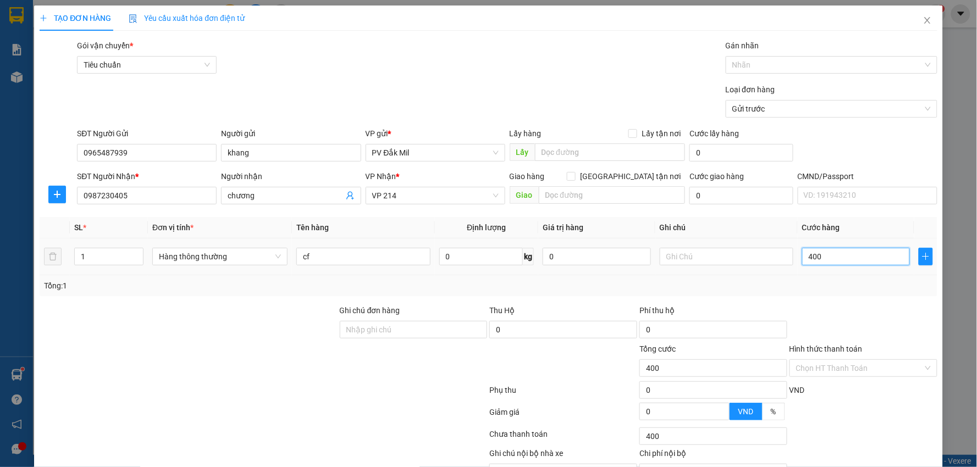
type input "4.000"
type input "40.000"
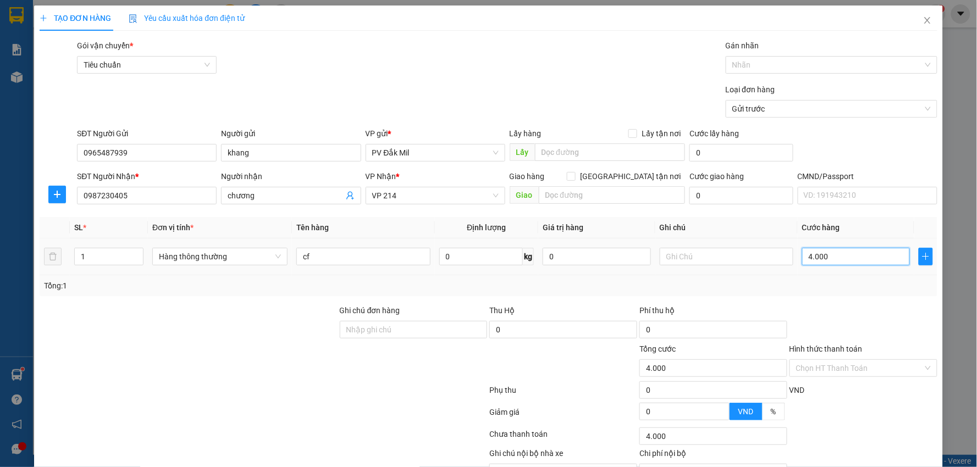
type input "40.000"
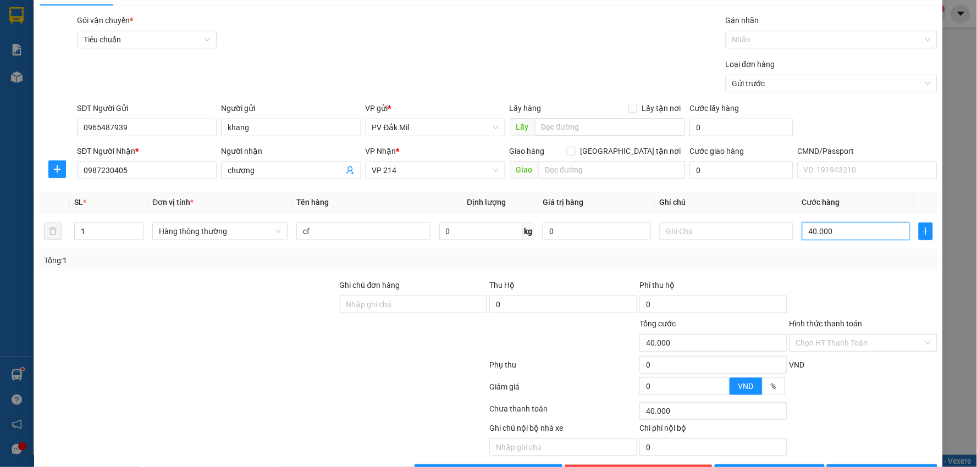
scroll to position [62, 0]
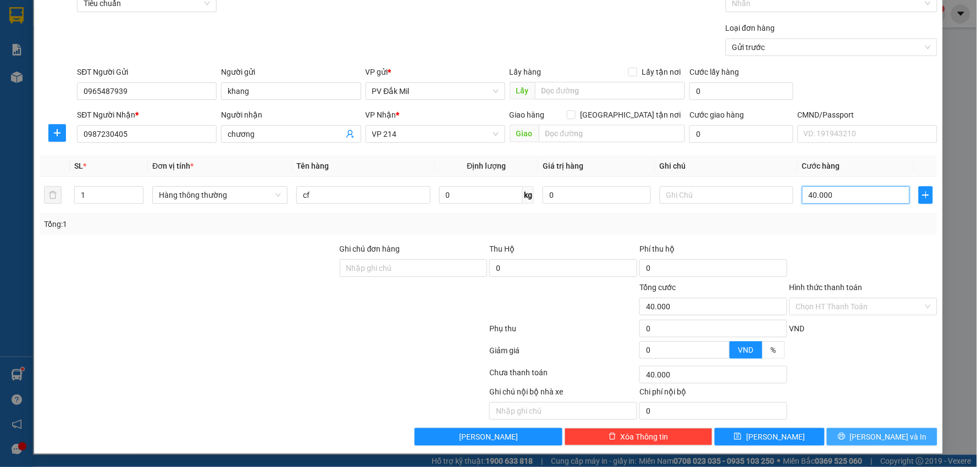
type input "40.000"
click at [861, 436] on button "[PERSON_NAME] và In" at bounding box center [882, 437] width 111 height 18
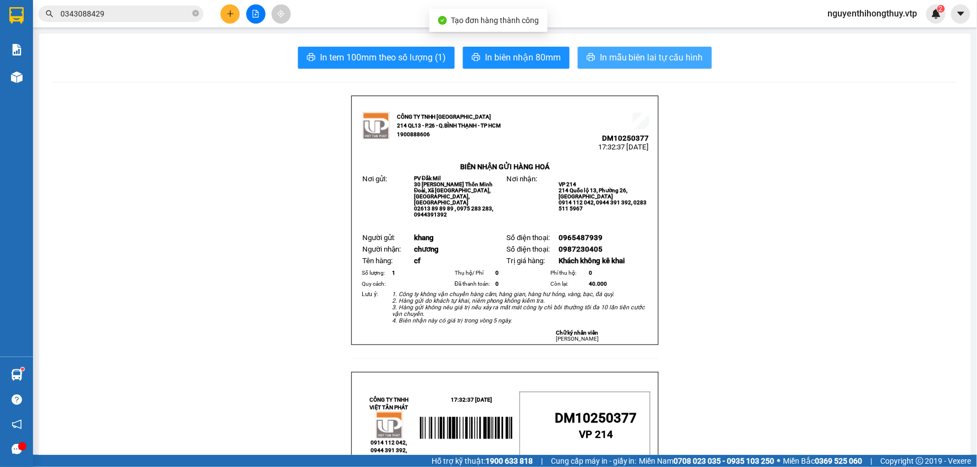
click at [609, 58] on span "In mẫu biên lai tự cấu hình" at bounding box center [651, 58] width 103 height 14
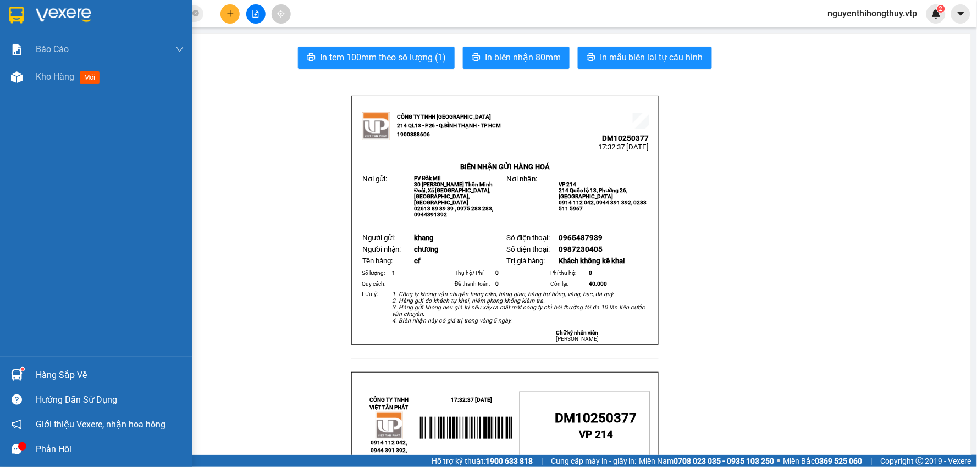
click at [13, 11] on img at bounding box center [16, 15] width 14 height 16
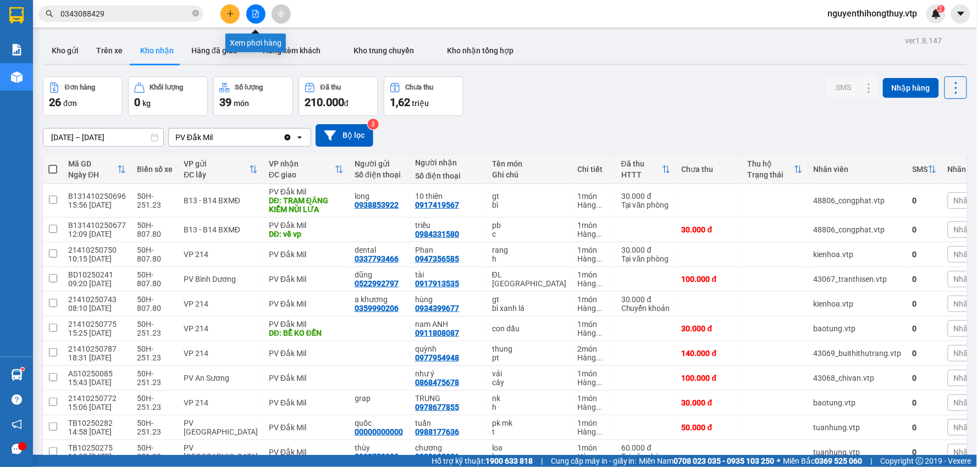
click at [234, 12] on icon "plus" at bounding box center [231, 14] width 8 height 8
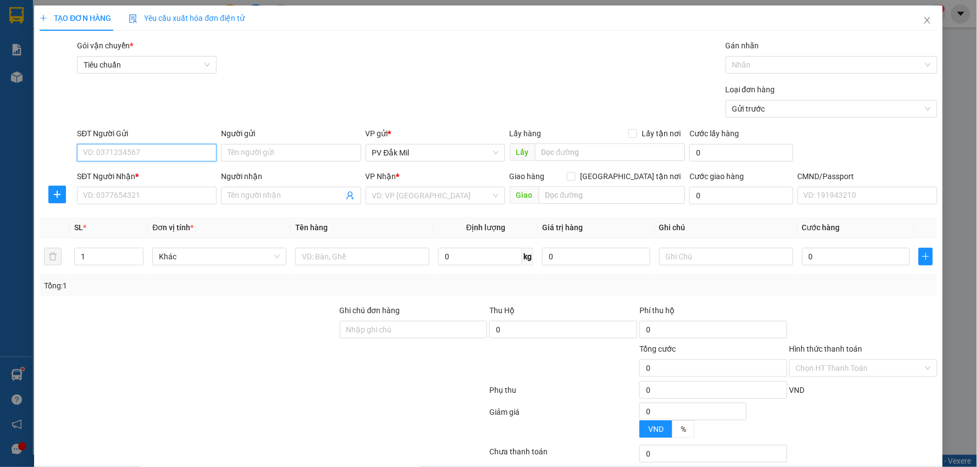
click at [146, 156] on input "SĐT Người Gửi" at bounding box center [147, 153] width 140 height 18
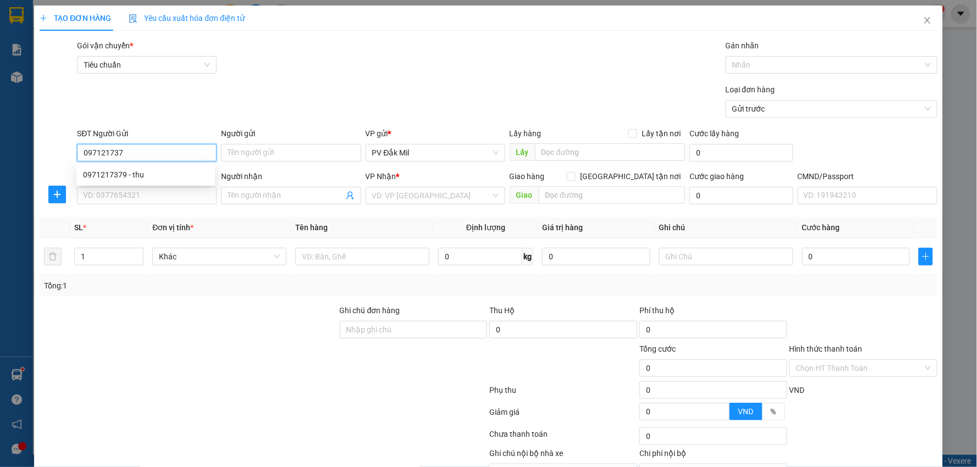
type input "0971217379"
click at [143, 179] on div "0971217379 - thu" at bounding box center [145, 175] width 125 height 12
type input "thu"
type input "0946894941"
type input "trâm"
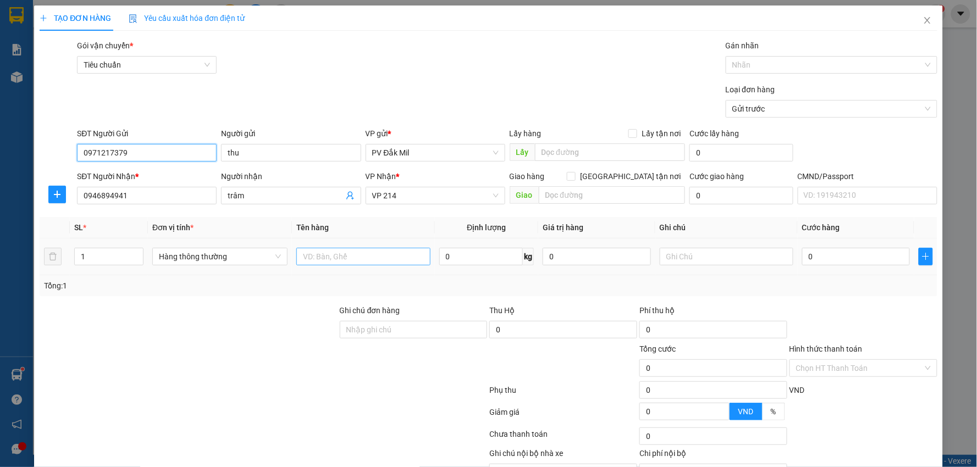
type input "0971217379"
click at [378, 263] on input "text" at bounding box center [363, 257] width 134 height 18
type input "cf"
click at [832, 261] on input "0" at bounding box center [856, 257] width 108 height 18
type input "4"
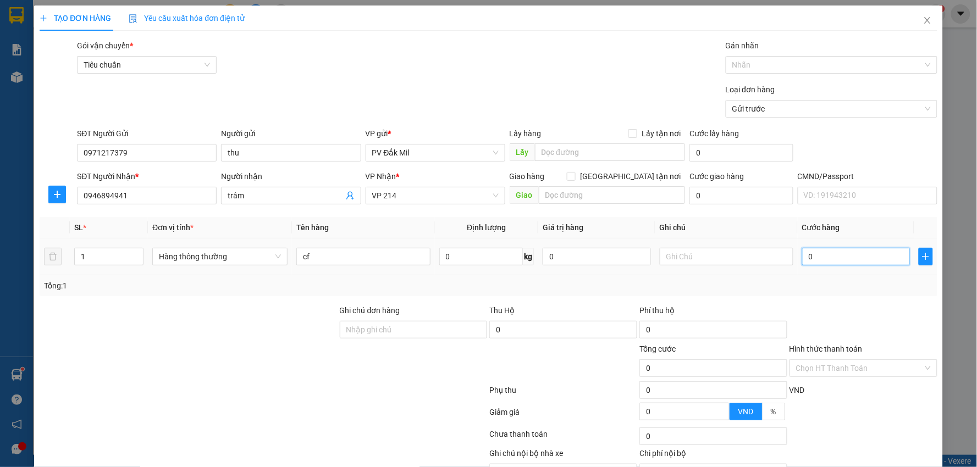
type input "4"
type input "40"
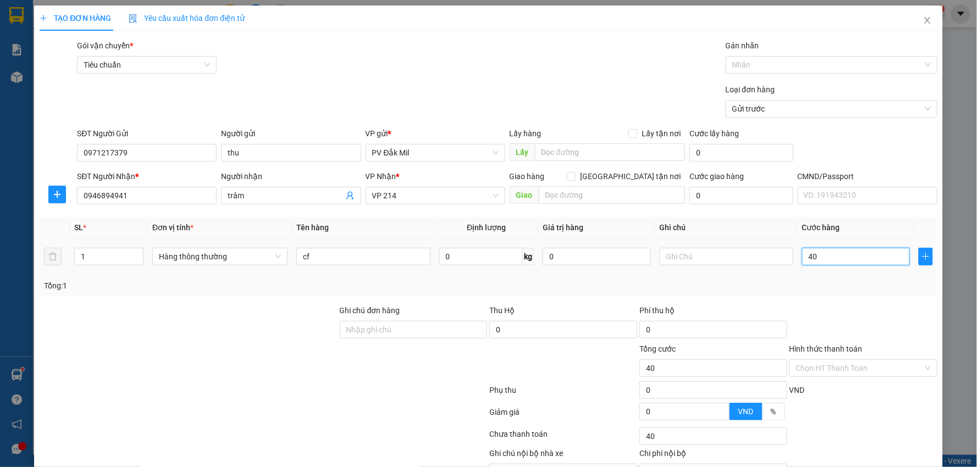
type input "400"
type input "40.000"
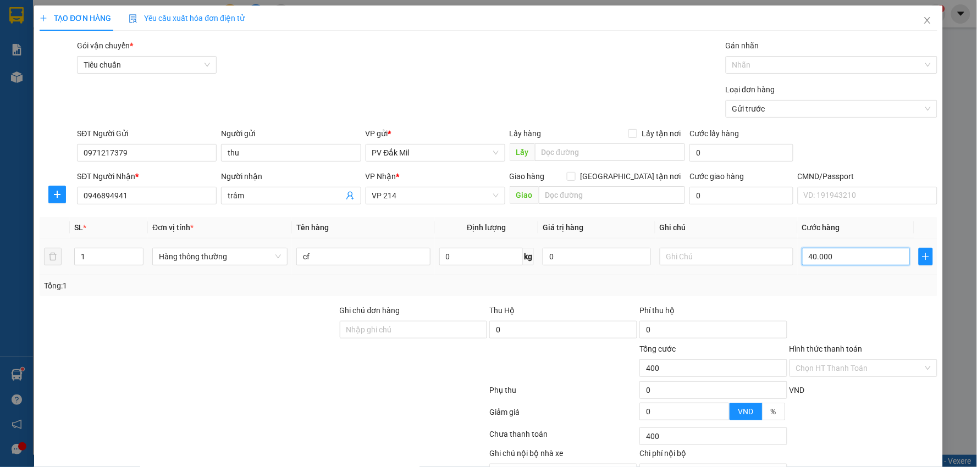
type input "40.000"
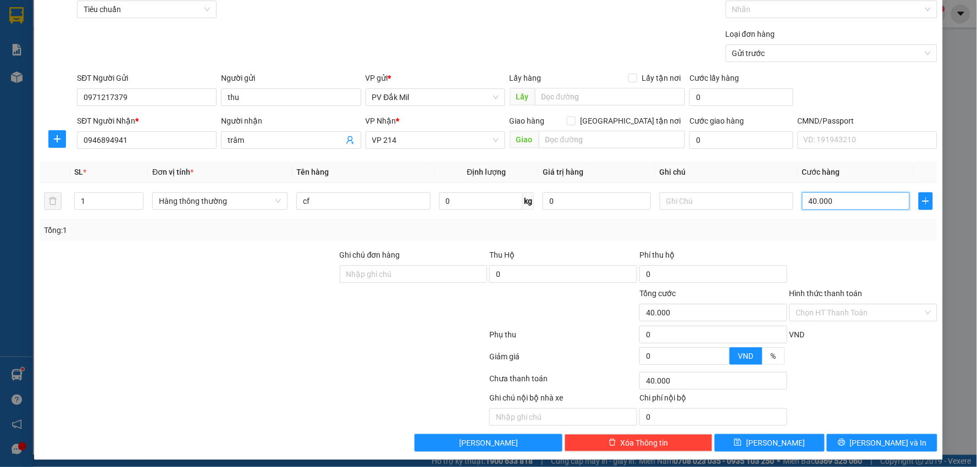
scroll to position [62, 0]
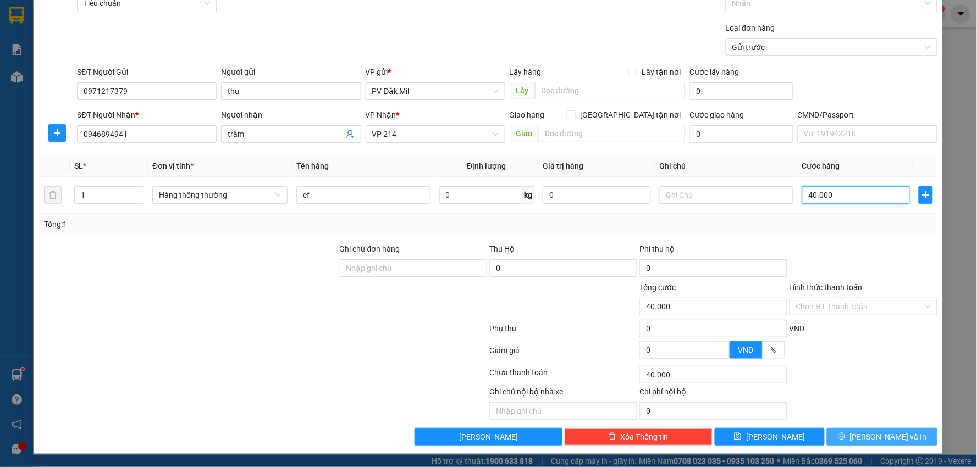
type input "40.000"
click at [866, 433] on span "[PERSON_NAME] và In" at bounding box center [888, 437] width 77 height 12
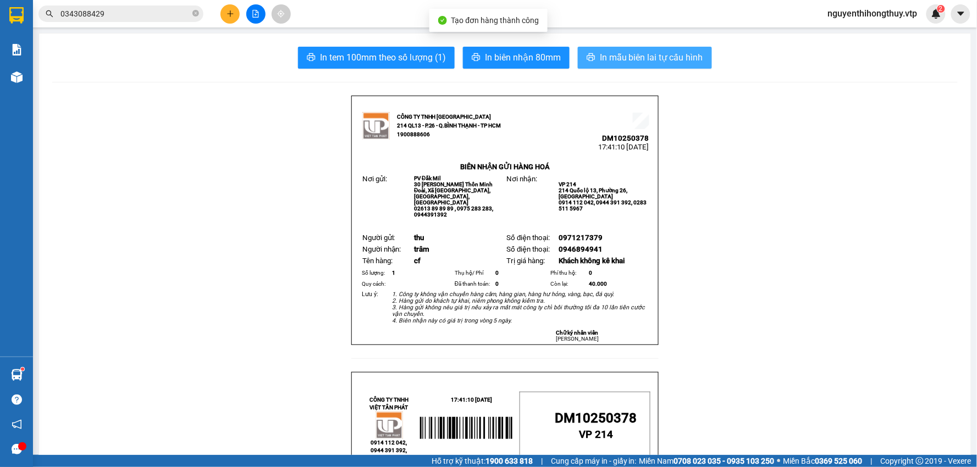
click at [608, 58] on span "In mẫu biên lai tự cấu hình" at bounding box center [651, 58] width 103 height 14
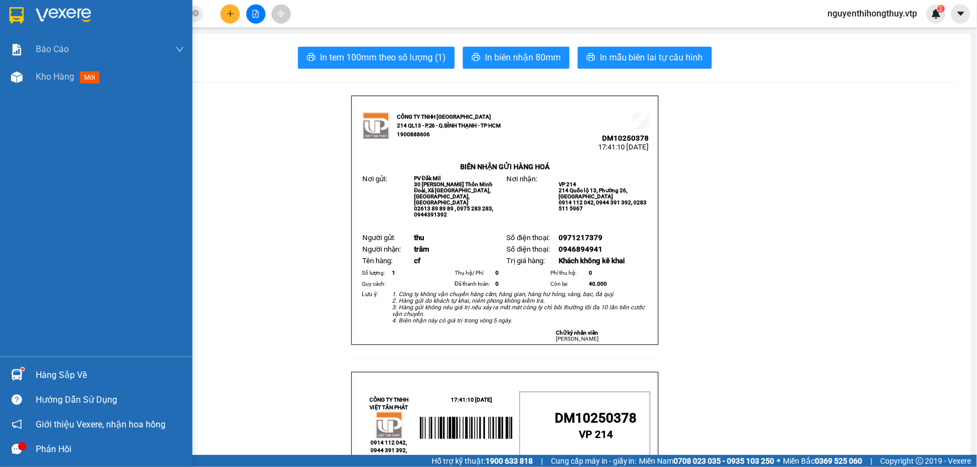
click at [24, 17] on div at bounding box center [16, 14] width 19 height 19
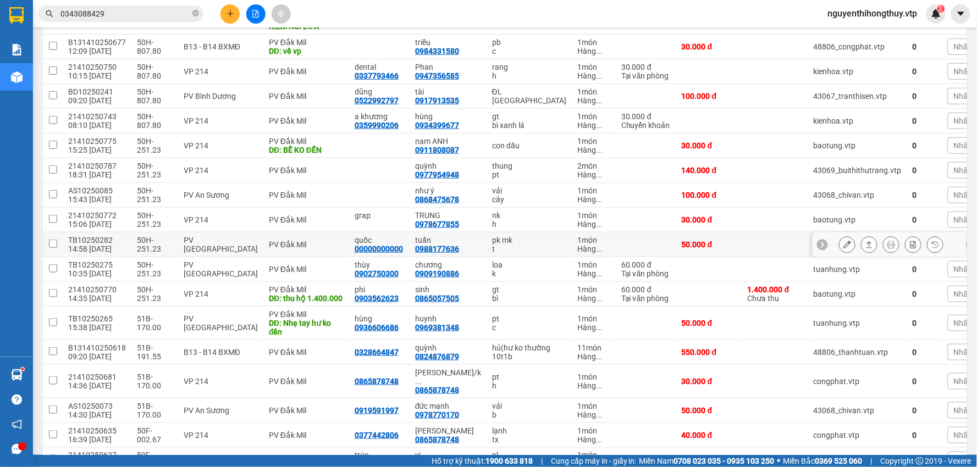
scroll to position [244, 0]
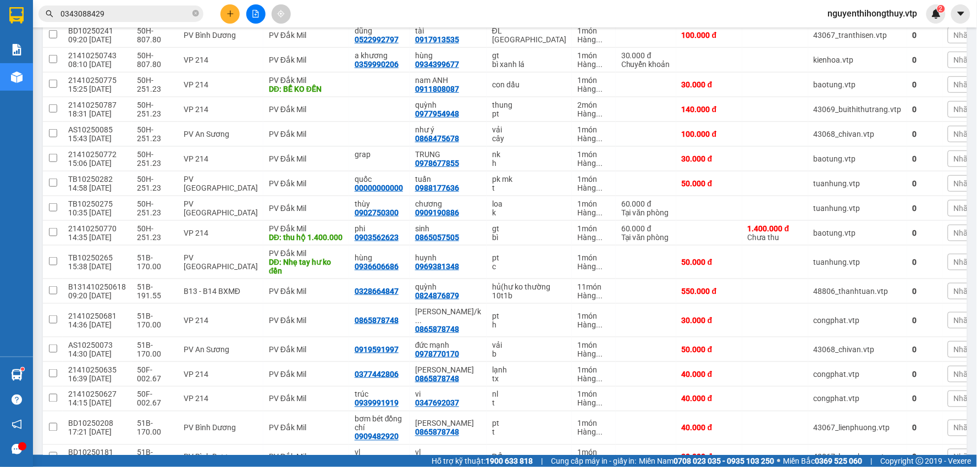
click at [145, 11] on input "0343088429" at bounding box center [125, 14] width 130 height 12
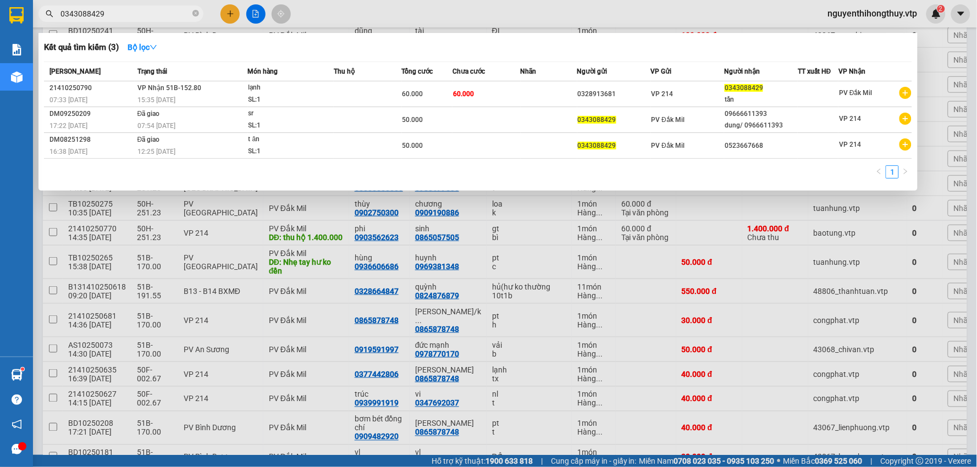
click at [145, 11] on input "0343088429" at bounding box center [125, 14] width 130 height 12
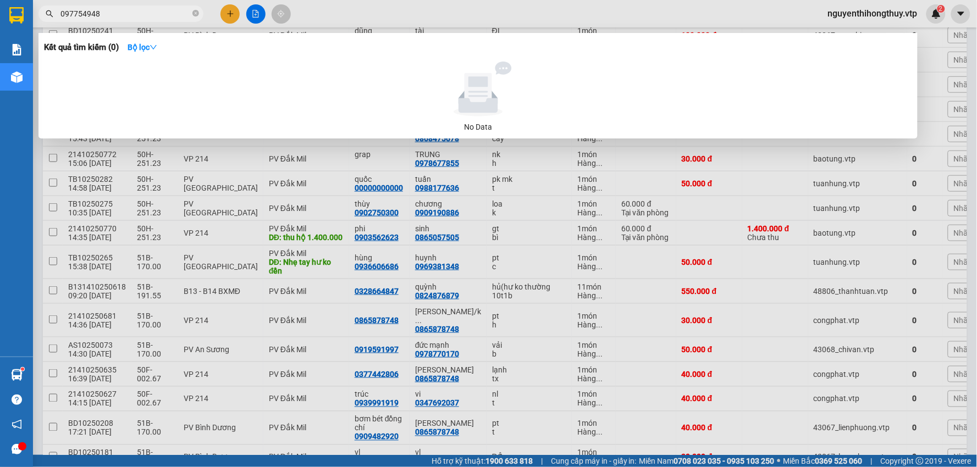
click at [77, 14] on input "097754948" at bounding box center [125, 14] width 130 height 12
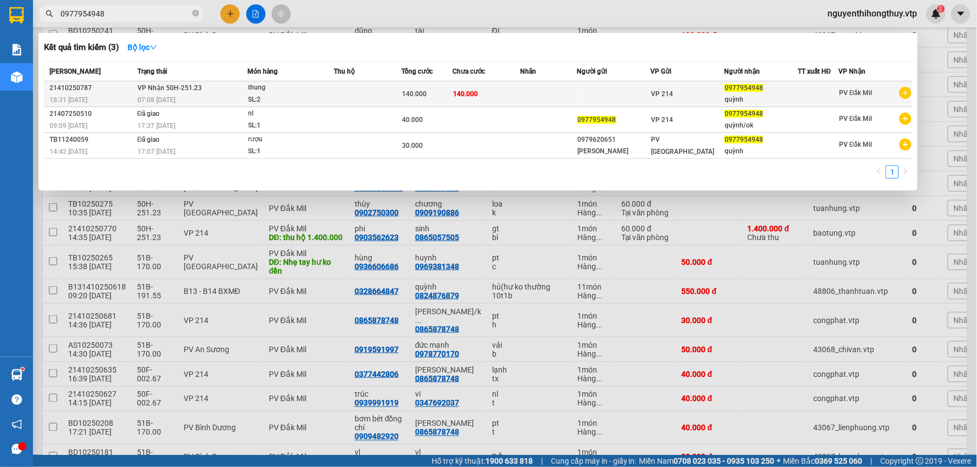
type input "0977954948"
click at [506, 93] on td "140.000" at bounding box center [486, 94] width 68 height 26
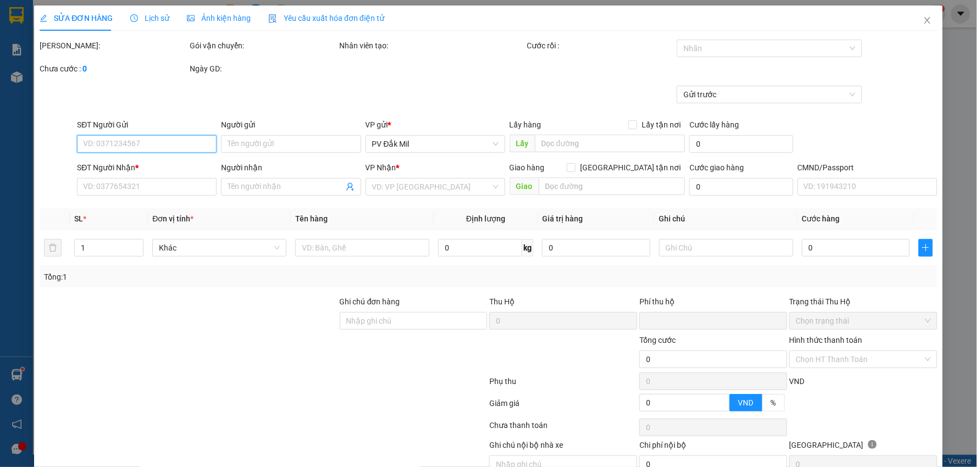
type input "0977954948"
type input "quỳnh"
type input "0"
type input "140.000"
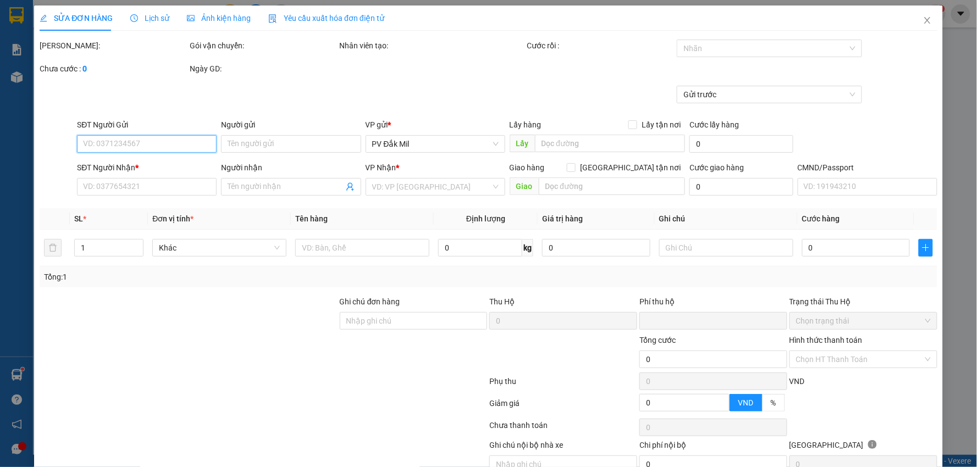
type input "7.000"
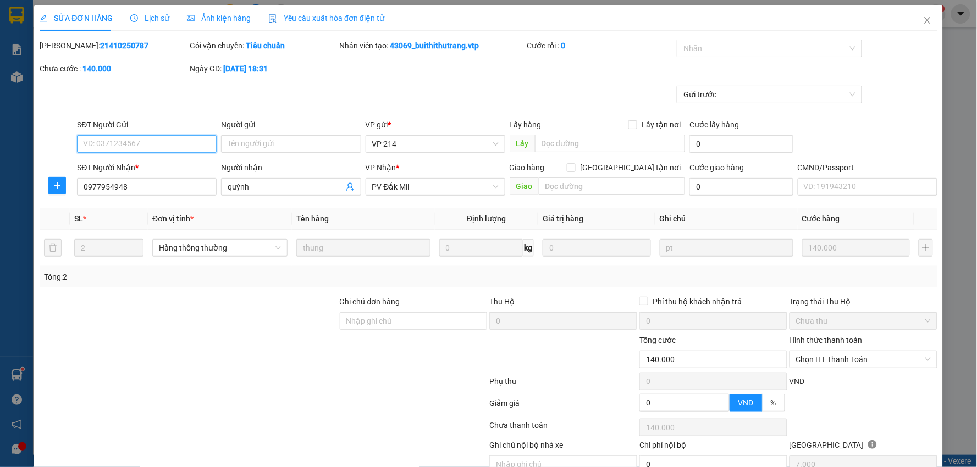
scroll to position [53, 0]
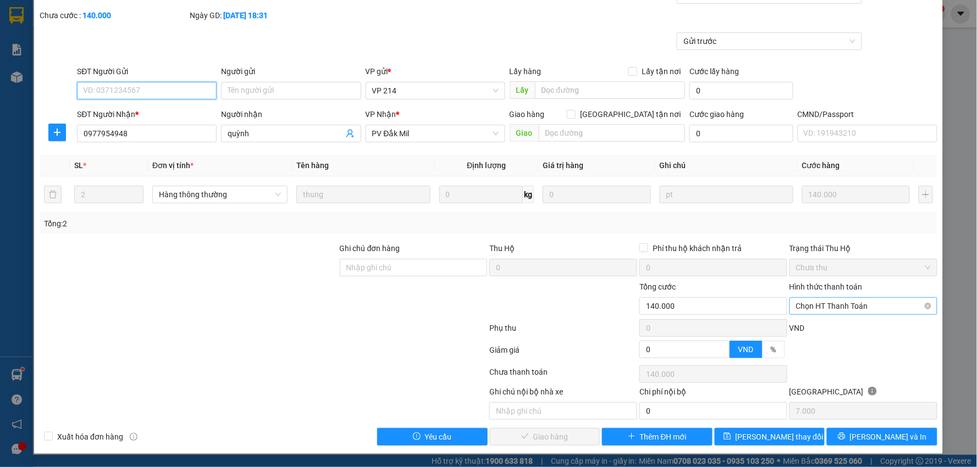
click at [836, 306] on span "Chọn HT Thanh Toán" at bounding box center [863, 306] width 135 height 16
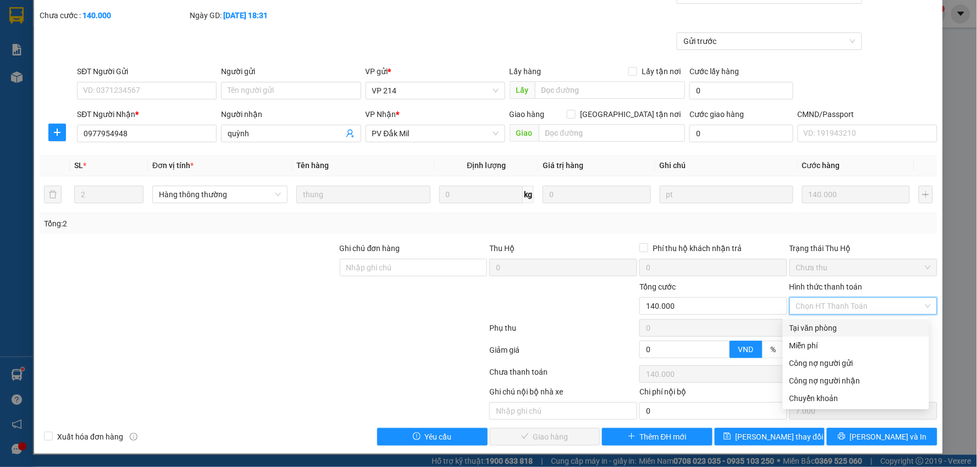
click at [816, 325] on div "Tại văn phòng" at bounding box center [856, 328] width 133 height 12
type input "0"
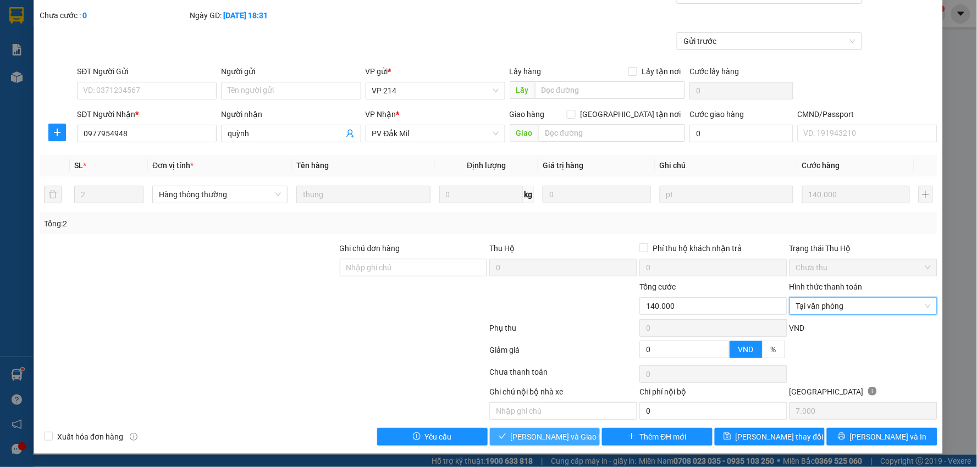
click at [540, 435] on span "Lưu và Giao hàng" at bounding box center [564, 437] width 106 height 12
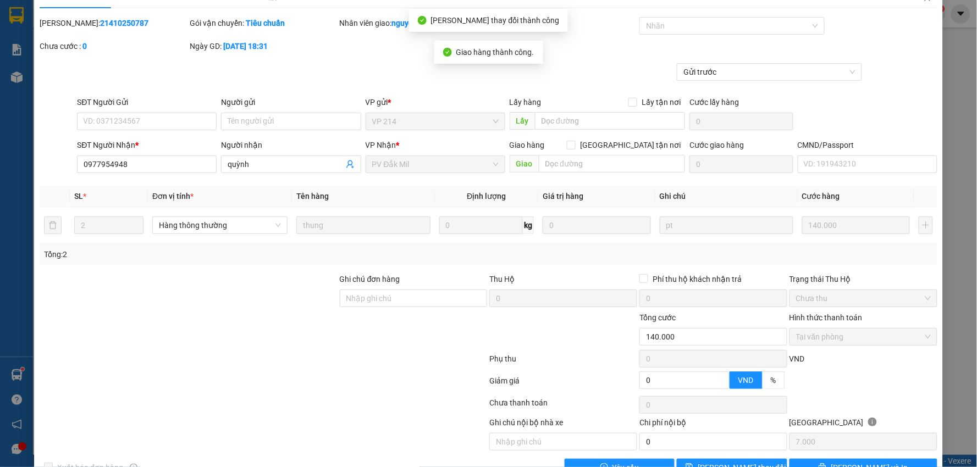
scroll to position [0, 0]
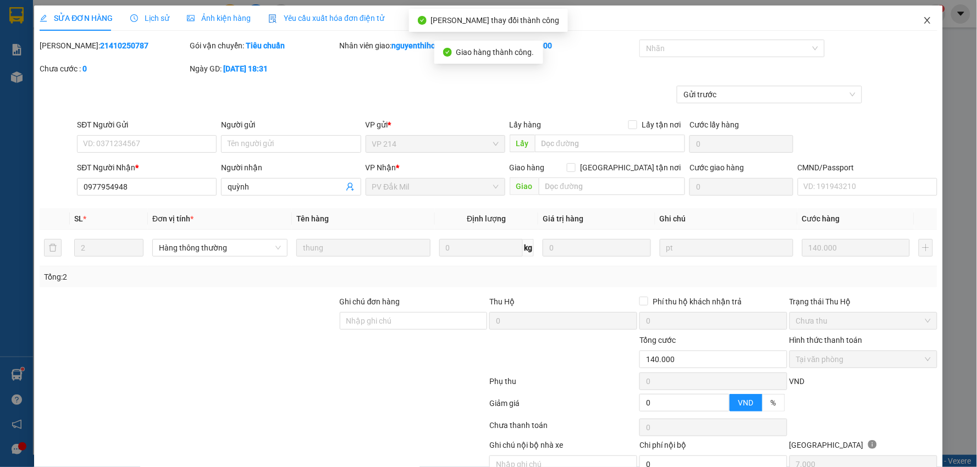
click at [923, 18] on icon "close" at bounding box center [927, 20] width 9 height 9
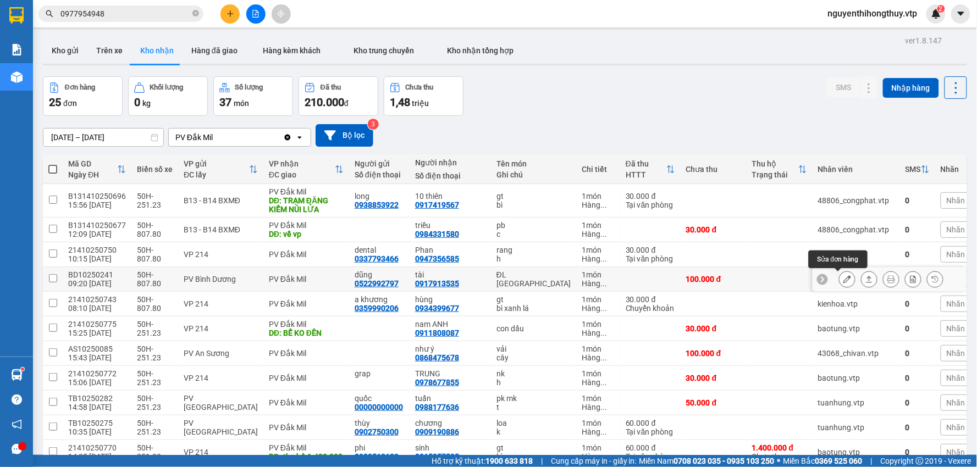
click at [843, 281] on icon at bounding box center [847, 279] width 8 height 8
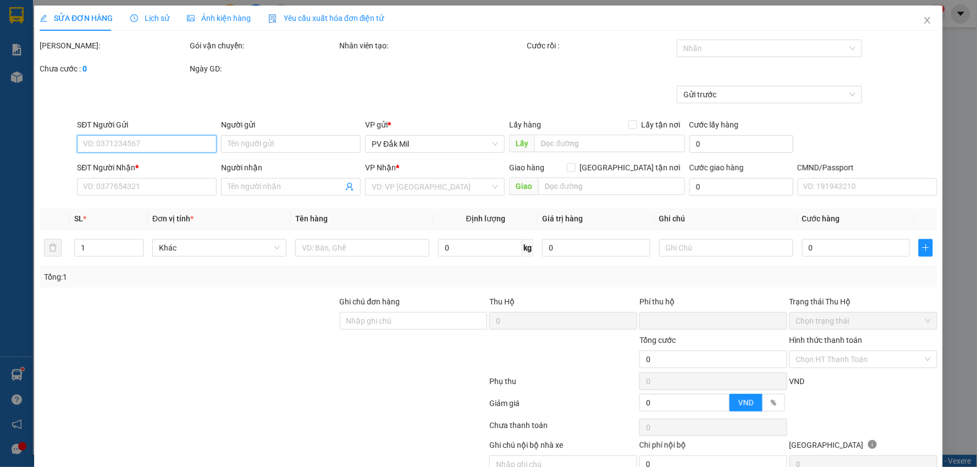
type input "0522992797"
type input "dũng"
type input "0917913535"
type input "tài"
type input "0"
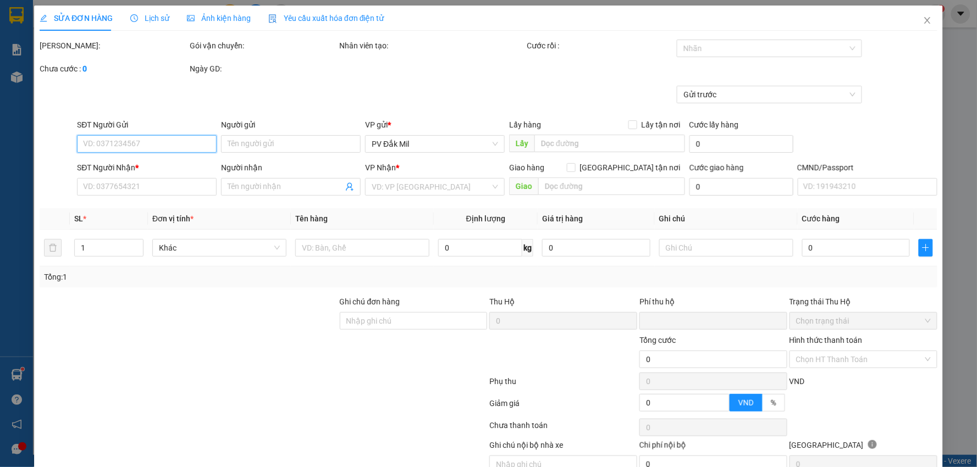
type input "100.000"
type input "5.000"
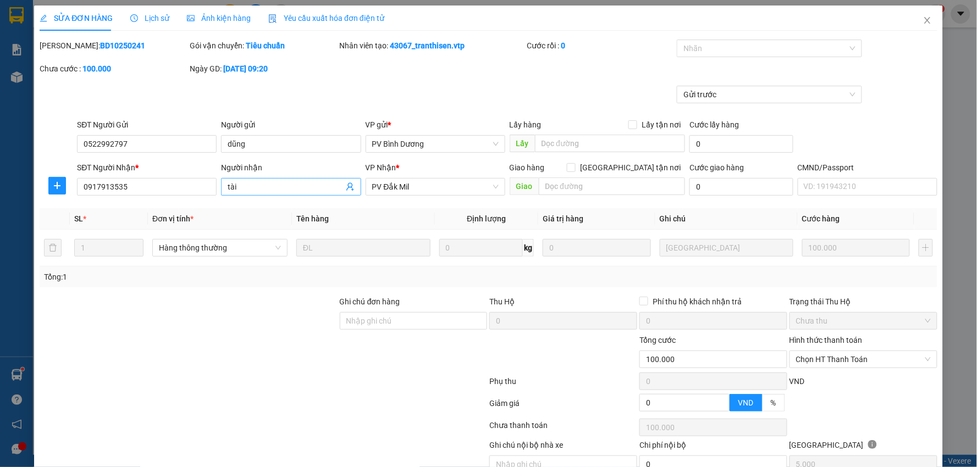
click at [262, 186] on input "tài" at bounding box center [285, 187] width 115 height 12
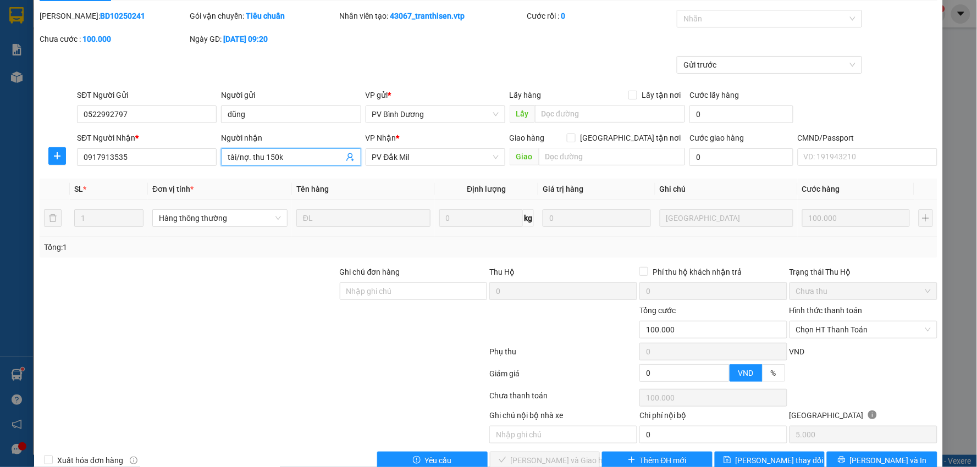
scroll to position [53, 0]
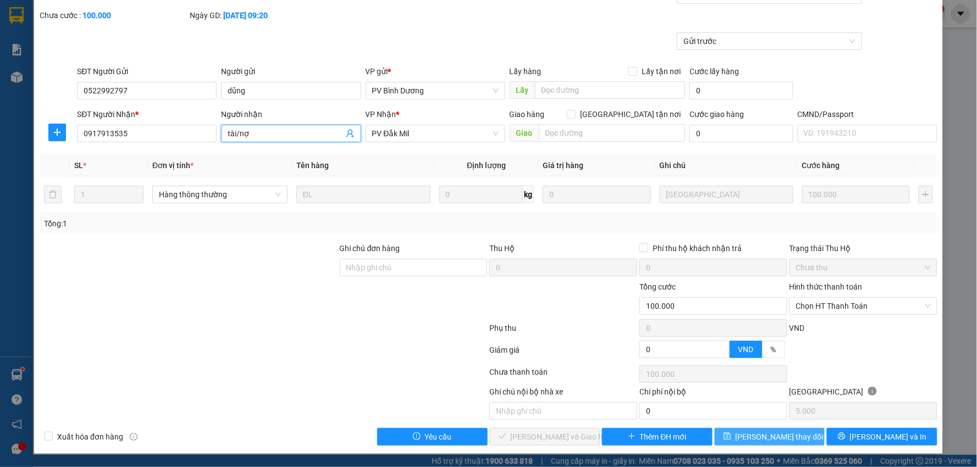
type input "tài/nợ"
click at [772, 436] on span "Lưu thay đổi" at bounding box center [780, 437] width 88 height 12
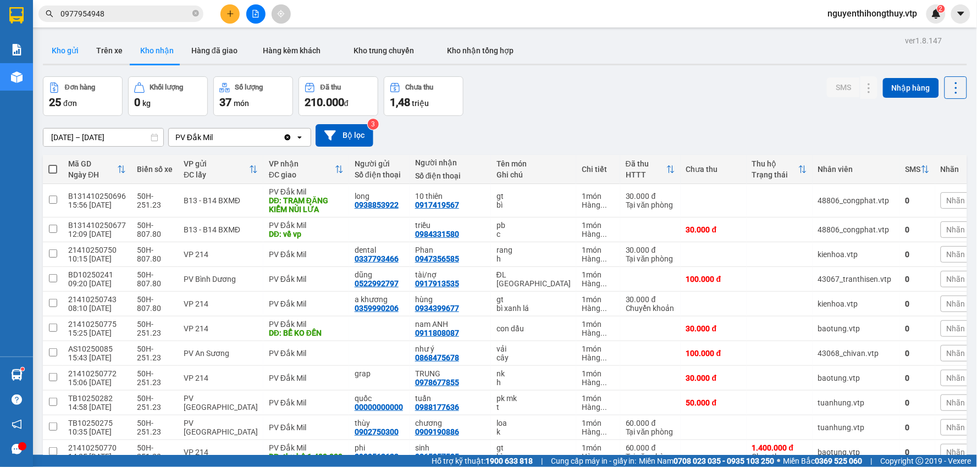
click at [68, 54] on button "Kho gửi" at bounding box center [65, 50] width 45 height 26
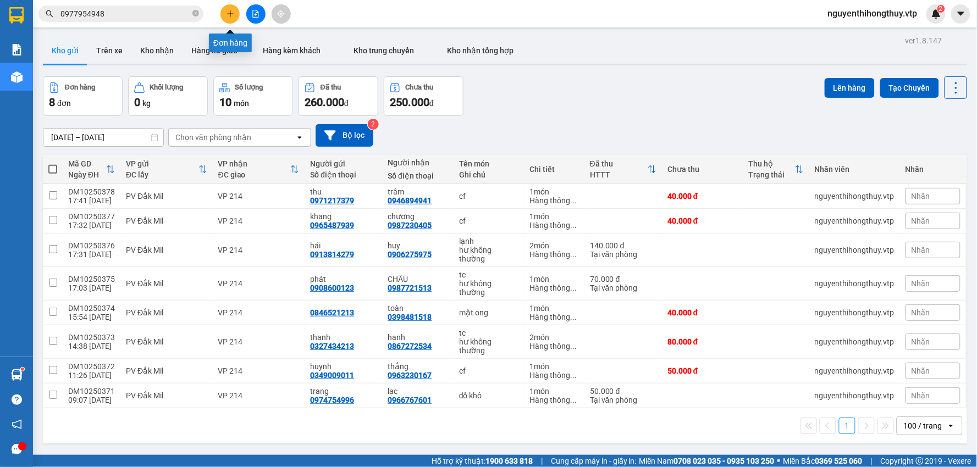
click at [228, 18] on button at bounding box center [229, 13] width 19 height 19
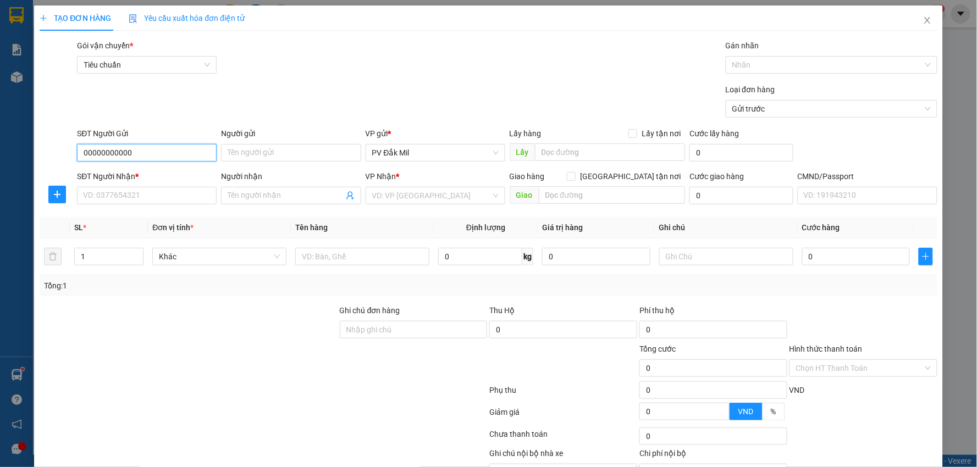
type input "000000000000"
click at [128, 172] on div "000000000000" at bounding box center [145, 175] width 125 height 12
type input "00000000000"
type input "vũ"
type input "000000000000"
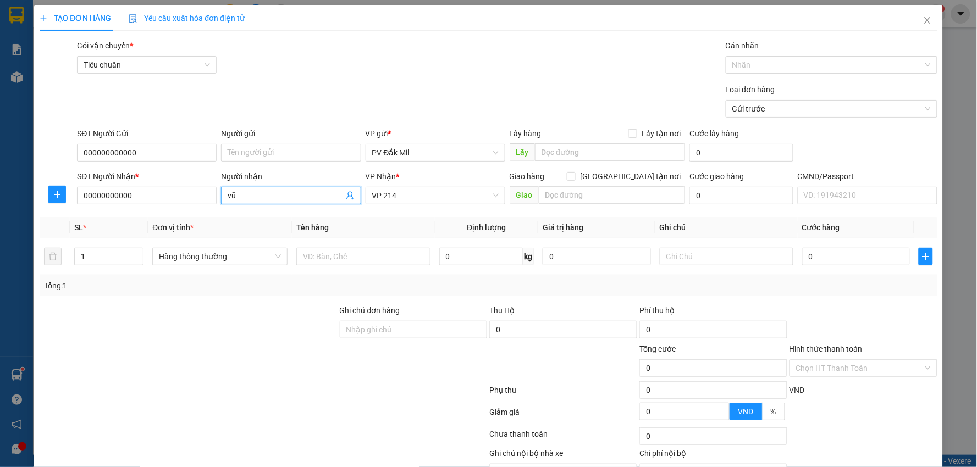
click at [246, 197] on input "vũ" at bounding box center [285, 196] width 115 height 12
type input "kế toán"
click at [272, 164] on div "Người gửi Tên người gửi" at bounding box center [291, 147] width 140 height 38
click at [272, 154] on input "Người gửi" at bounding box center [291, 153] width 140 height 18
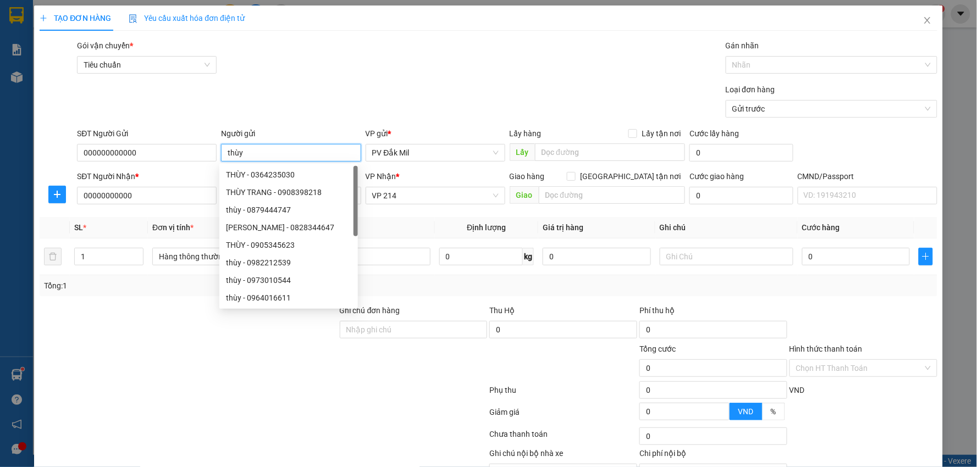
type input "thùy"
click at [289, 70] on div "Gói vận chuyển * Tiêu chuẩn Gán nhãn Nhãn" at bounding box center [507, 59] width 864 height 38
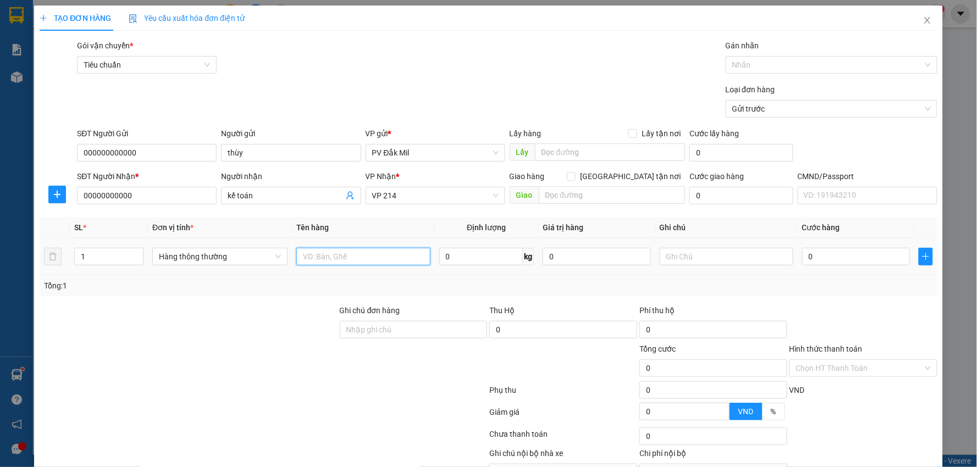
click at [346, 253] on input "text" at bounding box center [363, 257] width 134 height 18
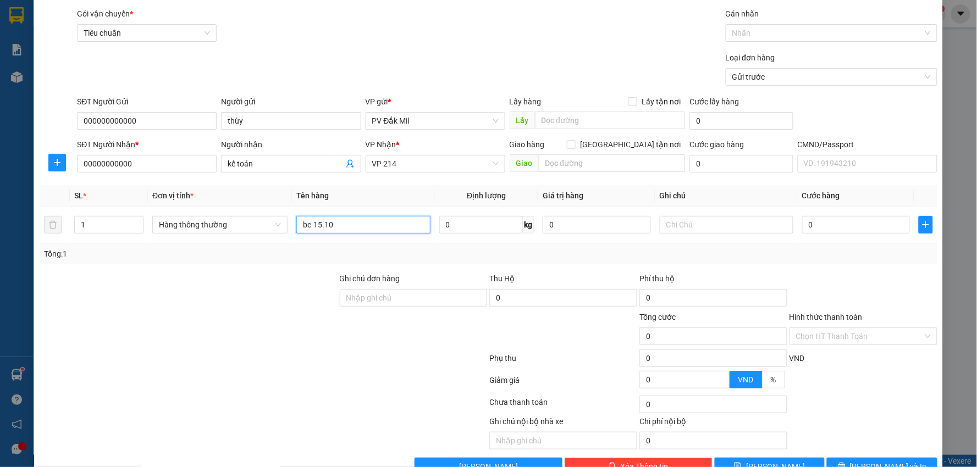
scroll to position [62, 0]
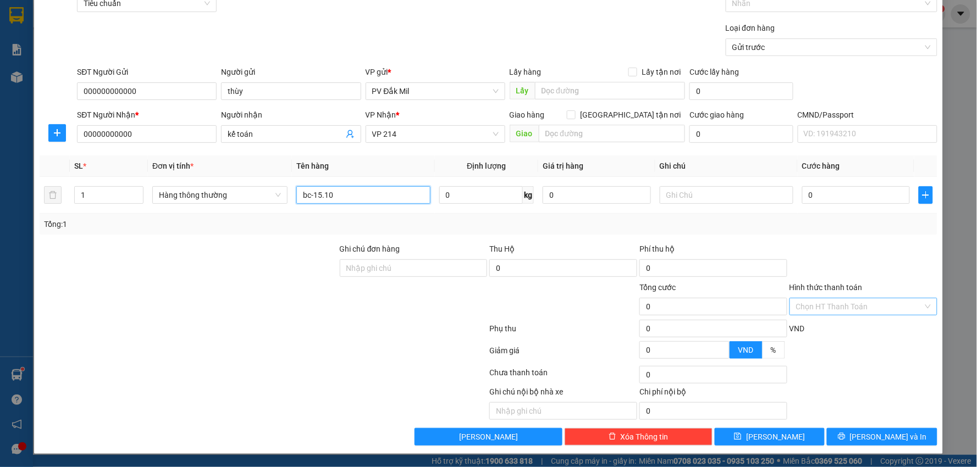
type input "bc-15.10"
click at [840, 308] on input "Hình thức thanh toán" at bounding box center [859, 307] width 127 height 16
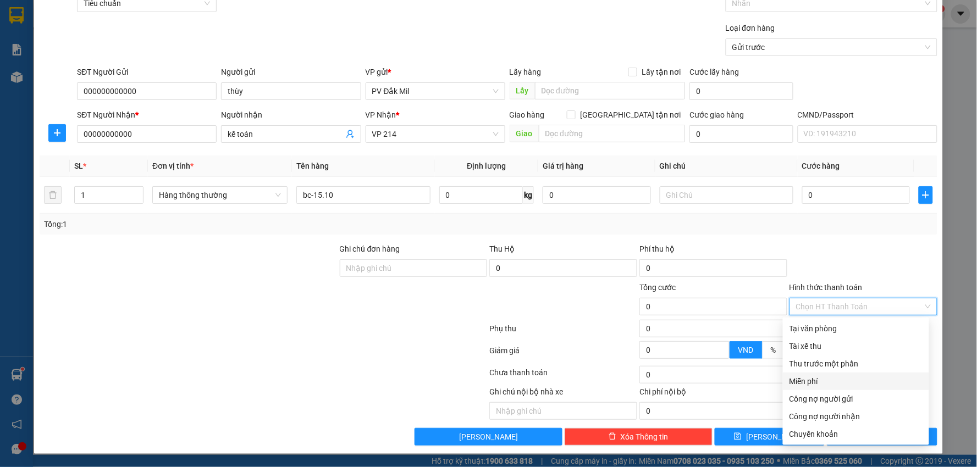
click at [815, 380] on div "Miễn phí" at bounding box center [856, 382] width 133 height 12
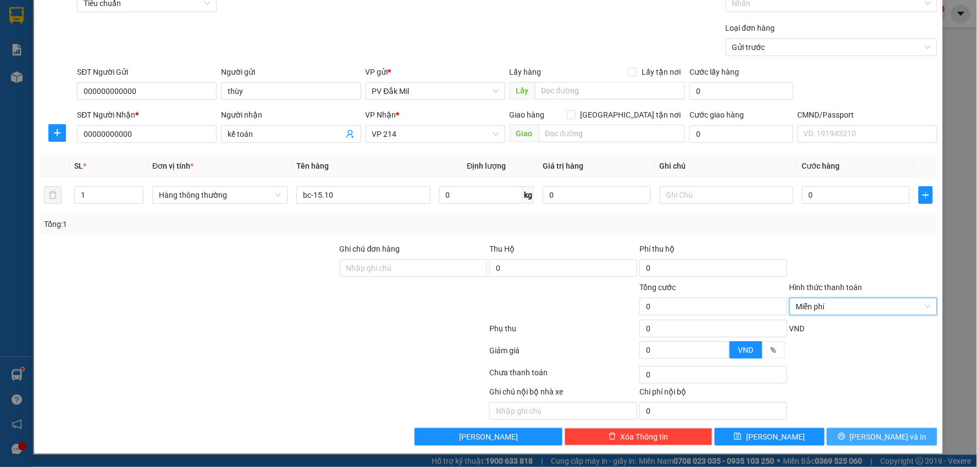
click at [869, 437] on span "[PERSON_NAME] và In" at bounding box center [888, 437] width 77 height 12
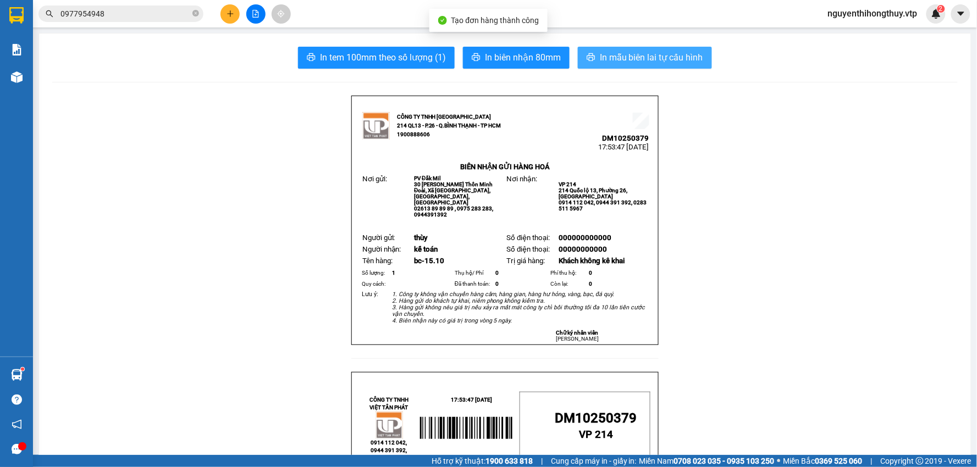
click at [669, 52] on span "In mẫu biên lai tự cấu hình" at bounding box center [651, 58] width 103 height 14
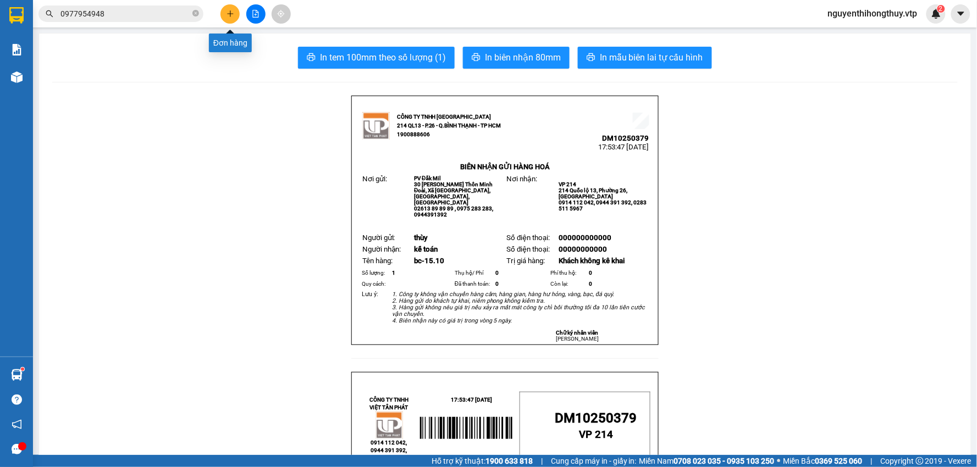
click at [233, 12] on icon "plus" at bounding box center [231, 14] width 8 height 8
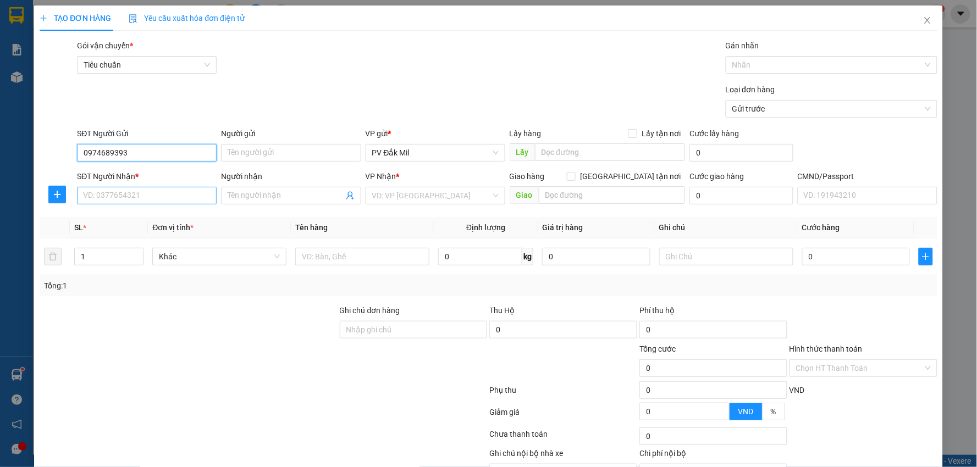
type input "0974689393"
click at [158, 191] on input "SĐT Người Nhận *" at bounding box center [147, 196] width 140 height 18
click at [359, 255] on input "text" at bounding box center [362, 257] width 134 height 18
type input "rượu"
click at [139, 190] on input "SĐT Người Nhận *" at bounding box center [147, 196] width 140 height 18
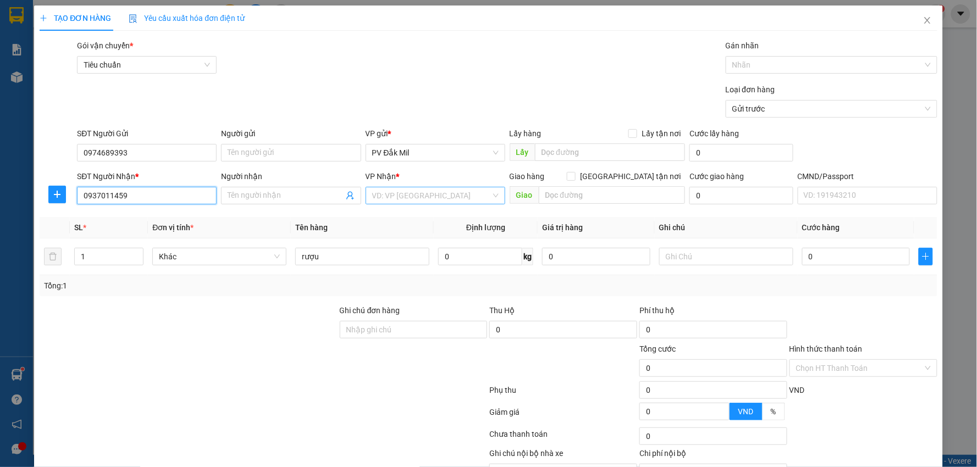
type input "0937011459"
click at [417, 188] on input "search" at bounding box center [431, 195] width 119 height 16
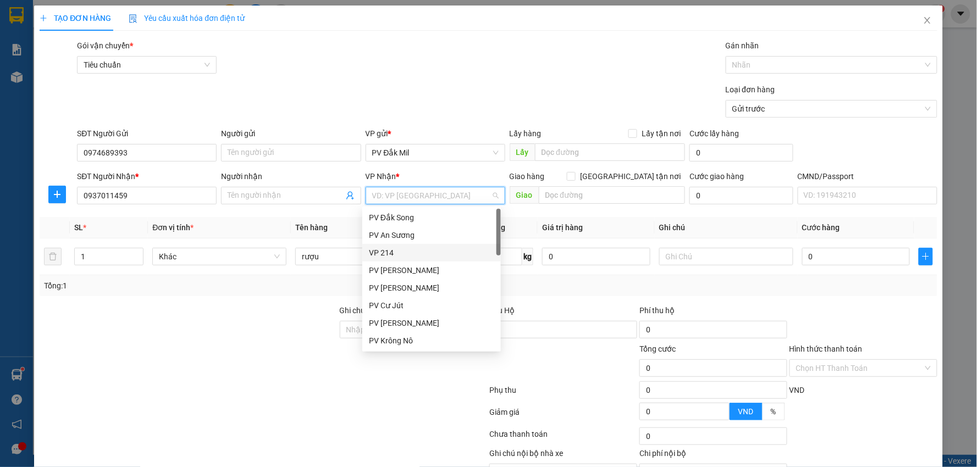
click at [400, 248] on div "VP 214" at bounding box center [431, 253] width 125 height 12
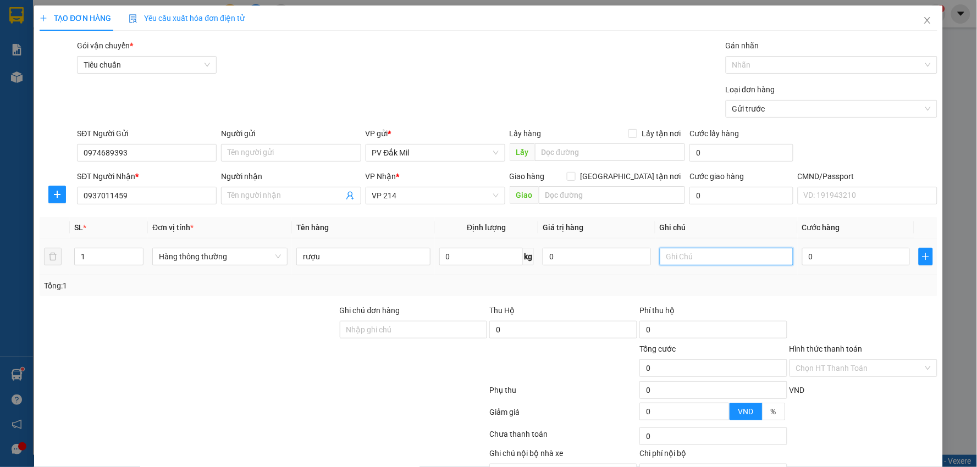
click at [721, 255] on input "text" at bounding box center [727, 257] width 134 height 18
type input "k bao bể"
click at [827, 256] on input "0" at bounding box center [856, 257] width 108 height 18
type input "3"
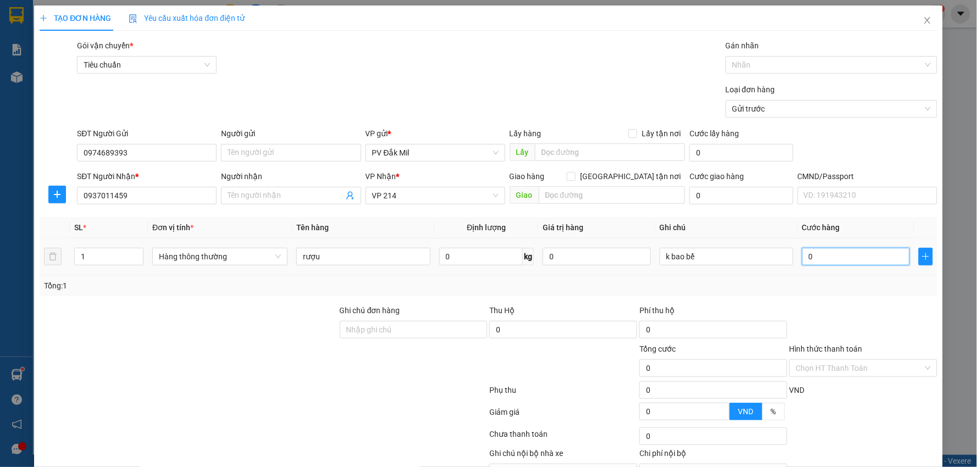
type input "3"
type input "30"
type input "300"
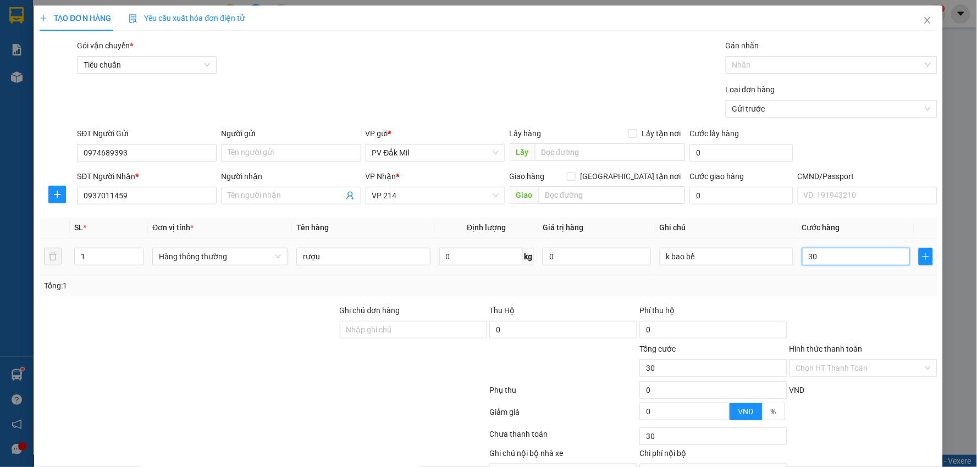
type input "300"
type input "3.000"
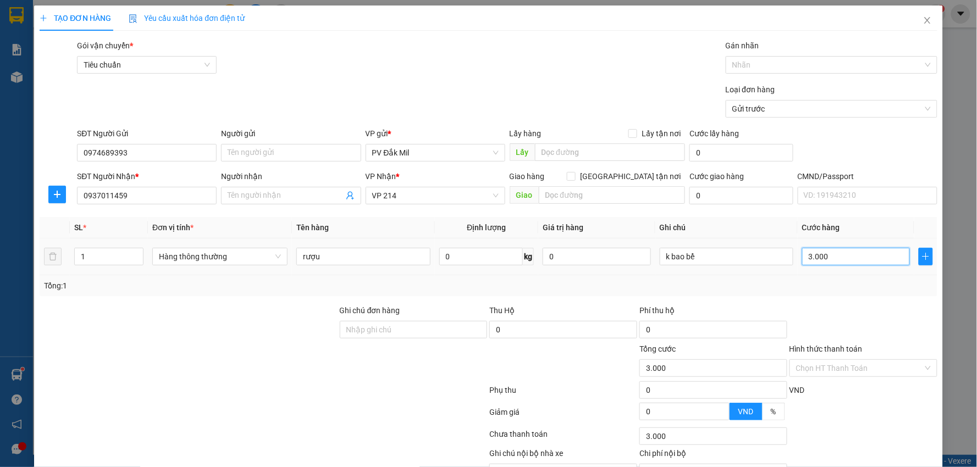
type input "30.000"
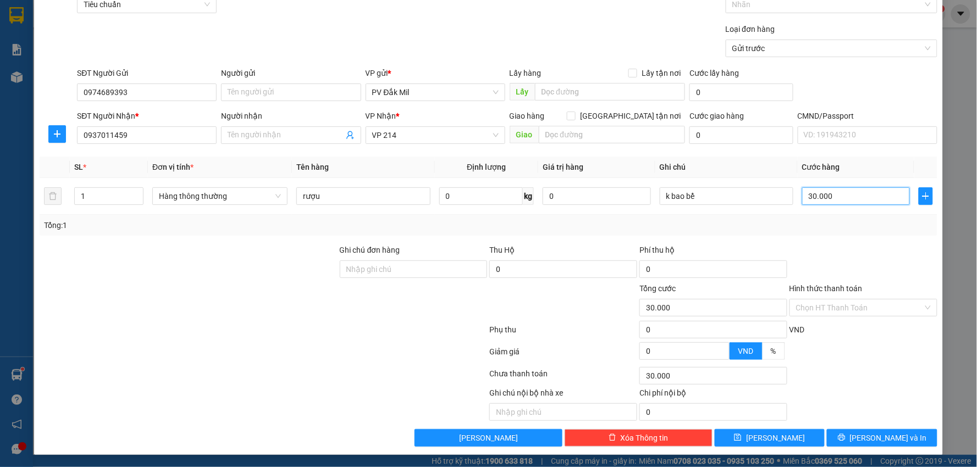
scroll to position [62, 0]
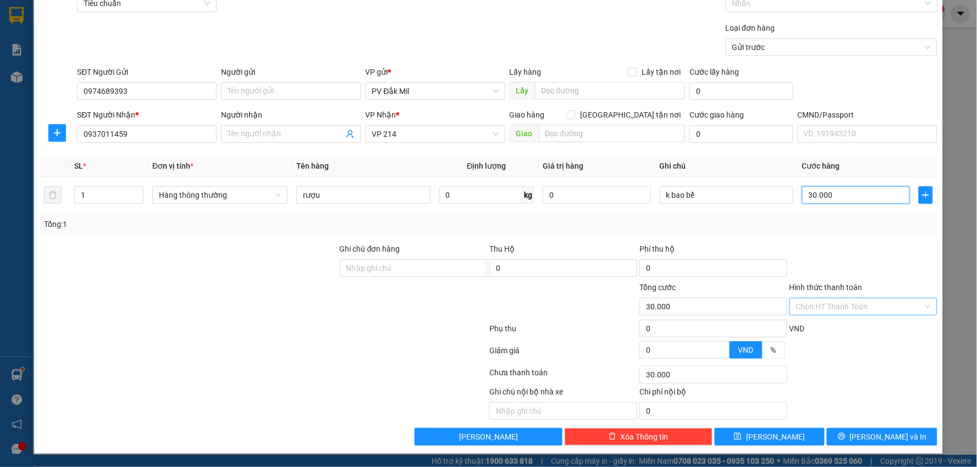
type input "30.000"
click at [845, 312] on input "Hình thức thanh toán" at bounding box center [859, 307] width 127 height 16
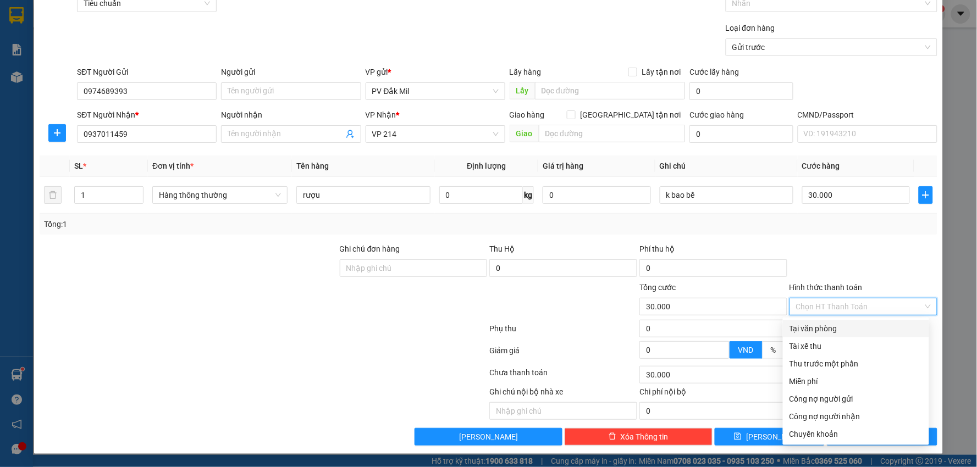
click at [821, 325] on div "Tại văn phòng" at bounding box center [856, 329] width 133 height 12
type input "0"
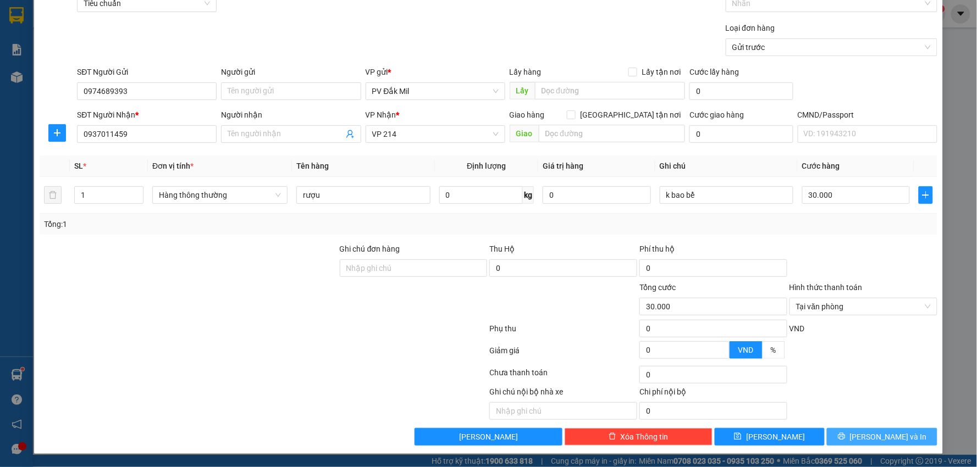
click at [868, 441] on span "[PERSON_NAME] và In" at bounding box center [888, 437] width 77 height 12
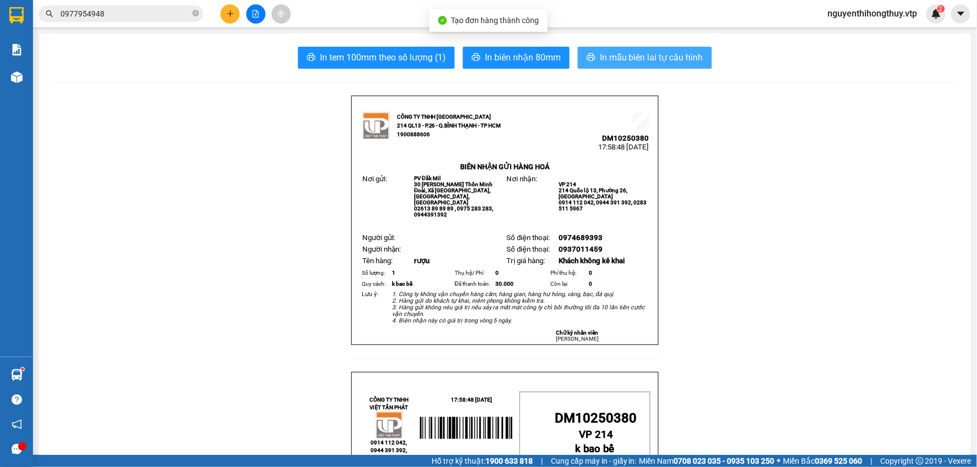
click at [676, 65] on button "In mẫu biên lai tự cấu hình" at bounding box center [645, 58] width 134 height 22
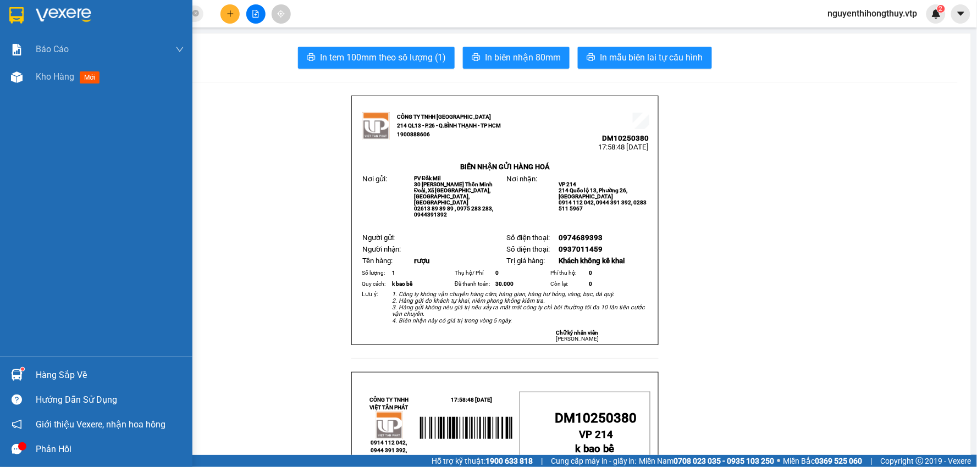
click at [15, 18] on img at bounding box center [16, 15] width 14 height 16
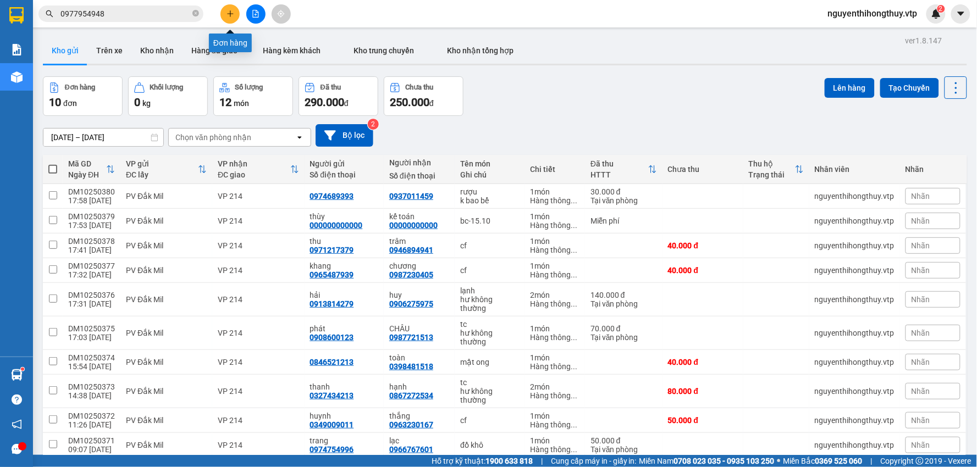
click at [227, 13] on icon "plus" at bounding box center [231, 14] width 8 height 8
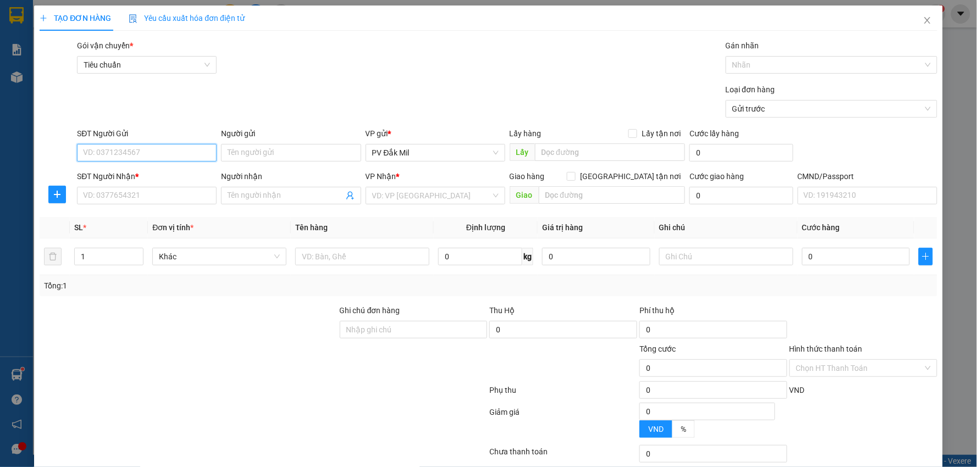
click at [133, 152] on input "SĐT Người Gửi" at bounding box center [147, 153] width 140 height 18
type input "0398934692"
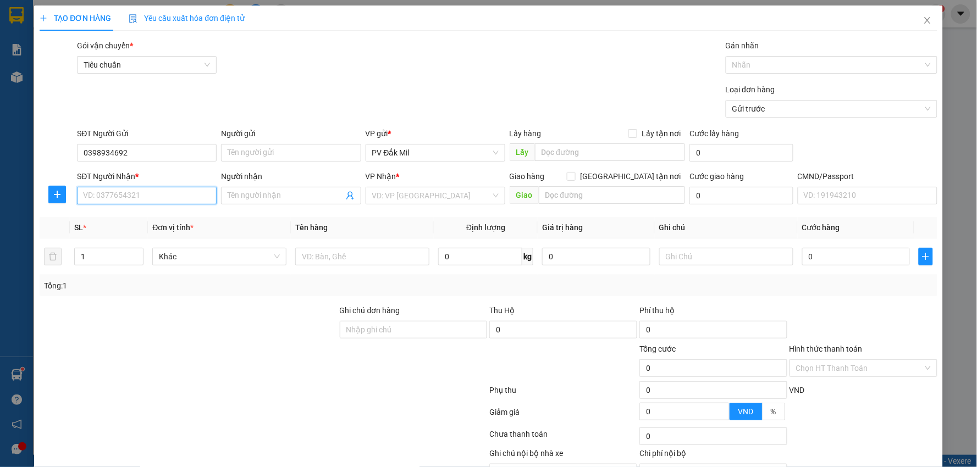
click at [141, 196] on input "SĐT Người Nhận *" at bounding box center [147, 196] width 140 height 18
type input "0915416979"
click at [338, 253] on input "text" at bounding box center [362, 257] width 134 height 18
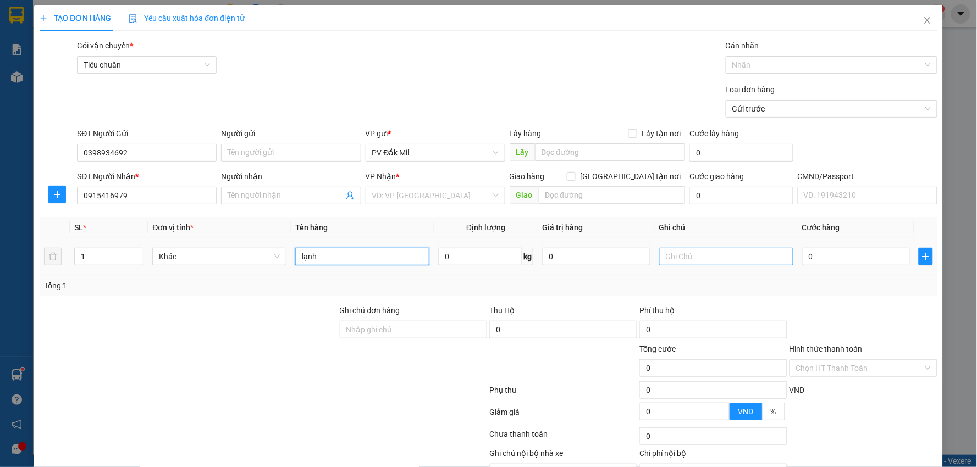
type input "lạnh"
click at [693, 256] on input "text" at bounding box center [726, 257] width 134 height 18
type input "hư k đền"
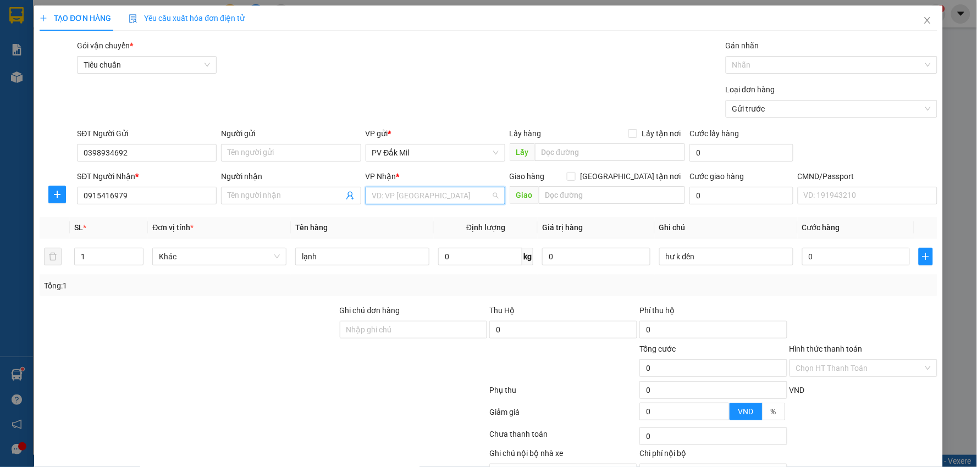
click at [422, 196] on input "search" at bounding box center [431, 195] width 119 height 16
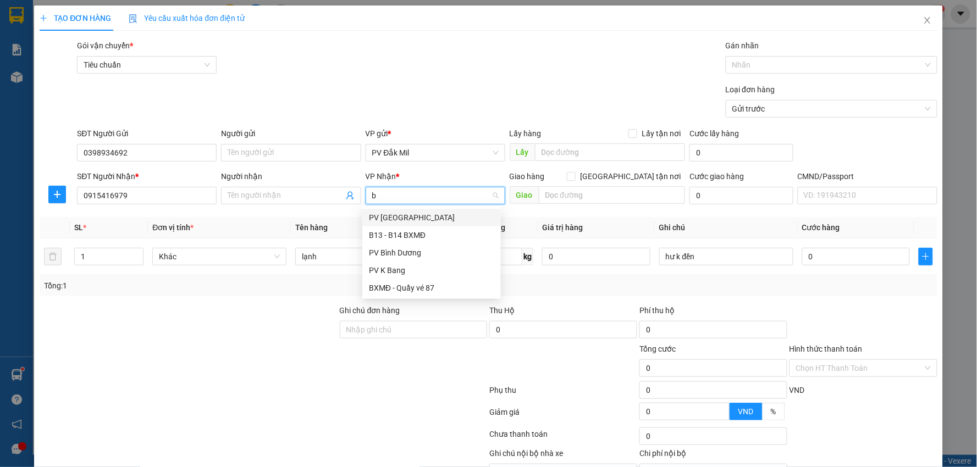
type input "bd"
click at [414, 218] on div "PV Bình Dương" at bounding box center [431, 218] width 125 height 12
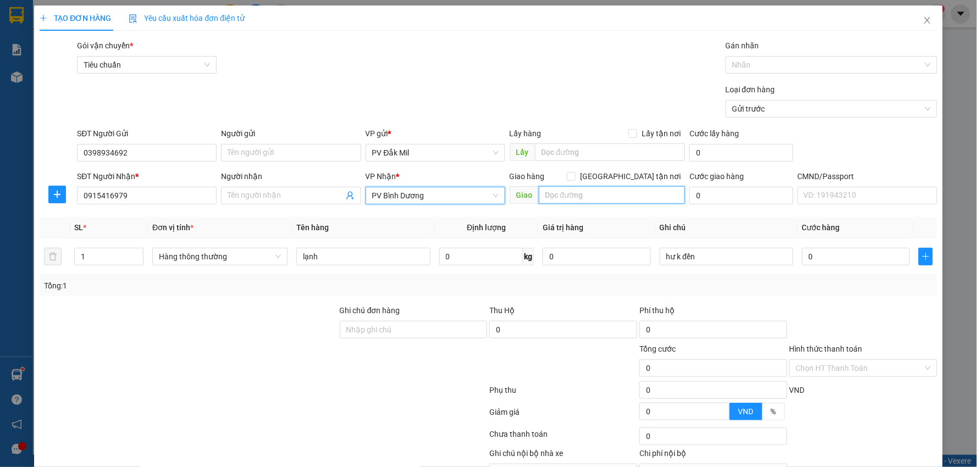
click at [576, 198] on input "text" at bounding box center [612, 195] width 147 height 18
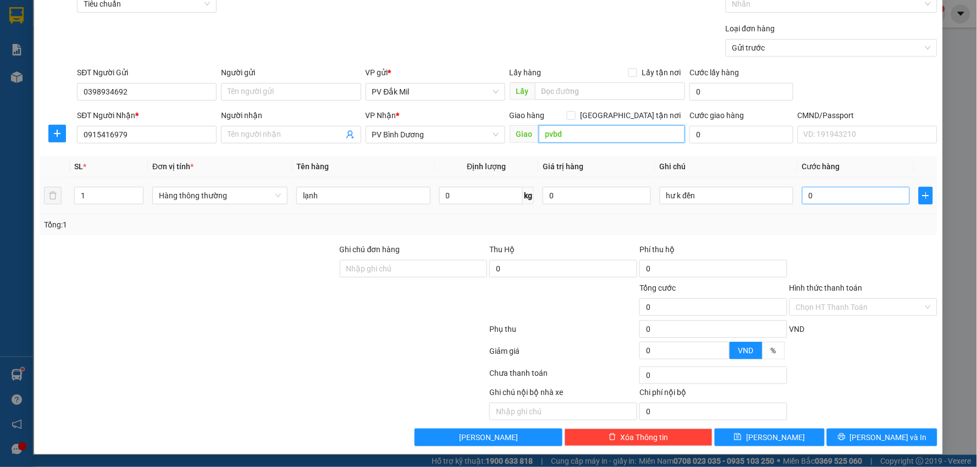
type input "pvbd"
click at [826, 198] on input "0" at bounding box center [856, 196] width 108 height 18
type input "5"
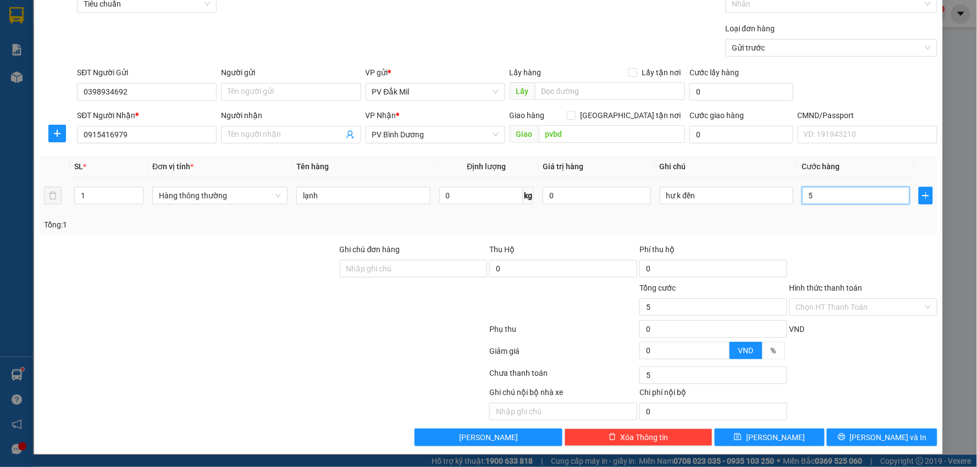
type input "50"
type input "500"
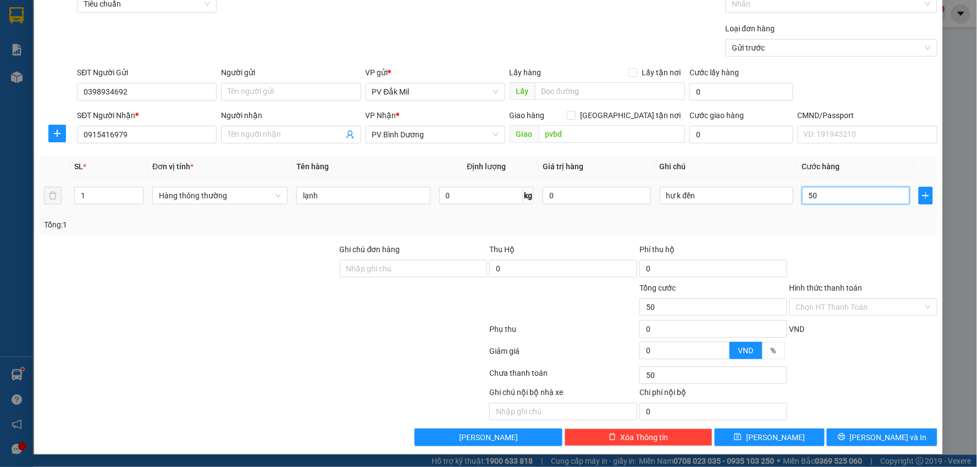
type input "500"
type input "5.000"
type input "50.000"
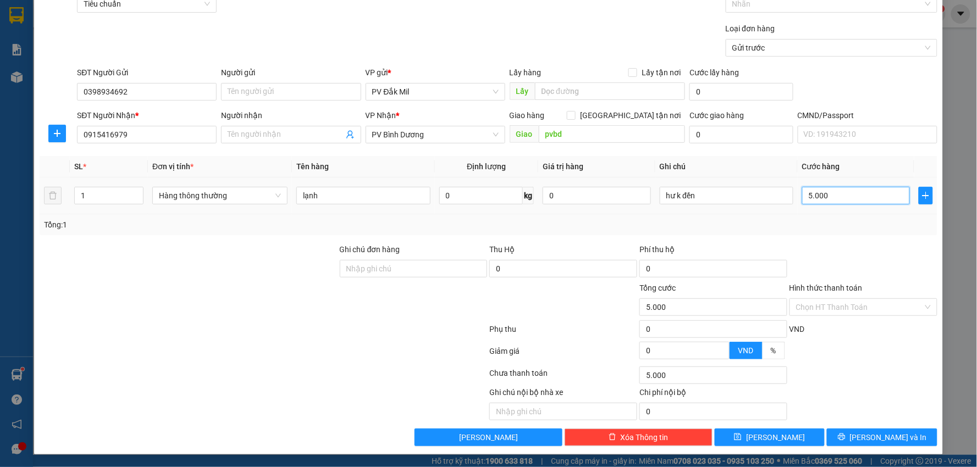
type input "50.000"
click at [831, 301] on input "Hình thức thanh toán" at bounding box center [859, 307] width 127 height 16
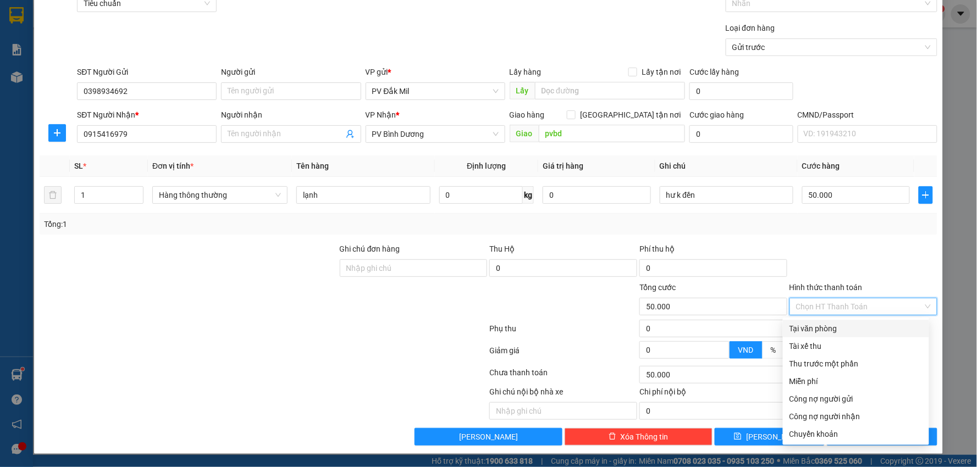
click at [809, 334] on div "Tại văn phòng" at bounding box center [856, 329] width 133 height 12
type input "0"
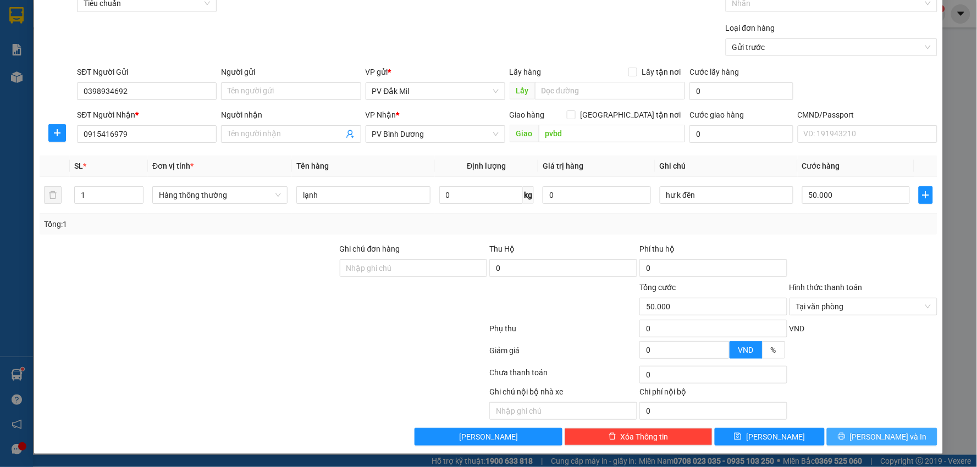
click at [882, 438] on span "[PERSON_NAME] và In" at bounding box center [888, 437] width 77 height 12
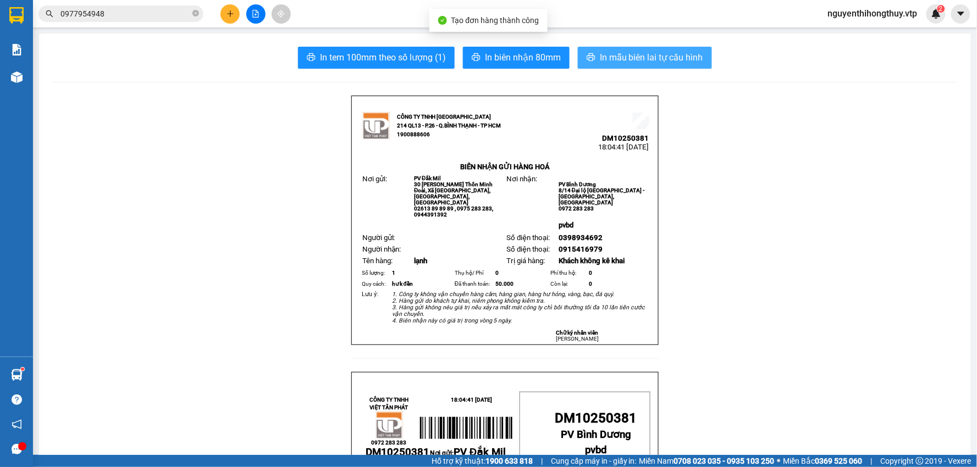
click at [633, 66] on button "In mẫu biên lai tự cấu hình" at bounding box center [645, 58] width 134 height 22
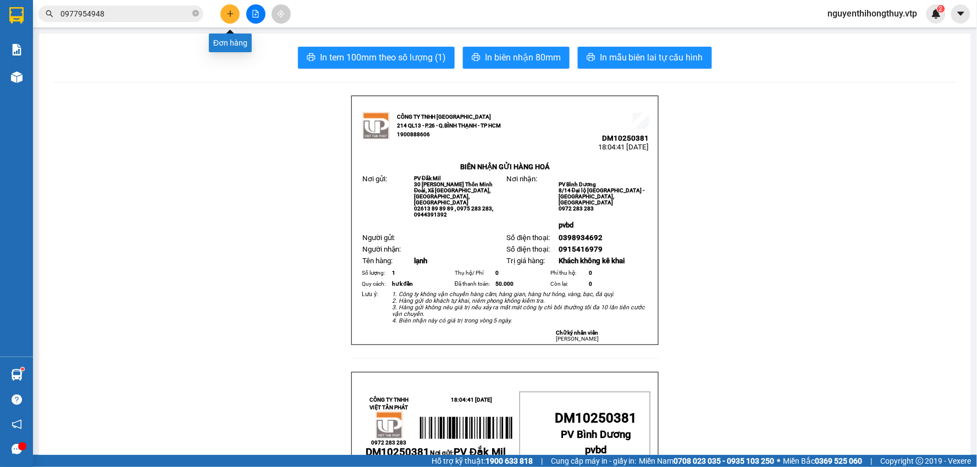
click at [228, 14] on icon "plus" at bounding box center [231, 14] width 8 height 8
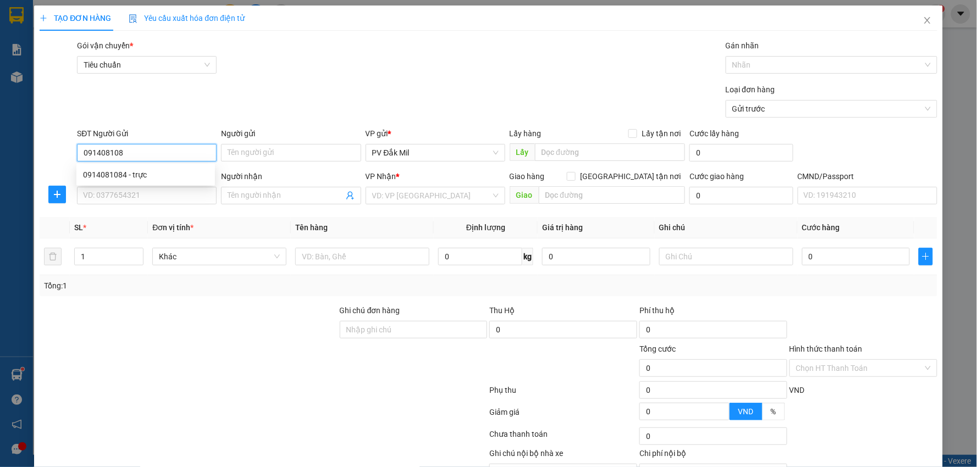
type input "0914081084"
click at [157, 174] on div "0914081084 - trực" at bounding box center [145, 175] width 125 height 12
type input "trực"
type input "0852225679"
type input "a hoàng"
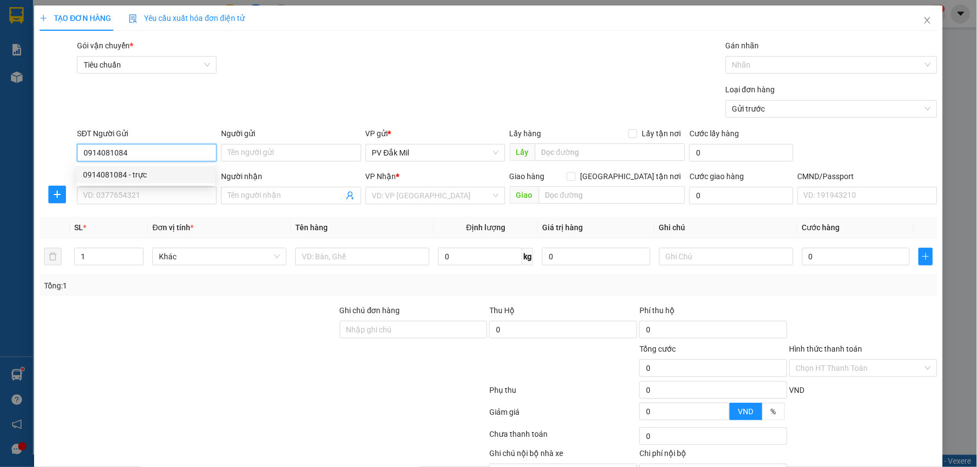
type input "pvbd"
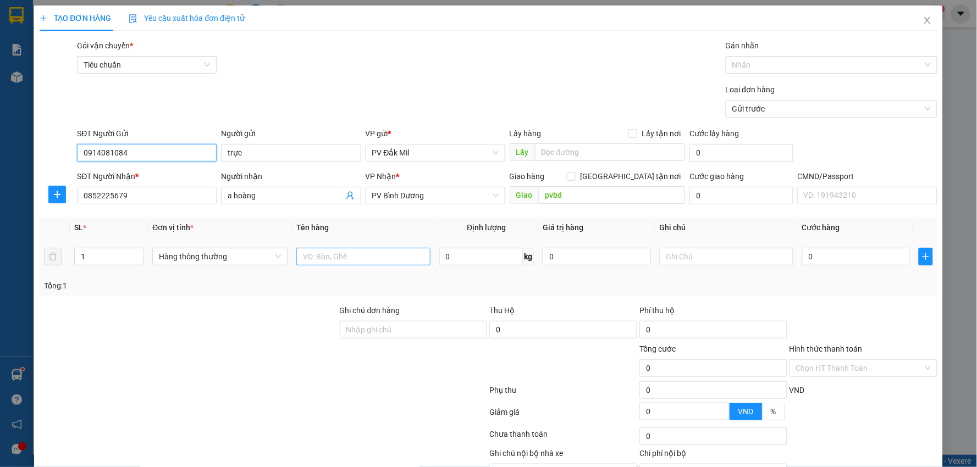
type input "0914081084"
click at [350, 255] on input "text" at bounding box center [363, 257] width 134 height 18
type input "lạnh"
click at [686, 259] on input "text" at bounding box center [727, 257] width 134 height 18
type input "hư k đền"
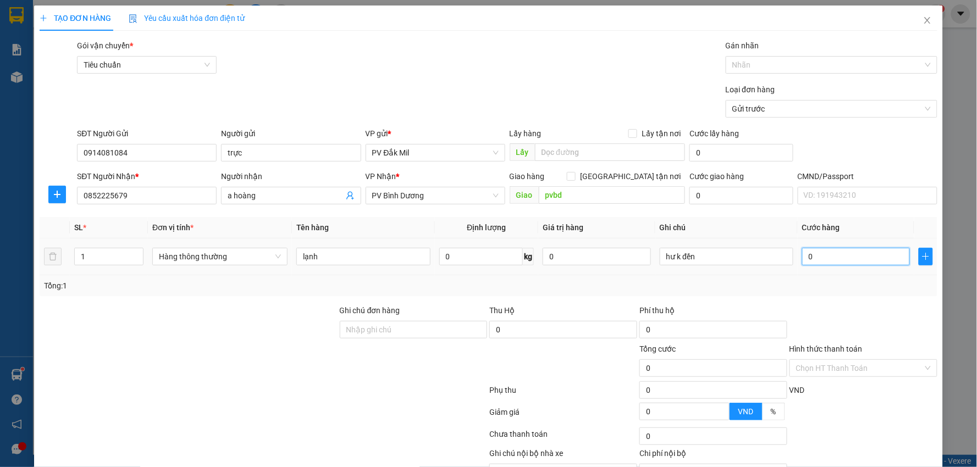
click at [836, 253] on input "0" at bounding box center [856, 257] width 108 height 18
type input "6"
type input "60"
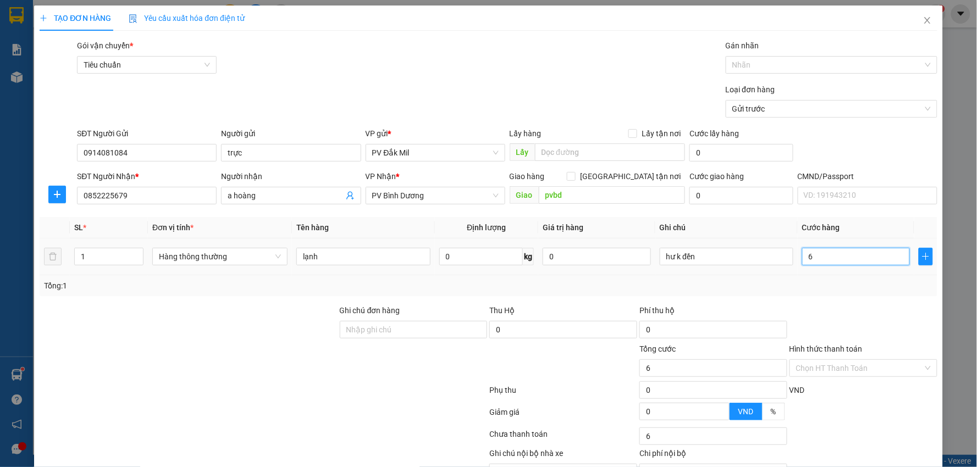
type input "60"
type input "600"
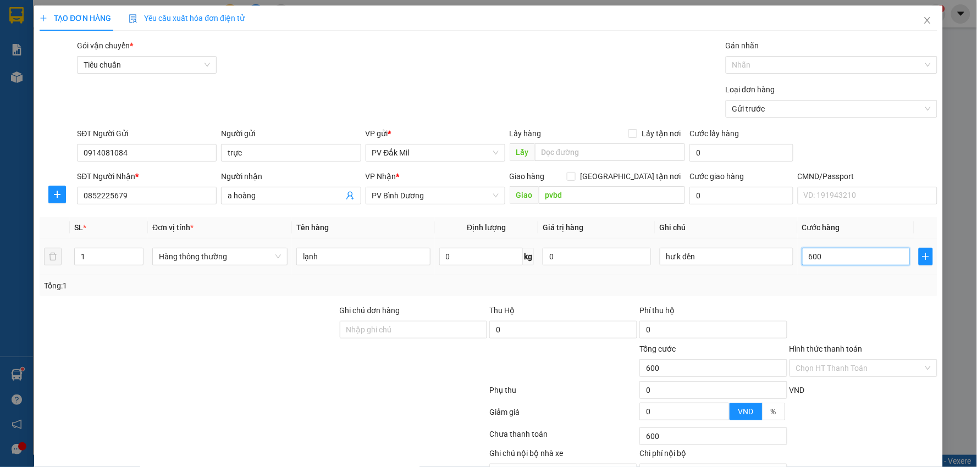
type input "6.000"
type input "60.000"
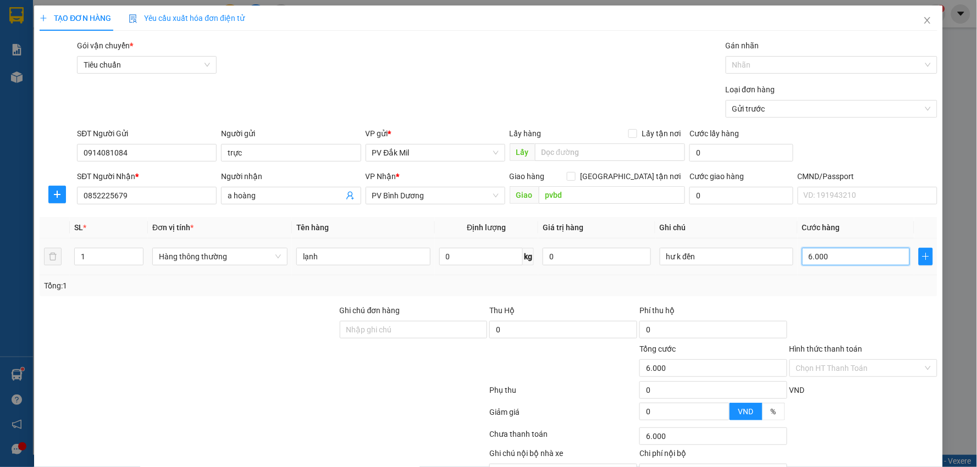
type input "60.000"
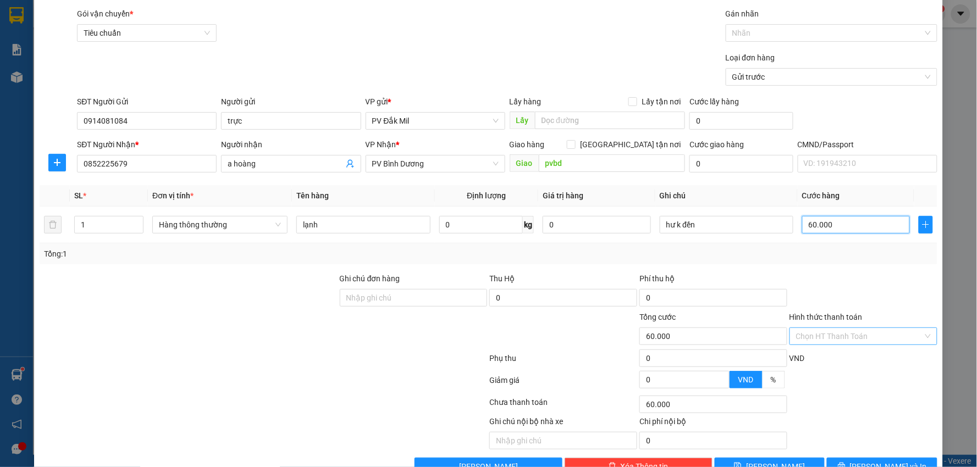
scroll to position [62, 0]
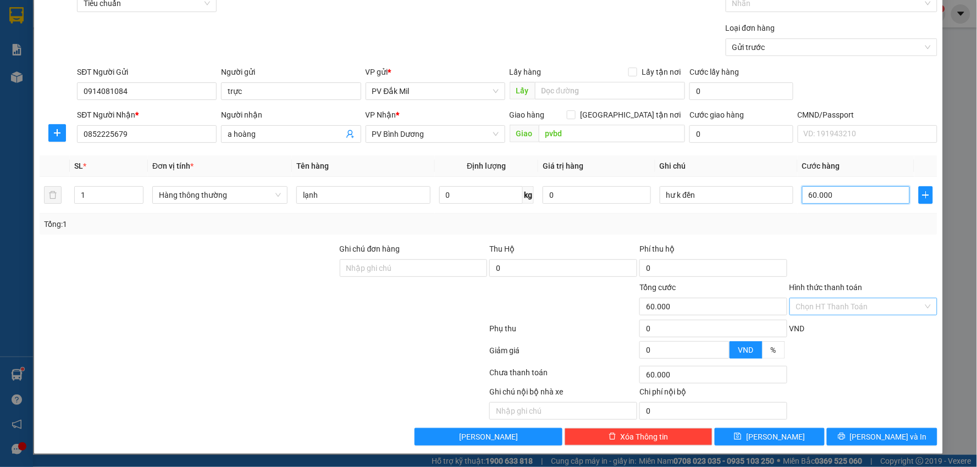
type input "60.000"
click at [852, 314] on input "Hình thức thanh toán" at bounding box center [859, 307] width 127 height 16
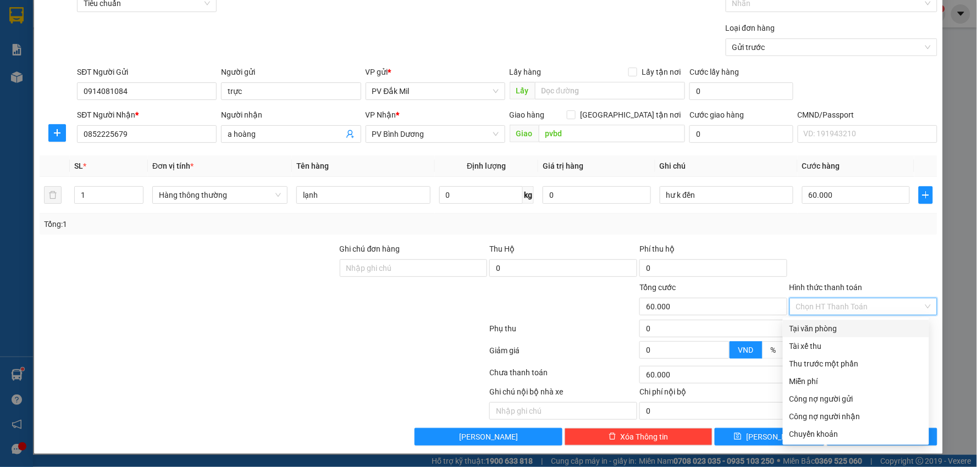
click at [815, 329] on div "Tại văn phòng" at bounding box center [856, 329] width 133 height 12
type input "0"
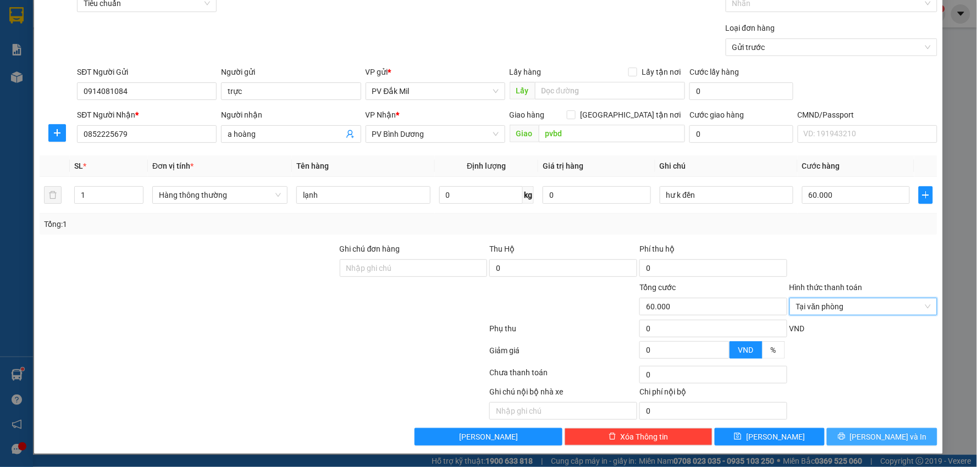
click at [869, 435] on span "[PERSON_NAME] và In" at bounding box center [888, 437] width 77 height 12
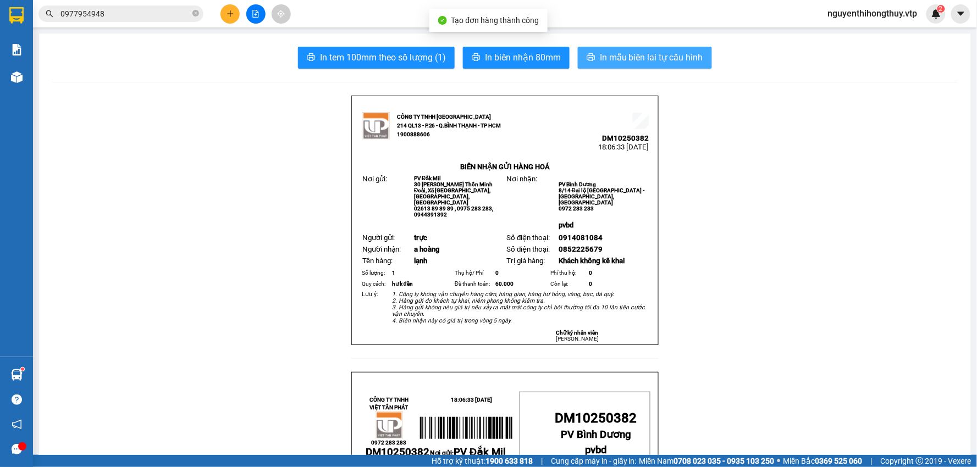
click at [630, 59] on span "In mẫu biên lai tự cấu hình" at bounding box center [651, 58] width 103 height 14
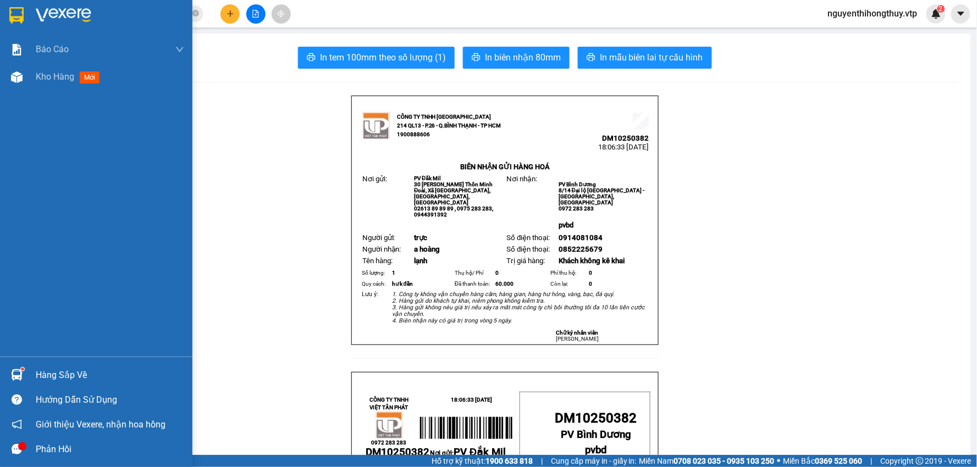
click at [17, 15] on img at bounding box center [16, 15] width 14 height 16
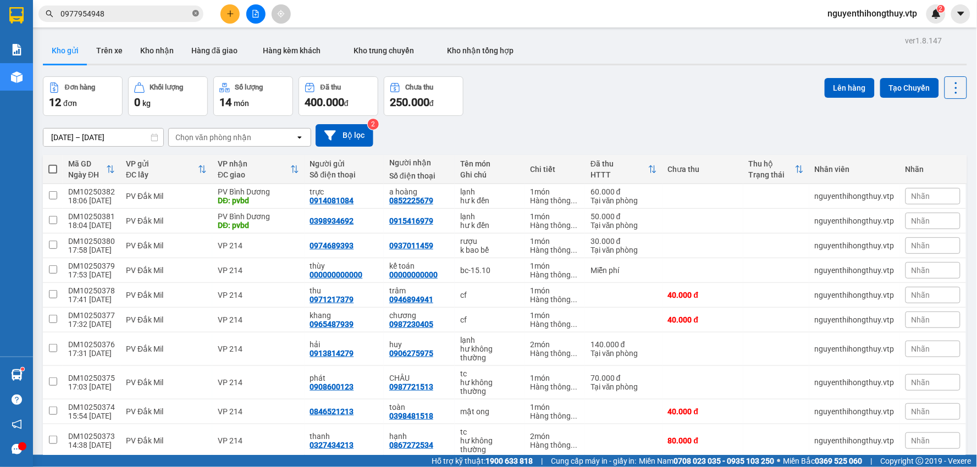
click at [194, 14] on icon "close-circle" at bounding box center [195, 13] width 7 height 7
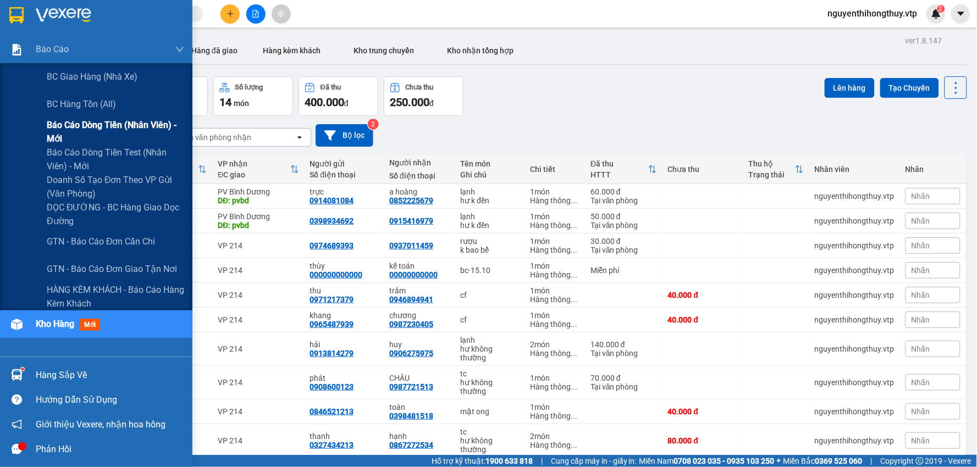
click at [81, 131] on span "Báo cáo dòng tiền (nhân viên) - mới" at bounding box center [115, 131] width 137 height 27
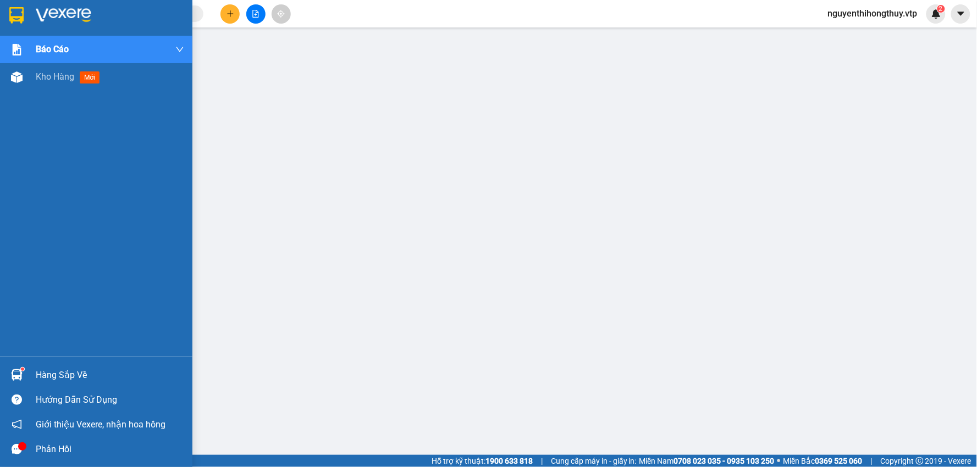
click at [20, 13] on img at bounding box center [16, 15] width 14 height 16
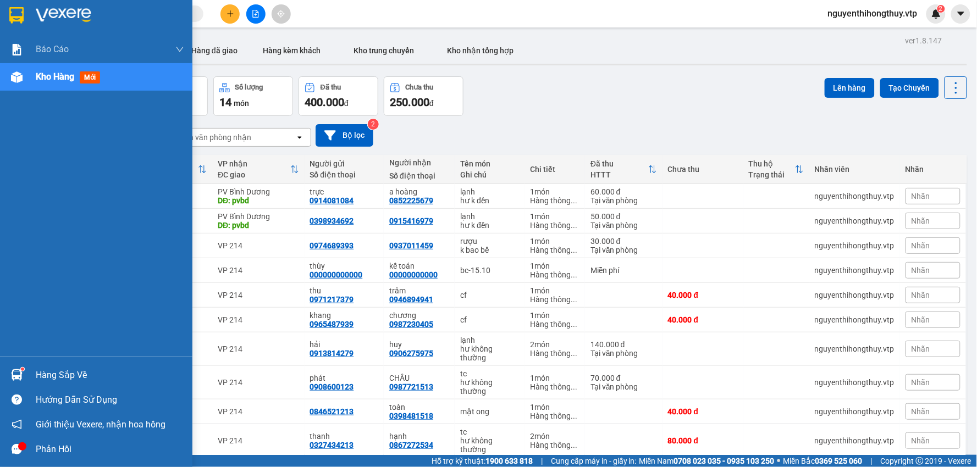
click at [71, 371] on div "Hàng sắp về" at bounding box center [110, 375] width 148 height 16
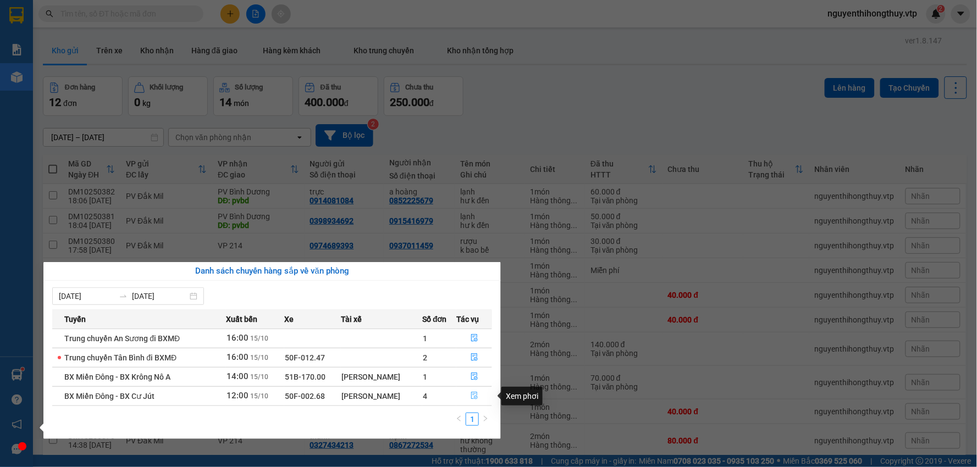
click at [472, 398] on icon "file-done" at bounding box center [475, 396] width 8 height 8
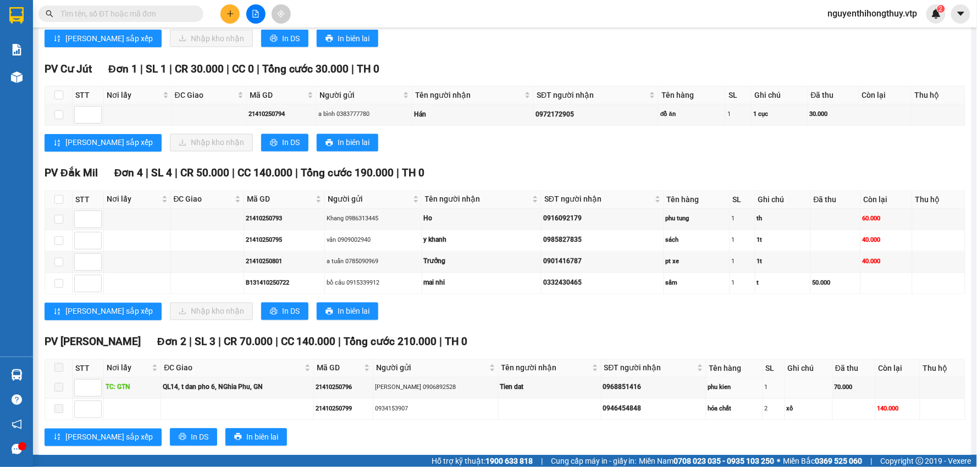
scroll to position [349, 0]
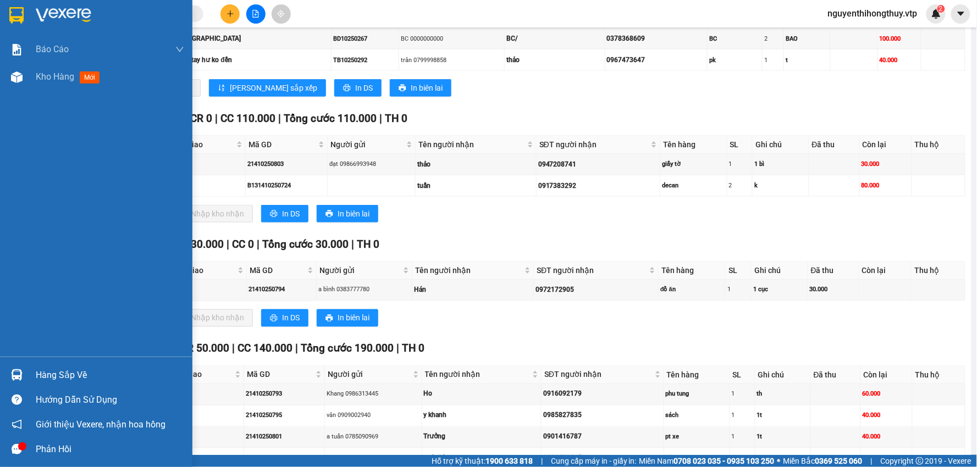
click at [34, 374] on div "Hàng sắp về" at bounding box center [96, 375] width 192 height 25
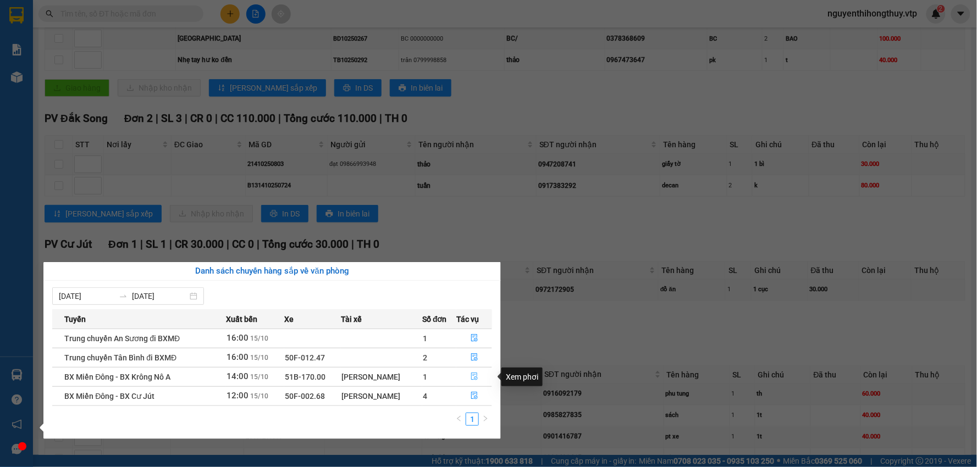
click at [474, 374] on icon "file-done" at bounding box center [474, 377] width 7 height 8
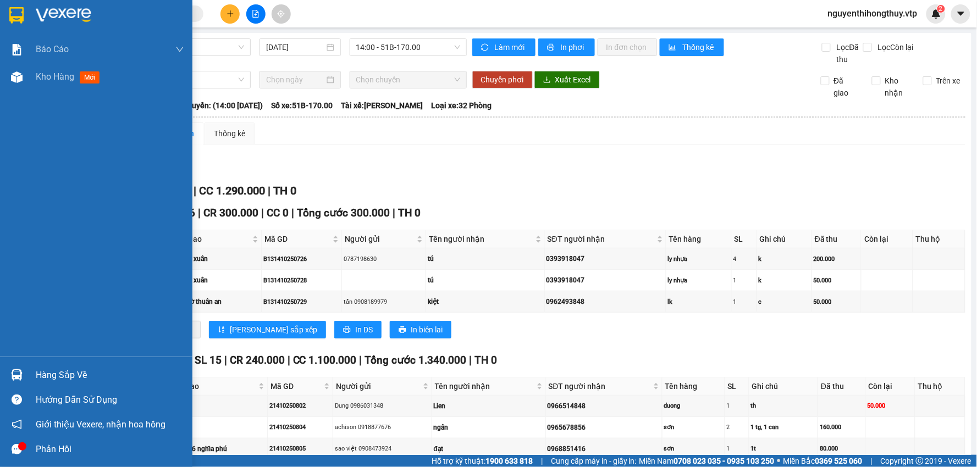
click at [15, 17] on img at bounding box center [16, 15] width 14 height 16
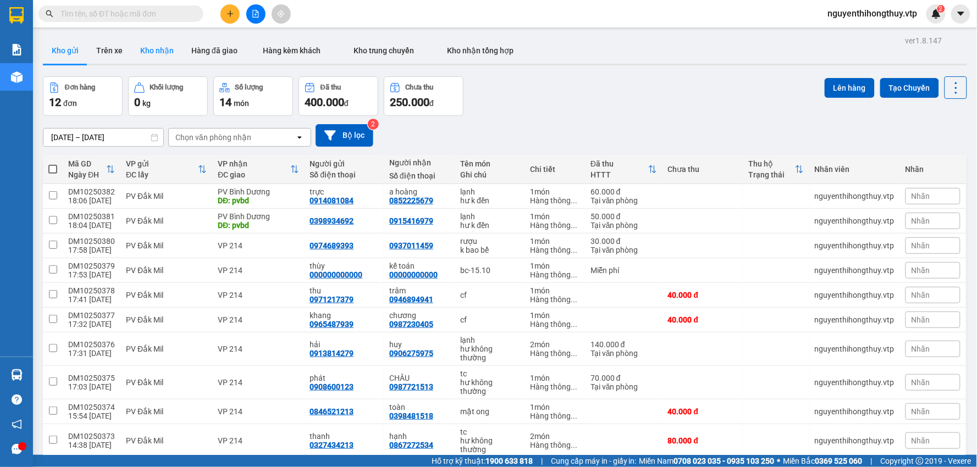
click at [160, 57] on button "Kho nhận" at bounding box center [156, 50] width 51 height 26
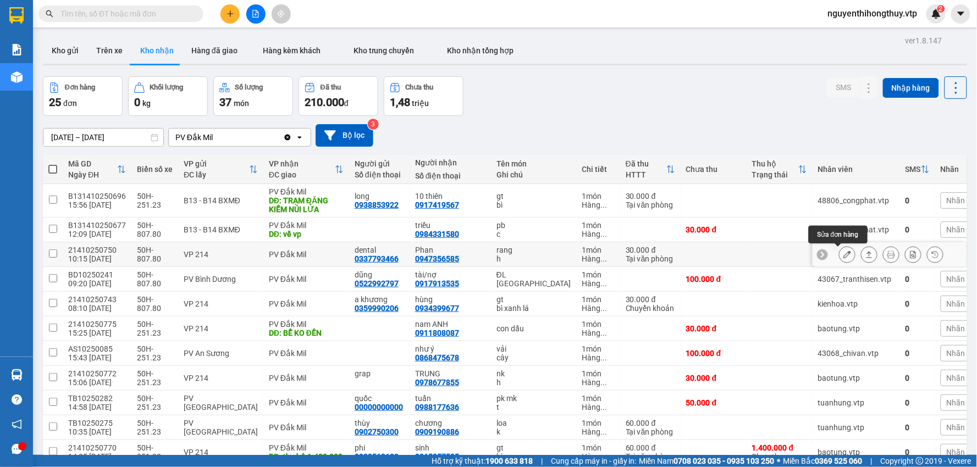
click at [843, 252] on icon at bounding box center [847, 255] width 8 height 8
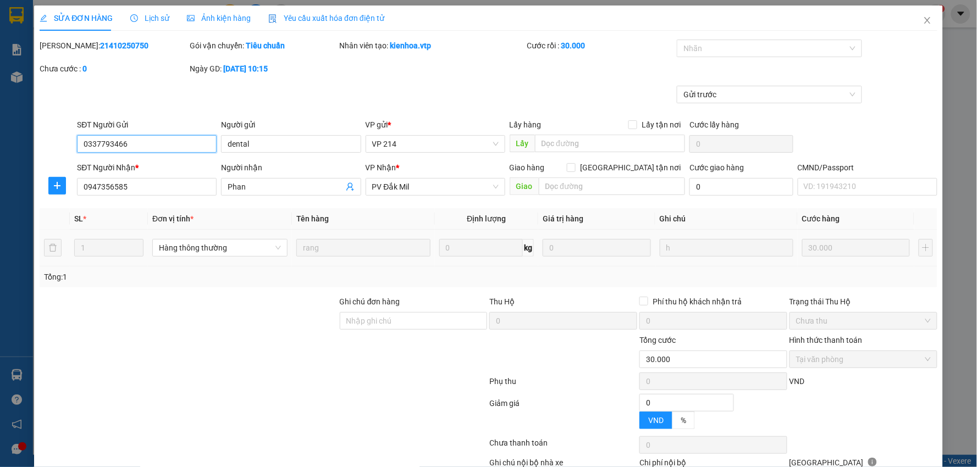
type input "0337793466"
type input "dental"
type input "0947356585"
type input "Phan"
type input "0"
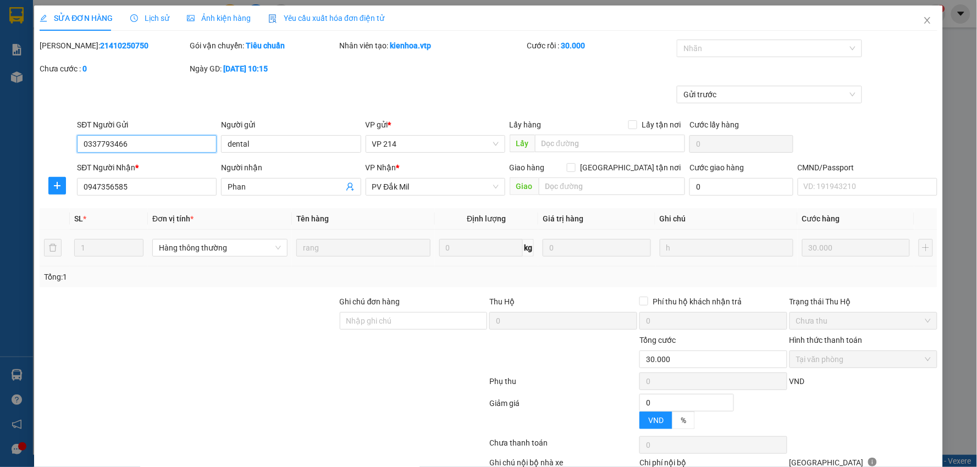
type input "30.000"
type input "1.500"
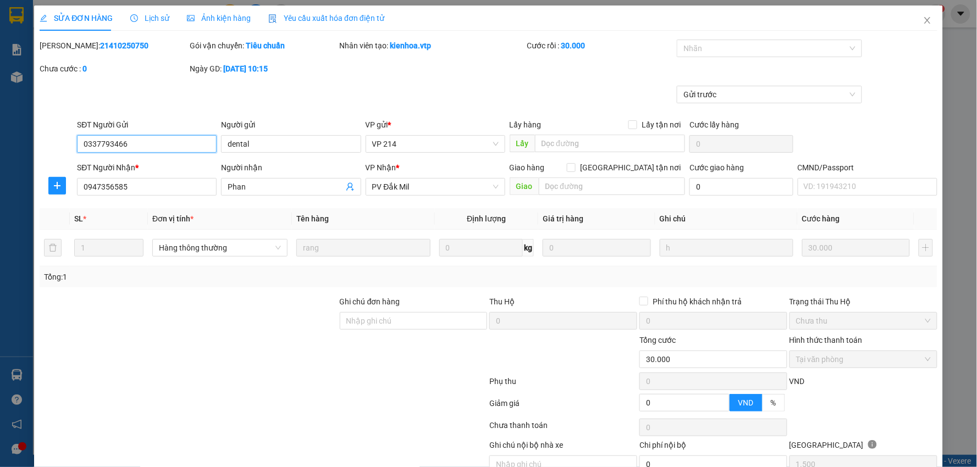
scroll to position [53, 0]
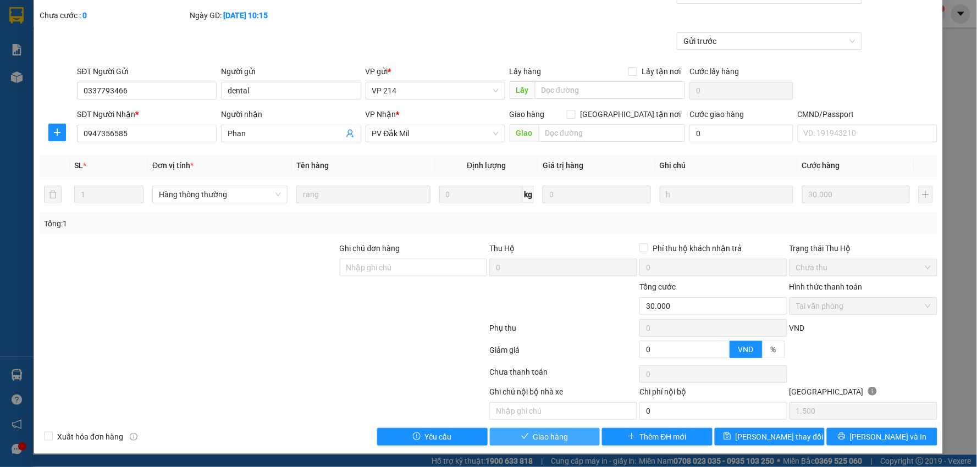
click at [536, 439] on span "Giao hàng" at bounding box center [550, 437] width 35 height 12
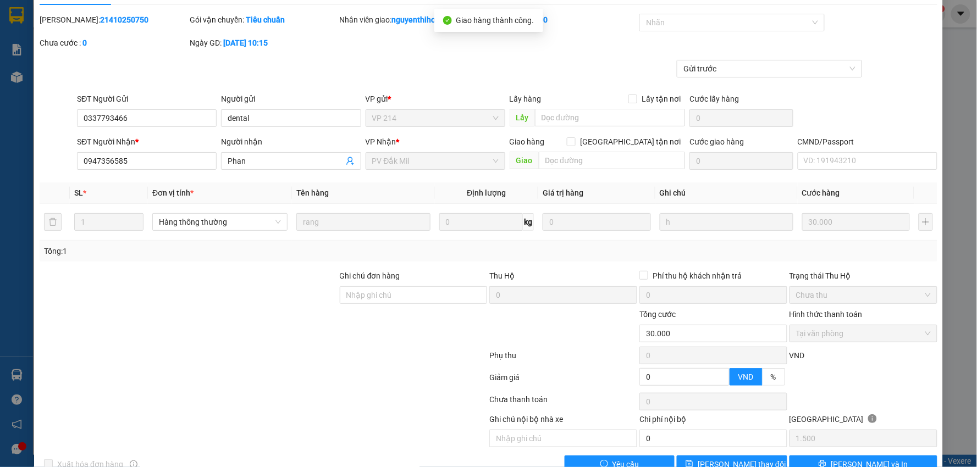
scroll to position [0, 0]
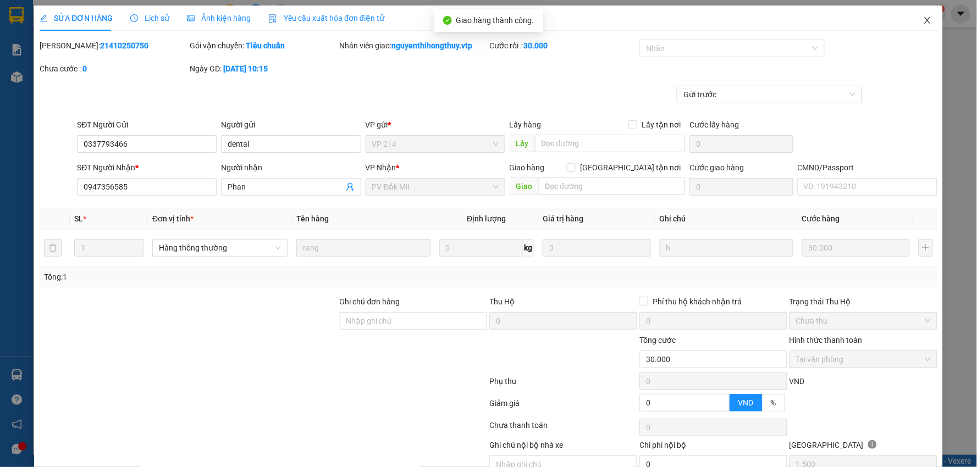
click at [923, 19] on icon "close" at bounding box center [927, 20] width 9 height 9
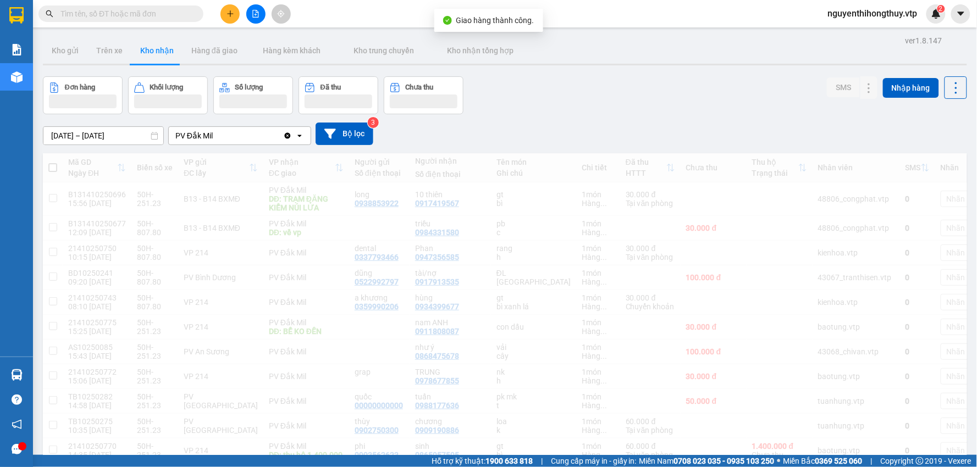
drag, startPoint x: 923, startPoint y: 19, endPoint x: 264, endPoint y: 126, distance: 666.8
click at [765, 194] on section "Kết quả tìm kiếm ( 3 ) Bộ lọc Mã ĐH Trạng thái Món hàng Thu hộ Tổng cước Chưa c…" at bounding box center [488, 233] width 977 height 467
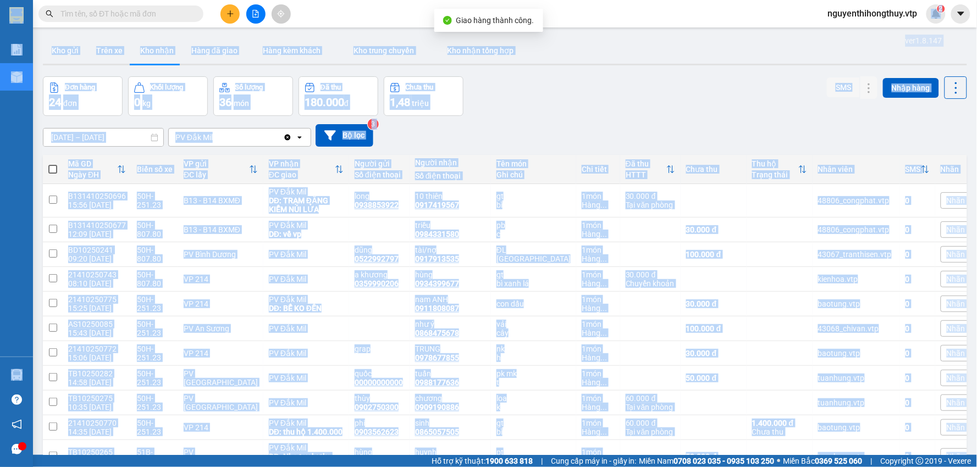
click at [549, 102] on div "Đơn hàng 24 đơn Khối lượng 0 kg Số lượng 36 món Đã thu 180.000 đ Chưa thu 1,48 …" at bounding box center [505, 96] width 924 height 40
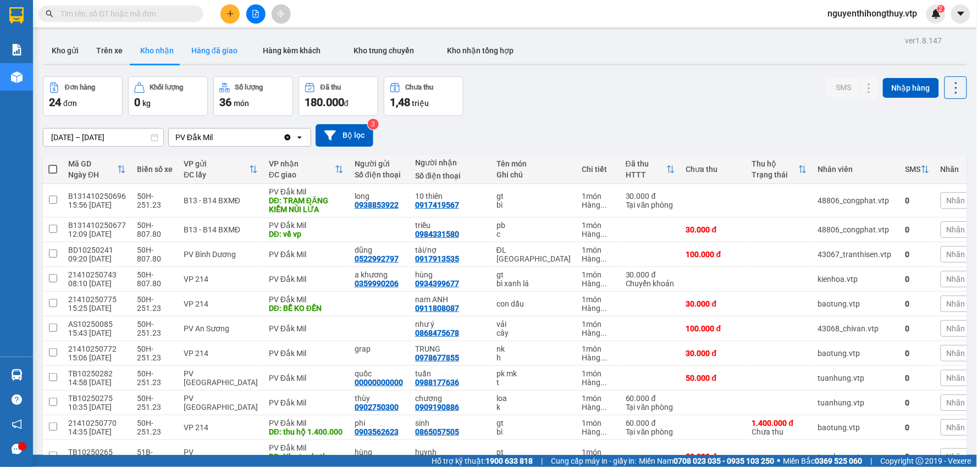
click at [204, 48] on button "Hàng đã giao" at bounding box center [215, 50] width 64 height 26
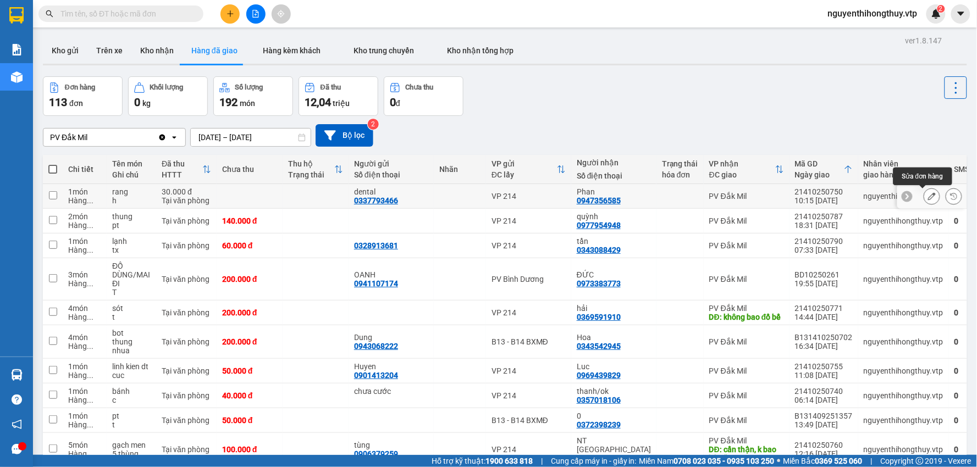
click at [928, 195] on icon at bounding box center [932, 196] width 8 height 8
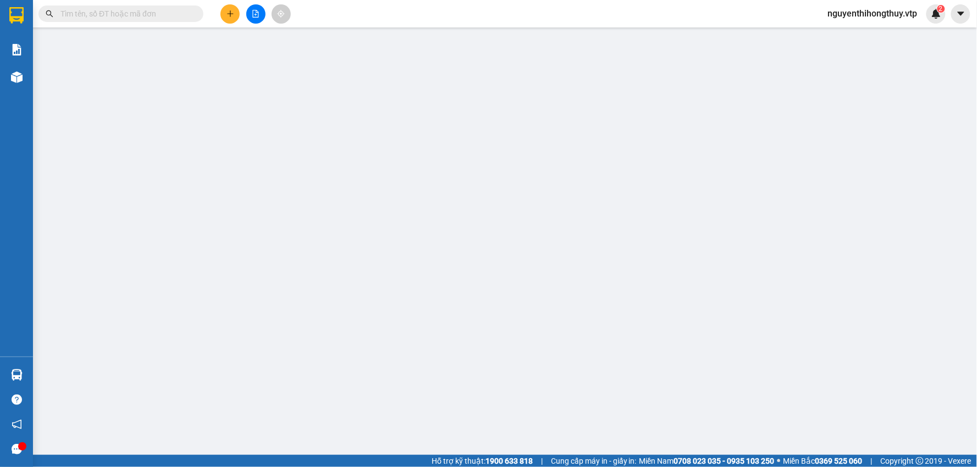
type input "0337793466"
type input "dental"
type input "0947356585"
type input "Phan"
type input "0"
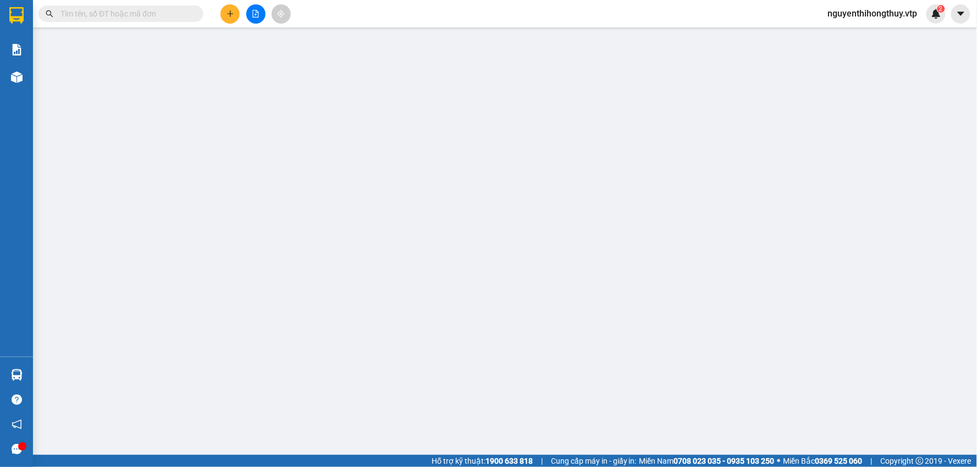
type input "30.000"
type input "1.500"
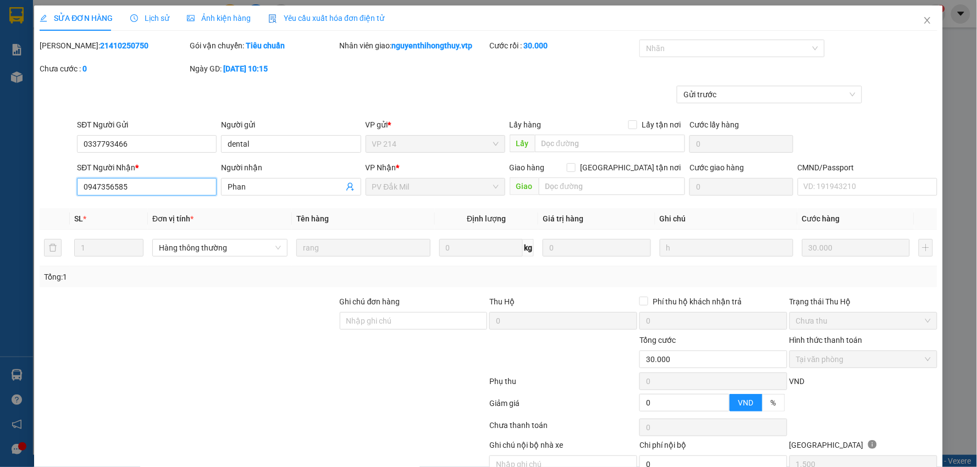
drag, startPoint x: 140, startPoint y: 186, endPoint x: 0, endPoint y: 208, distance: 141.4
click at [0, 208] on div "SỬA ĐƠN HÀNG Lịch sử Ảnh kiện hàng Yêu cầu xuất hóa đơn điện tử Total Paid Fee …" at bounding box center [488, 233] width 977 height 467
click at [923, 20] on icon "close" at bounding box center [927, 20] width 9 height 9
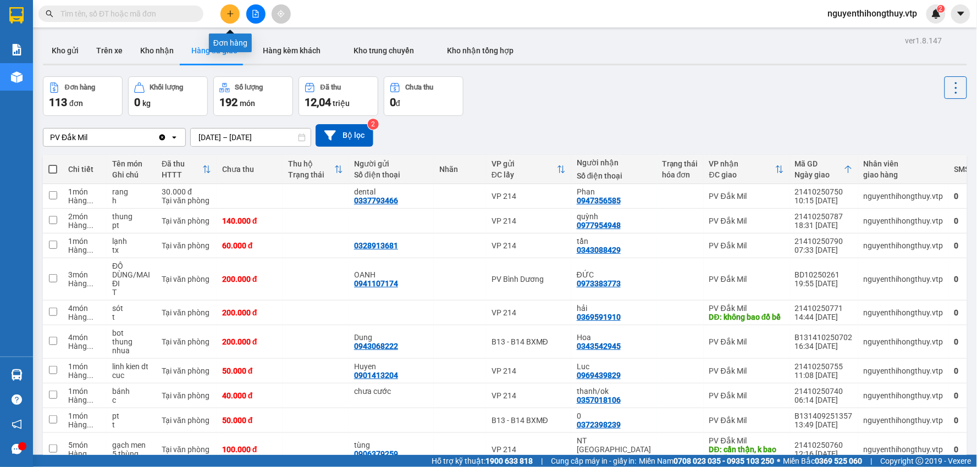
click at [231, 12] on icon "plus" at bounding box center [231, 14] width 8 height 8
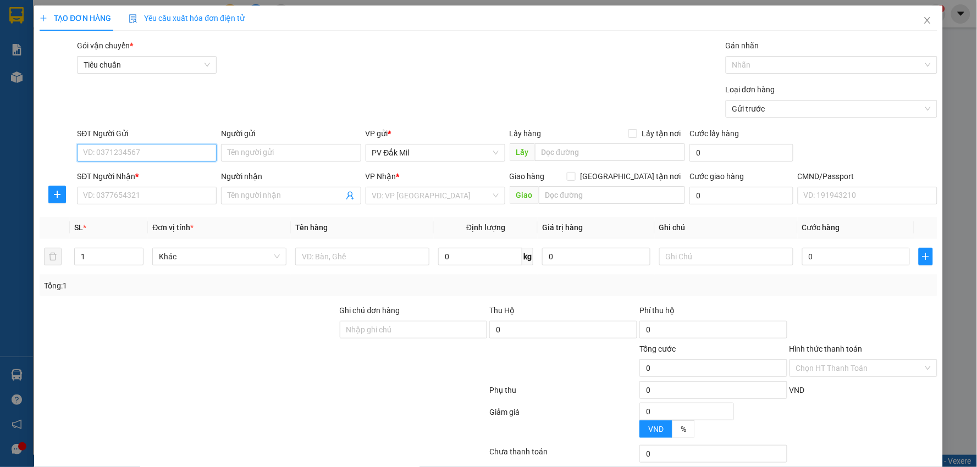
click at [158, 144] on input "SĐT Người Gửi" at bounding box center [147, 153] width 140 height 18
paste input "0947356585"
type input "0947356585"
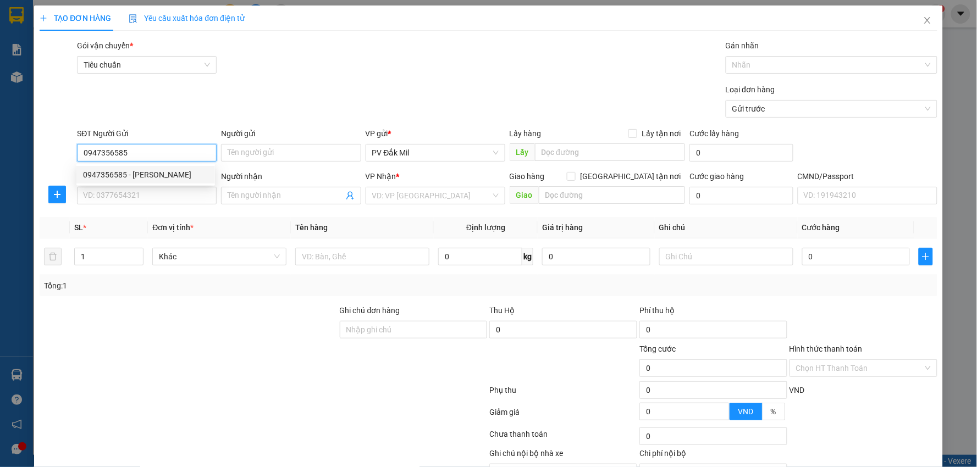
click at [144, 172] on div "0947356585 - Phan" at bounding box center [145, 175] width 125 height 12
type input "Phan"
type input "0337793466"
type input "kiệt"
type input "0947356585"
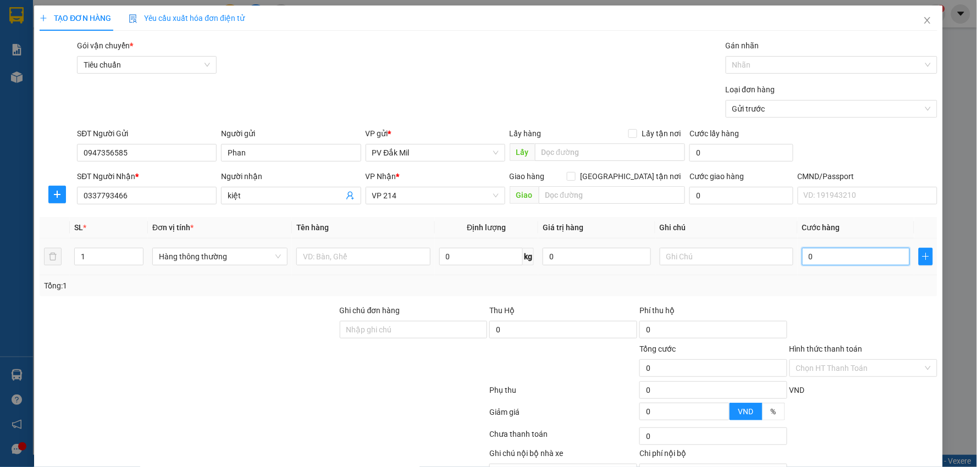
click at [857, 256] on input "0" at bounding box center [856, 257] width 108 height 18
type input "3"
type input "30"
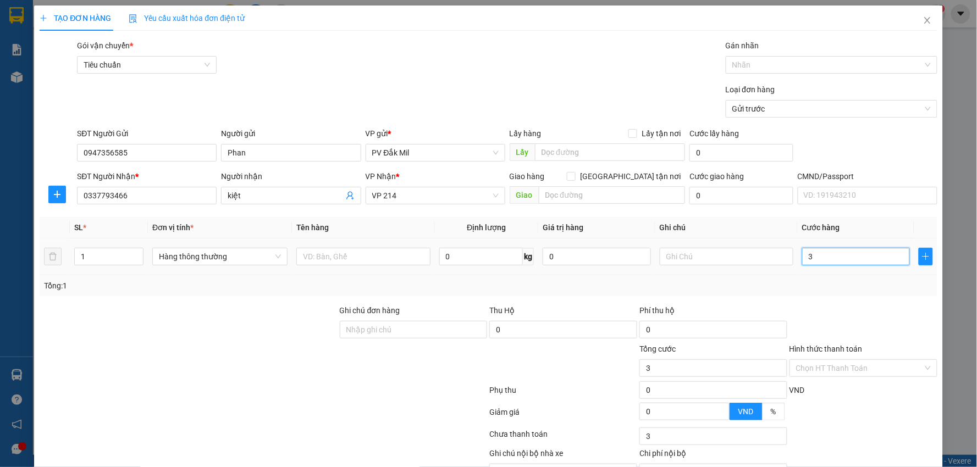
type input "30"
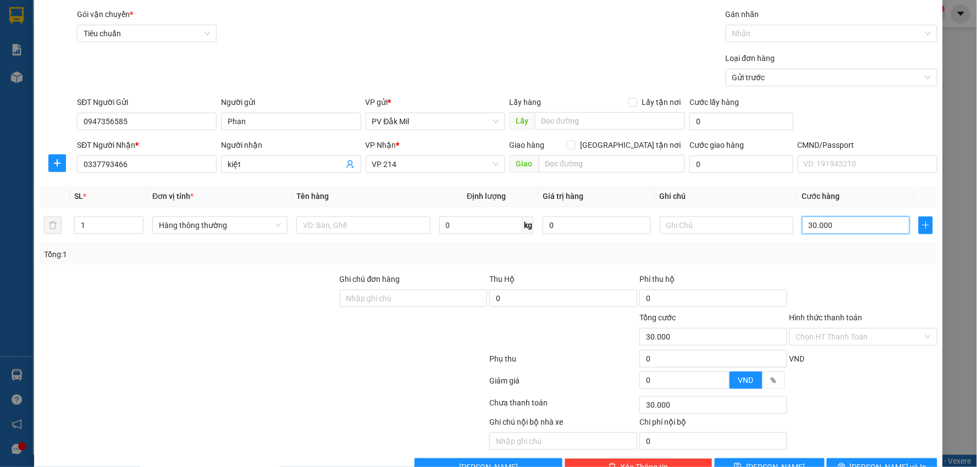
scroll to position [62, 0]
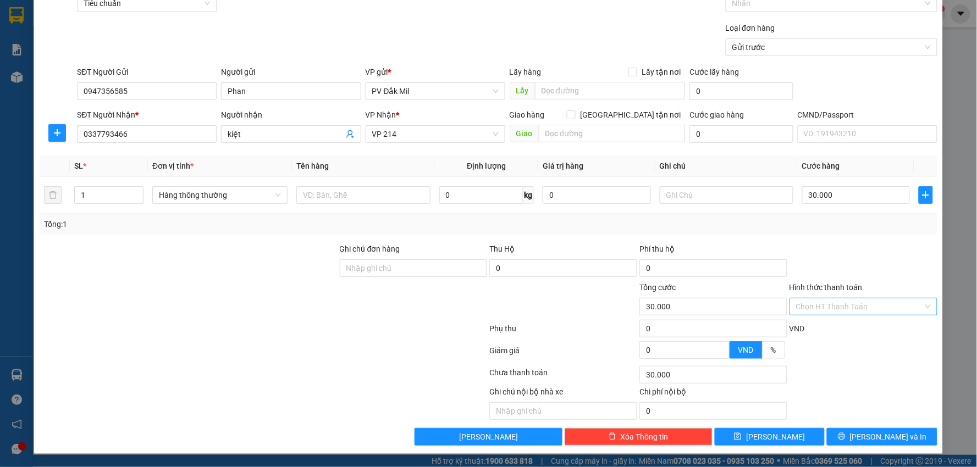
click at [858, 303] on input "Hình thức thanh toán" at bounding box center [859, 307] width 127 height 16
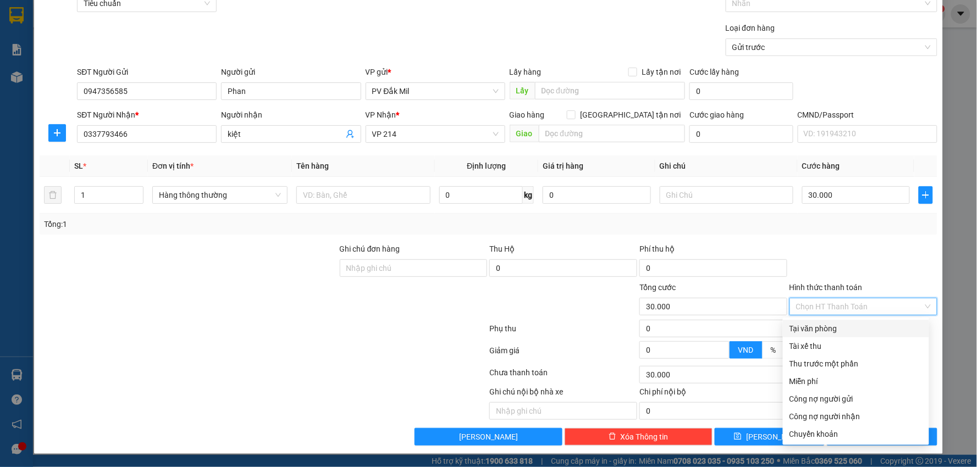
click at [830, 323] on div "Tại văn phòng" at bounding box center [856, 329] width 133 height 12
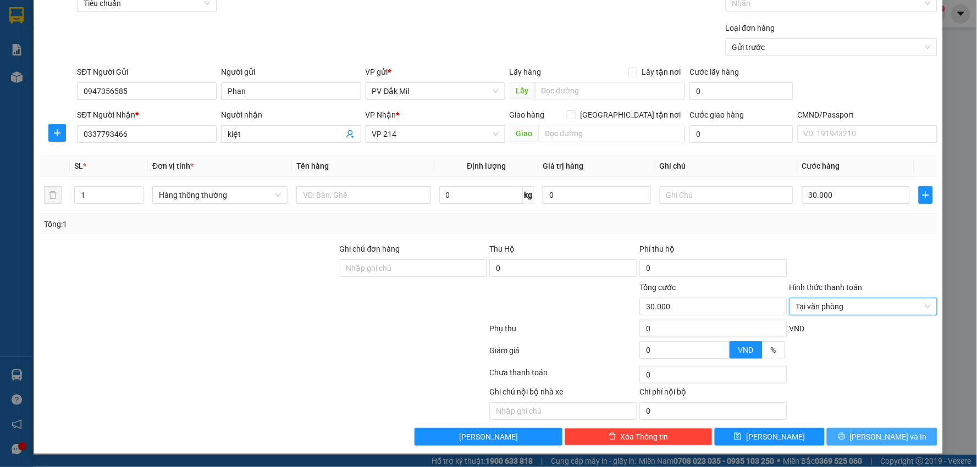
click at [884, 433] on span "[PERSON_NAME] và In" at bounding box center [888, 437] width 77 height 12
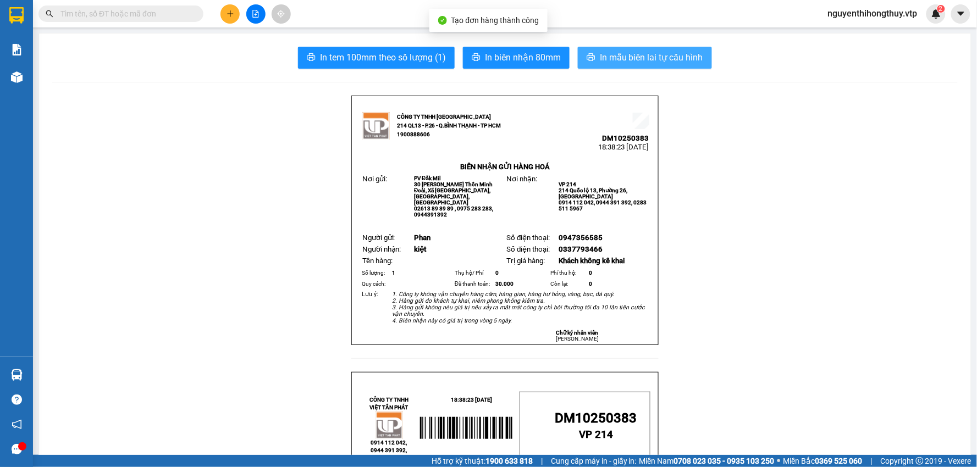
click at [672, 56] on span "In mẫu biên lai tự cấu hình" at bounding box center [651, 58] width 103 height 14
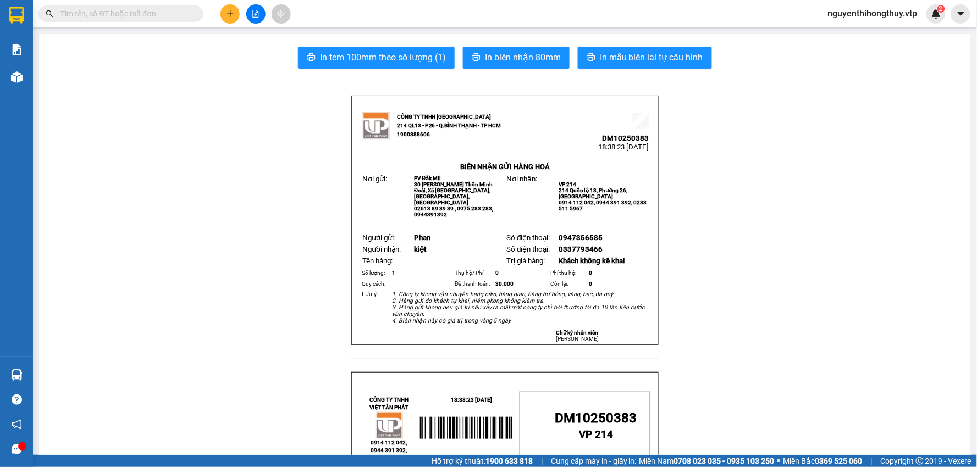
click at [230, 15] on icon "plus" at bounding box center [230, 13] width 1 height 6
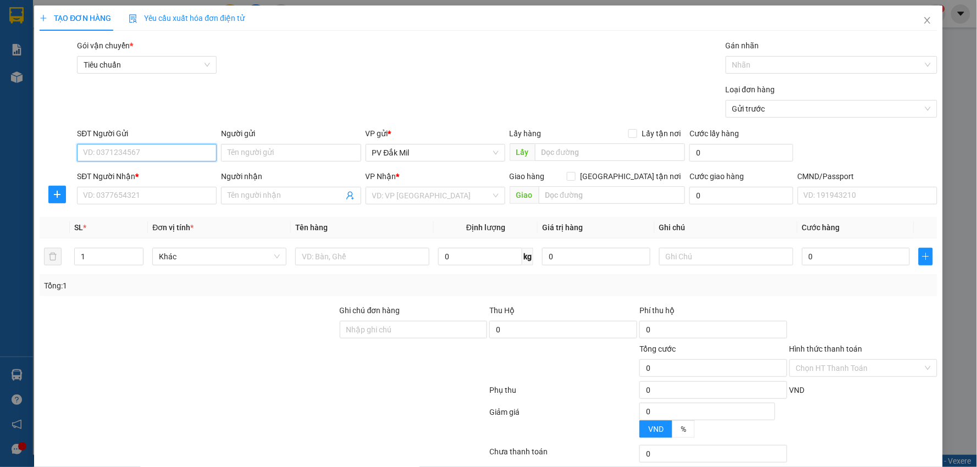
click at [145, 150] on input "SĐT Người Gửi" at bounding box center [147, 153] width 140 height 18
paste input "0947356585"
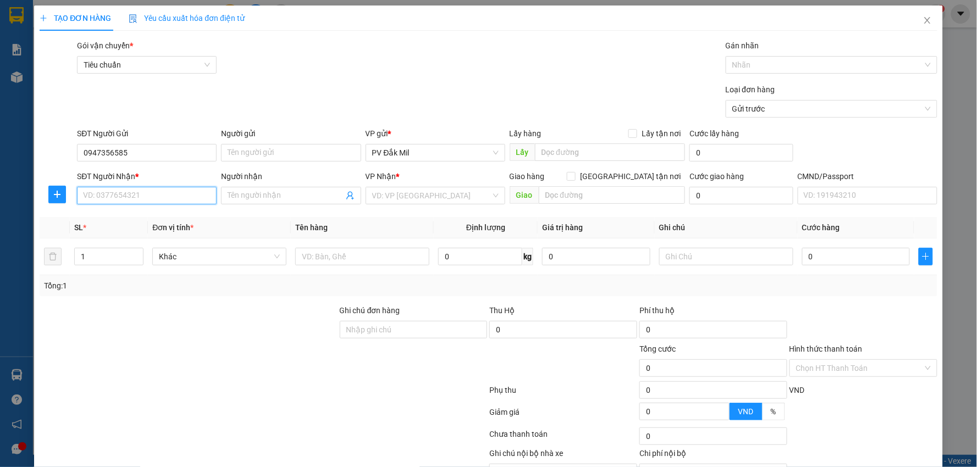
click at [141, 197] on input "SĐT Người Nhận *" at bounding box center [147, 196] width 140 height 18
click at [137, 235] on div "02866575555" at bounding box center [145, 235] width 125 height 12
click at [814, 260] on input "0" at bounding box center [856, 257] width 108 height 18
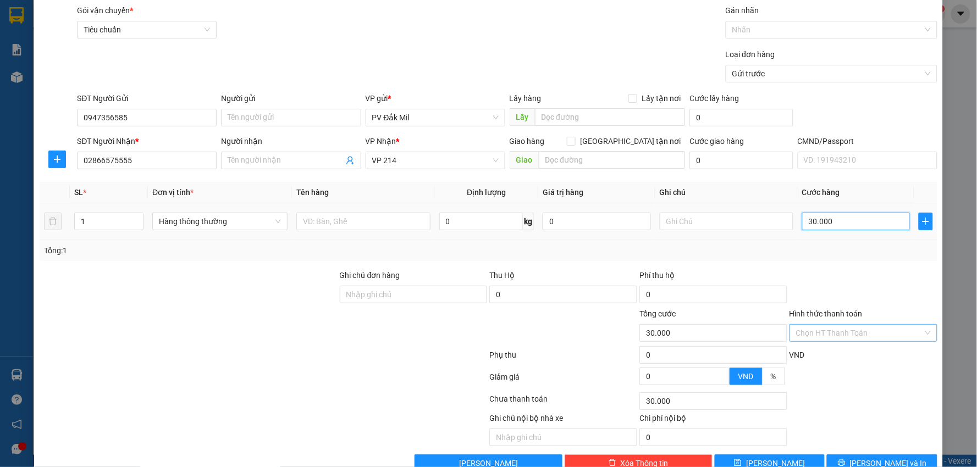
scroll to position [62, 0]
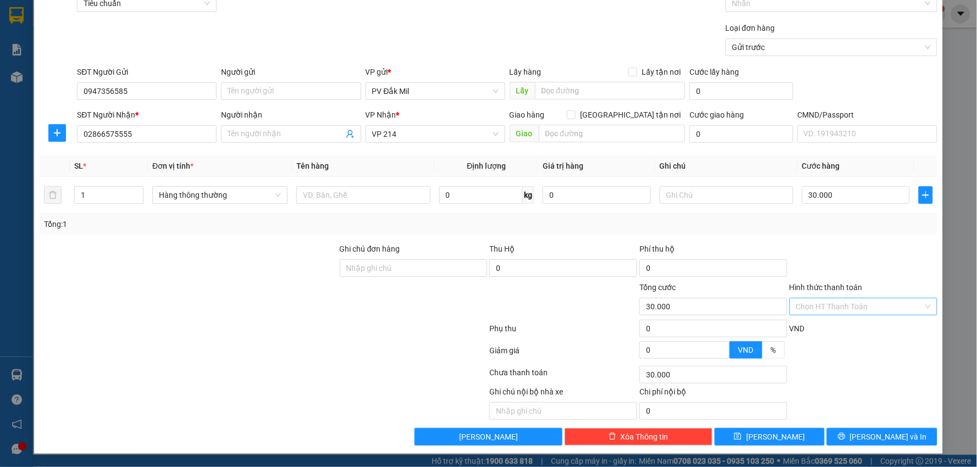
click at [833, 305] on input "Hình thức thanh toán" at bounding box center [859, 307] width 127 height 16
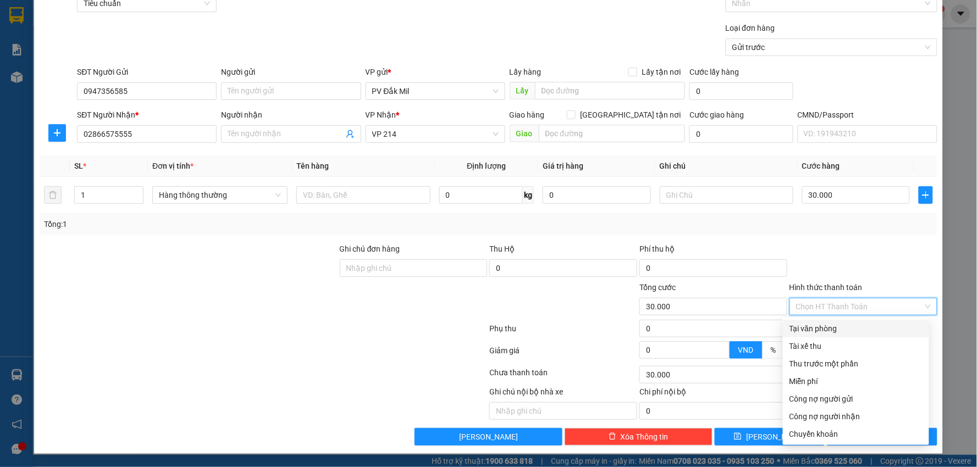
click at [795, 327] on div "Tại văn phòng" at bounding box center [856, 329] width 133 height 12
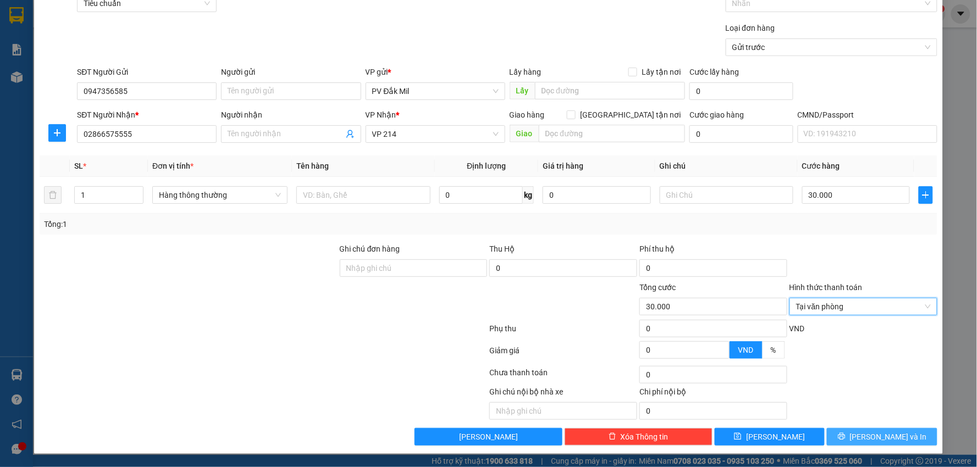
click at [871, 432] on span "[PERSON_NAME] và In" at bounding box center [888, 437] width 77 height 12
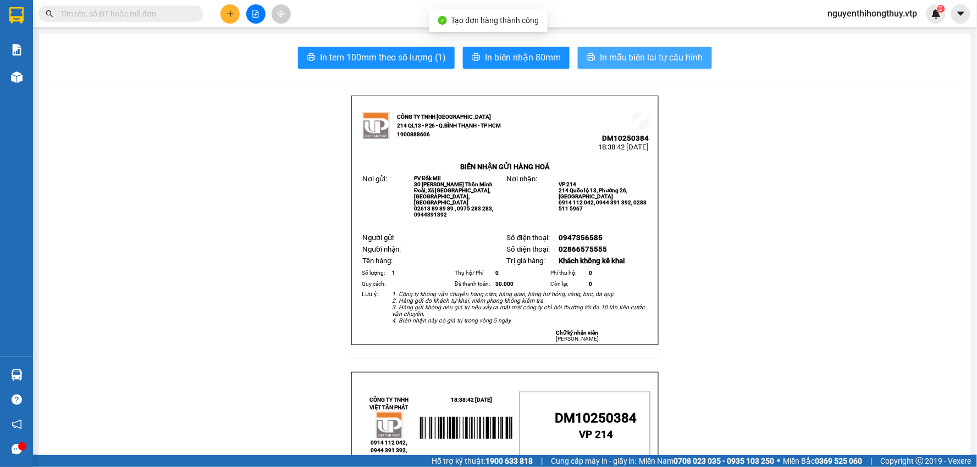
click at [670, 59] on span "In mẫu biên lai tự cấu hình" at bounding box center [651, 58] width 103 height 14
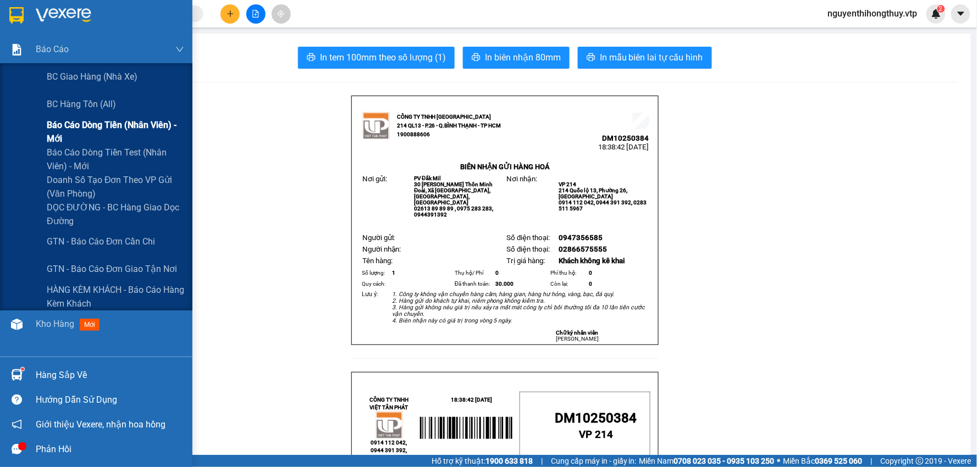
drag, startPoint x: 70, startPoint y: 129, endPoint x: 92, endPoint y: 125, distance: 21.8
click at [73, 128] on span "Báo cáo dòng tiền (nhân viên) - mới" at bounding box center [115, 131] width 137 height 27
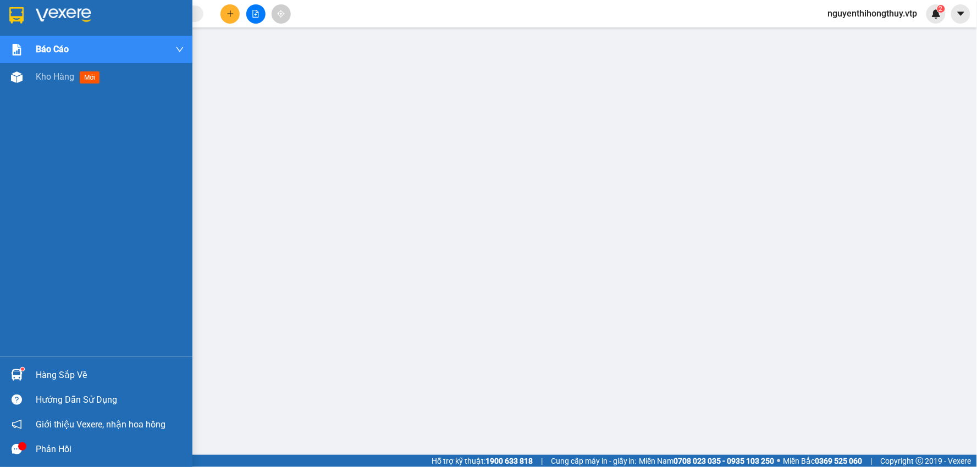
click at [16, 16] on img at bounding box center [16, 15] width 14 height 16
click at [14, 13] on img at bounding box center [16, 15] width 14 height 16
click at [472, 1] on div "Kết quả tìm kiếm ( 3 ) Bộ lọc Mã ĐH Trạng thái Món hàng Thu hộ Tổng cước Chưa c…" at bounding box center [488, 13] width 977 height 27
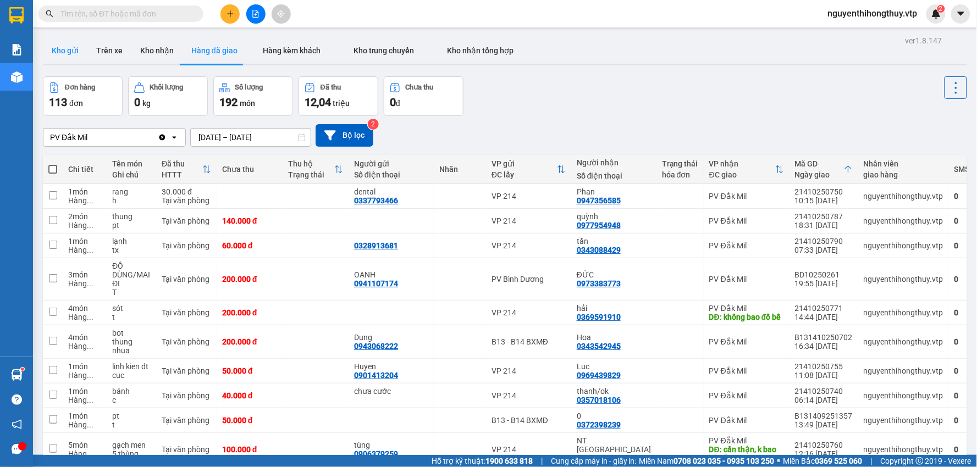
click at [70, 51] on button "Kho gửi" at bounding box center [65, 50] width 45 height 26
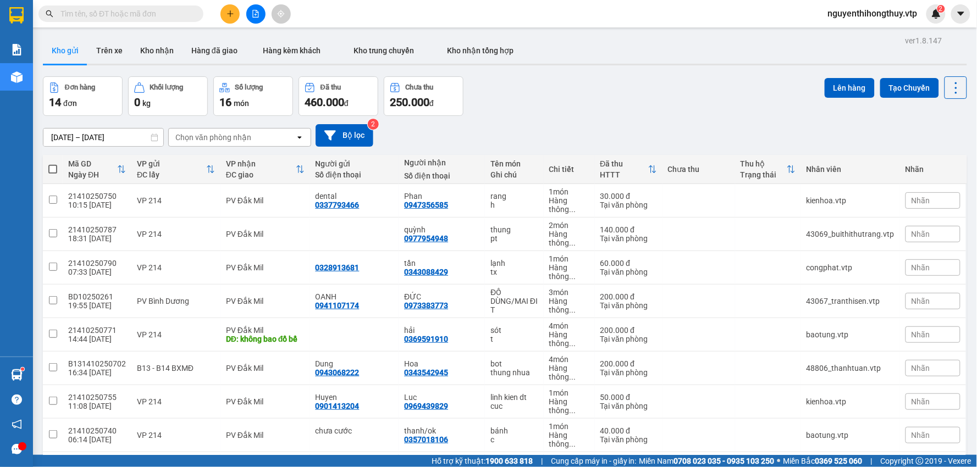
click at [51, 169] on span at bounding box center [52, 169] width 9 height 9
click at [53, 164] on input "checkbox" at bounding box center [53, 164] width 0 height 0
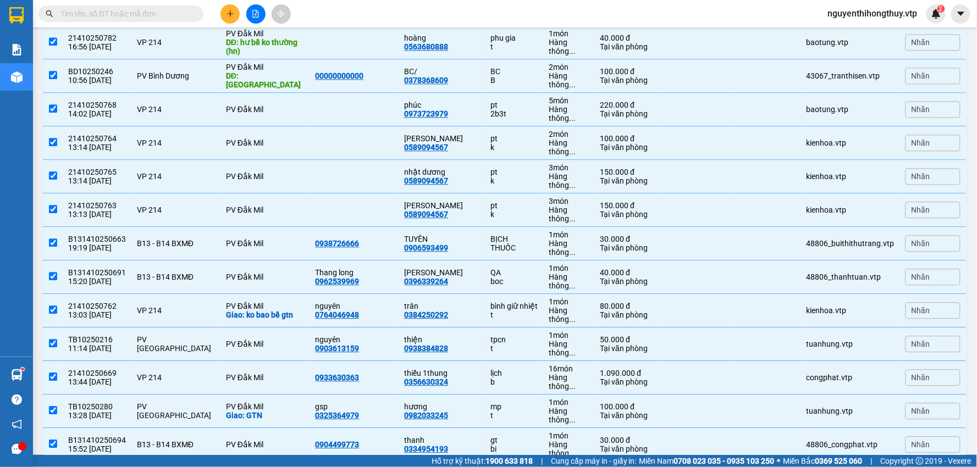
scroll to position [733, 0]
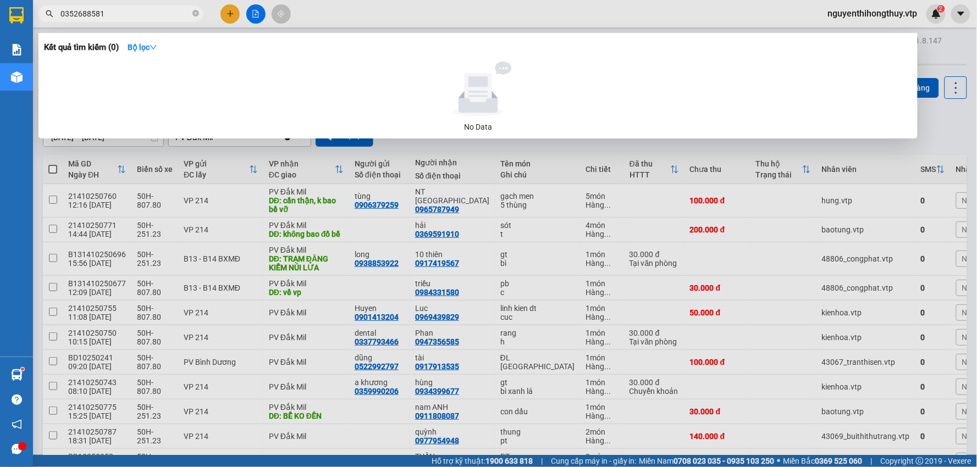
scroll to position [61, 0]
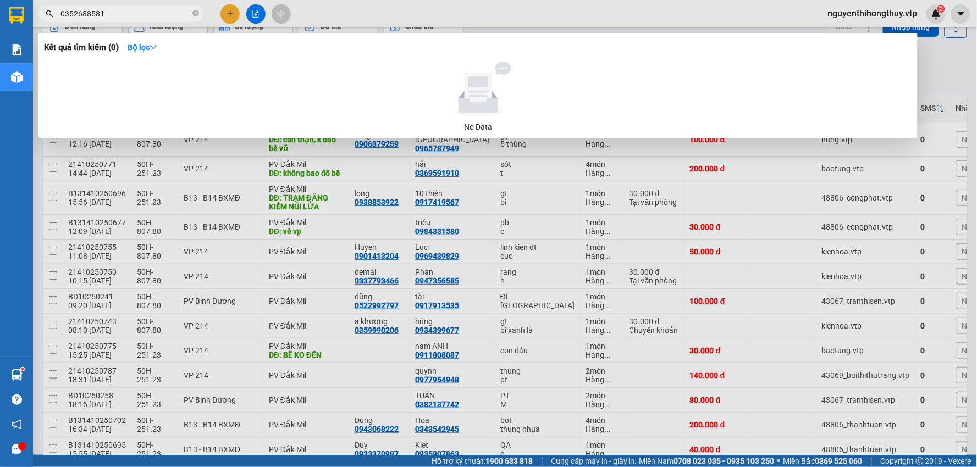
click at [229, 12] on div at bounding box center [488, 233] width 977 height 467
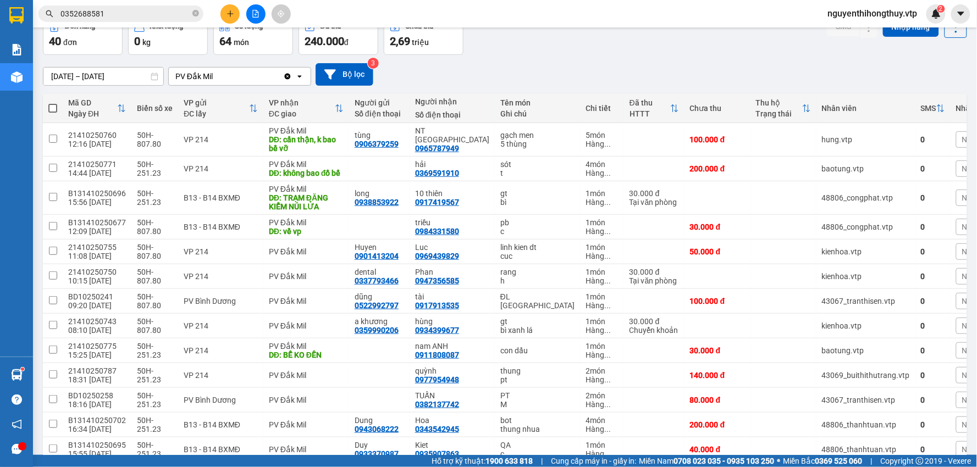
click at [230, 12] on icon "plus" at bounding box center [230, 13] width 1 height 6
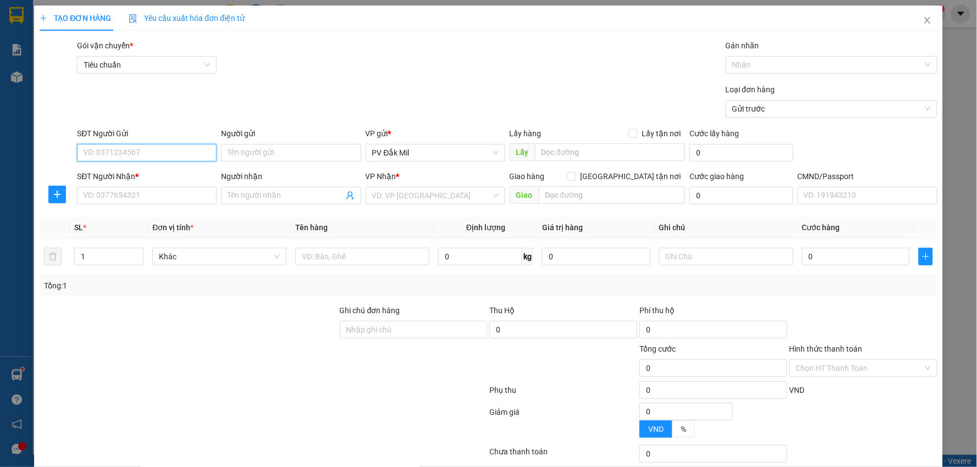
click at [165, 147] on input "SĐT Người Gửi" at bounding box center [147, 153] width 140 height 18
type input "0"
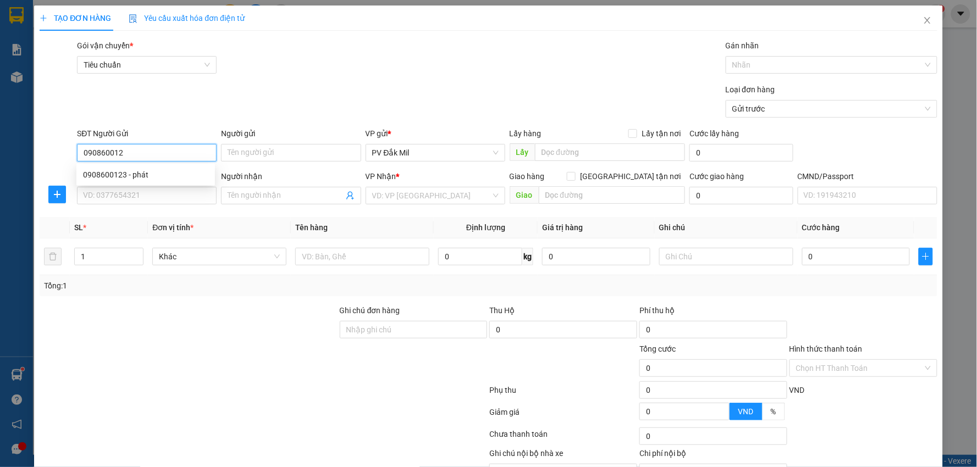
type input "0908600123"
click at [153, 171] on div "0908600123 - phát" at bounding box center [145, 175] width 125 height 12
type input "phát"
type input "0987721513"
type input "CHÂU"
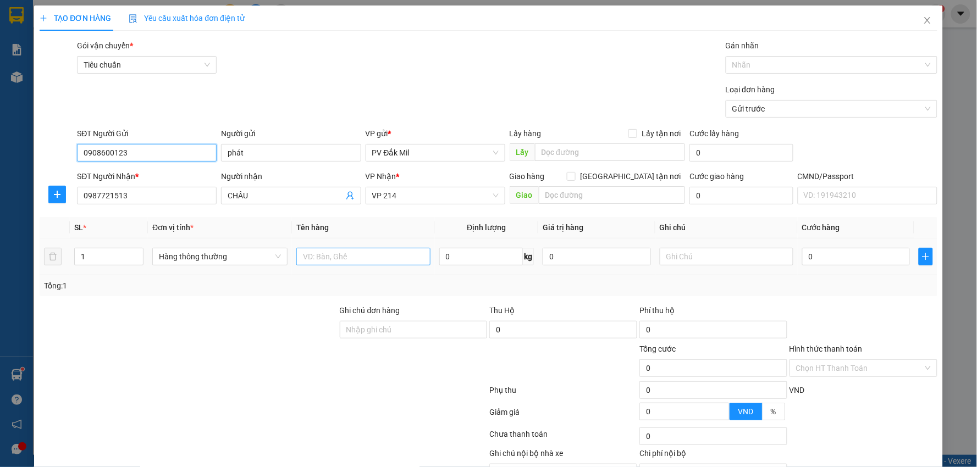
type input "0908600123"
click at [322, 259] on input "text" at bounding box center [363, 257] width 134 height 18
type input "tc"
click at [717, 251] on input "text" at bounding box center [727, 257] width 134 height 18
type input "hư không thường"
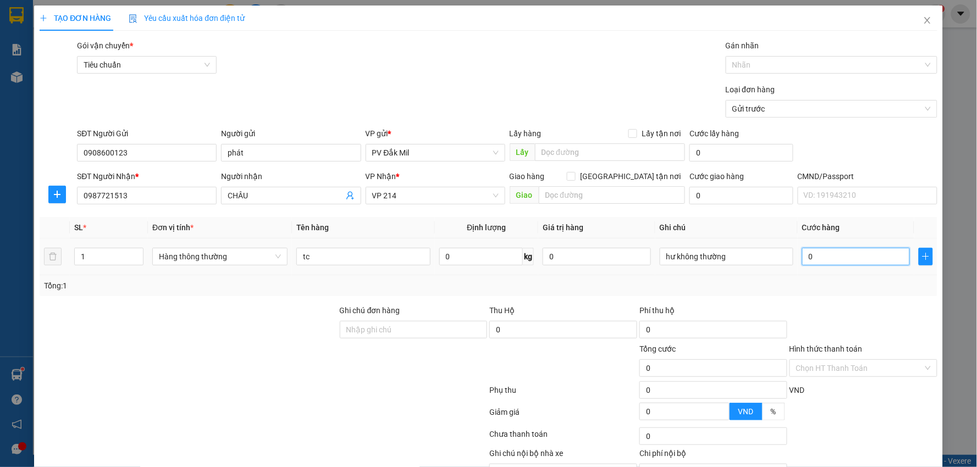
click at [837, 251] on input "0" at bounding box center [856, 257] width 108 height 18
type input "7"
type input "70"
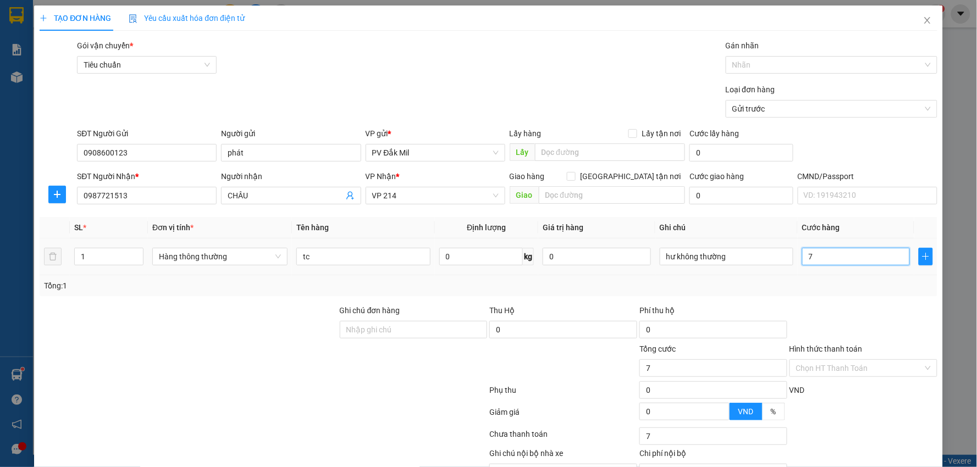
type input "70"
type input "700"
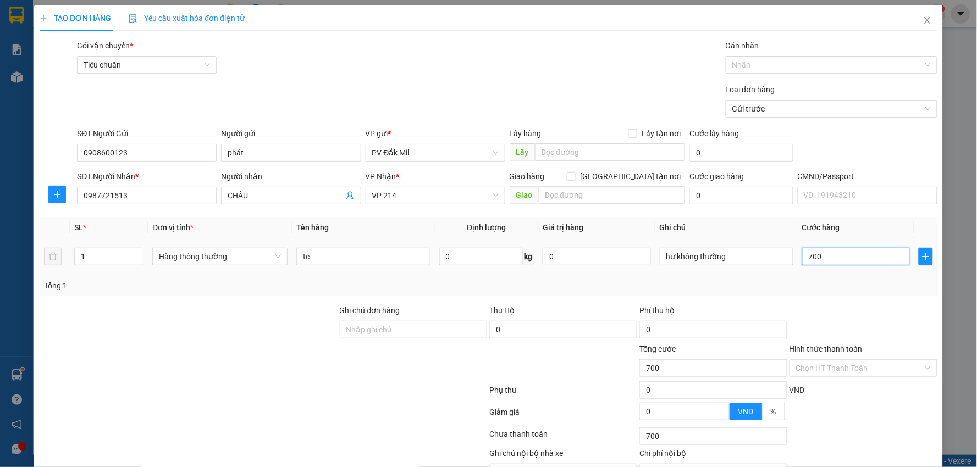
type input "7.000"
type input "70.000"
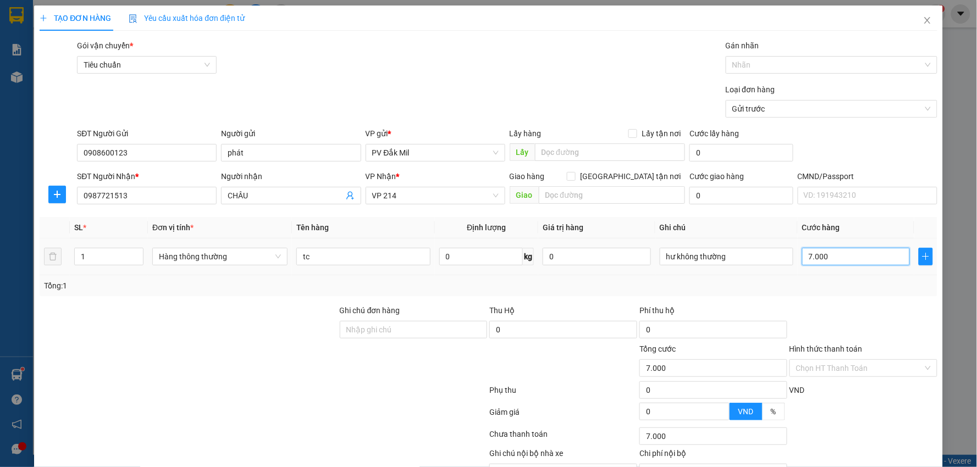
type input "70.000"
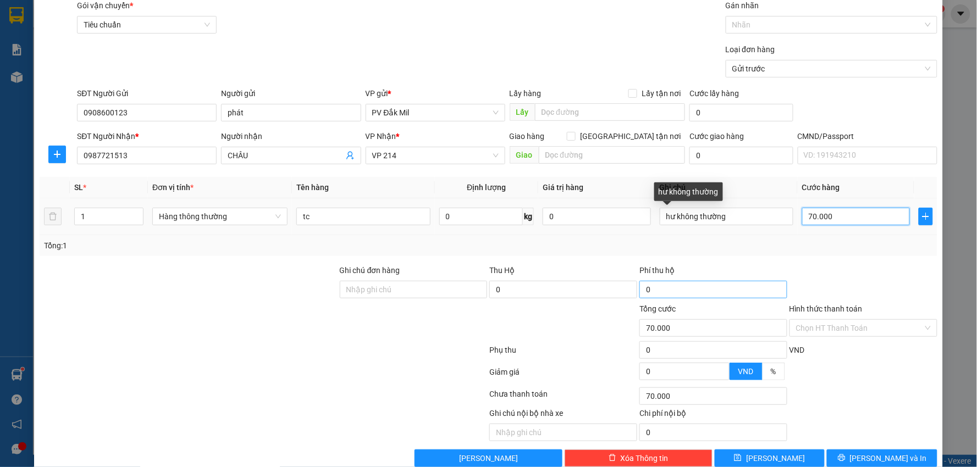
scroll to position [61, 0]
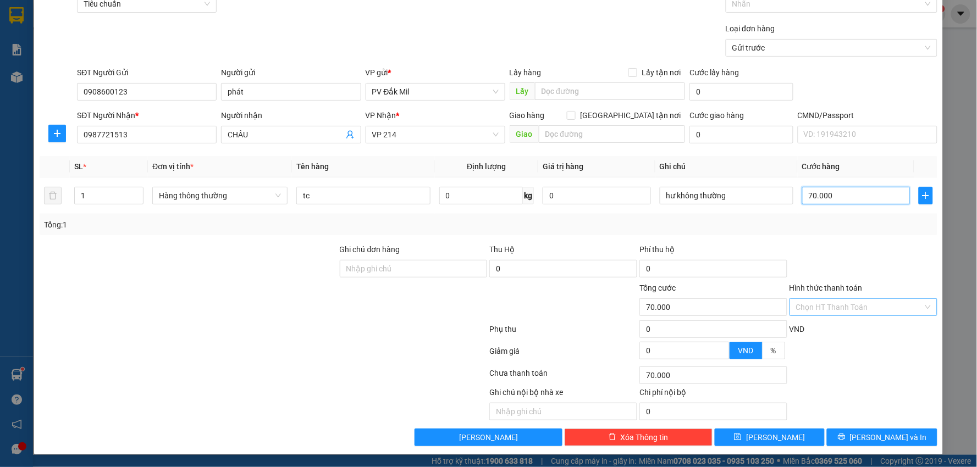
type input "70.000"
click at [827, 312] on input "Hình thức thanh toán" at bounding box center [859, 307] width 127 height 16
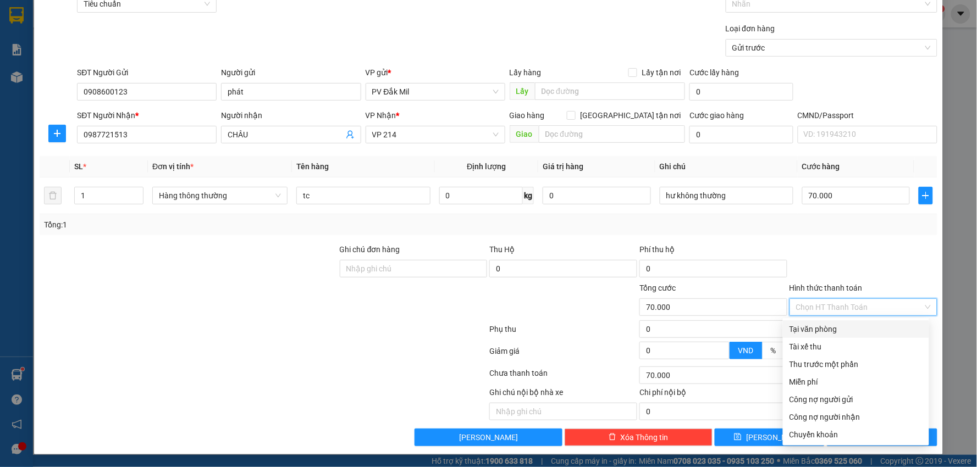
click at [824, 328] on div "Tại văn phòng" at bounding box center [856, 329] width 133 height 12
type input "0"
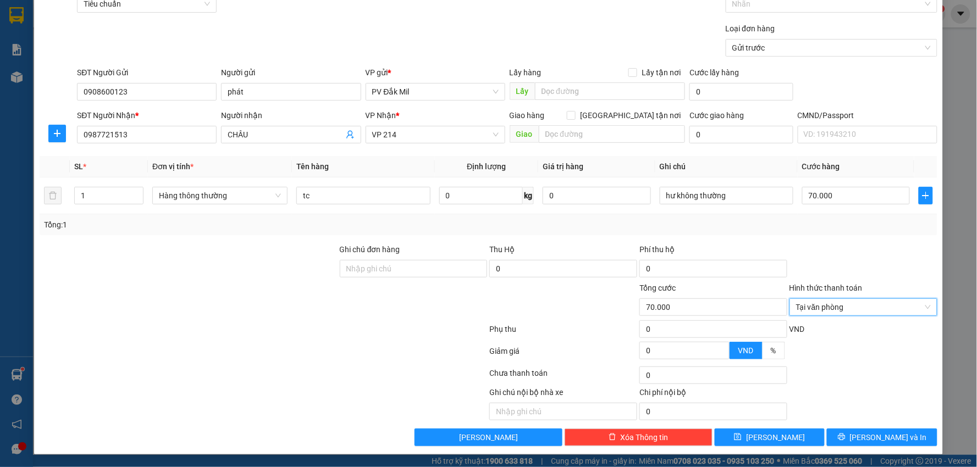
scroll to position [62, 0]
click at [864, 439] on span "[PERSON_NAME] và In" at bounding box center [888, 437] width 77 height 12
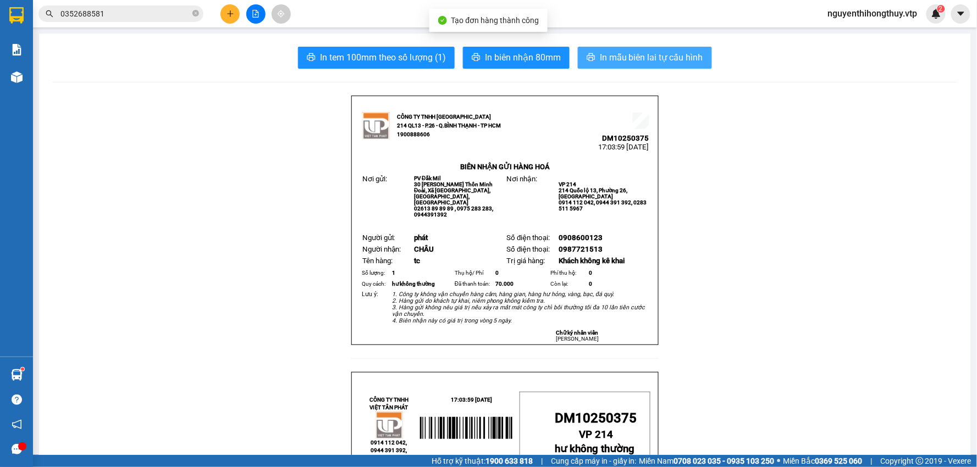
click at [657, 60] on span "In mẫu biên lai tự cấu hình" at bounding box center [651, 58] width 103 height 14
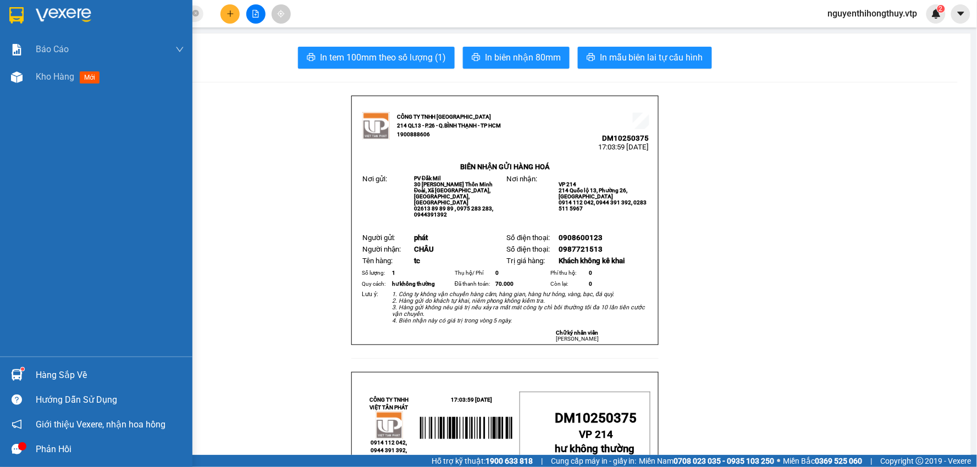
click at [10, 7] on img at bounding box center [16, 15] width 14 height 16
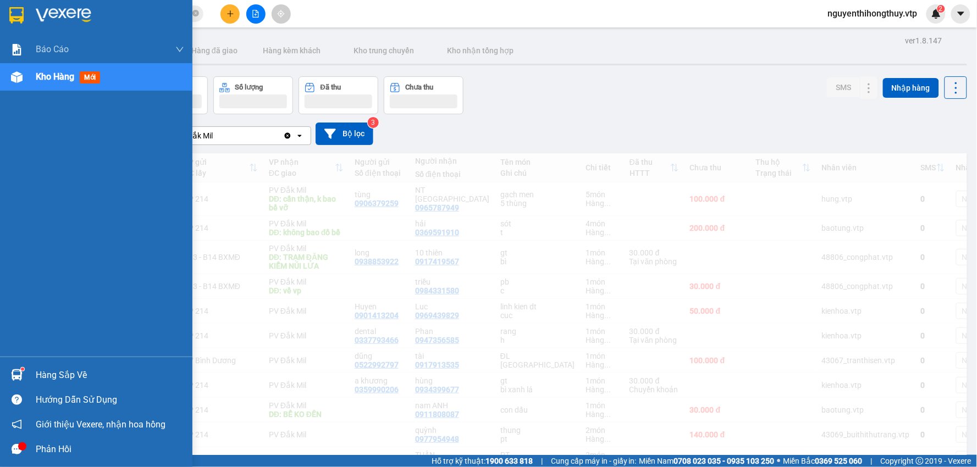
click at [20, 9] on img at bounding box center [16, 15] width 14 height 16
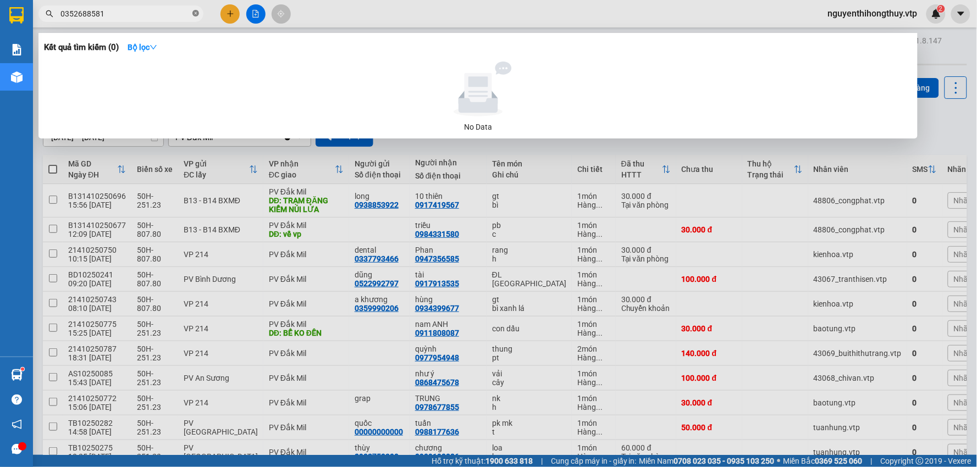
click at [197, 10] on icon "close-circle" at bounding box center [195, 13] width 7 height 7
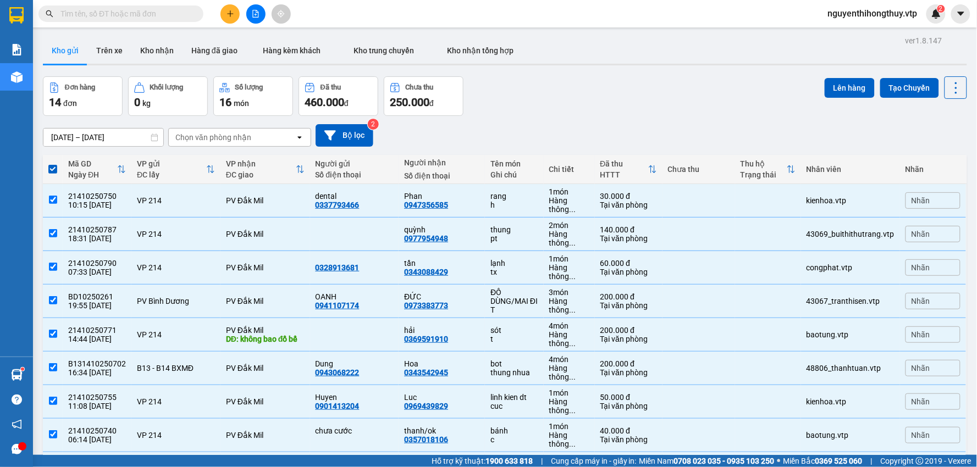
click at [53, 168] on span at bounding box center [52, 169] width 9 height 9
click at [53, 164] on input "checkbox" at bounding box center [53, 164] width 0 height 0
checkbox input "false"
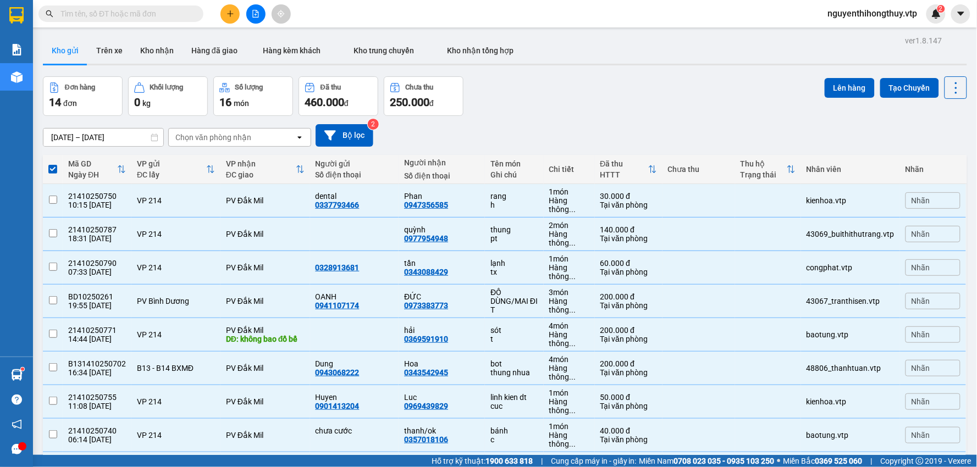
checkbox input "false"
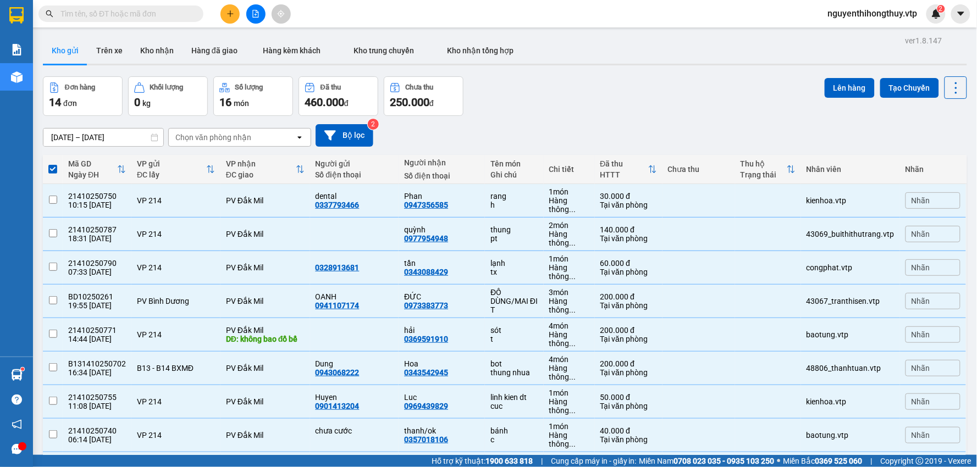
checkbox input "false"
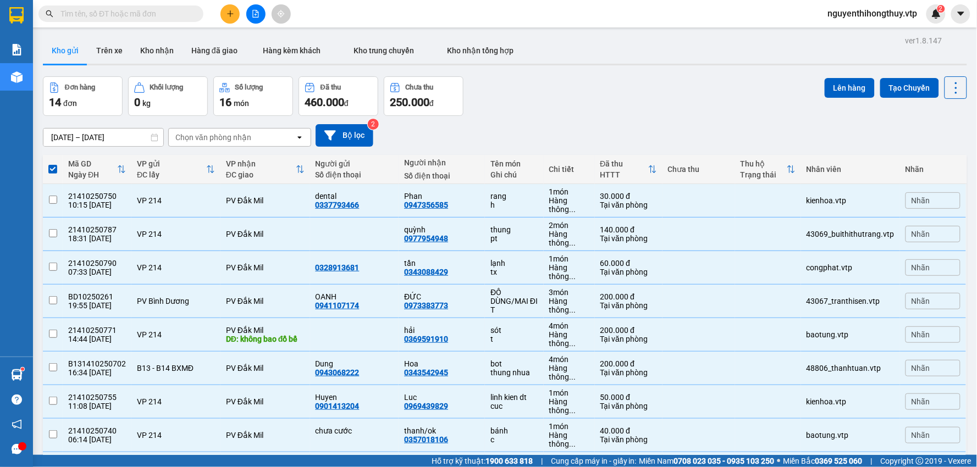
checkbox input "false"
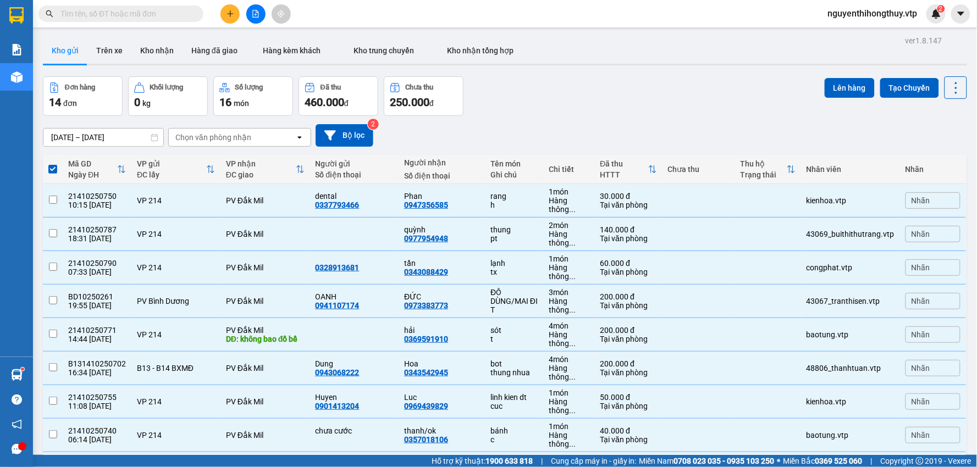
checkbox input "false"
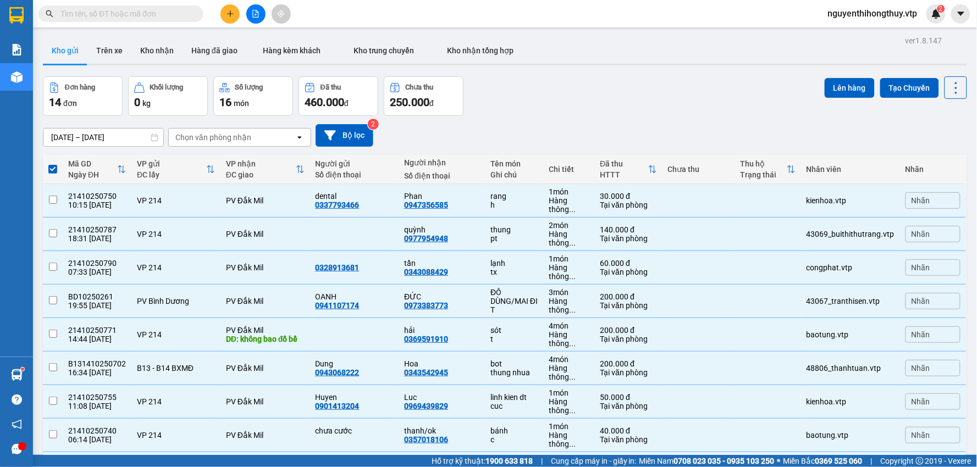
checkbox input "false"
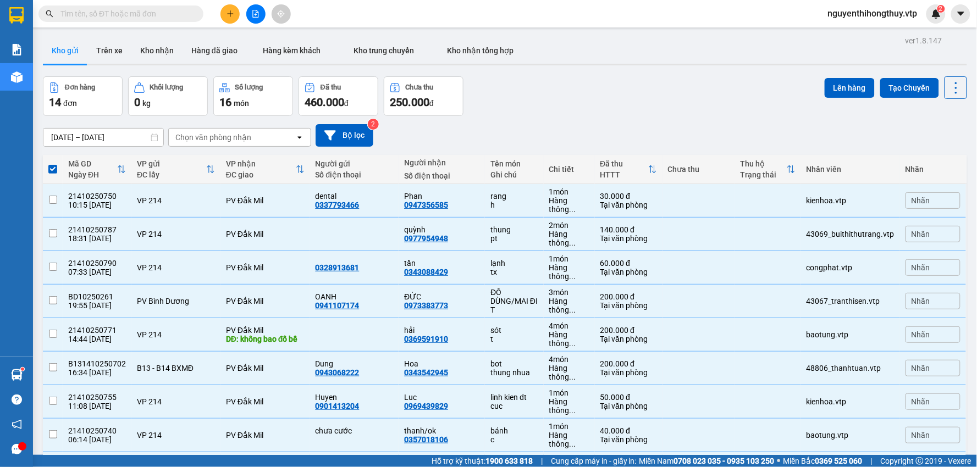
checkbox input "false"
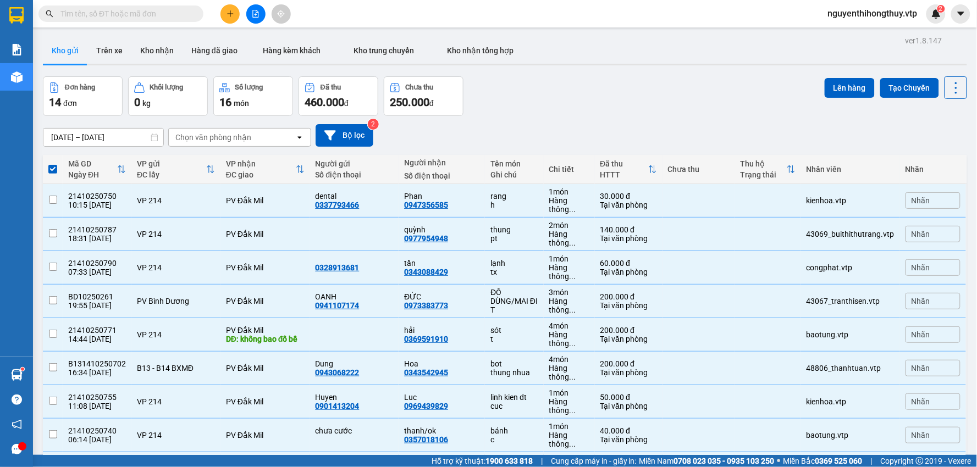
checkbox input "false"
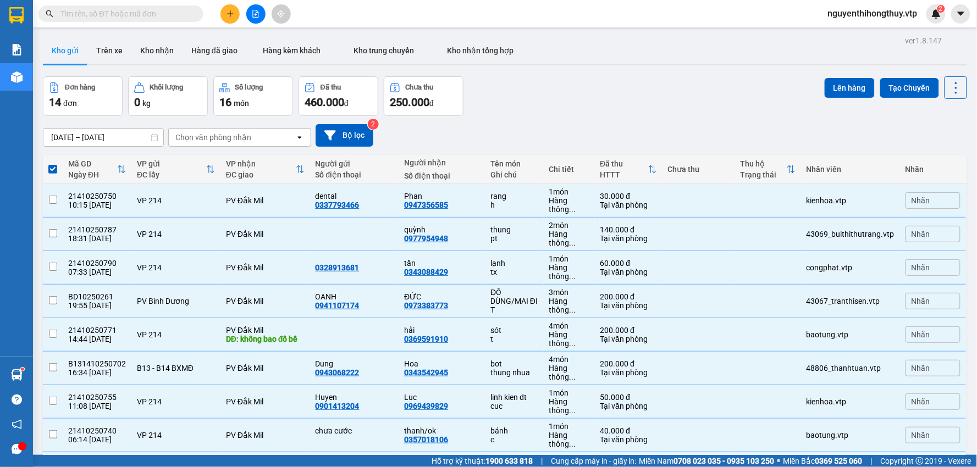
checkbox input "false"
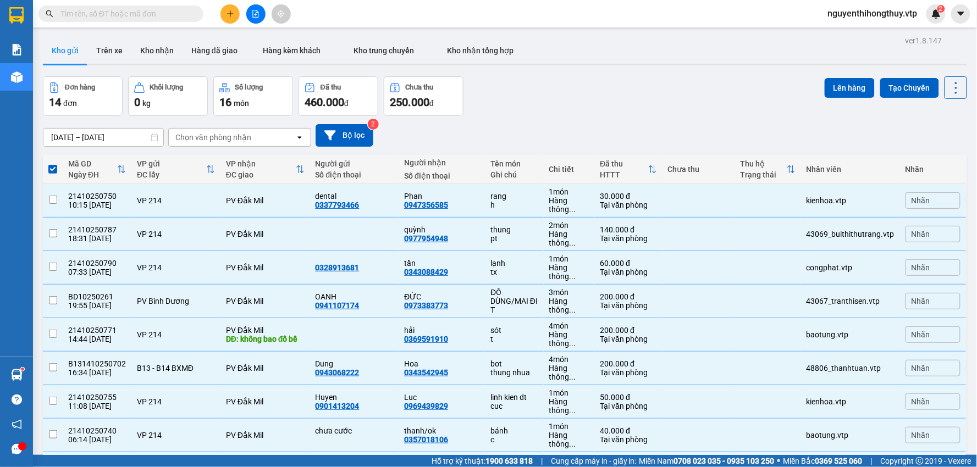
checkbox input "false"
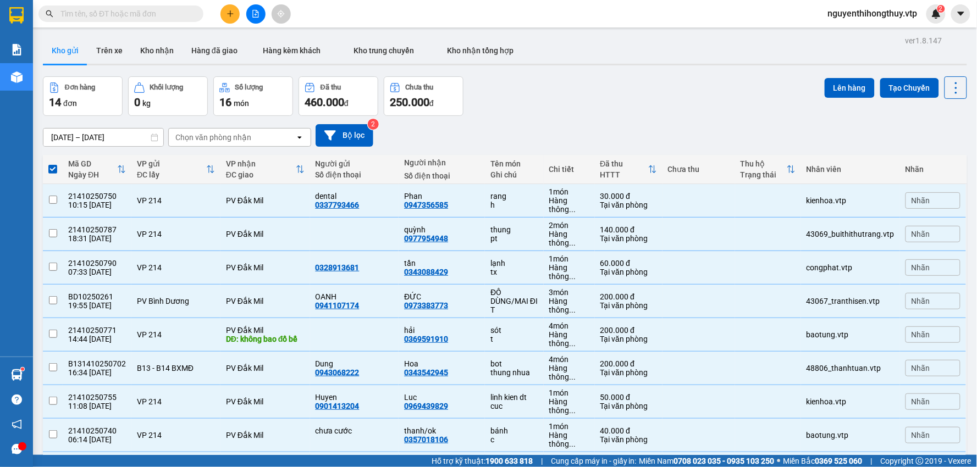
checkbox input "false"
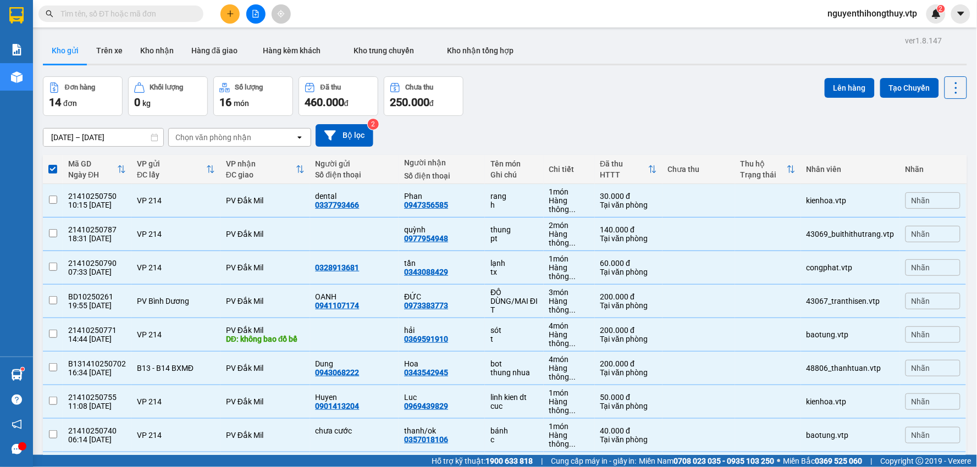
checkbox input "false"
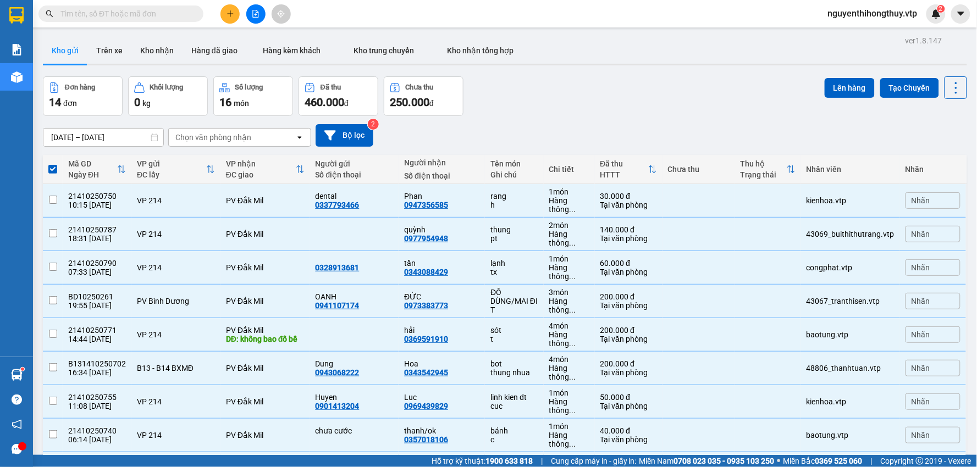
checkbox input "false"
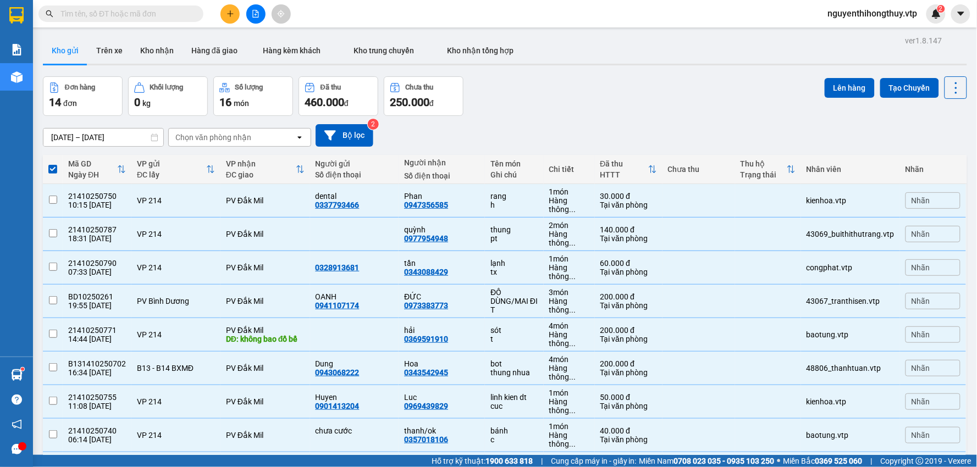
checkbox input "false"
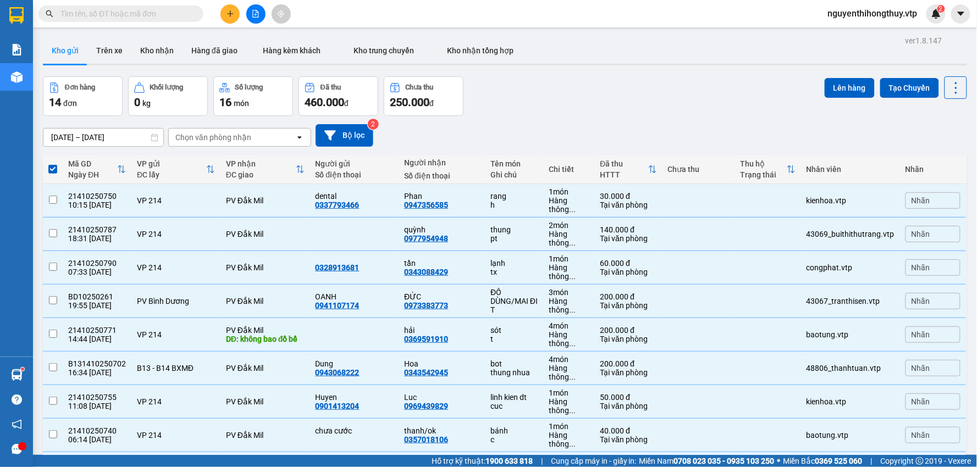
checkbox input "false"
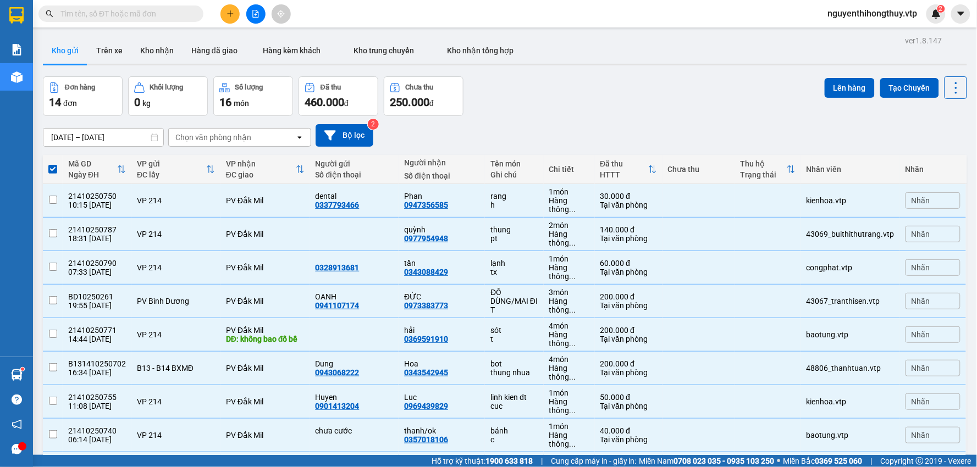
checkbox input "false"
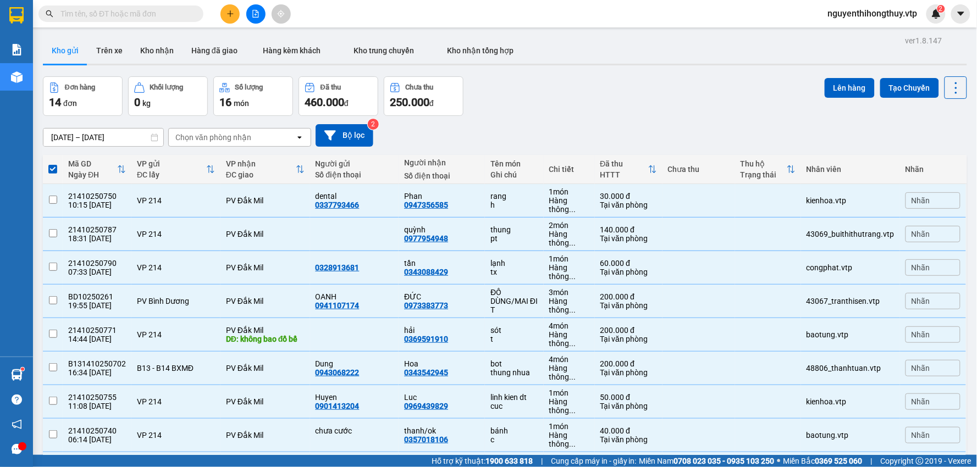
checkbox input "false"
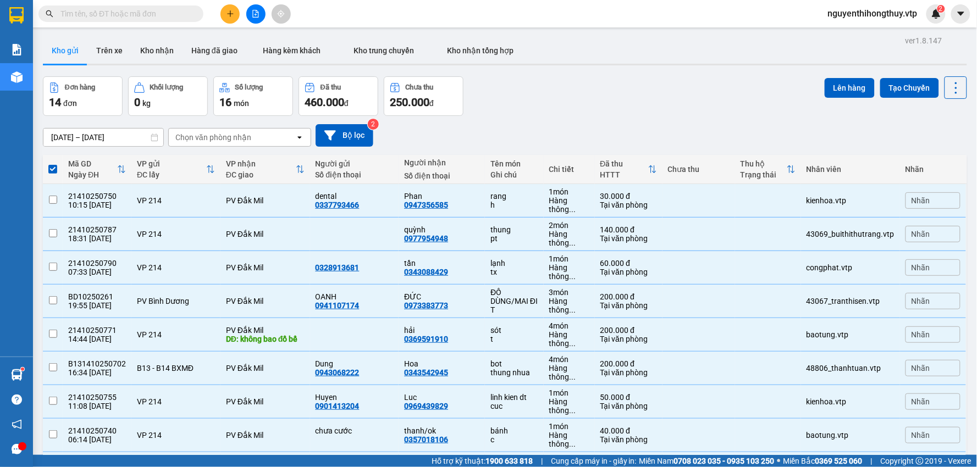
checkbox input "false"
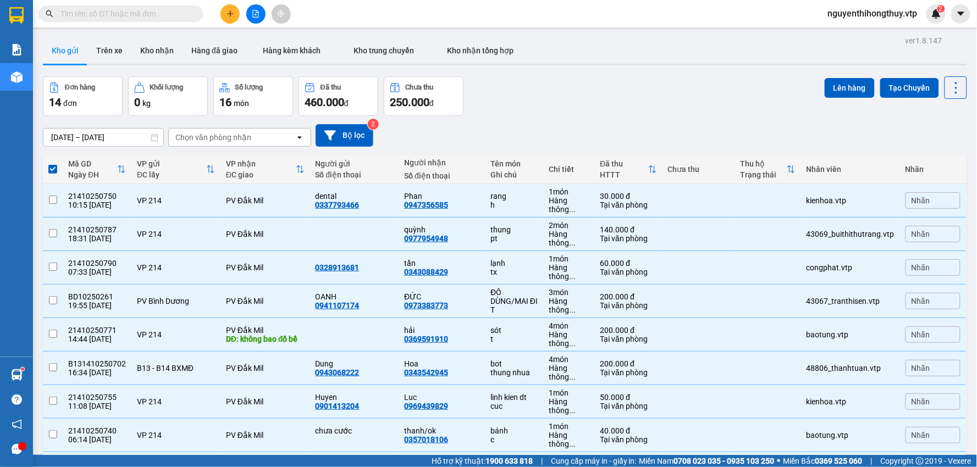
checkbox input "false"
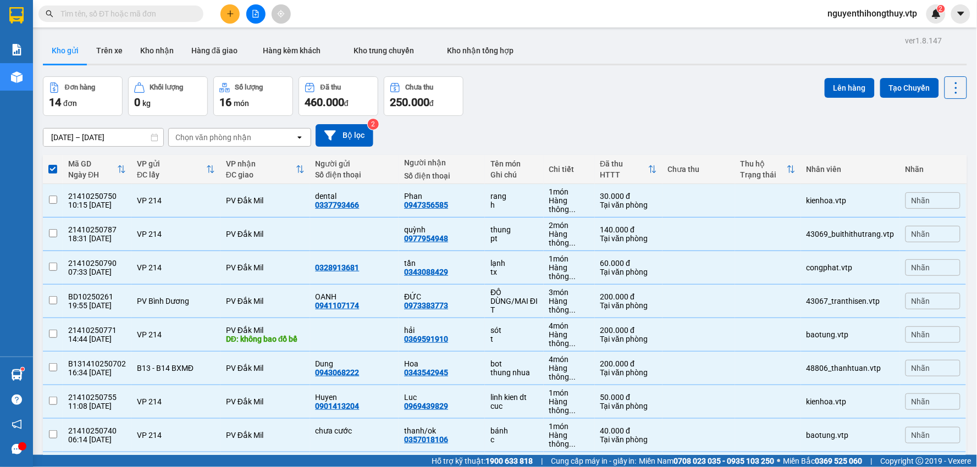
checkbox input "false"
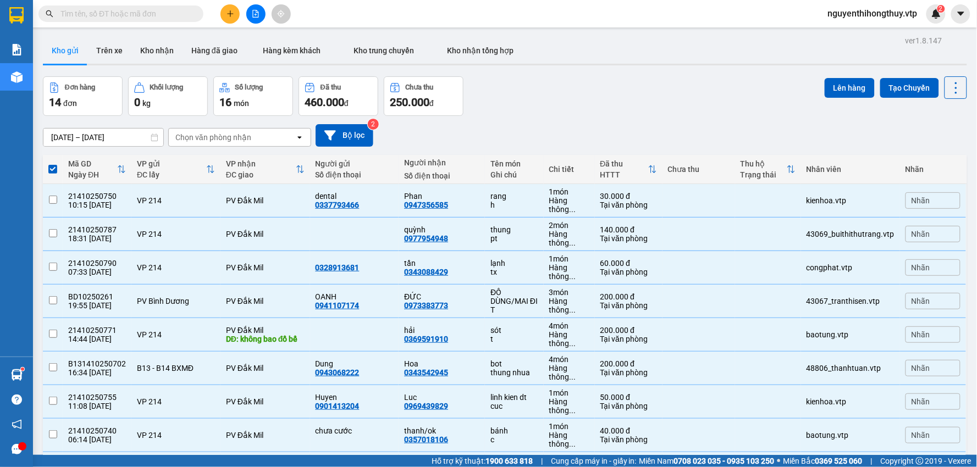
checkbox input "false"
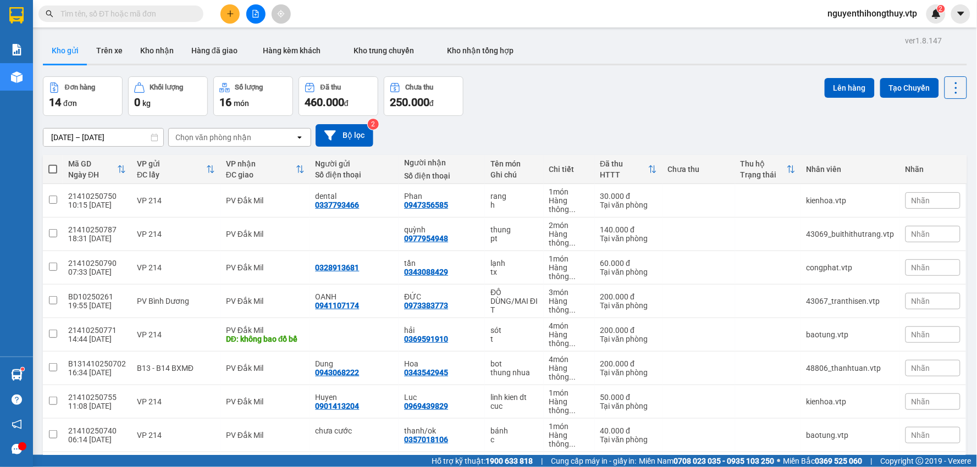
click at [605, 95] on div "Đơn hàng 14 đơn Khối lượng 0 kg Số lượng 16 món Đã thu 460.000 đ Chưa thu 250.0…" at bounding box center [505, 96] width 924 height 40
click at [87, 136] on input "[DATE] – [DATE]" at bounding box center [103, 138] width 120 height 18
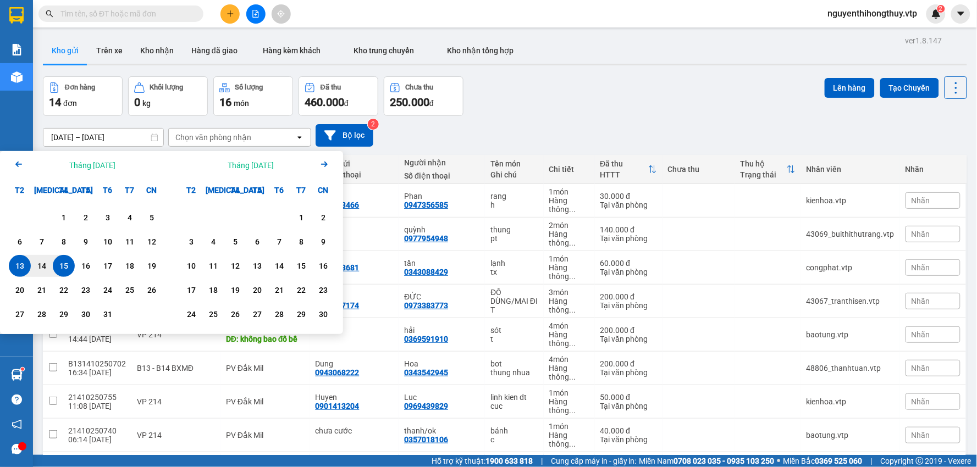
click at [58, 267] on div "15" at bounding box center [63, 266] width 15 height 13
click at [65, 268] on div "15" at bounding box center [63, 266] width 15 height 13
type input "[DATE] – [DATE]"
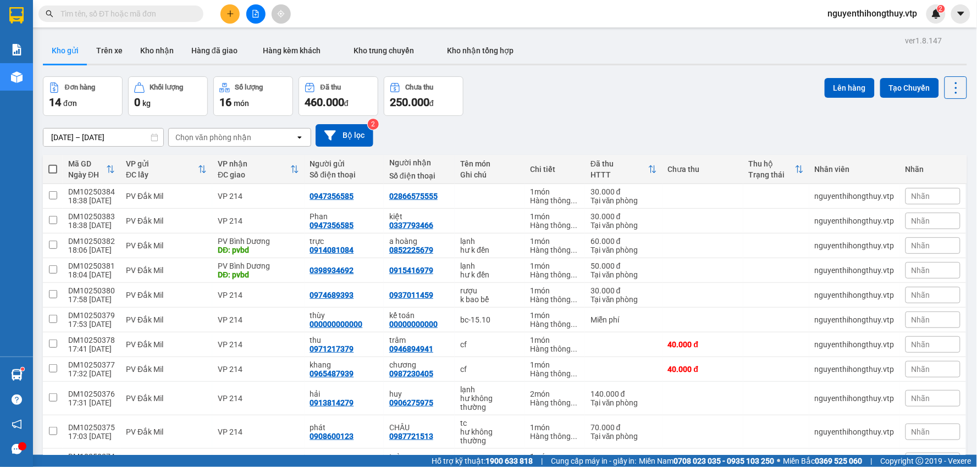
click at [54, 169] on span at bounding box center [52, 169] width 9 height 9
click at [53, 164] on input "checkbox" at bounding box center [53, 164] width 0 height 0
checkbox input "true"
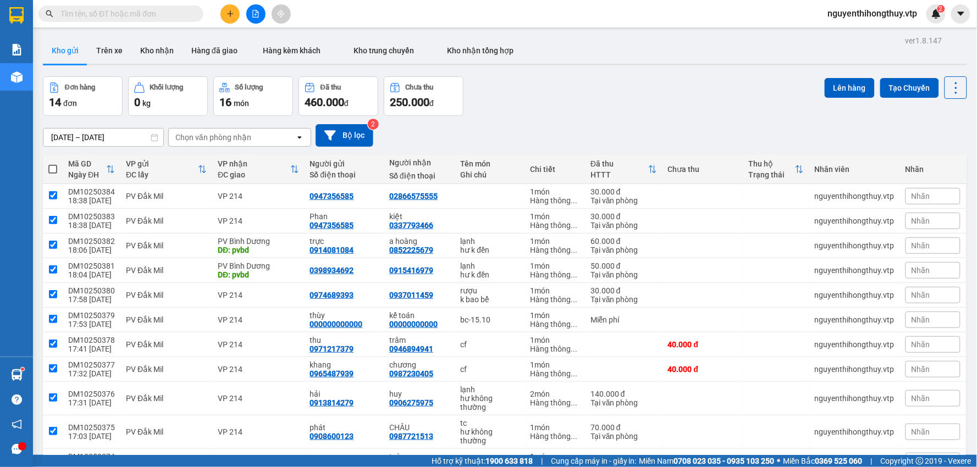
checkbox input "true"
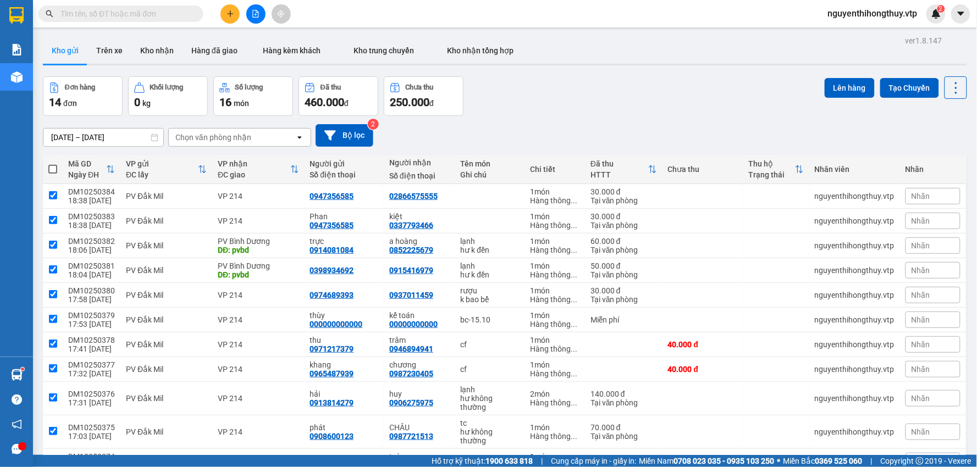
checkbox input "true"
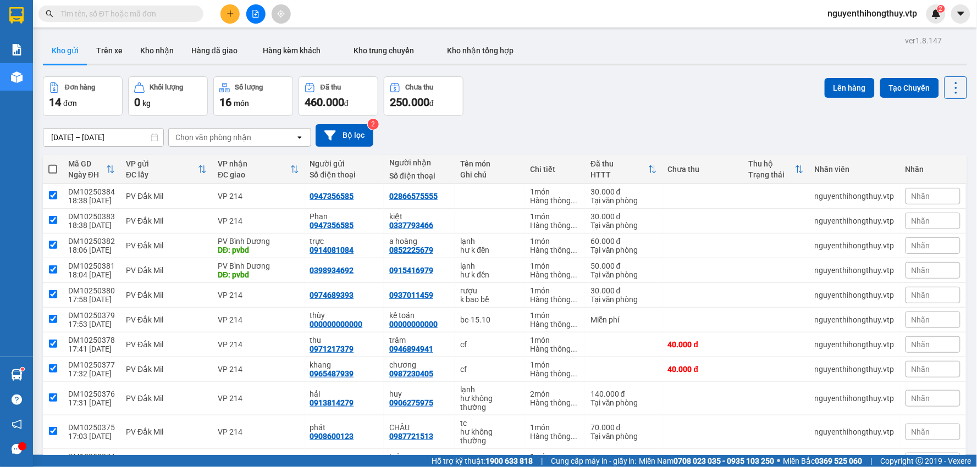
checkbox input "true"
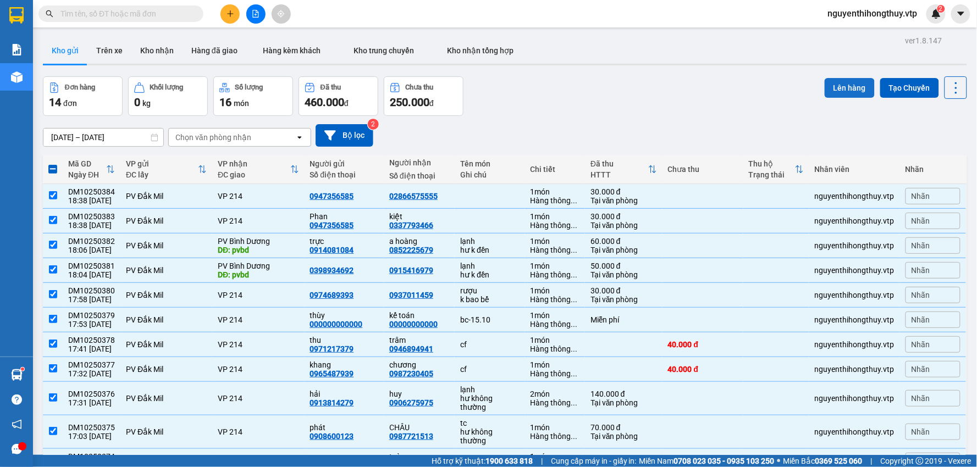
click at [847, 88] on button "Lên hàng" at bounding box center [850, 88] width 50 height 20
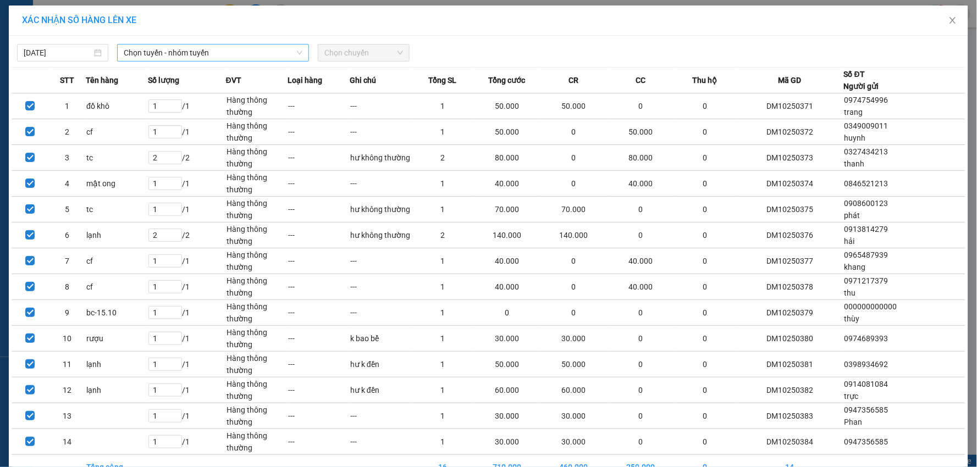
click at [264, 58] on span "Chọn tuyến - nhóm tuyến" at bounding box center [213, 53] width 179 height 16
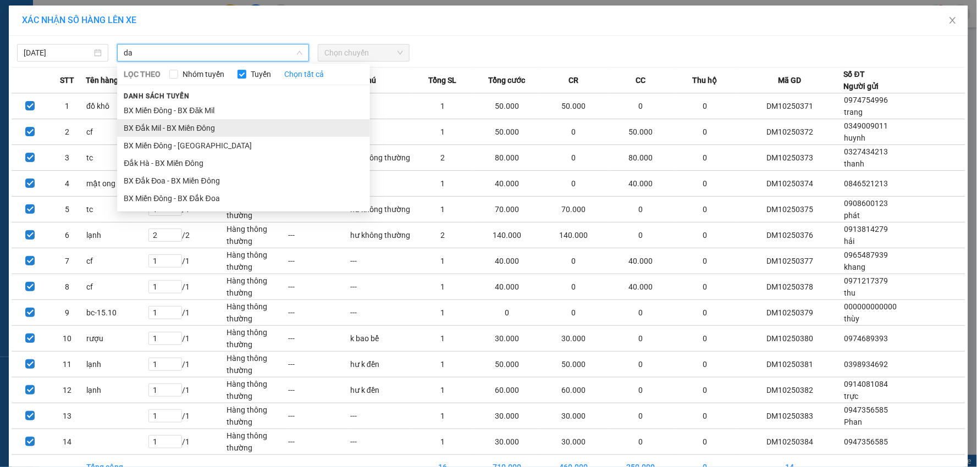
type input "da"
click at [184, 123] on li "BX Đắk Mil - BX Miền Đông" at bounding box center [243, 128] width 253 height 18
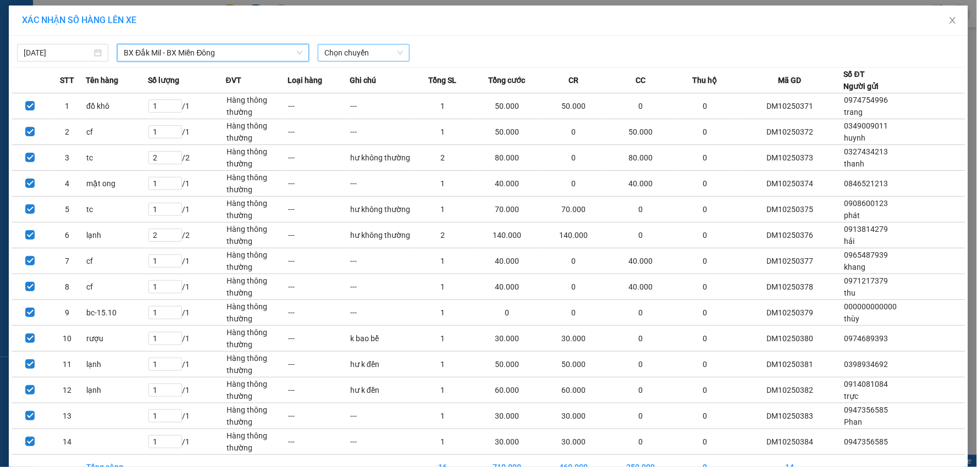
click at [355, 50] on span "Chọn chuyến" at bounding box center [363, 53] width 78 height 16
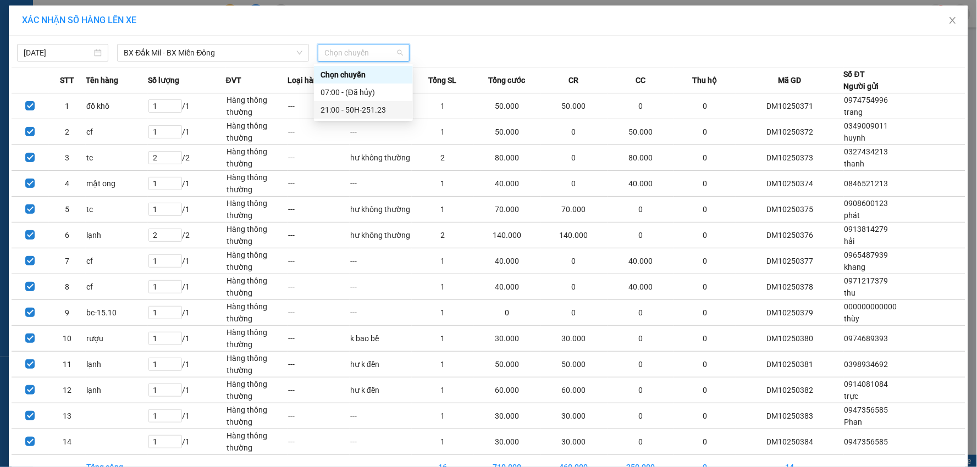
click at [371, 112] on div "21:00 - 50H-251.23" at bounding box center [364, 110] width 86 height 12
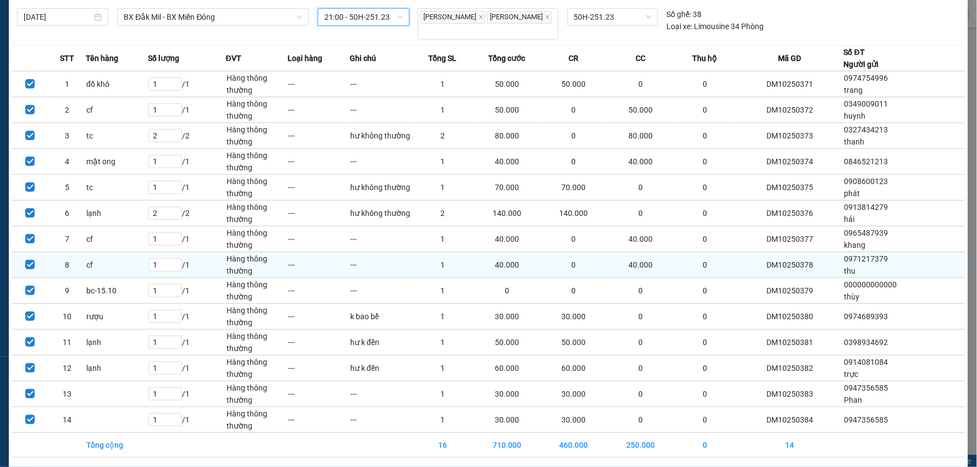
scroll to position [69, 0]
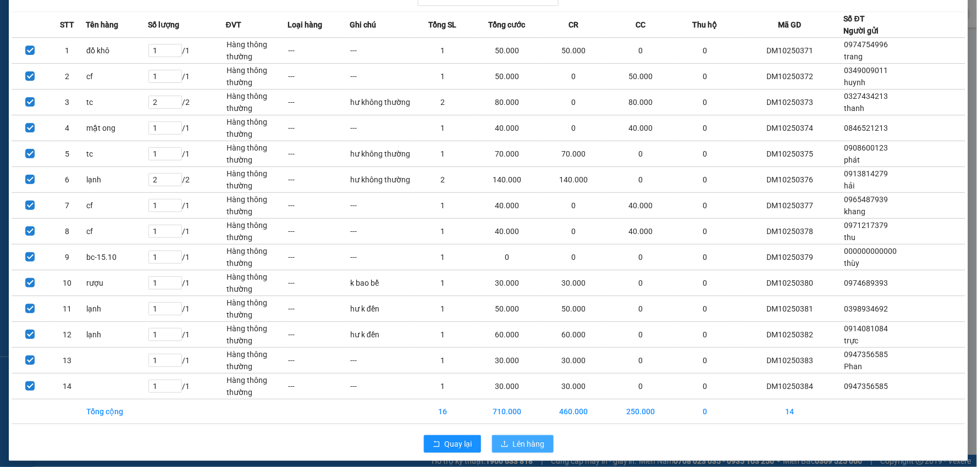
click at [516, 438] on span "Lên hàng" at bounding box center [529, 444] width 32 height 12
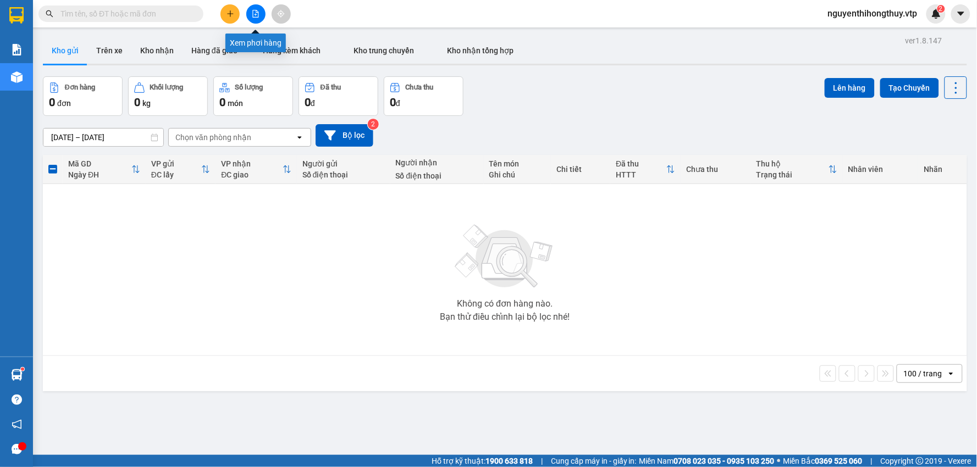
click at [254, 12] on icon "file-add" at bounding box center [256, 14] width 8 height 8
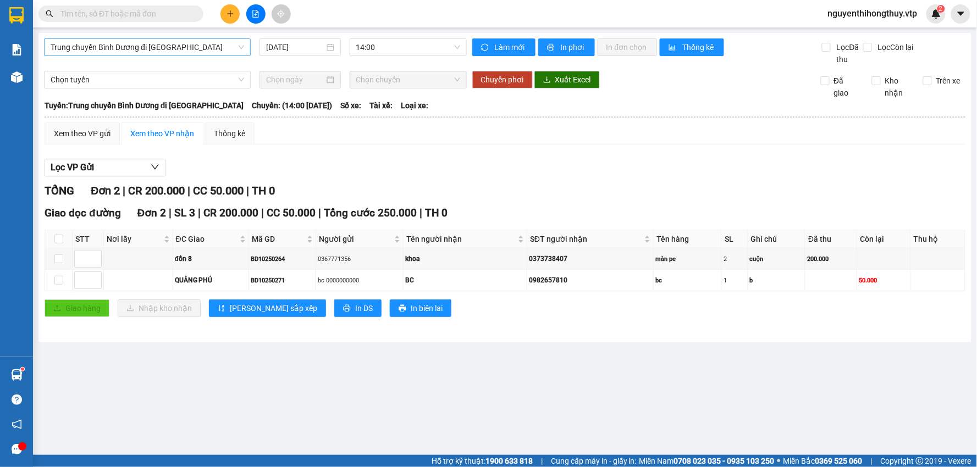
click at [217, 45] on span "Trung chuyển Bình Dương đi [GEOGRAPHIC_DATA]" at bounding box center [148, 47] width 194 height 16
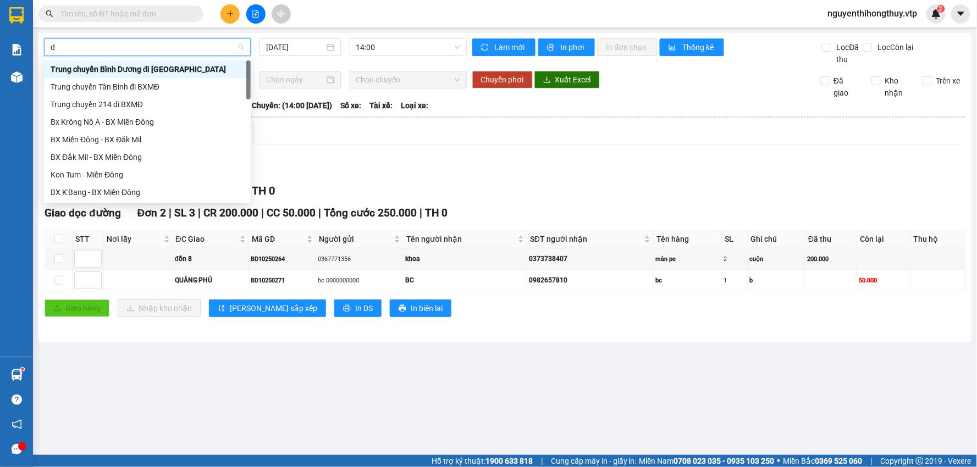
type input "da"
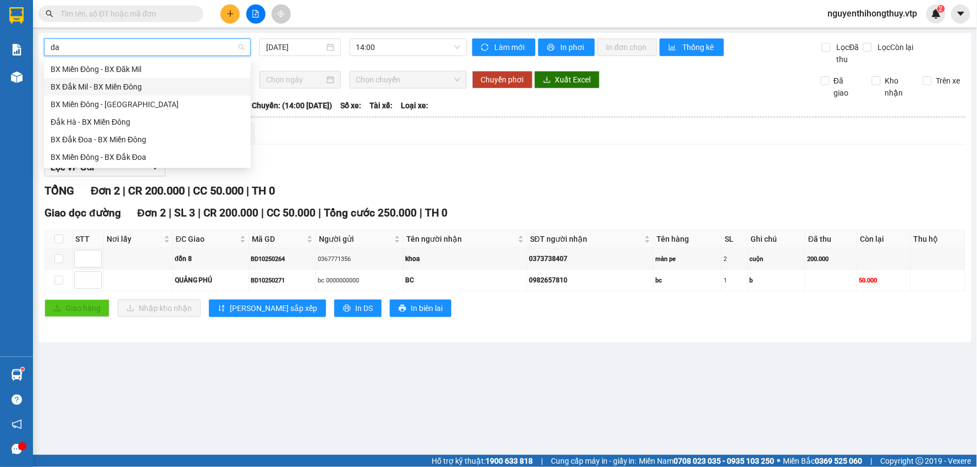
click at [135, 86] on div "BX Đắk Mil - BX Miền Đông" at bounding box center [148, 87] width 194 height 12
type input "[DATE]"
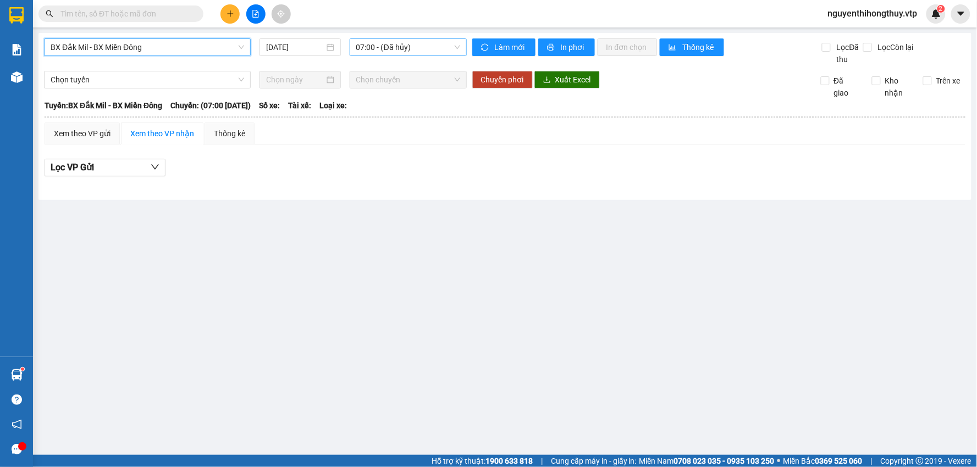
click at [393, 49] on span "07:00 - (Đã hủy)" at bounding box center [408, 47] width 104 height 16
click at [394, 102] on div "21:00 - 50H-251.23" at bounding box center [399, 104] width 86 height 12
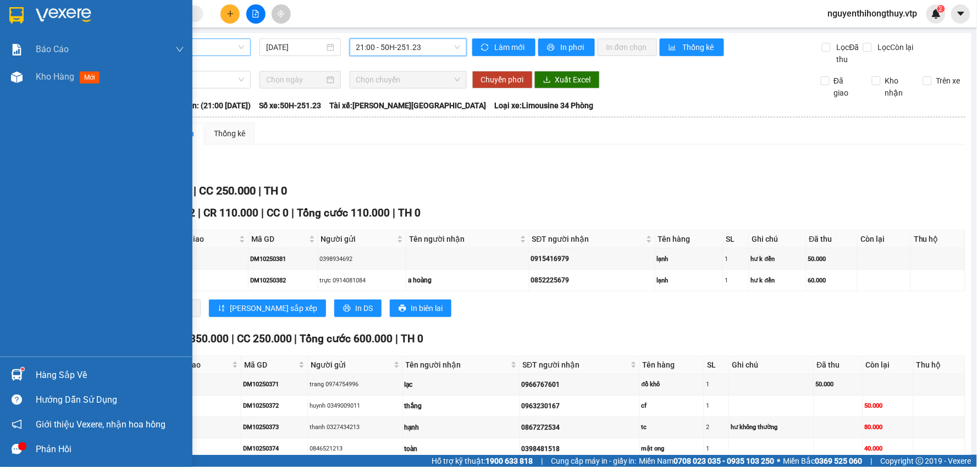
click at [10, 8] on img at bounding box center [16, 15] width 14 height 16
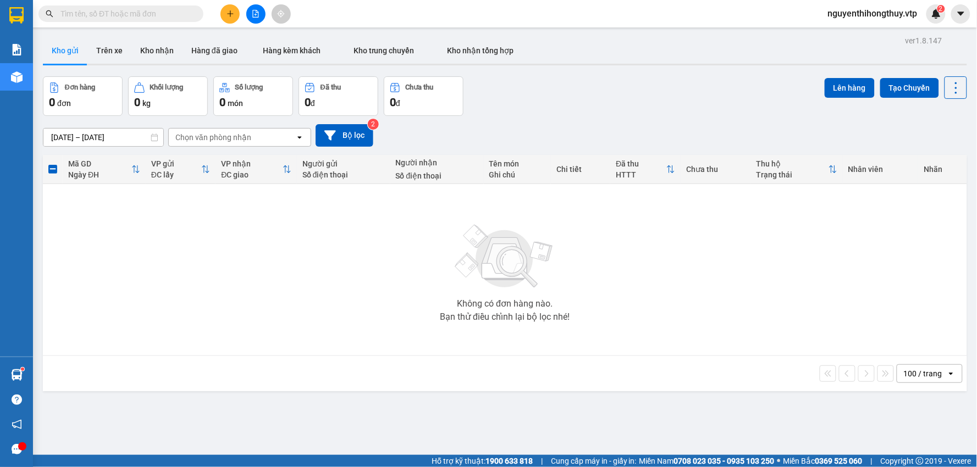
click at [231, 14] on icon "plus" at bounding box center [230, 13] width 6 height 1
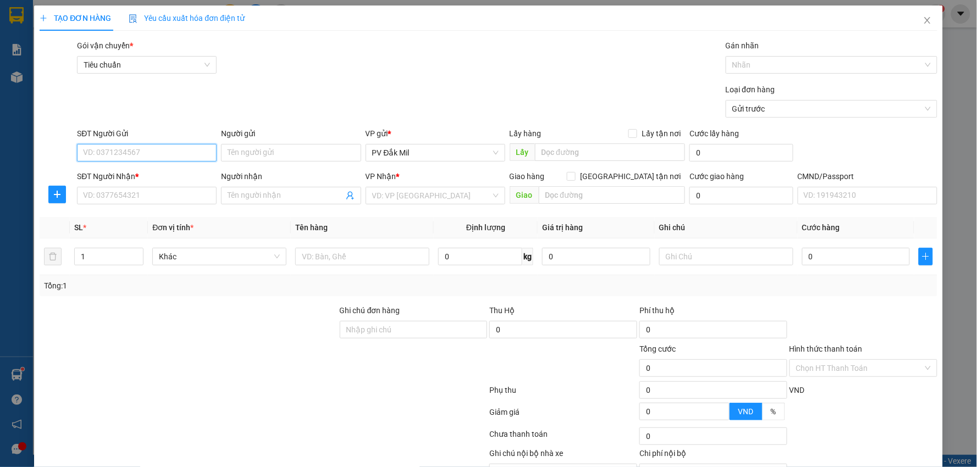
click at [130, 151] on input "SĐT Người Gửi" at bounding box center [147, 153] width 140 height 18
type input "0967568615"
click at [141, 179] on div "0967568615 - [PERSON_NAME]" at bounding box center [145, 175] width 125 height 12
type input "trinh"
type input "0393363399"
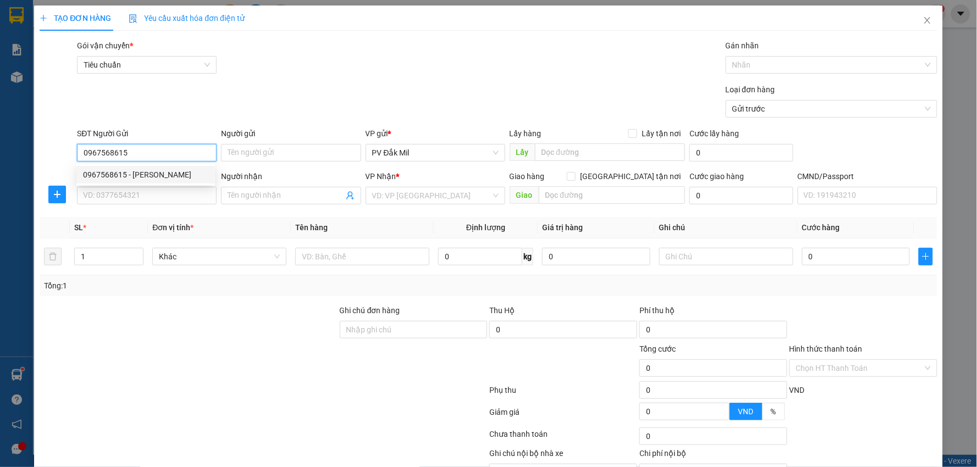
type input "trang-0975999949"
type input "n4 đồng xoài-mai đi-gọi trước 1 tiếng"
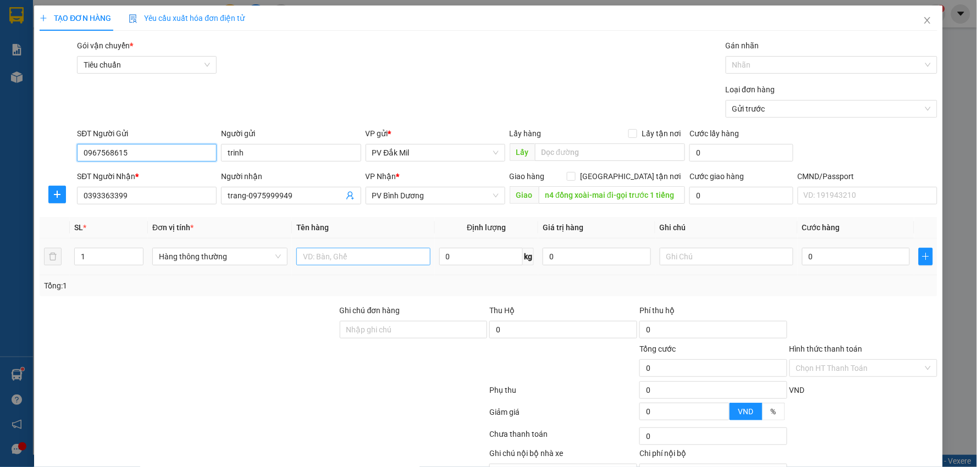
type input "0967568615"
click at [358, 256] on input "text" at bounding box center [363, 257] width 134 height 18
type input "cf"
click at [812, 256] on input "0" at bounding box center [856, 257] width 108 height 18
type input "4"
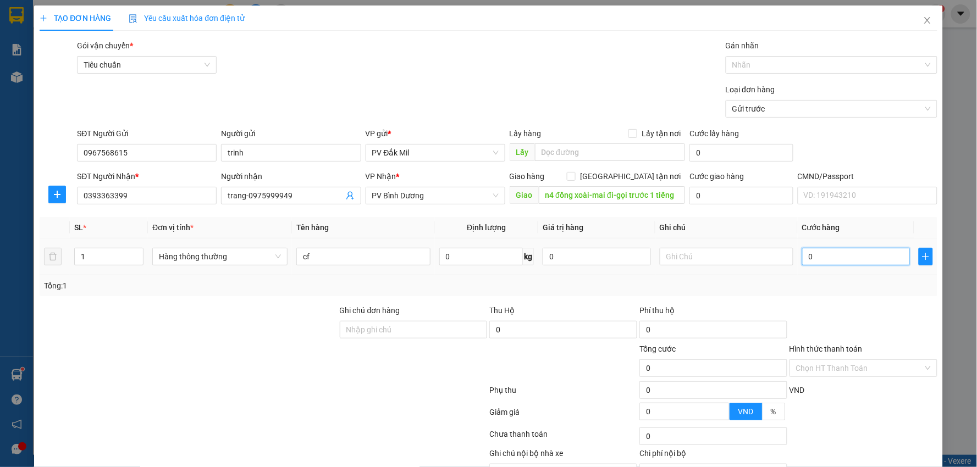
type input "4"
type input "40"
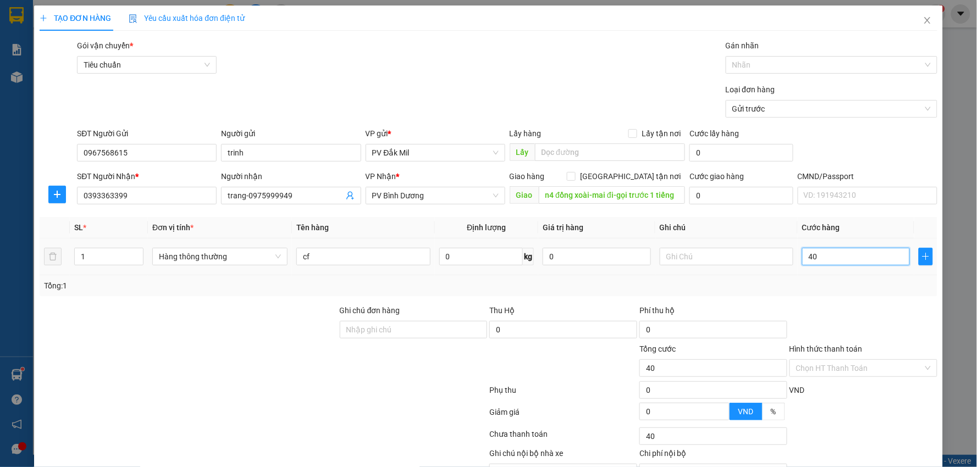
type input "400"
type input "4.000"
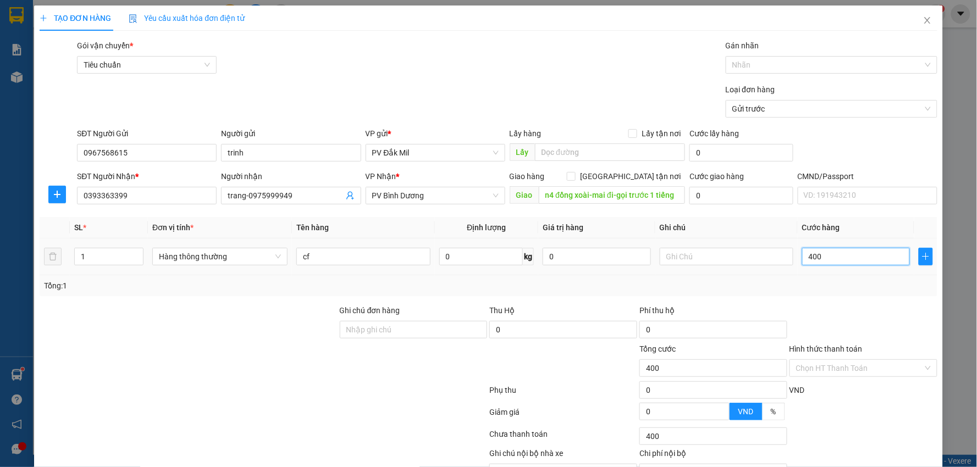
type input "4.000"
type input "40.000"
click at [772, 66] on div at bounding box center [826, 64] width 195 height 13
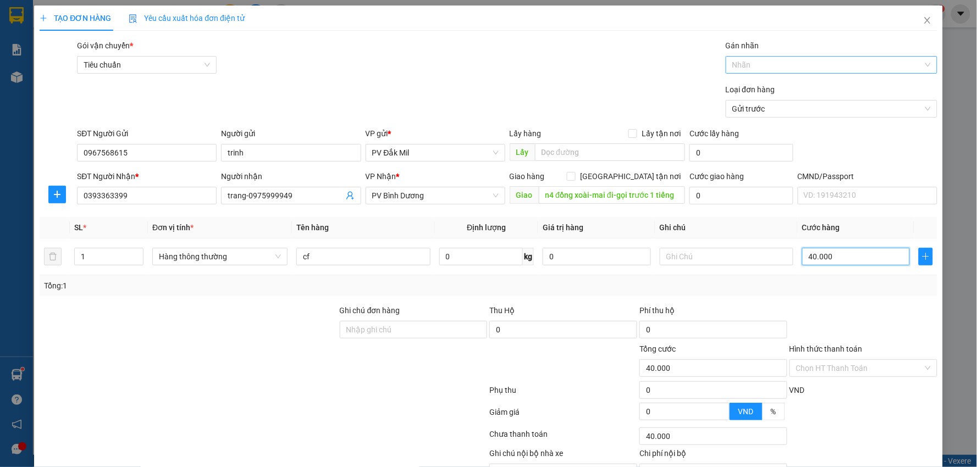
type input "40.000"
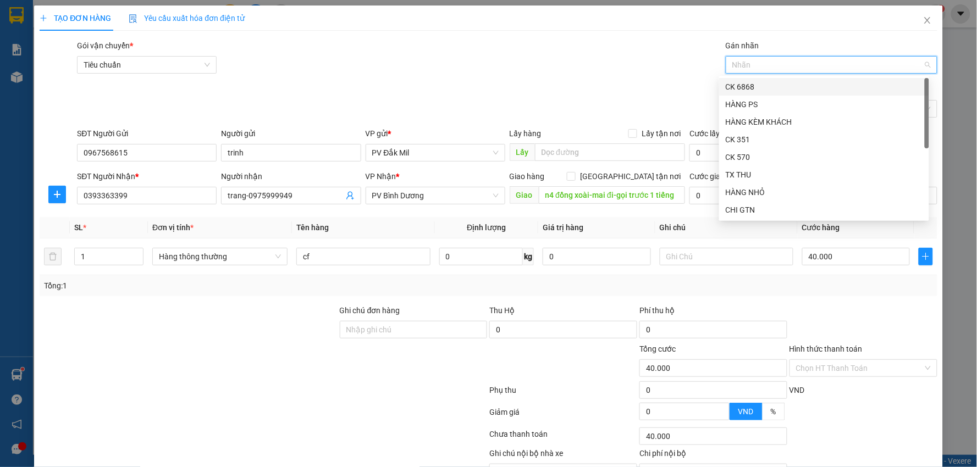
click at [748, 88] on div "CK 6868" at bounding box center [824, 87] width 197 height 12
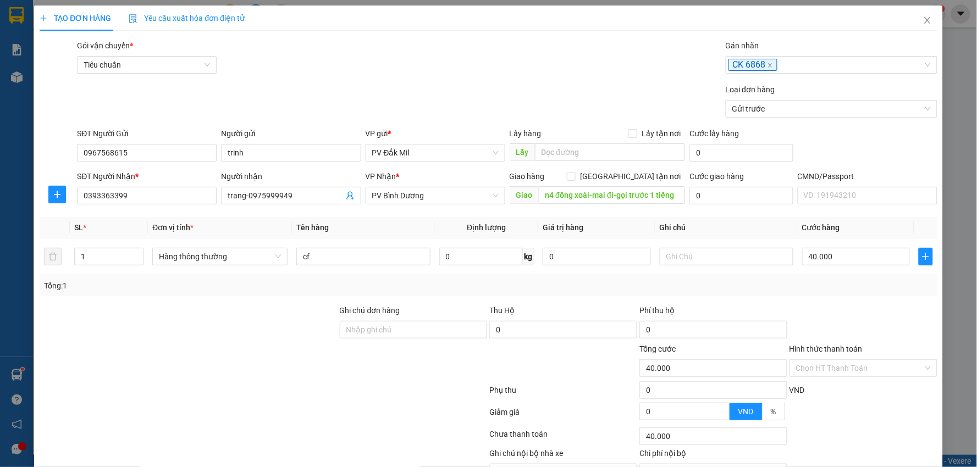
click at [672, 92] on div "Loại đơn hàng Gửi trước" at bounding box center [507, 103] width 864 height 38
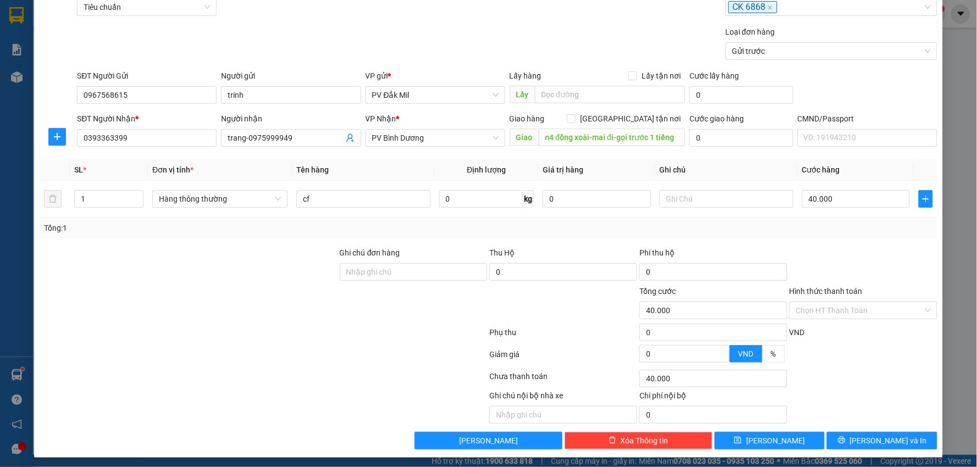
scroll to position [62, 0]
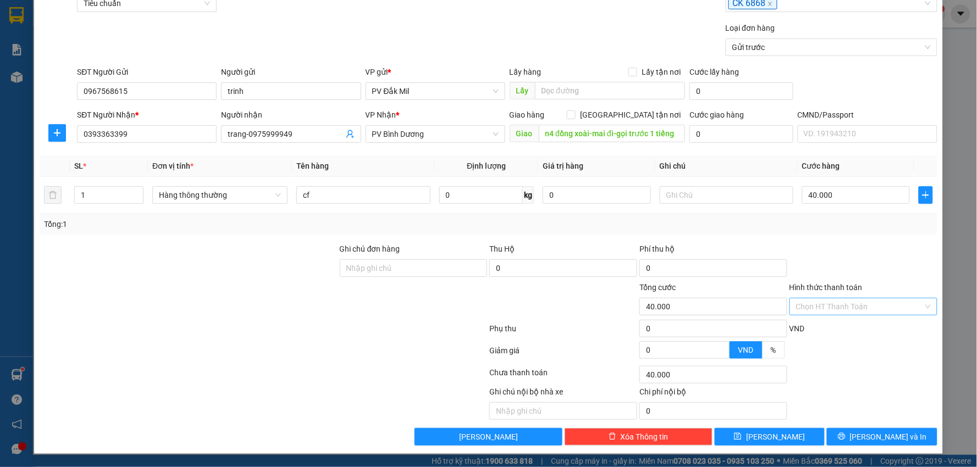
click at [834, 300] on input "Hình thức thanh toán" at bounding box center [859, 307] width 127 height 16
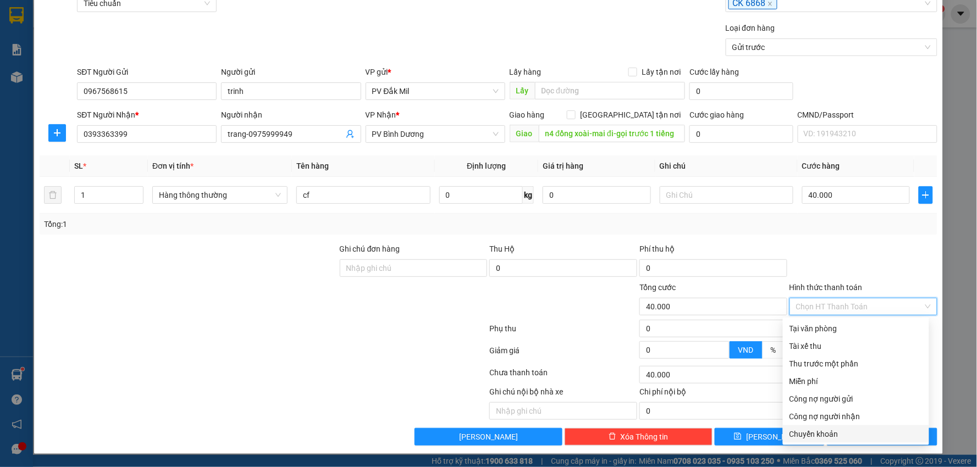
click at [821, 436] on div "Chuyển khoản" at bounding box center [856, 434] width 133 height 12
type input "0"
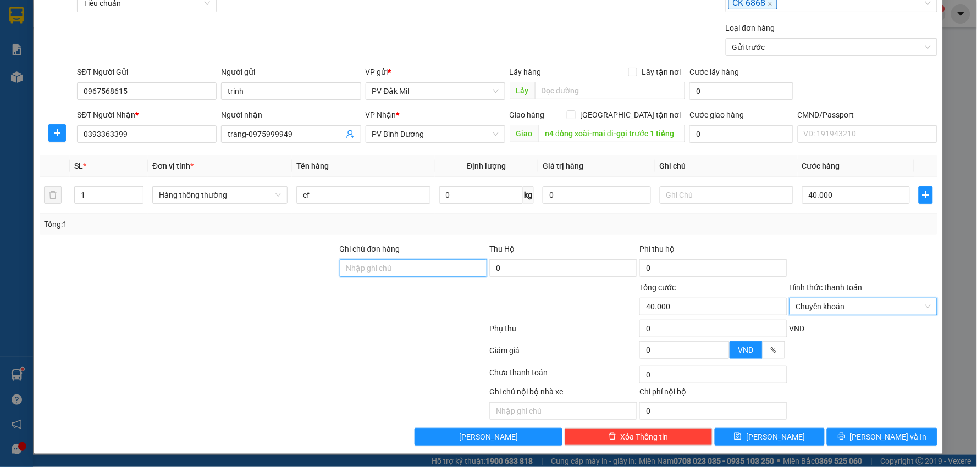
click at [366, 271] on input "Ghi chú đơn hàng" at bounding box center [414, 269] width 148 height 18
type input "ck-68-40k-15/10-19h09"
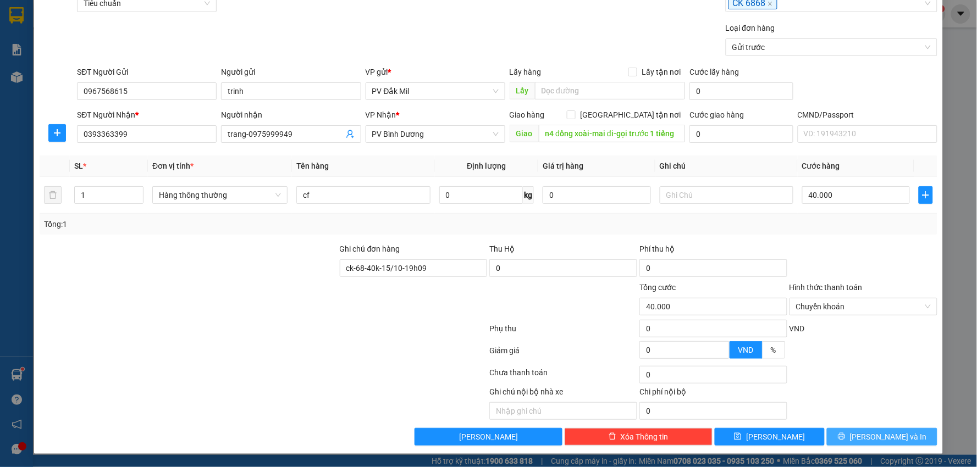
click at [891, 430] on button "[PERSON_NAME] và In" at bounding box center [882, 437] width 111 height 18
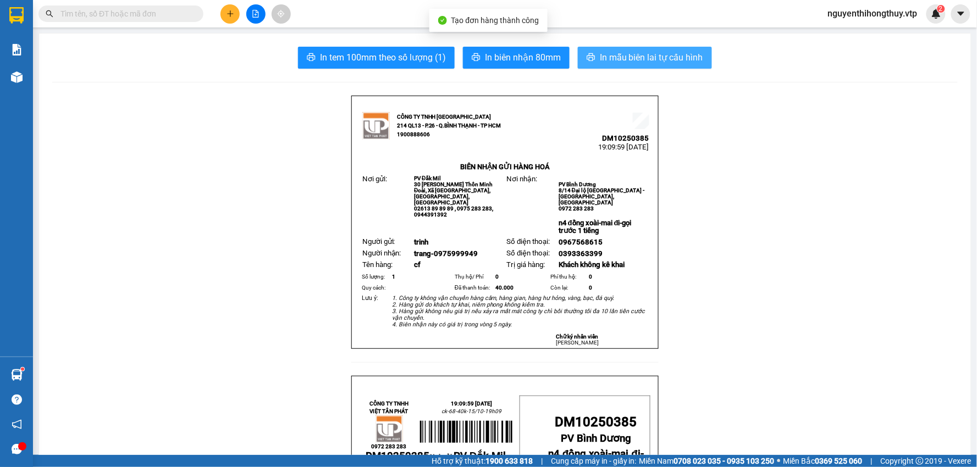
click at [643, 54] on span "In mẫu biên lai tự cấu hình" at bounding box center [651, 58] width 103 height 14
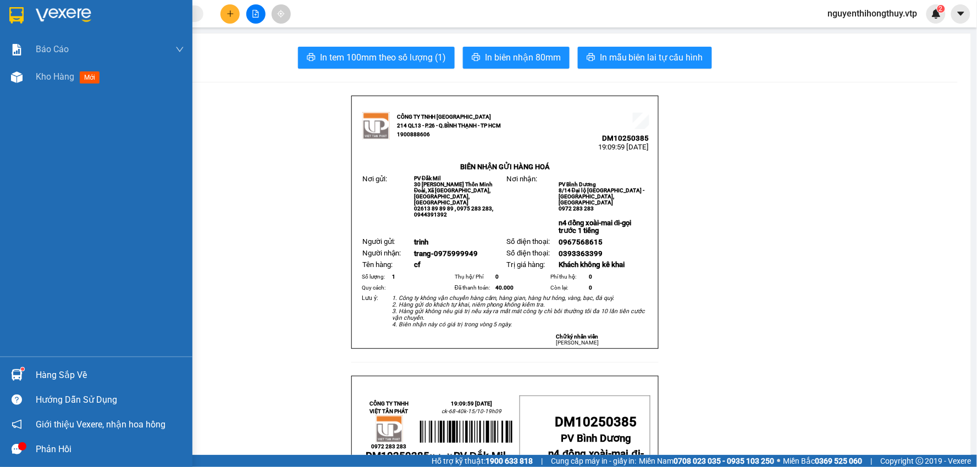
click at [11, 17] on img at bounding box center [16, 15] width 14 height 16
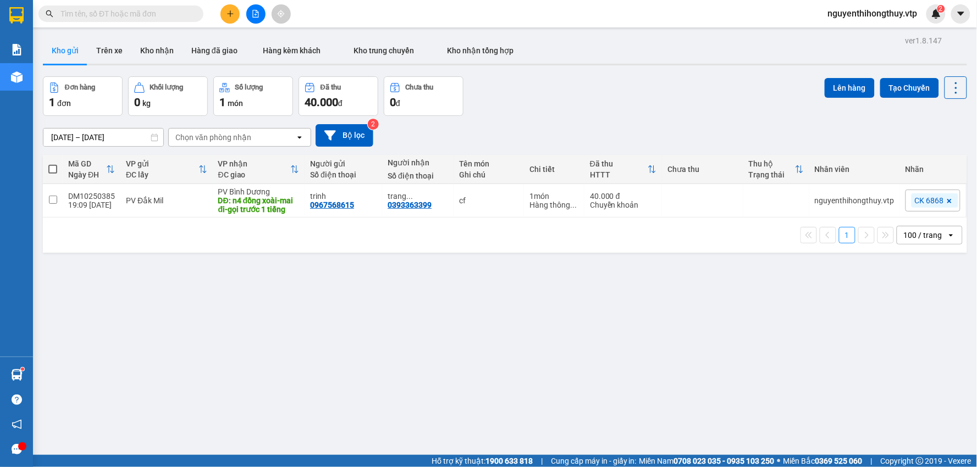
drag, startPoint x: 650, startPoint y: 267, endPoint x: 645, endPoint y: 263, distance: 6.6
click at [647, 264] on div "ver 1.8.147 Kho gửi Trên xe Kho nhận Hàng đã giao Hàng kèm khách Kho trung chuy…" at bounding box center [504, 266] width 933 height 467
drag, startPoint x: 633, startPoint y: 249, endPoint x: 609, endPoint y: 236, distance: 27.0
click at [630, 246] on div "1 100 / trang open" at bounding box center [505, 235] width 924 height 35
click at [725, 163] on th "Chưa thu" at bounding box center [702, 169] width 81 height 29
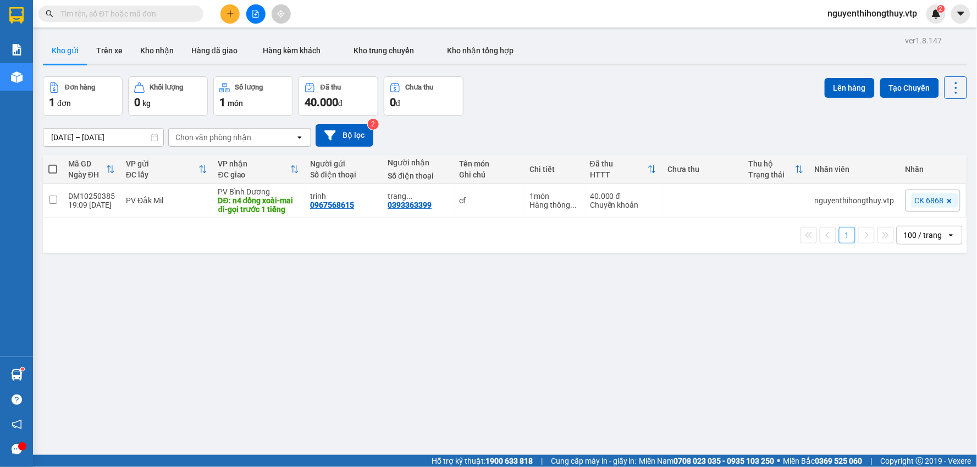
click at [53, 170] on span at bounding box center [52, 169] width 9 height 9
click at [53, 164] on input "checkbox" at bounding box center [53, 164] width 0 height 0
checkbox input "true"
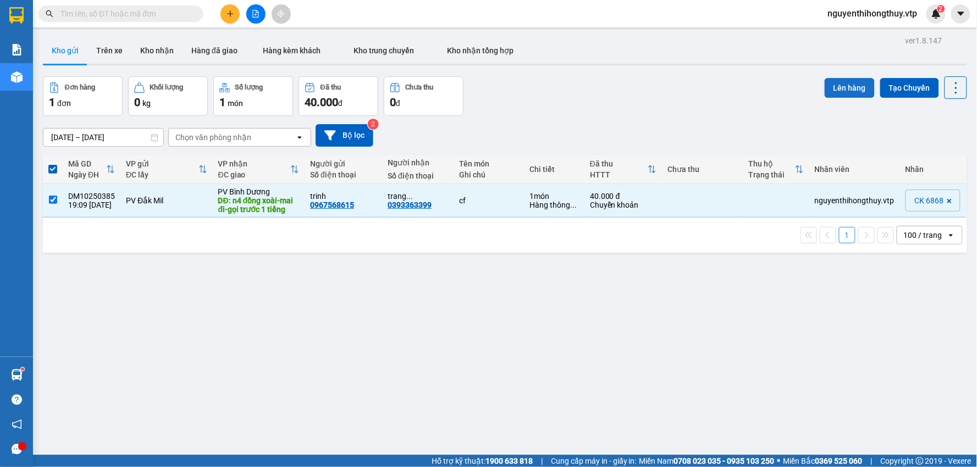
click at [837, 85] on button "Lên hàng" at bounding box center [850, 88] width 50 height 20
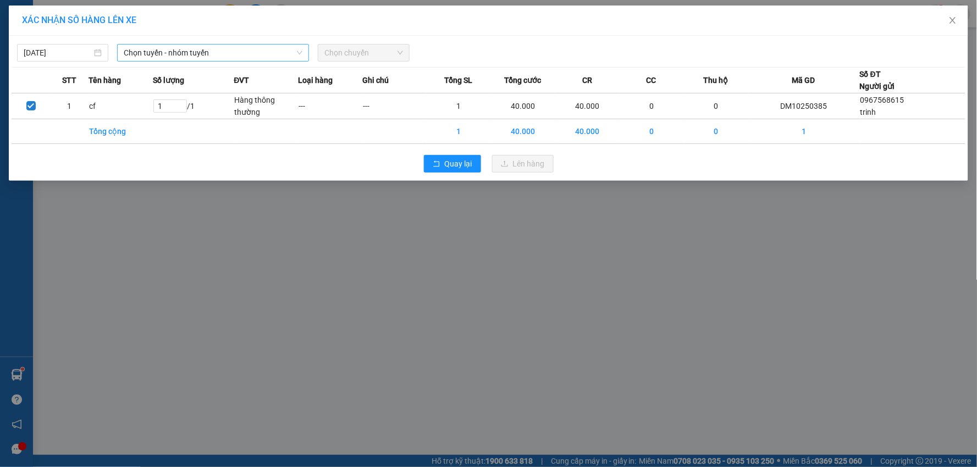
click at [253, 53] on span "Chọn tuyến - nhóm tuyến" at bounding box center [213, 53] width 179 height 16
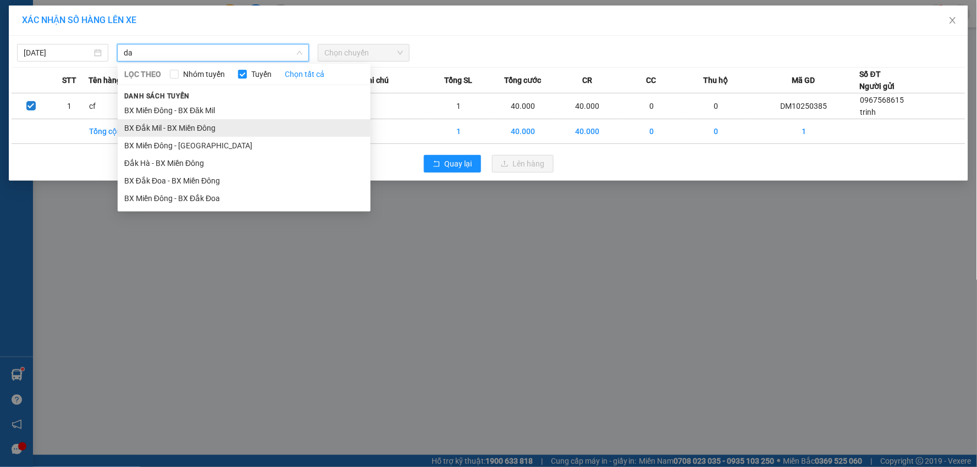
type input "da"
click at [213, 128] on li "BX Đắk Mil - BX Miền Đông" at bounding box center [244, 128] width 253 height 18
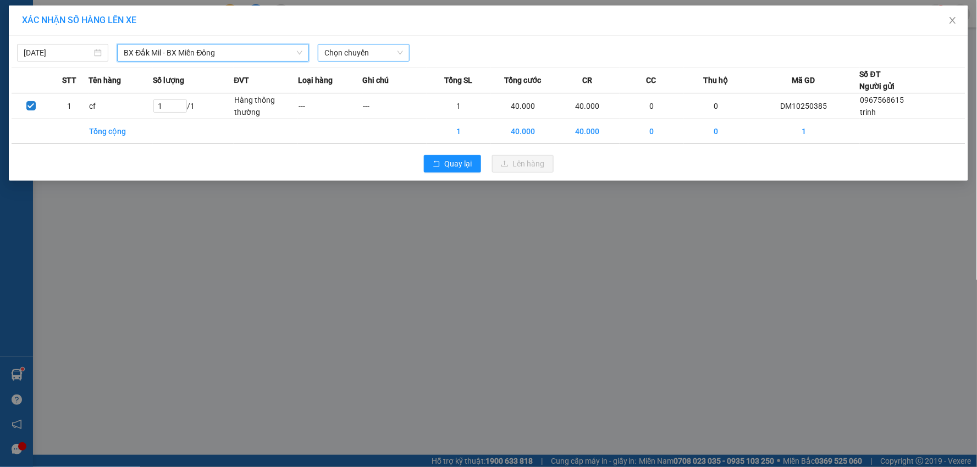
click at [344, 58] on span "Chọn chuyến" at bounding box center [363, 53] width 78 height 16
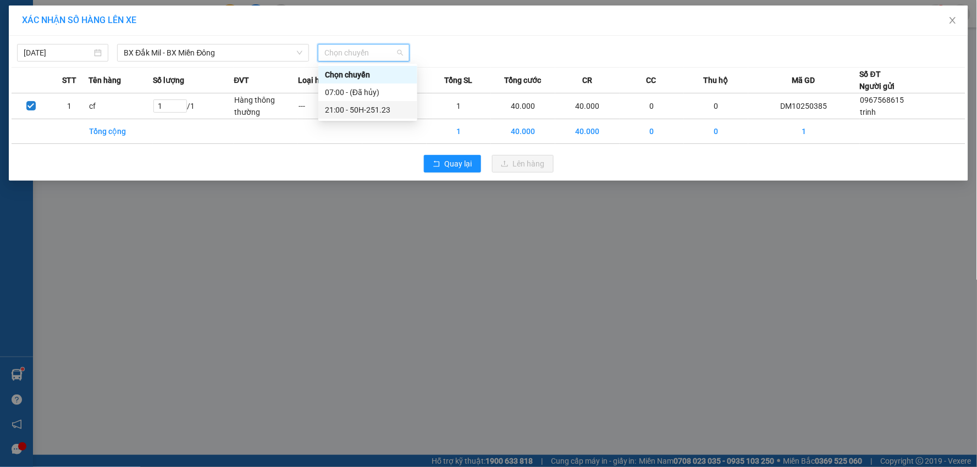
click at [377, 108] on div "21:00 - 50H-251.23" at bounding box center [368, 110] width 86 height 12
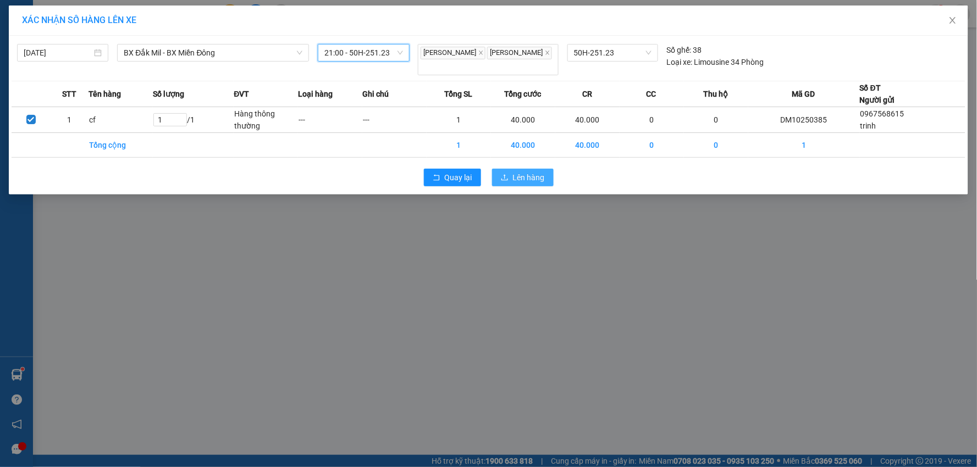
click at [532, 172] on span "Lên hàng" at bounding box center [529, 178] width 32 height 12
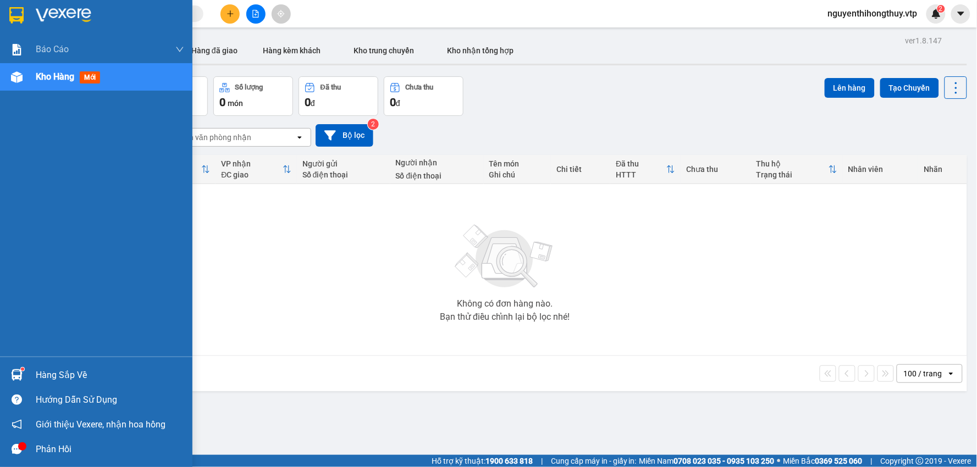
click at [16, 12] on img at bounding box center [16, 15] width 14 height 16
click at [48, 377] on div "Hàng sắp về" at bounding box center [110, 375] width 148 height 16
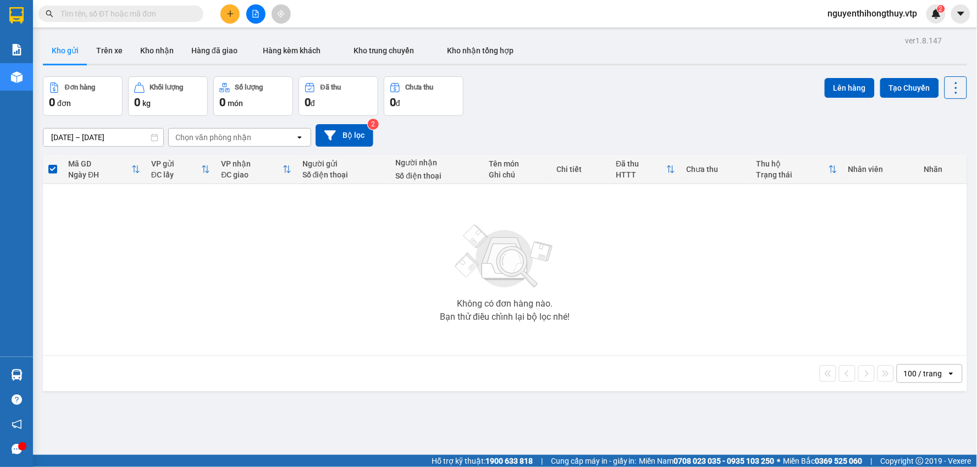
click at [574, 112] on section "Kết quả tìm kiếm ( 3 ) Bộ lọc Mã ĐH Trạng thái Món hàng Thu hộ Tổng cước Chưa c…" at bounding box center [488, 233] width 977 height 467
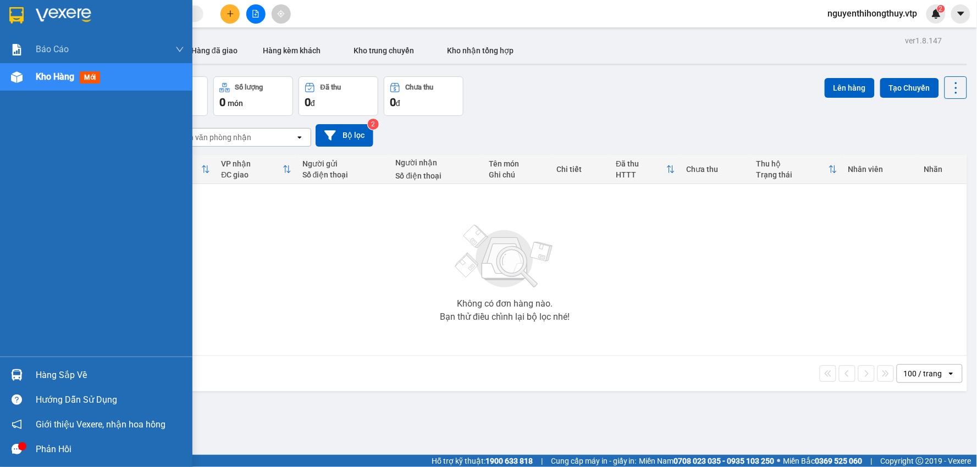
click at [41, 377] on div "Hàng sắp về" at bounding box center [110, 375] width 148 height 16
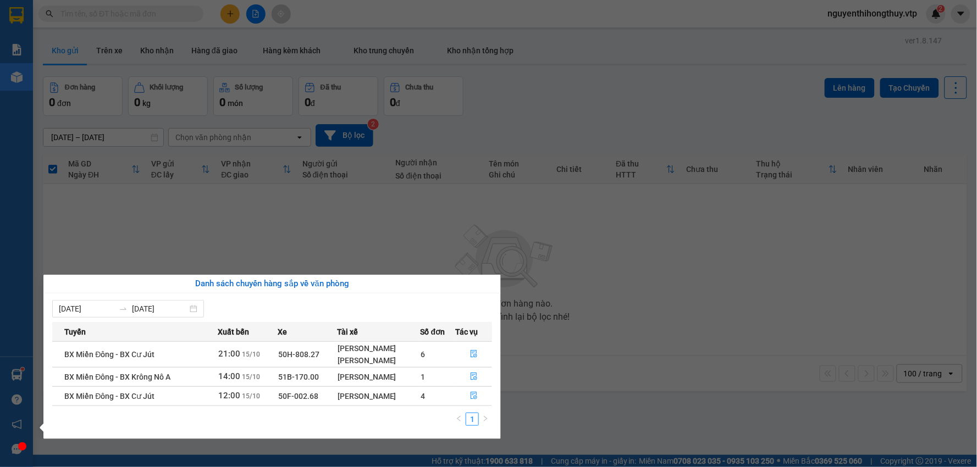
click at [396, 212] on section "Kết quả tìm kiếm ( 3 ) Bộ lọc Mã ĐH Trạng thái Món hàng Thu hộ Tổng cước Chưa c…" at bounding box center [488, 233] width 977 height 467
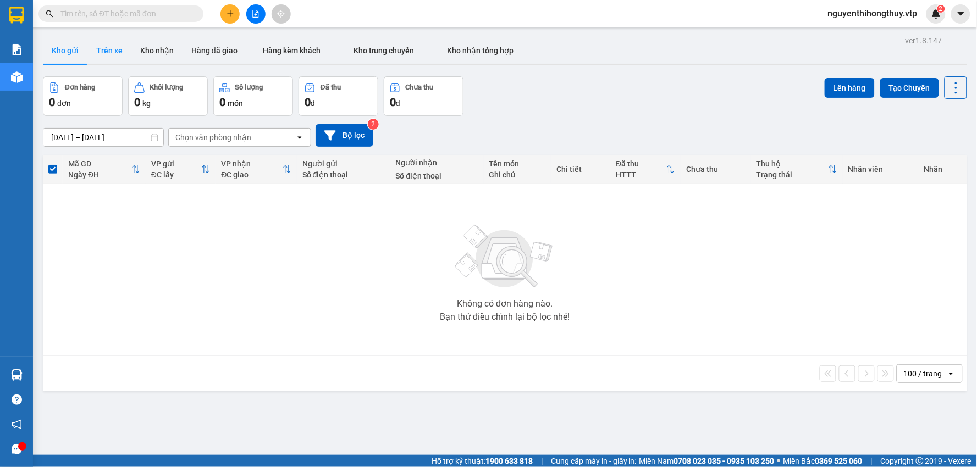
click at [121, 48] on button "Trên xe" at bounding box center [109, 50] width 44 height 26
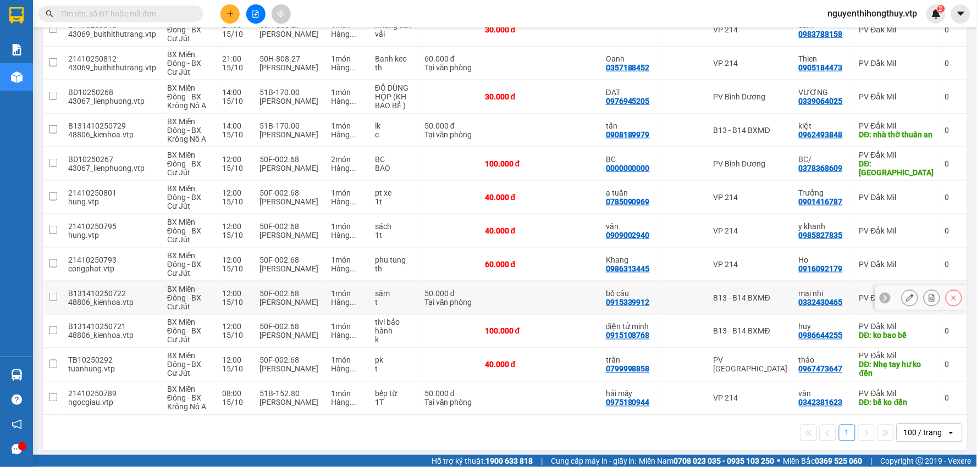
scroll to position [316, 0]
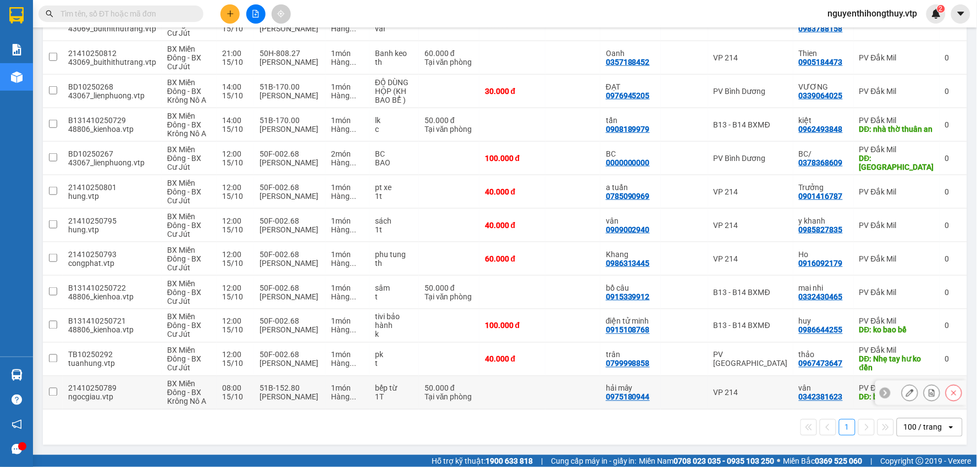
click at [47, 391] on td at bounding box center [53, 394] width 20 height 34
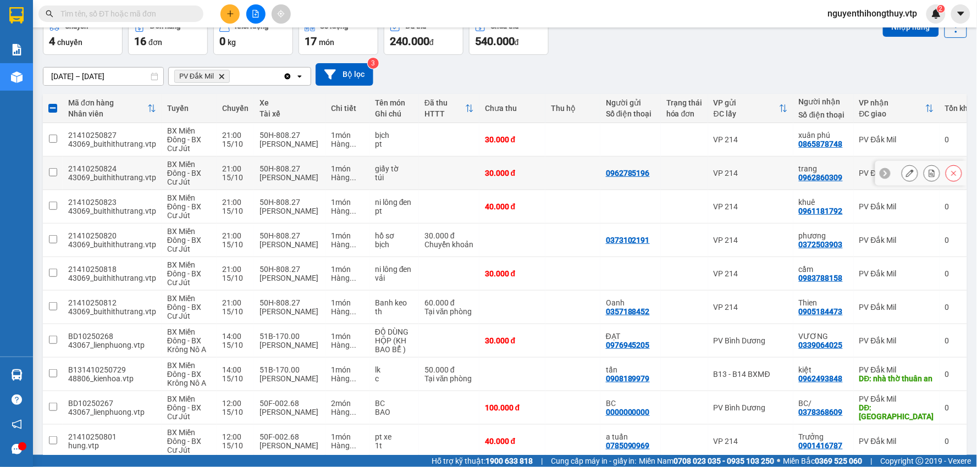
scroll to position [0, 0]
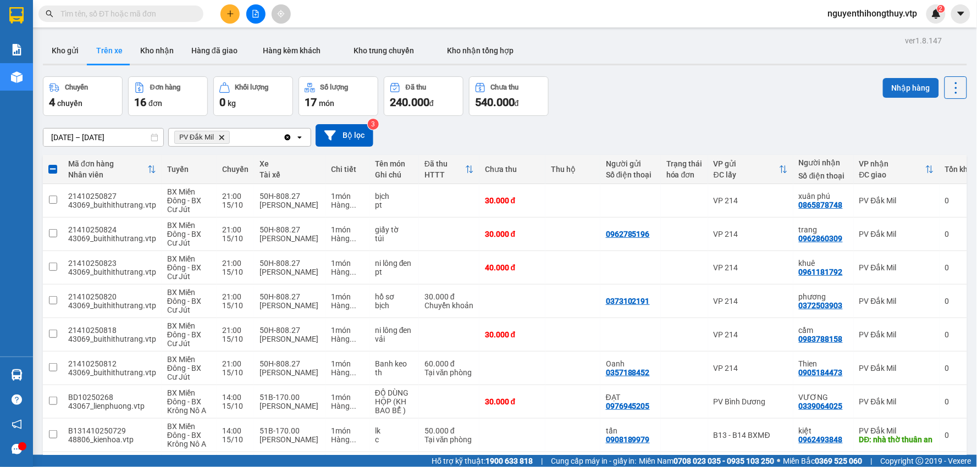
click at [903, 85] on button "Nhập hàng" at bounding box center [911, 88] width 56 height 20
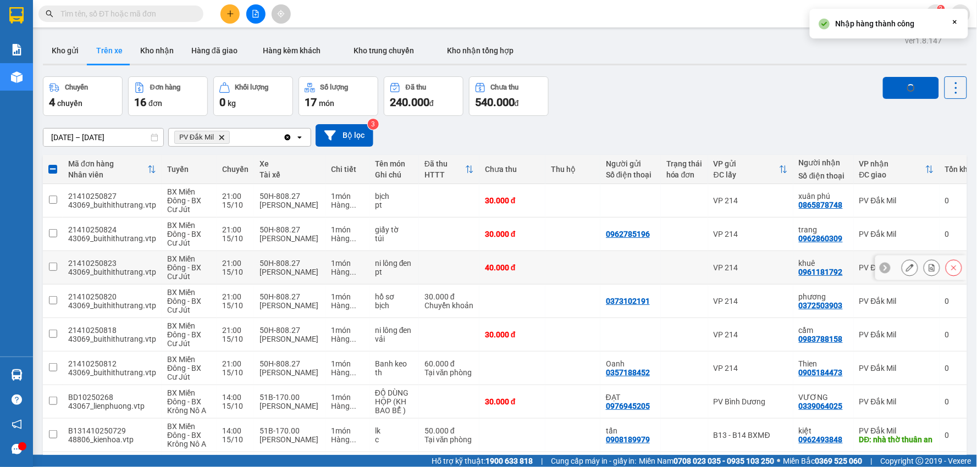
checkbox input "false"
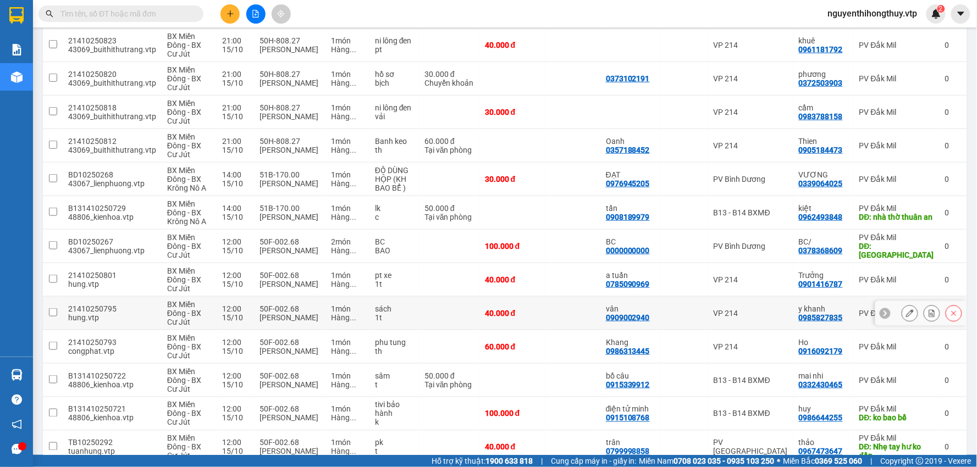
scroll to position [244, 0]
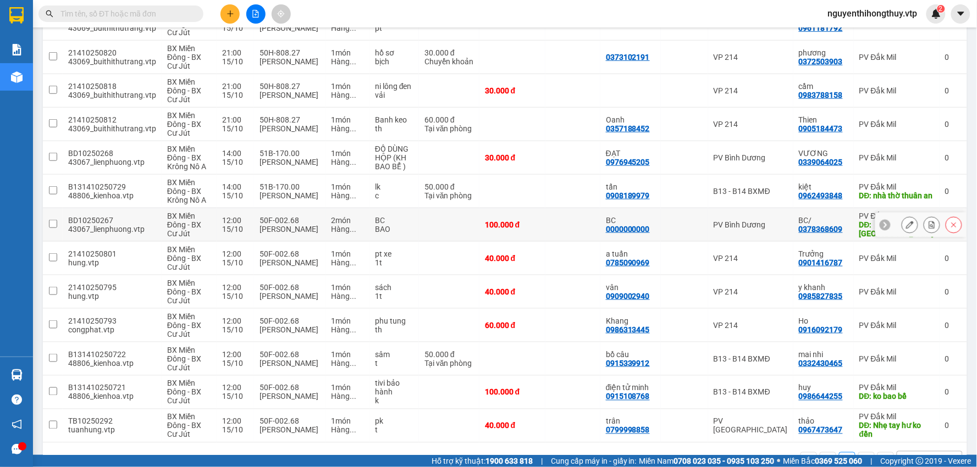
click at [51, 223] on input "checkbox" at bounding box center [53, 224] width 8 height 8
checkbox input "true"
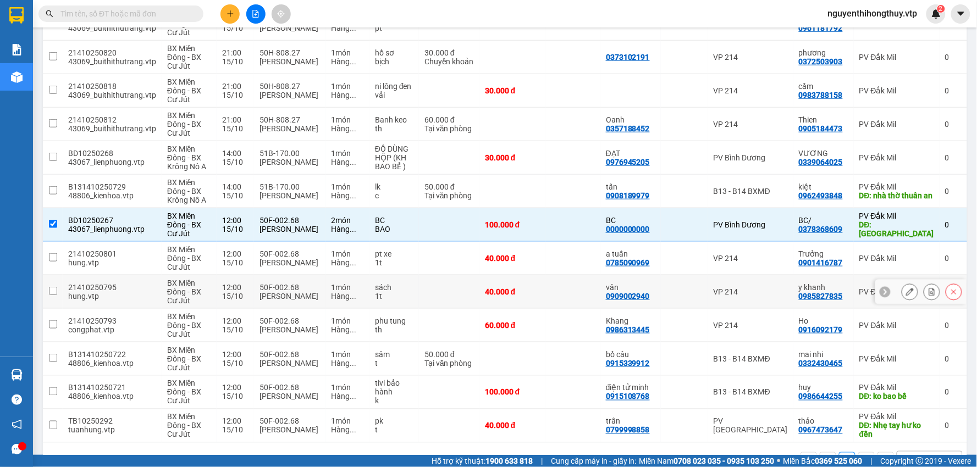
click at [46, 290] on td at bounding box center [53, 292] width 20 height 34
checkbox input "true"
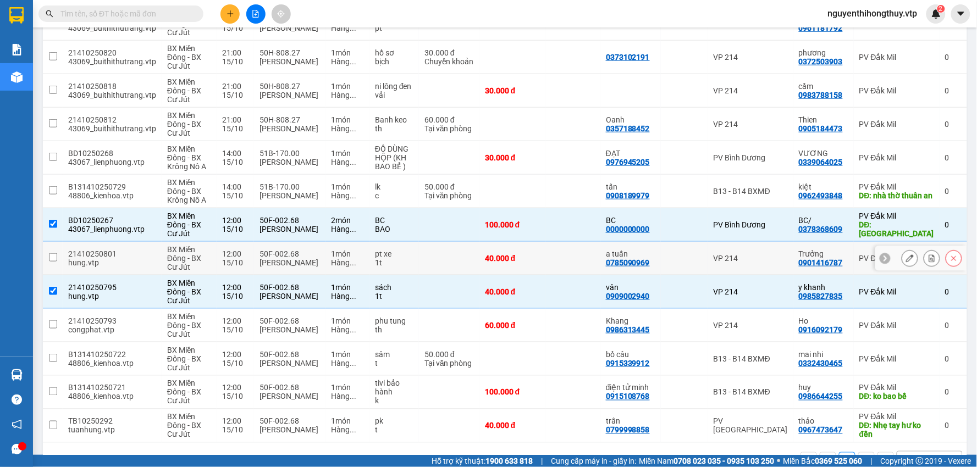
scroll to position [283, 0]
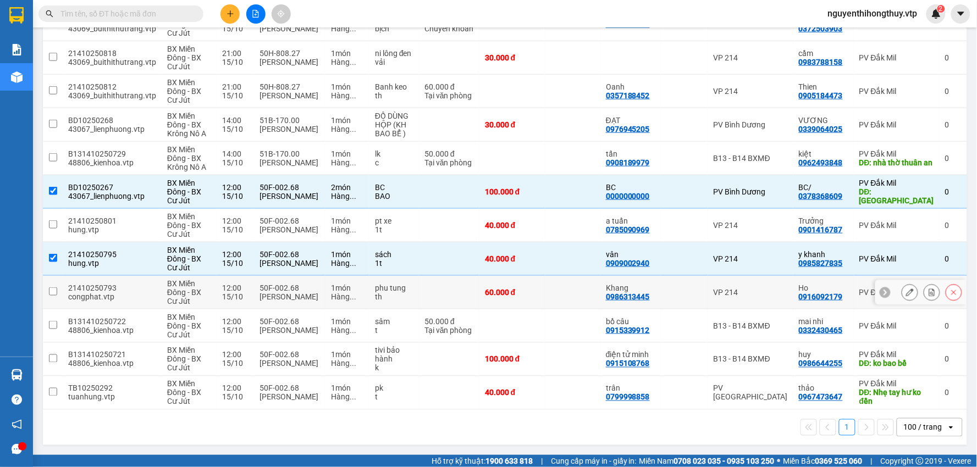
click at [57, 288] on input "checkbox" at bounding box center [53, 292] width 8 height 8
checkbox input "true"
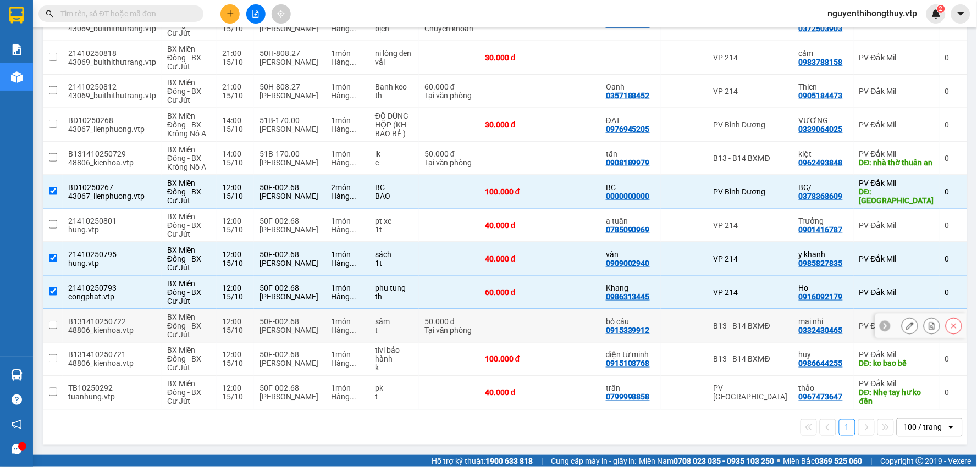
click at [53, 321] on input "checkbox" at bounding box center [53, 325] width 8 height 8
checkbox input "true"
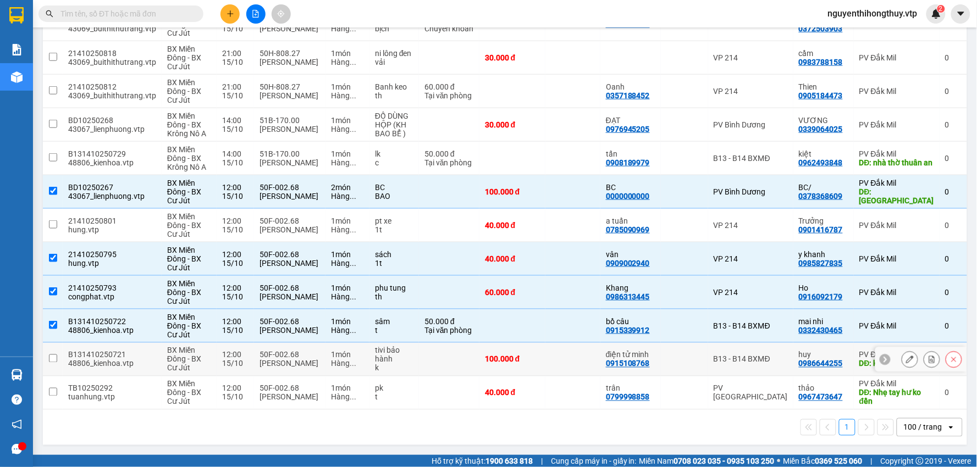
click at [51, 355] on input "checkbox" at bounding box center [53, 359] width 8 height 8
checkbox input "true"
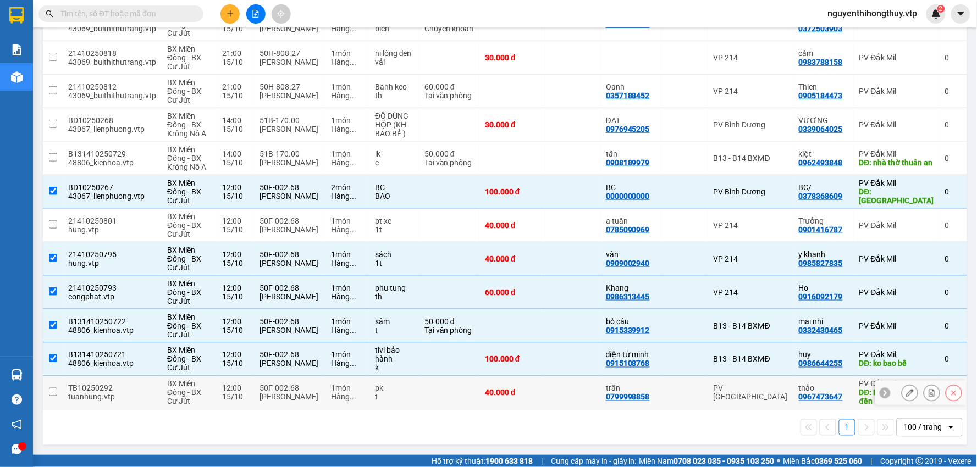
click at [49, 388] on input "checkbox" at bounding box center [53, 392] width 8 height 8
checkbox input "true"
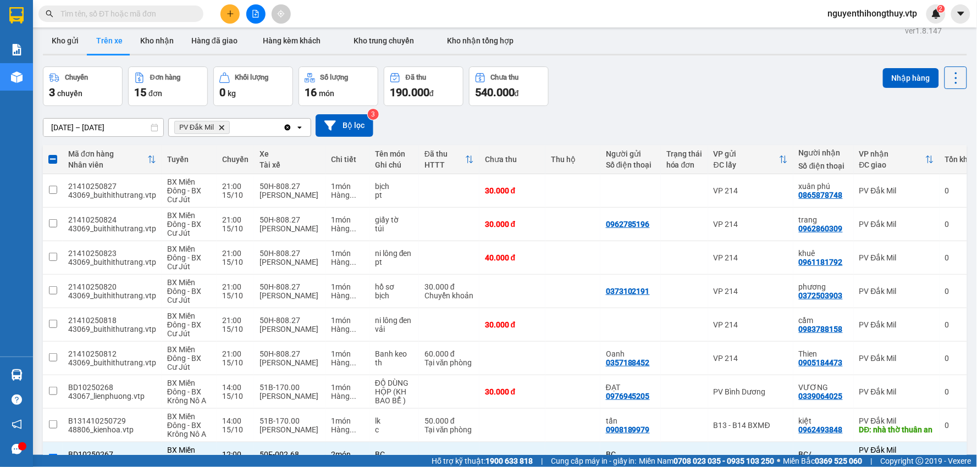
scroll to position [0, 0]
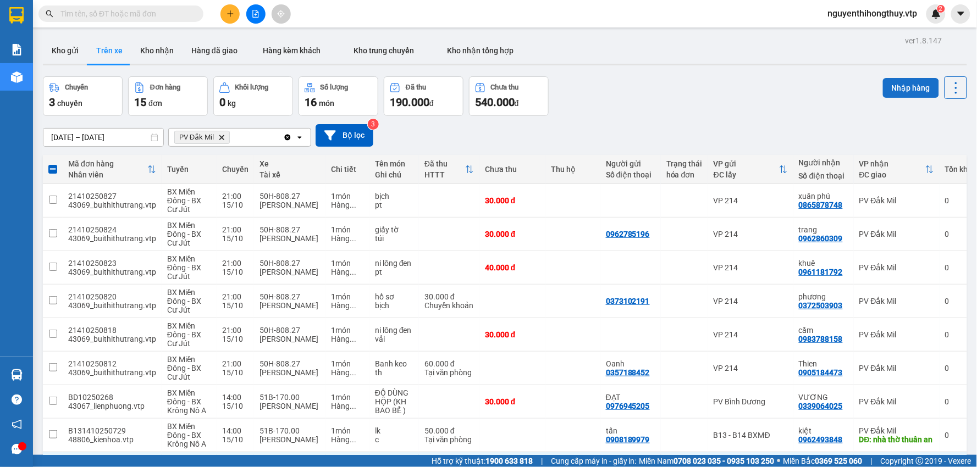
click at [892, 90] on button "Nhập hàng" at bounding box center [911, 88] width 56 height 20
checkbox input "false"
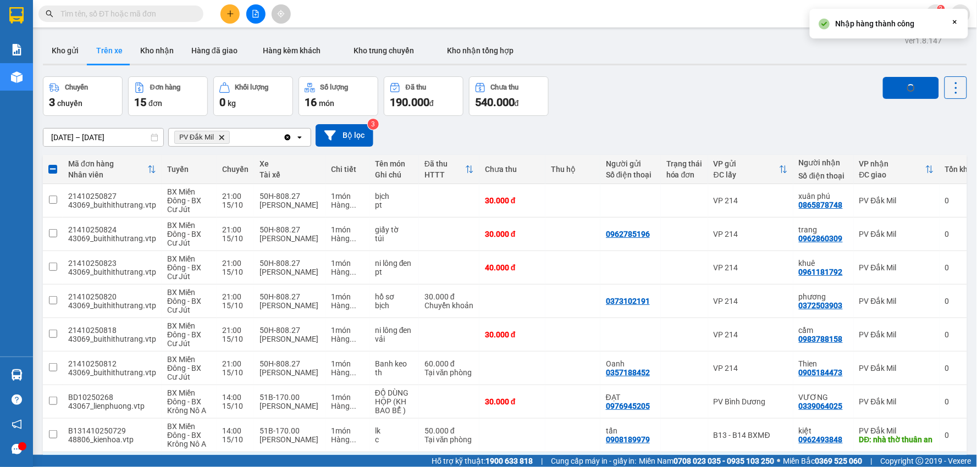
checkbox input "false"
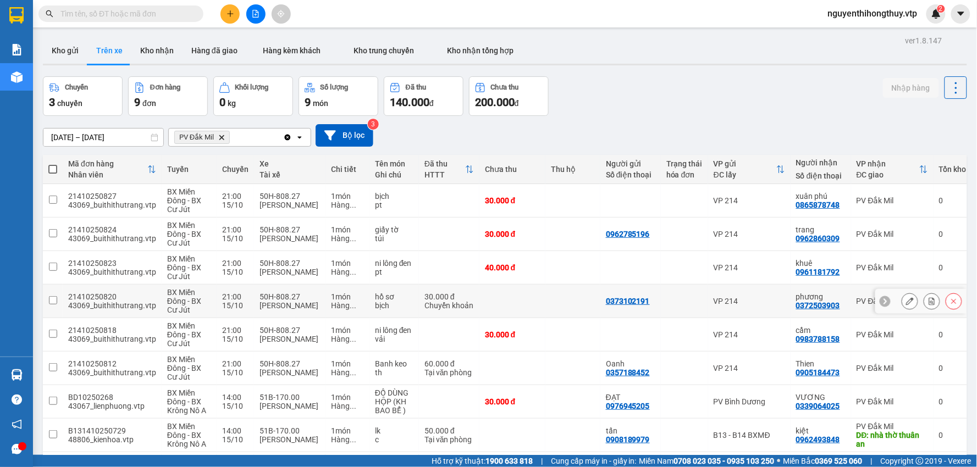
scroll to position [81, 0]
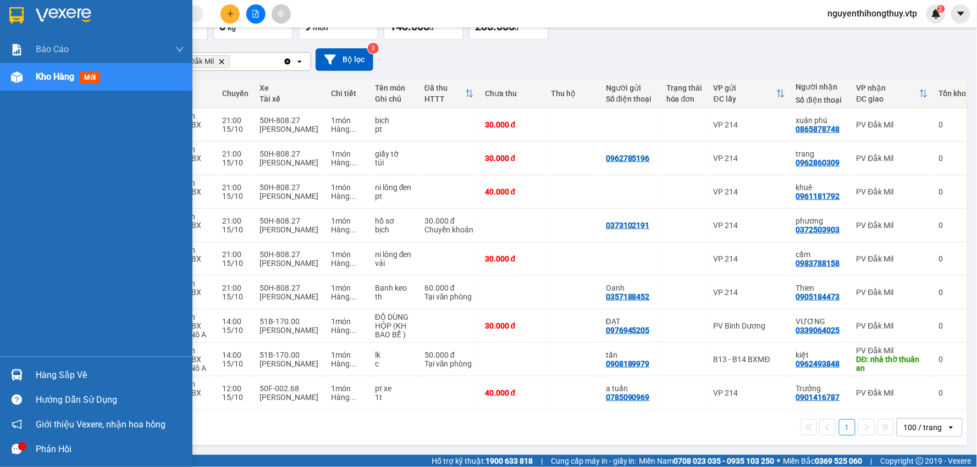
click at [51, 370] on div "Hàng sắp về" at bounding box center [110, 375] width 148 height 16
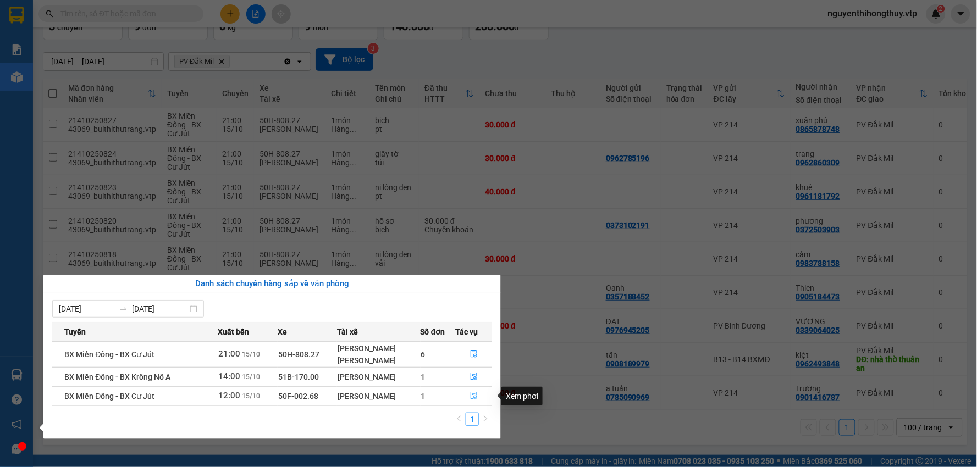
click at [471, 398] on icon "file-done" at bounding box center [474, 396] width 7 height 8
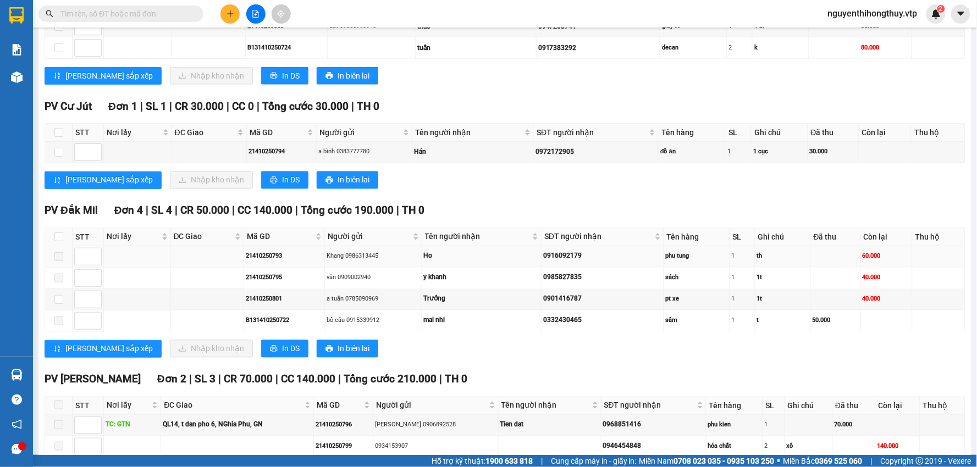
scroll to position [488, 0]
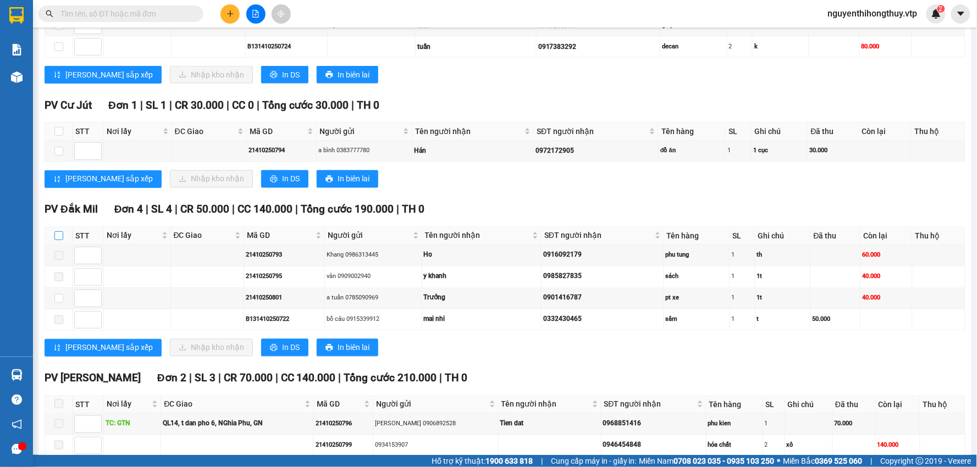
click at [57, 238] on input "checkbox" at bounding box center [58, 235] width 9 height 9
checkbox input "true"
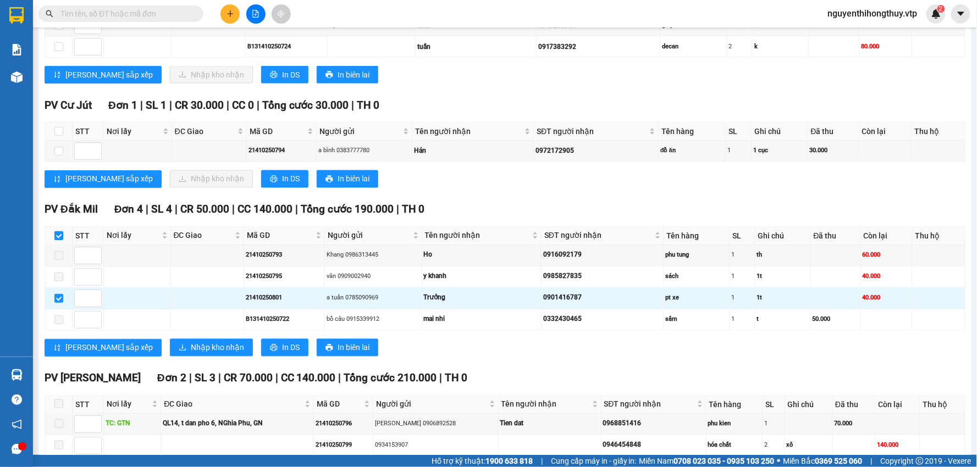
click at [57, 238] on input "checkbox" at bounding box center [58, 235] width 9 height 9
checkbox input "false"
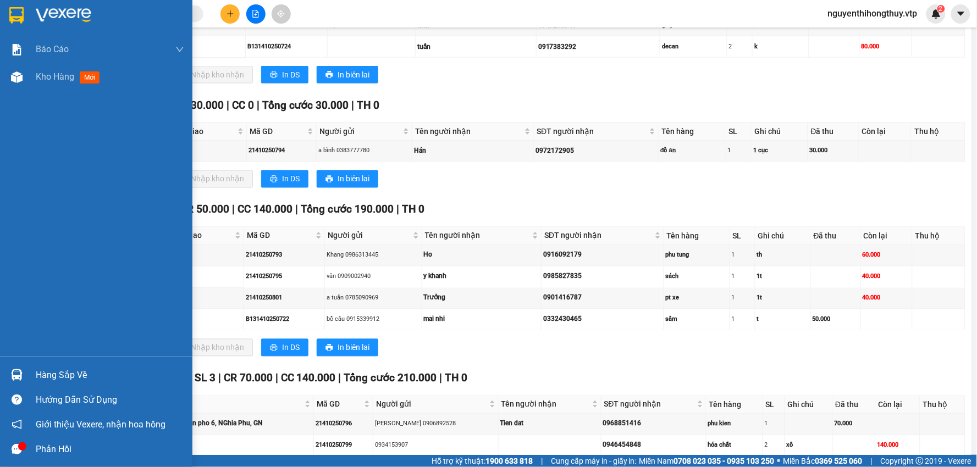
click at [24, 375] on div at bounding box center [16, 375] width 19 height 19
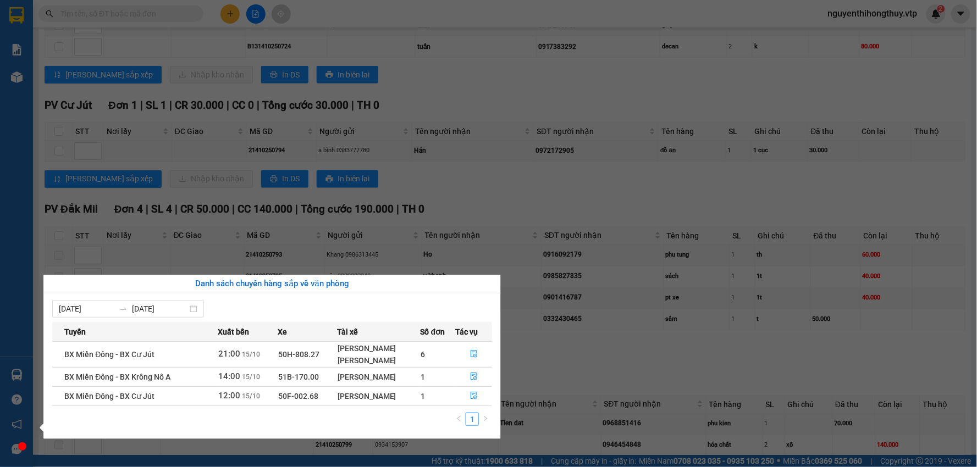
click at [530, 79] on section "Kết quả tìm kiếm ( 3 ) Bộ lọc Mã ĐH Trạng thái Món hàng Thu hộ Tổng cước Chưa c…" at bounding box center [488, 233] width 977 height 467
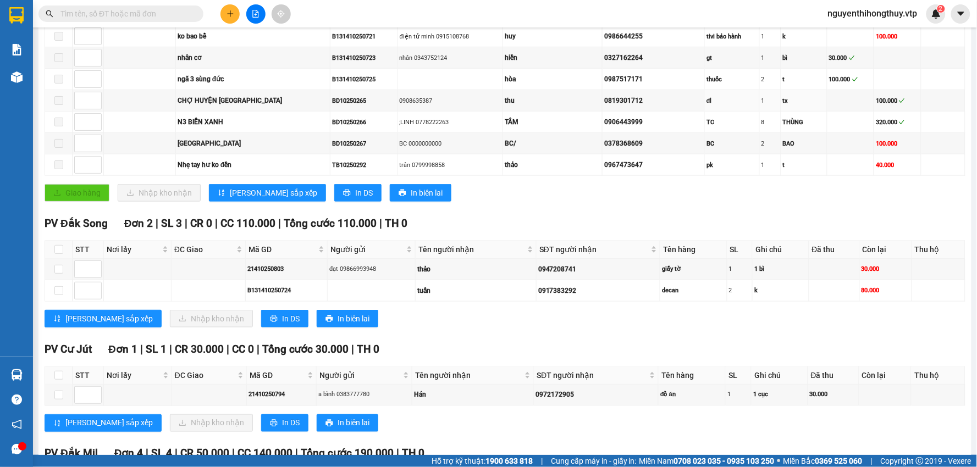
scroll to position [0, 0]
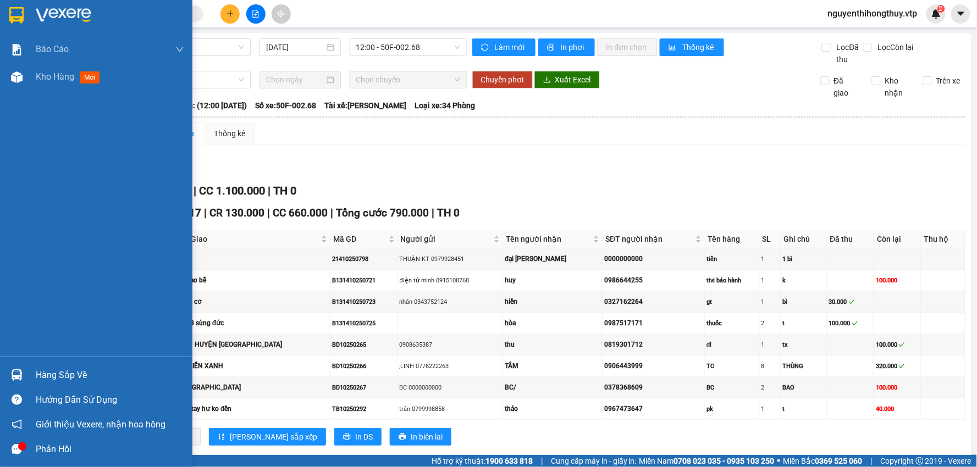
click at [14, 9] on img at bounding box center [16, 15] width 14 height 16
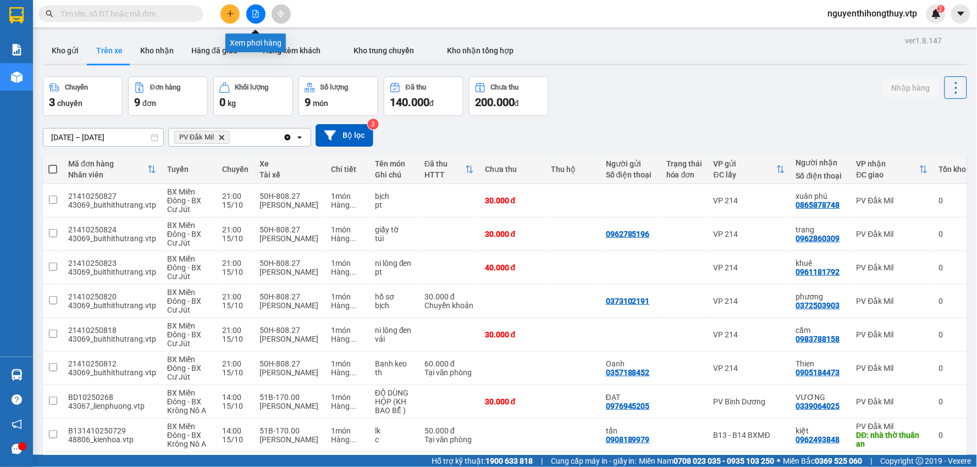
click at [258, 16] on icon "file-add" at bounding box center [256, 14] width 6 height 8
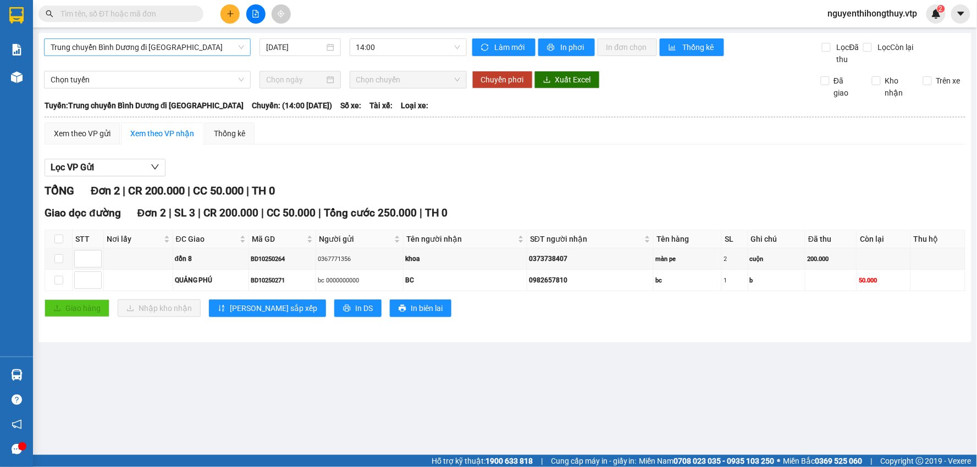
click at [190, 47] on span "Trung chuyển Bình Dương đi [GEOGRAPHIC_DATA]" at bounding box center [148, 47] width 194 height 16
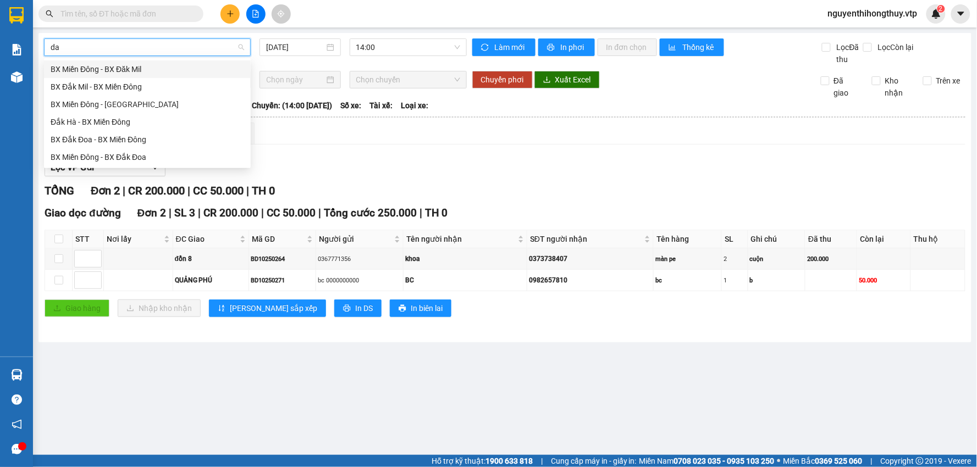
type input "dak"
click at [92, 91] on div "BX Đắk Mil - BX Miền Đông" at bounding box center [148, 87] width 194 height 12
type input "[DATE]"
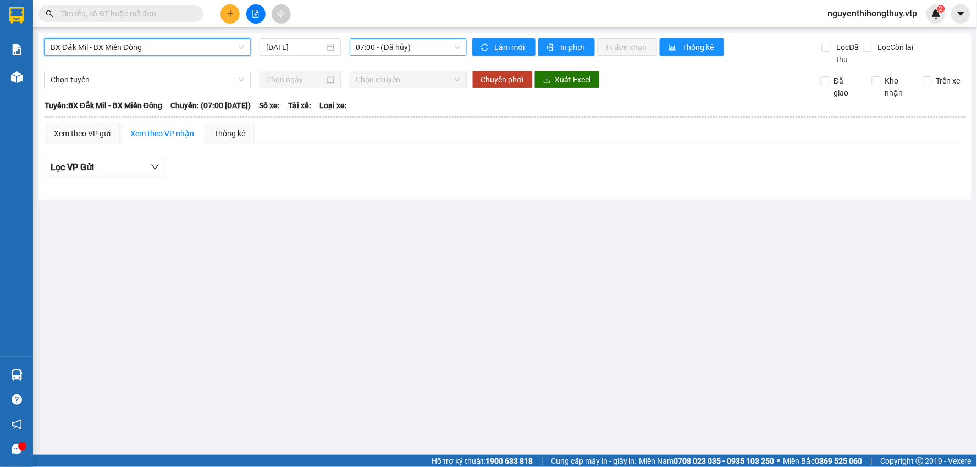
click at [447, 49] on span "07:00 - (Đã hủy)" at bounding box center [408, 47] width 104 height 16
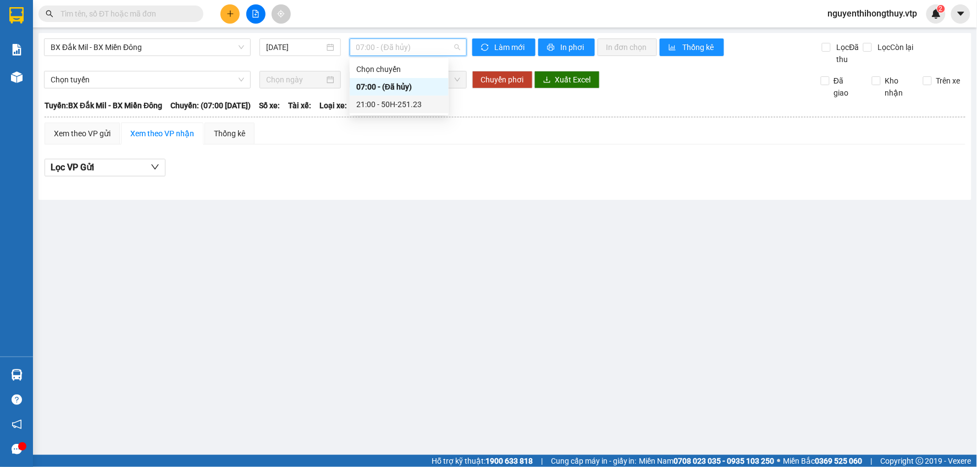
click at [391, 103] on div "21:00 - 50H-251.23" at bounding box center [399, 104] width 86 height 12
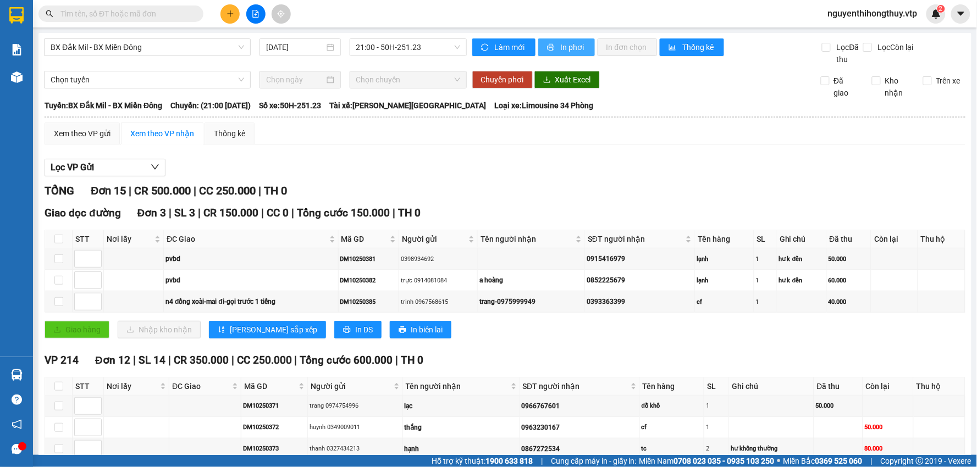
click at [562, 48] on span "In phơi" at bounding box center [573, 47] width 25 height 12
